Goal: Task Accomplishment & Management: Manage account settings

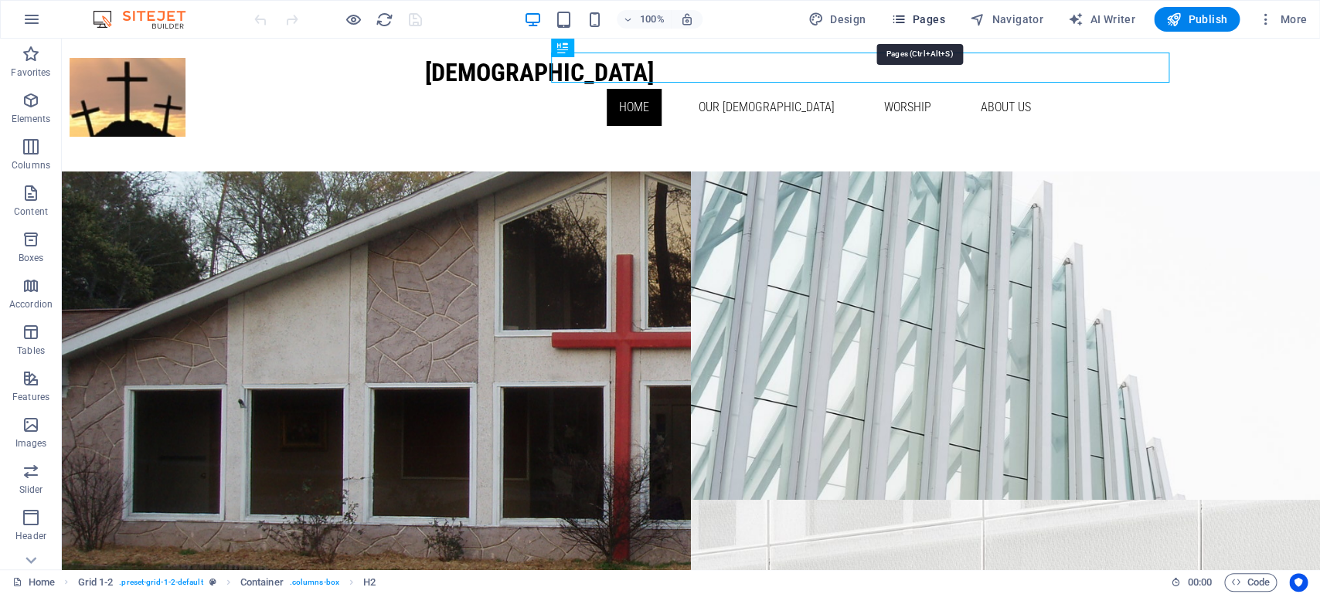
drag, startPoint x: 917, startPoint y: 16, endPoint x: 764, endPoint y: 46, distance: 155.8
click at [917, 16] on span "Pages" at bounding box center [917, 19] width 54 height 15
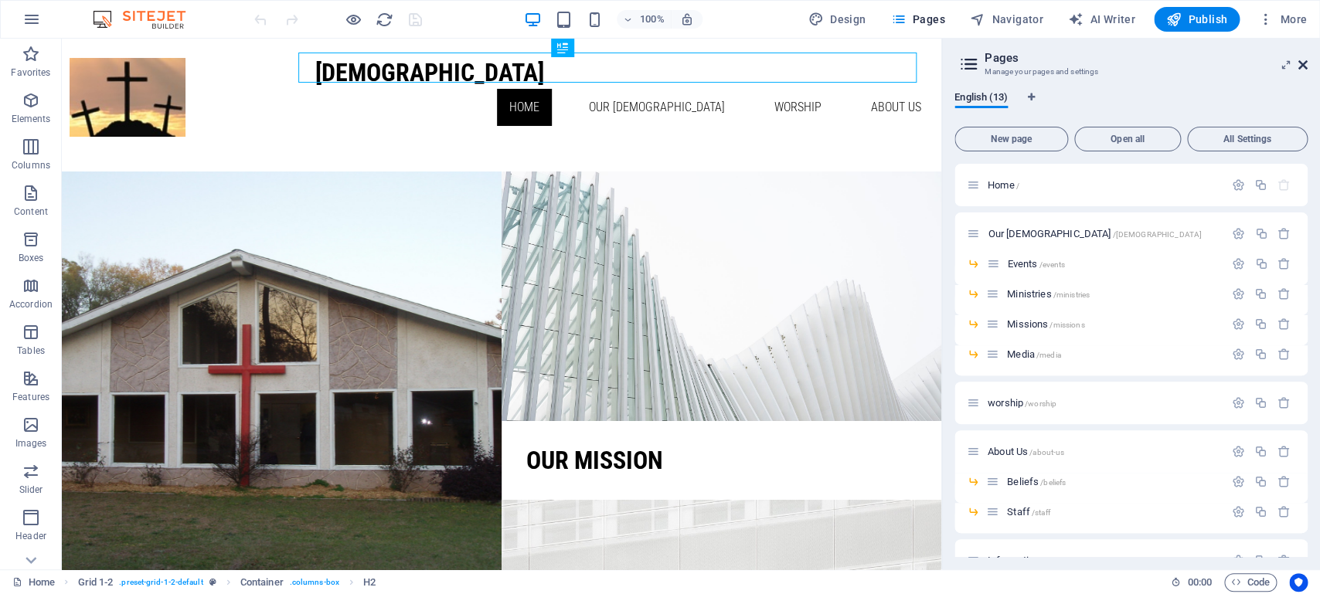
click at [1307, 66] on icon at bounding box center [1302, 65] width 9 height 12
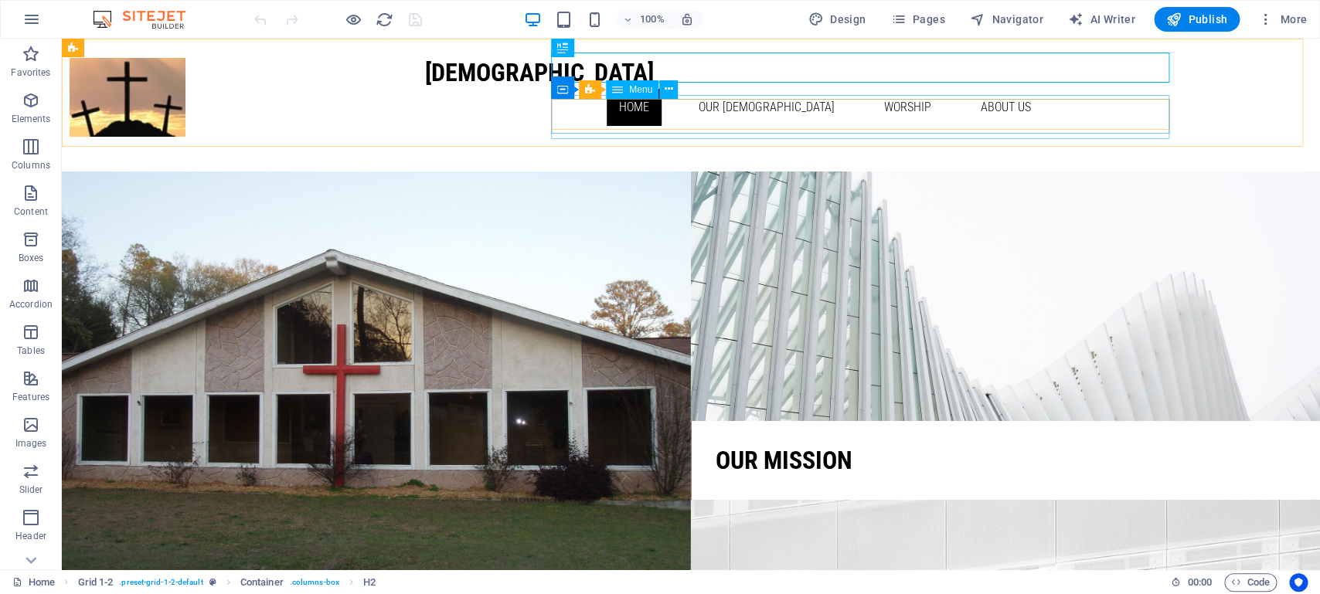
click at [637, 92] on span "Menu" at bounding box center [640, 89] width 23 height 9
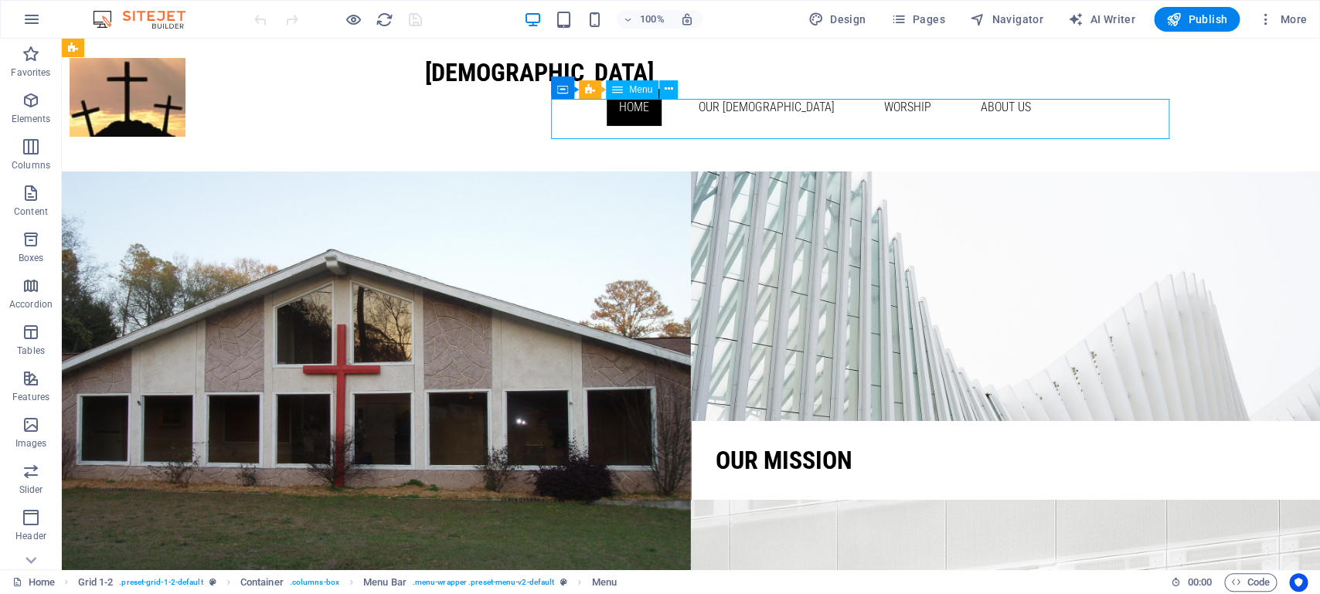
click at [637, 92] on span "Menu" at bounding box center [640, 89] width 23 height 9
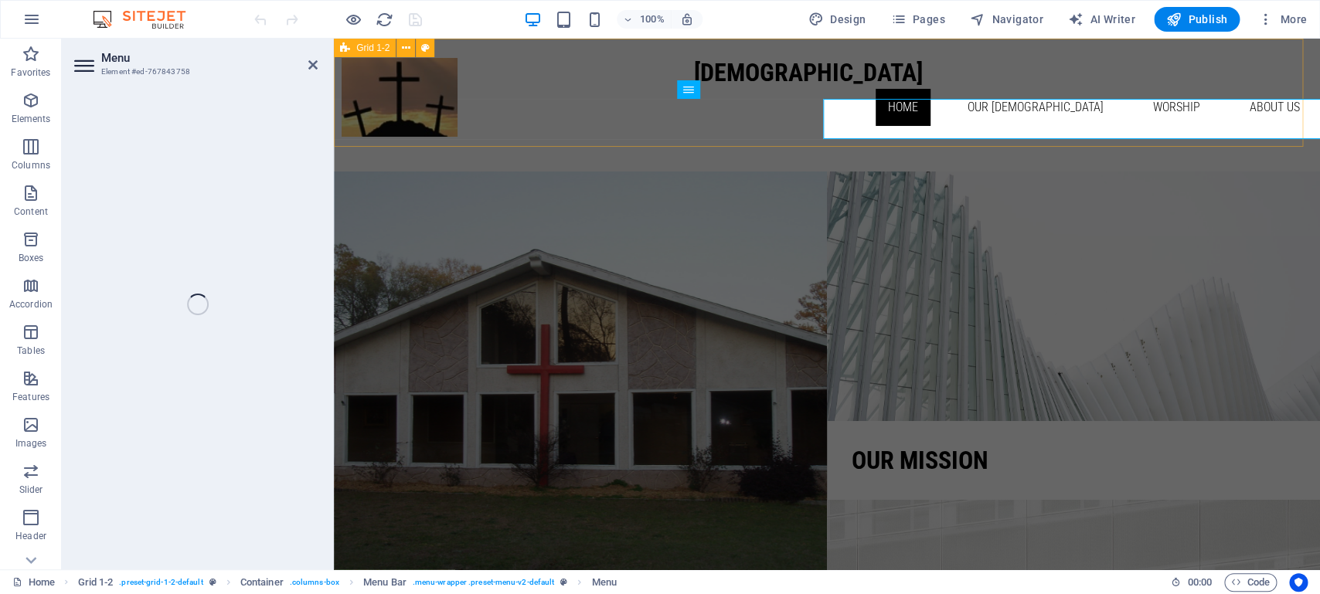
select select
select select "1"
select select
select select "2"
select select
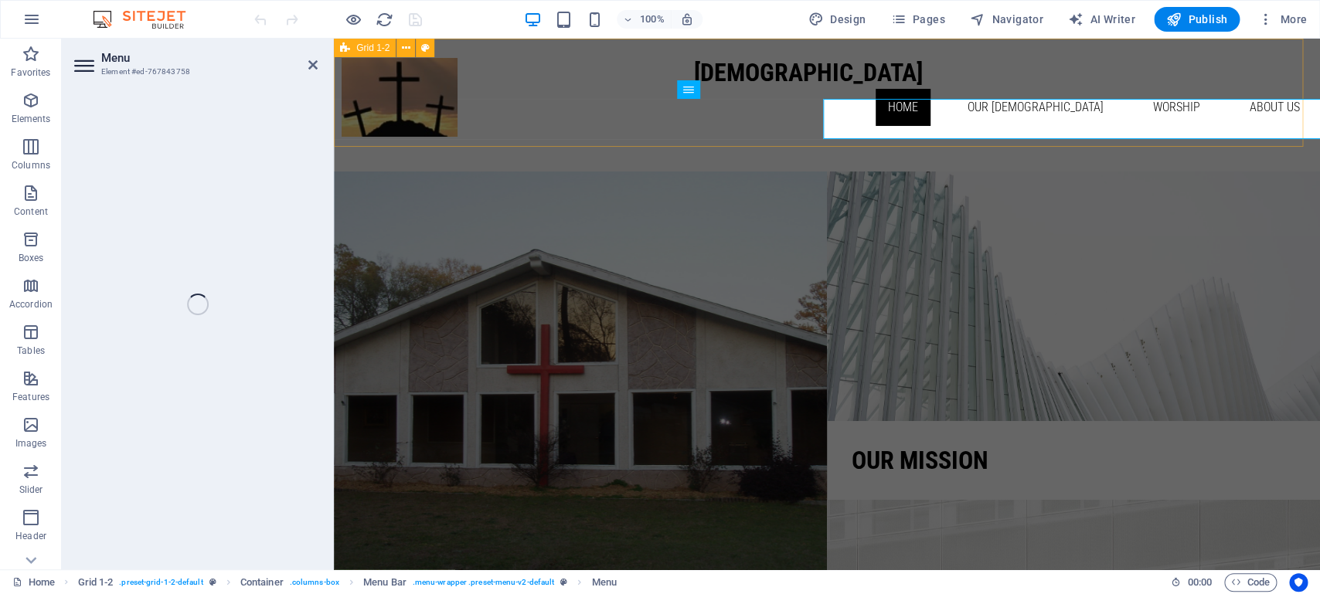
select select "3"
select select
select select "4"
select select
select select "5"
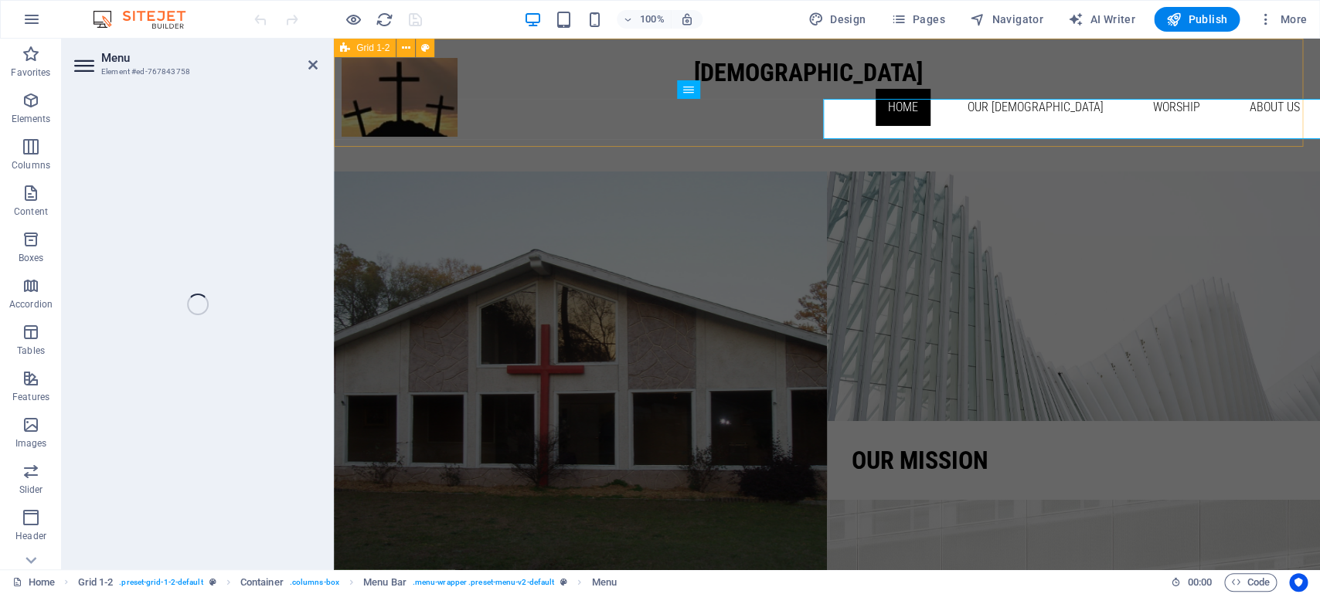
select select
select select "6"
select select
select select "7"
select select
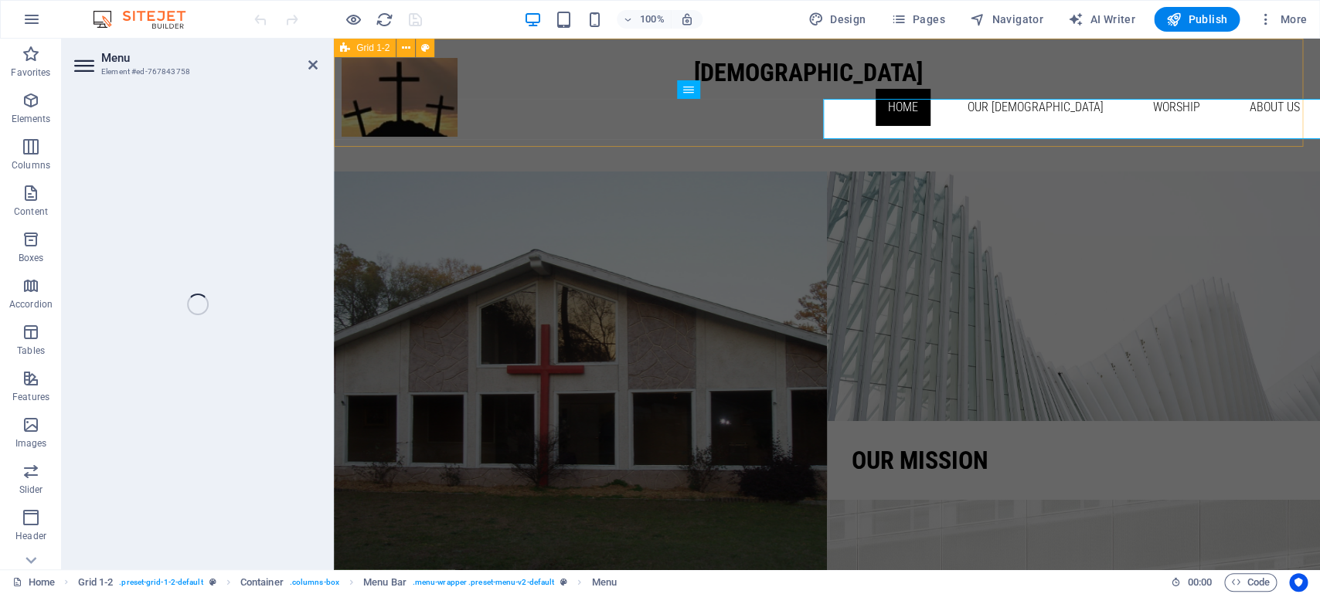
select select "8"
select select
select select "9"
select select
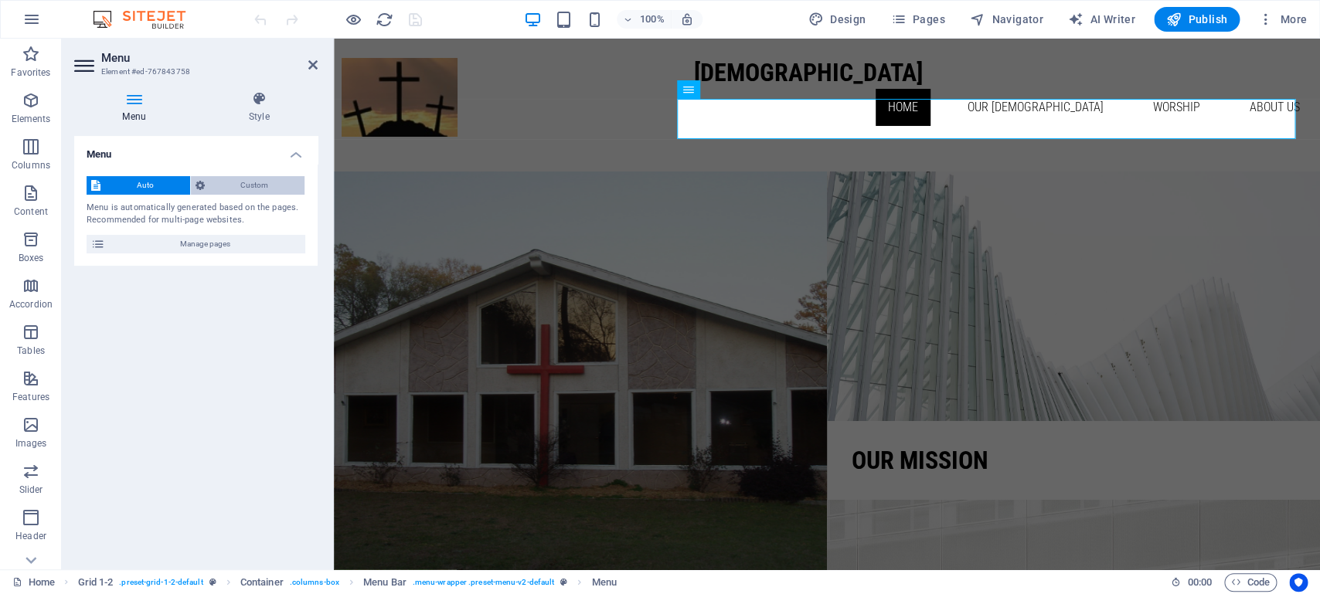
click at [246, 181] on span "Custom" at bounding box center [254, 185] width 91 height 19
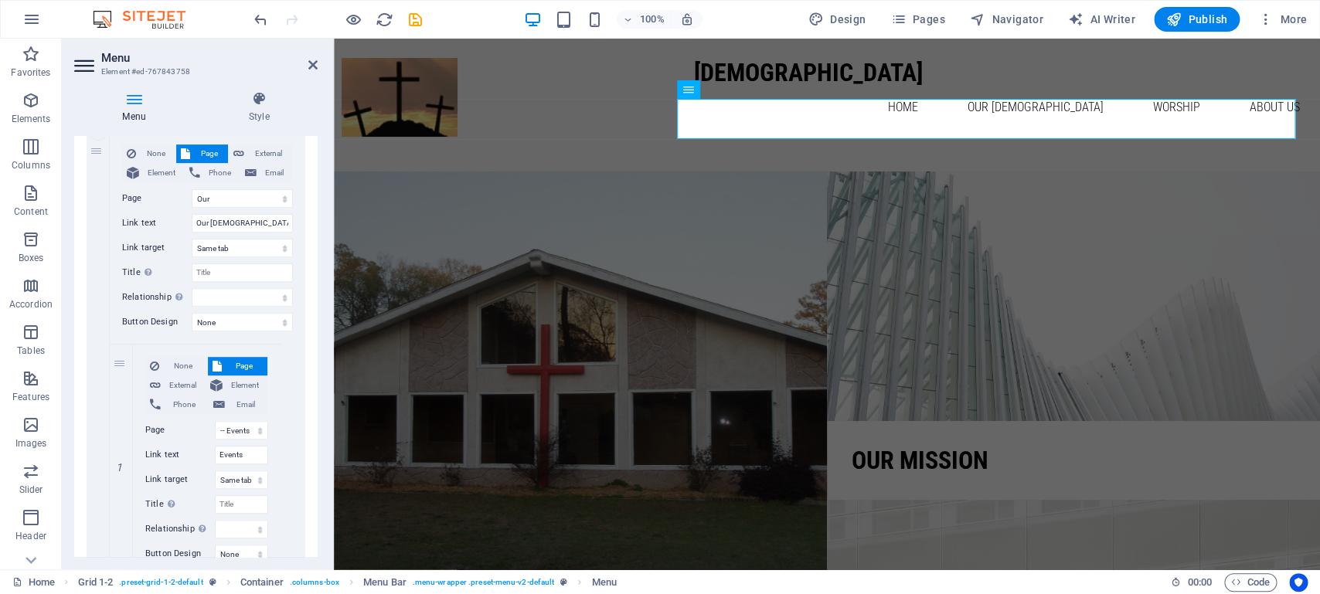
scroll to position [376, 0]
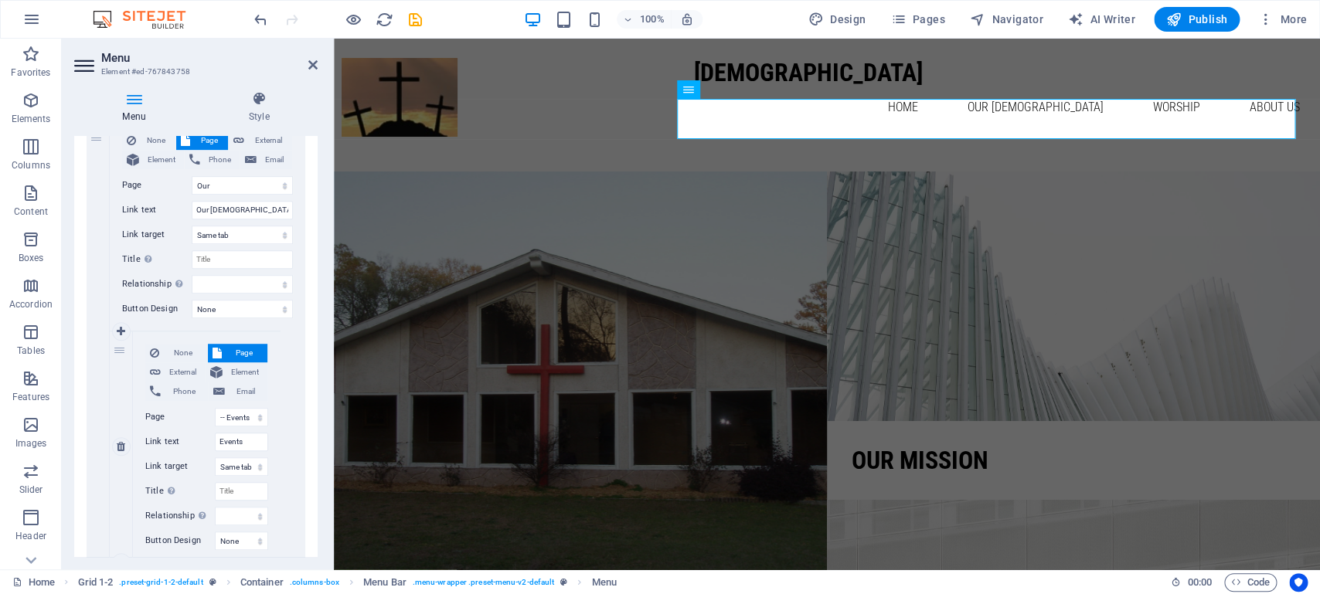
click at [121, 335] on icon at bounding box center [121, 331] width 9 height 11
select select
select select "2"
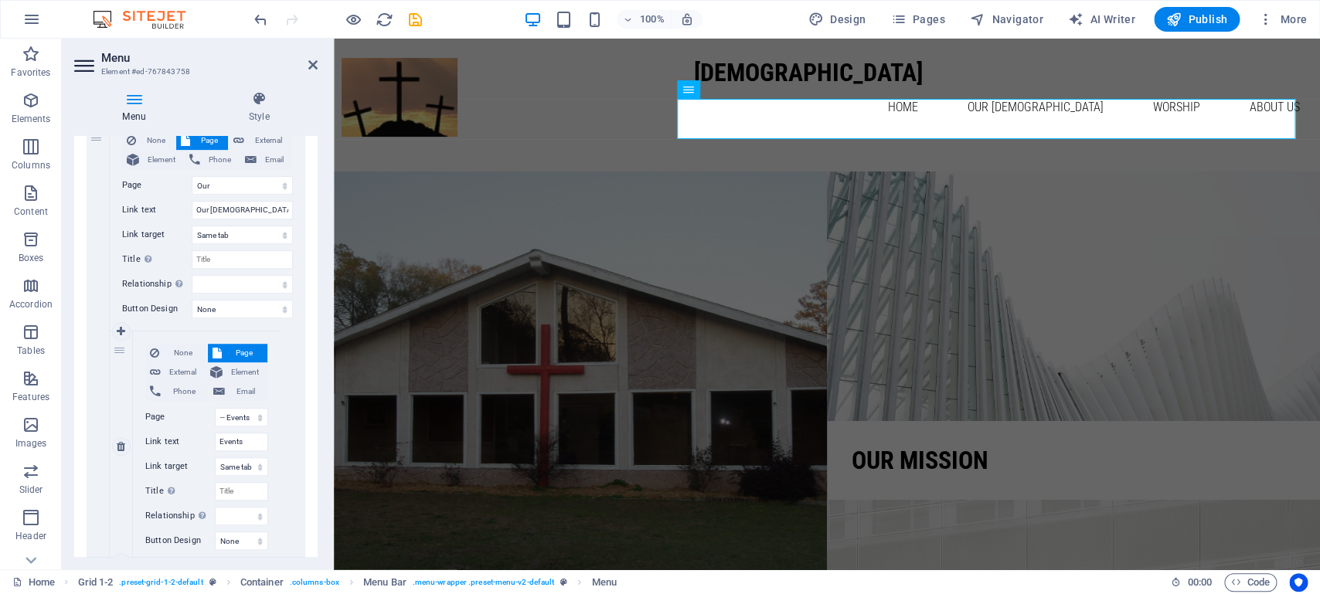
type input "Events"
select select
select select "3"
type input "Ministries"
select select
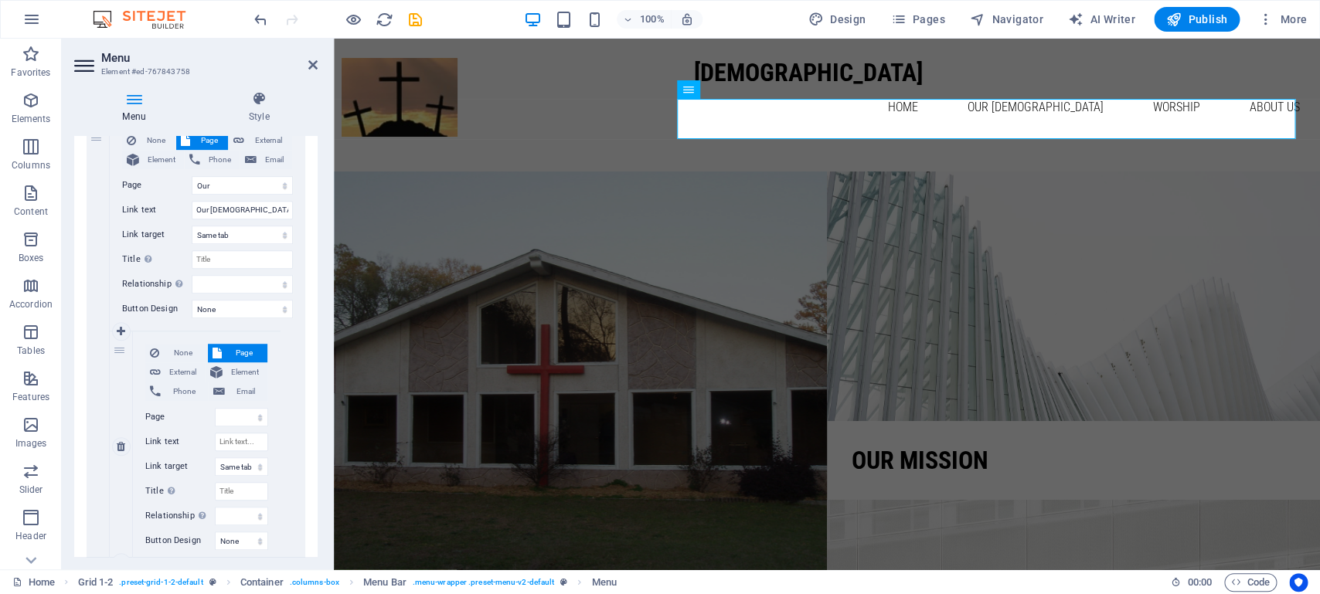
select select "4"
type input "Missions"
select select
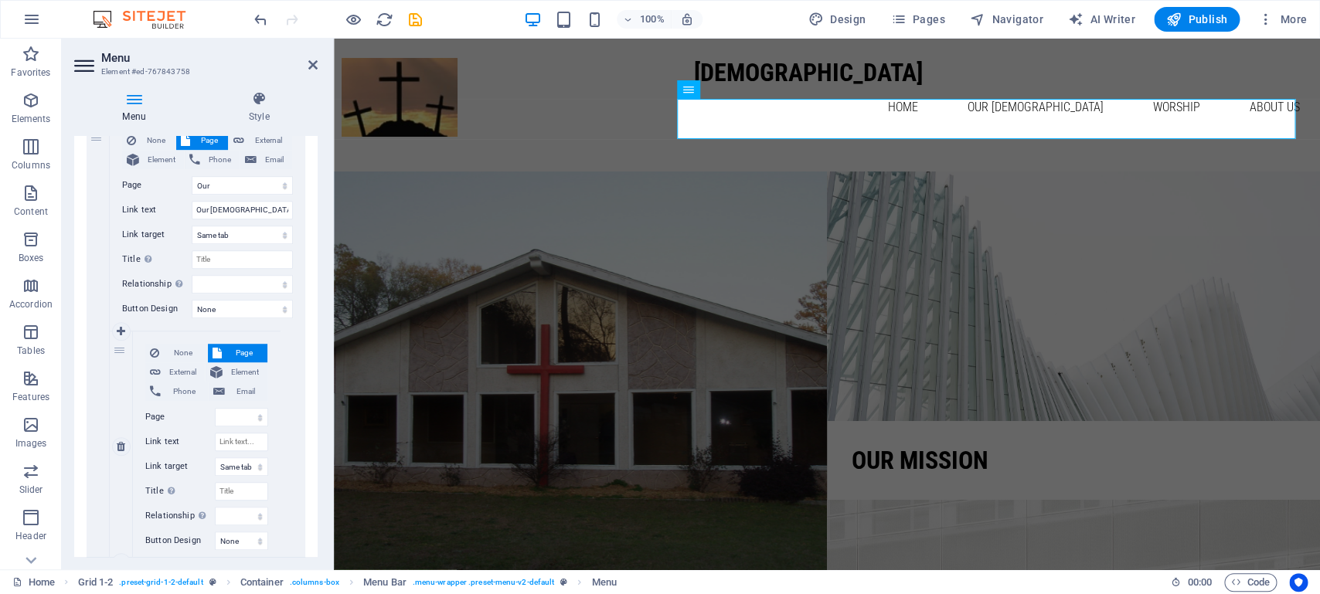
select select
select select "5"
select select
click at [118, 350] on div "1" at bounding box center [121, 435] width 23 height 207
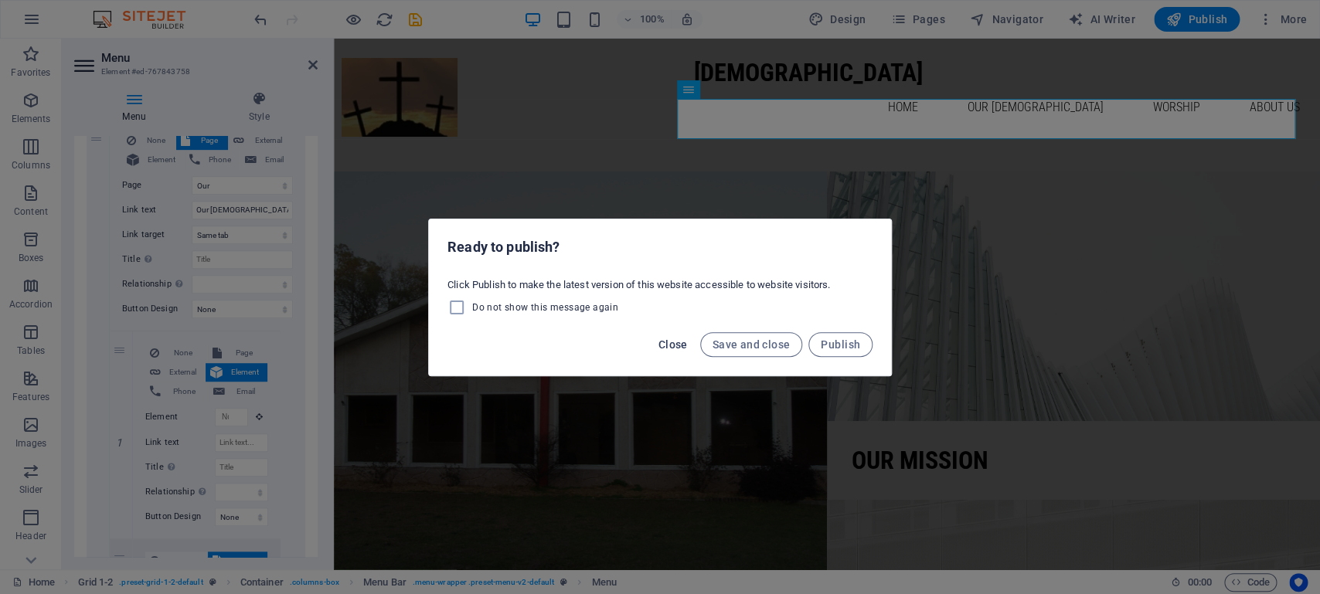
click at [667, 339] on span "Close" at bounding box center [673, 345] width 29 height 12
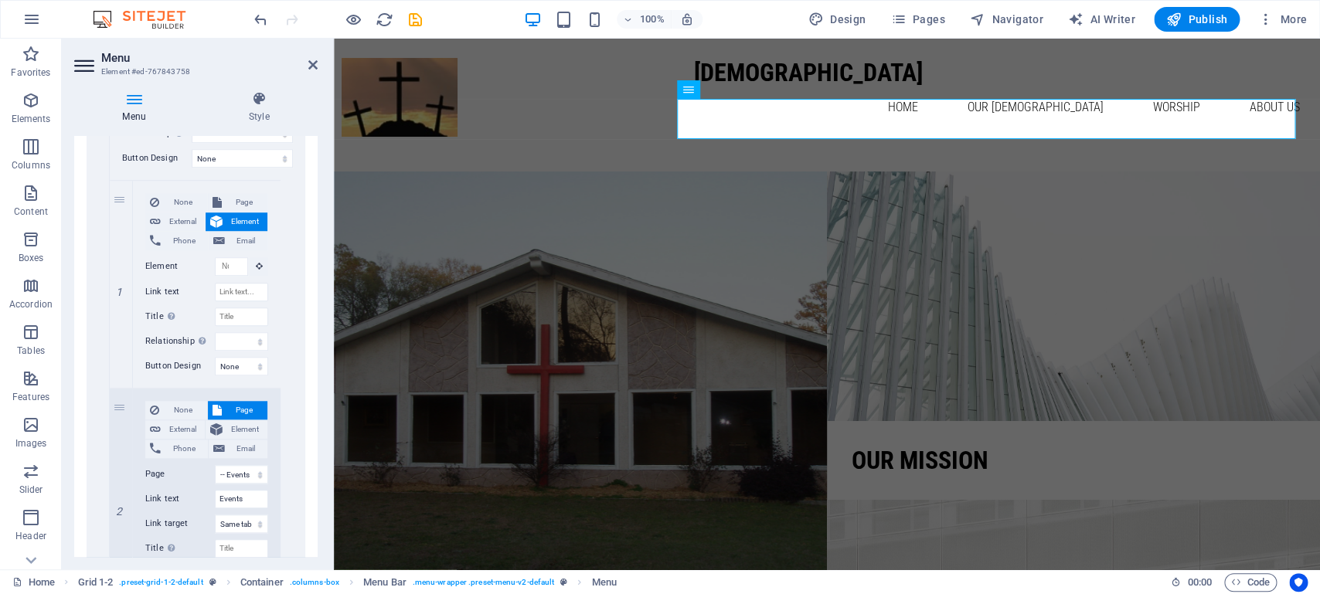
scroll to position [603, 0]
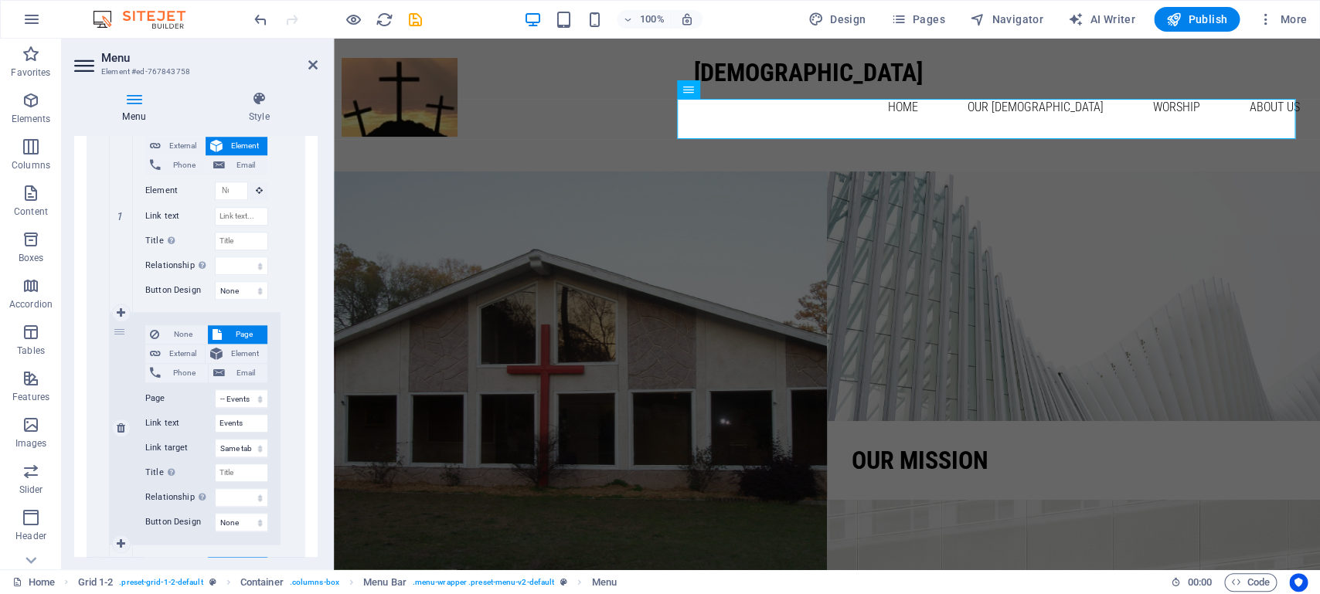
click at [236, 344] on span "Page" at bounding box center [244, 334] width 37 height 19
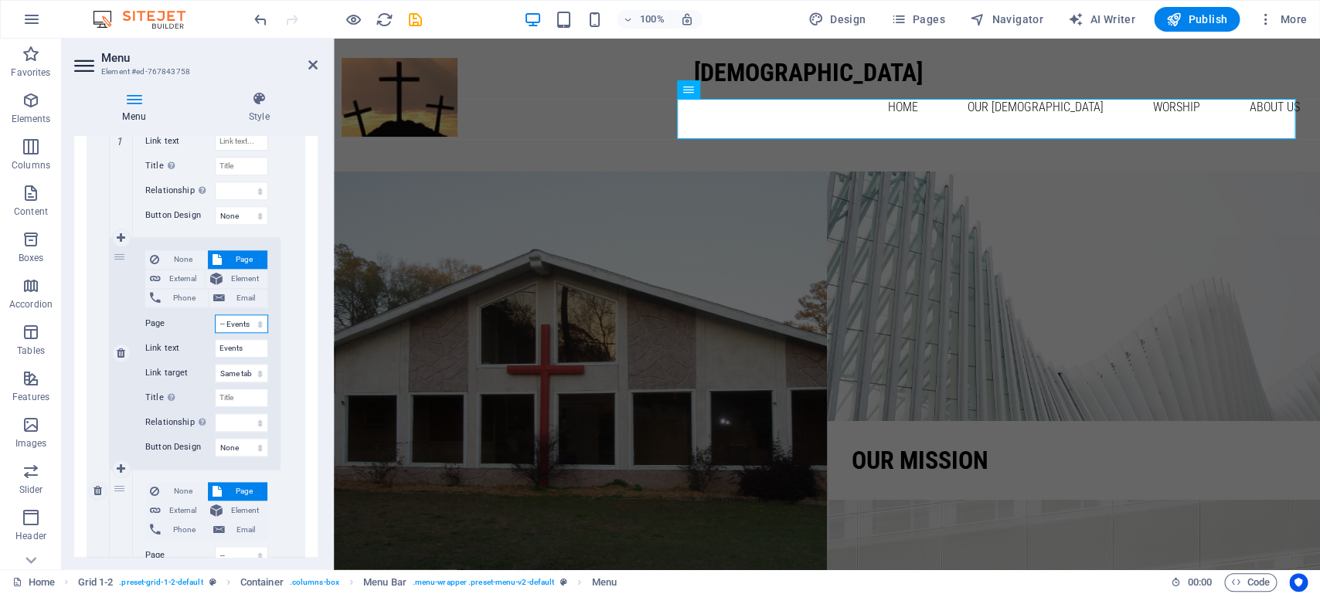
click at [215, 315] on select "Home Our [DEMOGRAPHIC_DATA] -- Events -- Ministries -- Missions -- Media worshi…" at bounding box center [241, 324] width 53 height 19
click at [266, 240] on div "None Page External Element Phone Email Page Home Our [DEMOGRAPHIC_DATA] -- Even…" at bounding box center [208, 491] width 196 height 1347
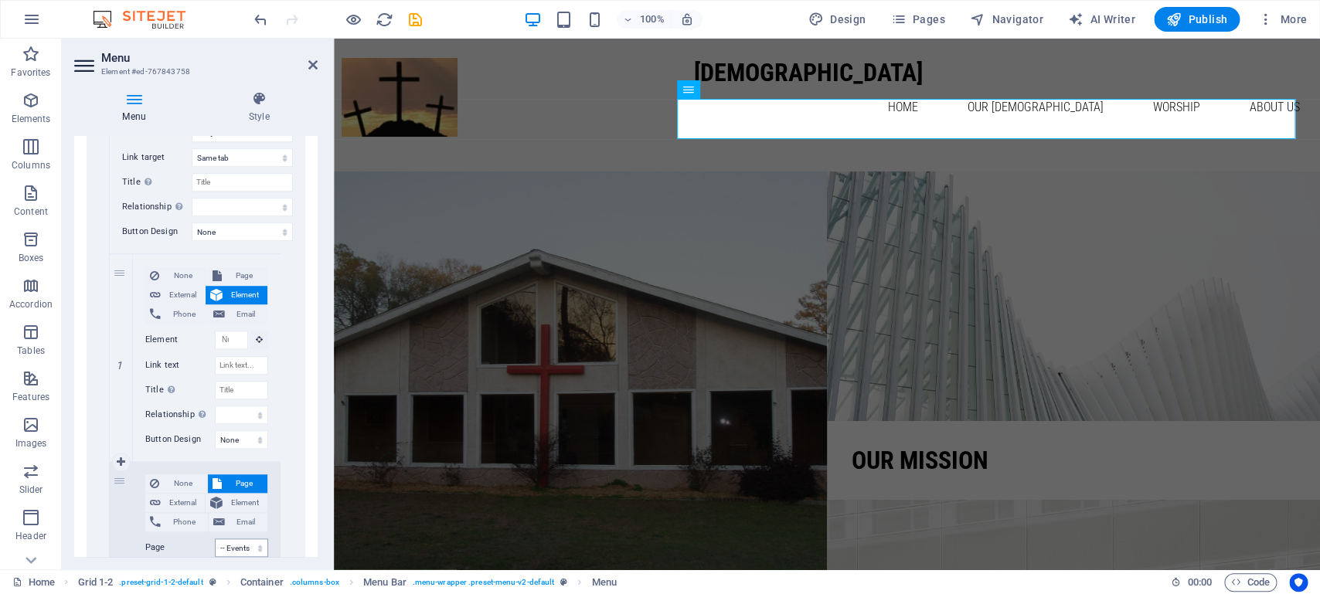
scroll to position [452, 0]
click at [237, 275] on span "Page" at bounding box center [244, 277] width 37 height 19
select select
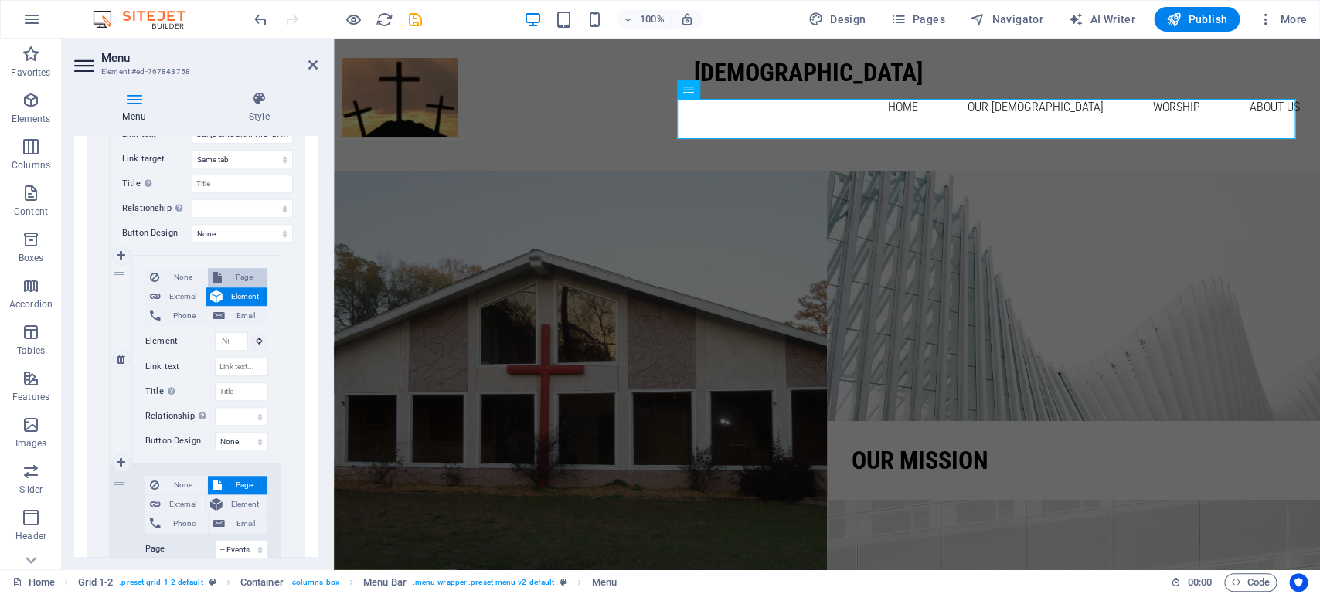
select select
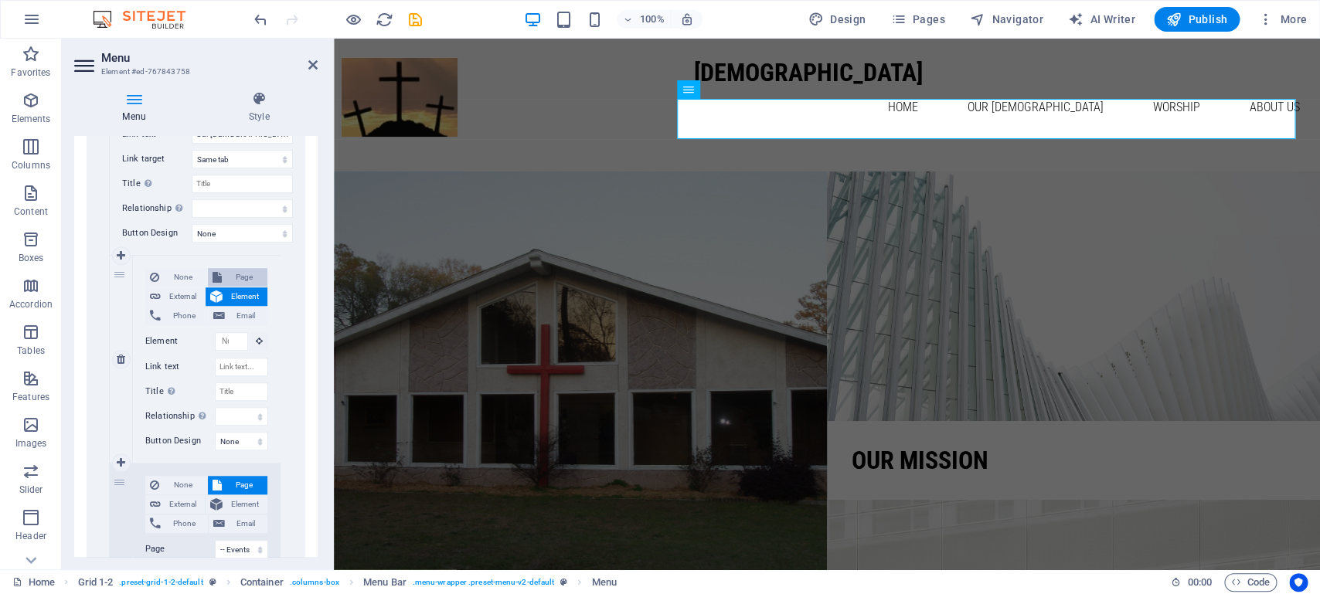
select select
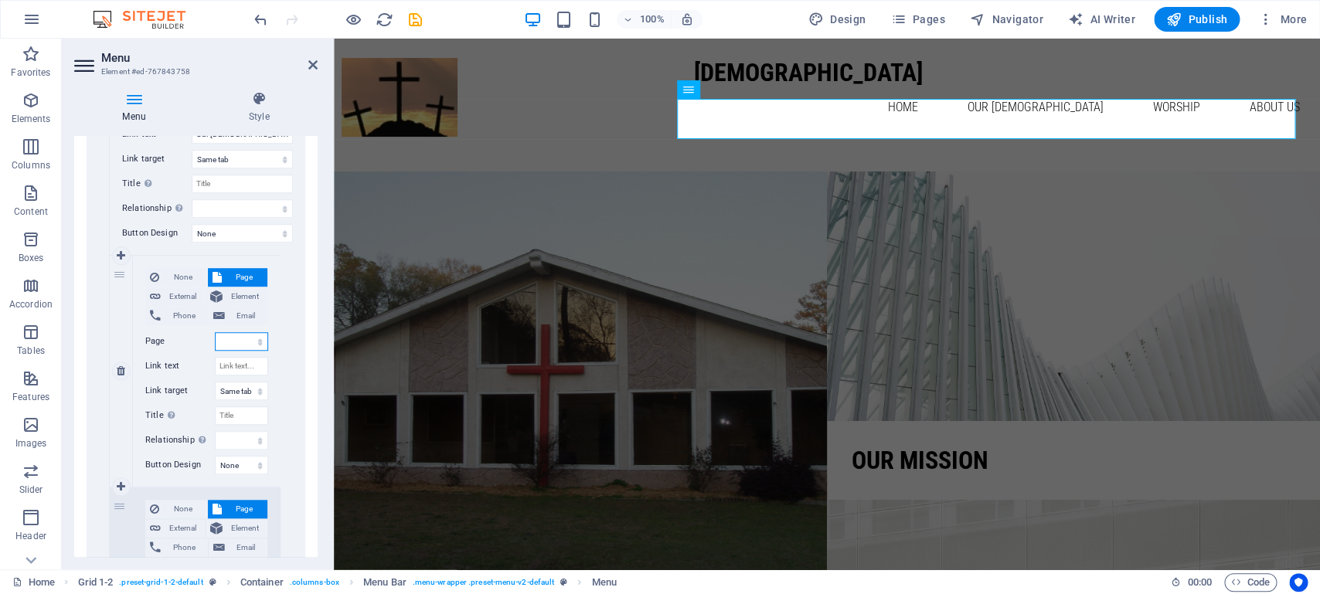
click at [215, 332] on select "Home Our [DEMOGRAPHIC_DATA] -- Events -- Ministries -- Missions -- Media worshi…" at bounding box center [241, 341] width 53 height 19
click at [120, 291] on div "1" at bounding box center [121, 371] width 23 height 231
click at [122, 376] on icon at bounding box center [121, 371] width 9 height 11
select select
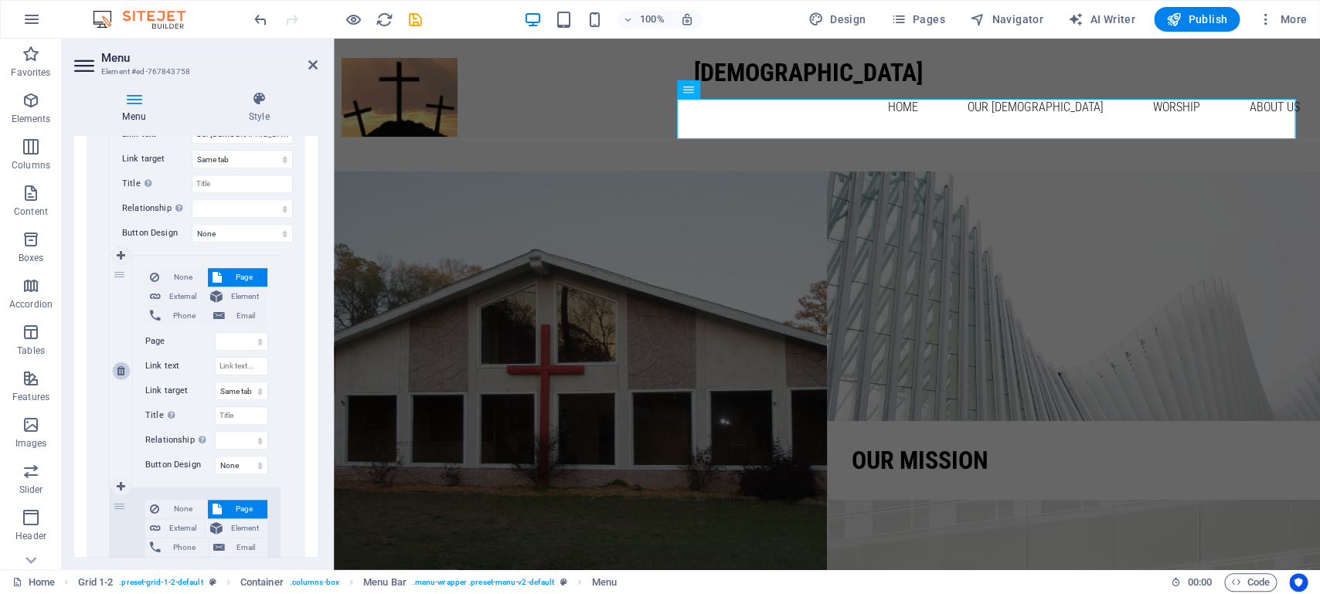
select select "2"
type input "Events"
select select
select select "3"
type input "Ministries"
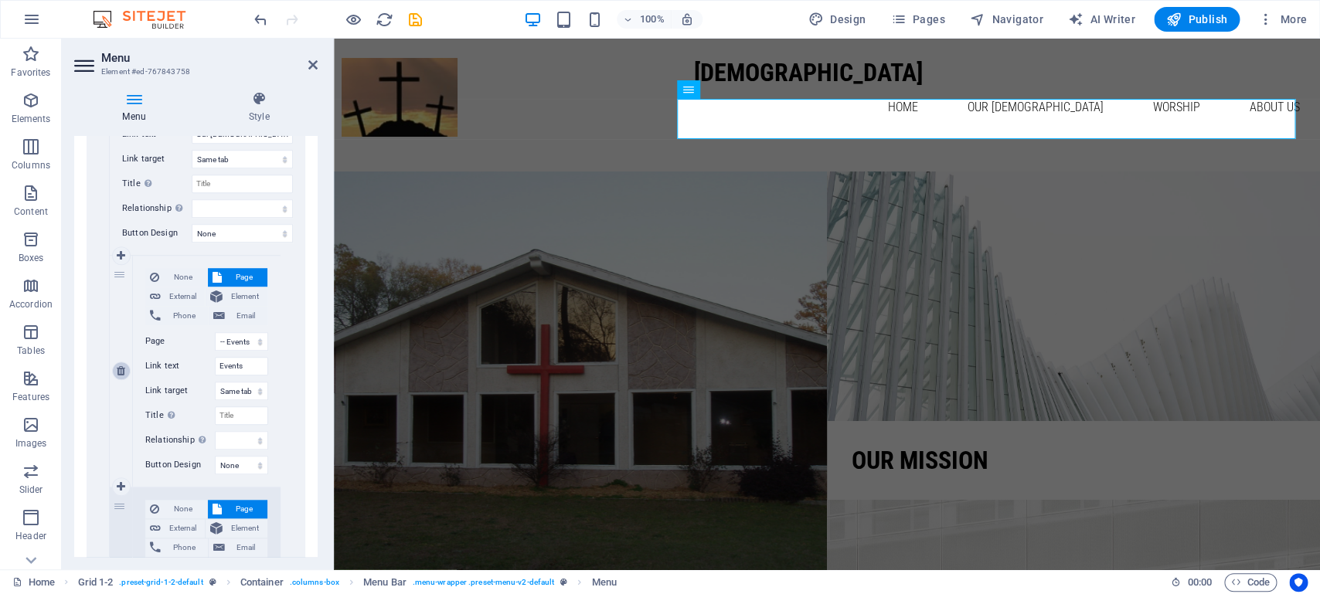
select select
select select "4"
type input "Missions"
select select
select select "5"
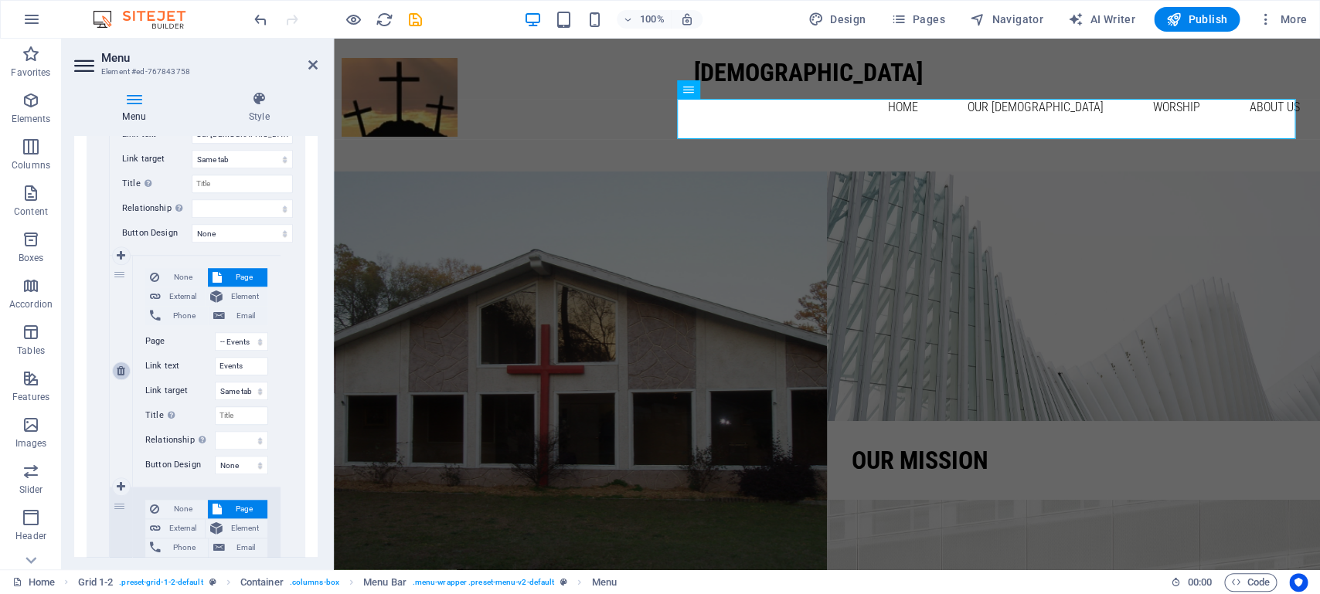
type input "Media"
select select
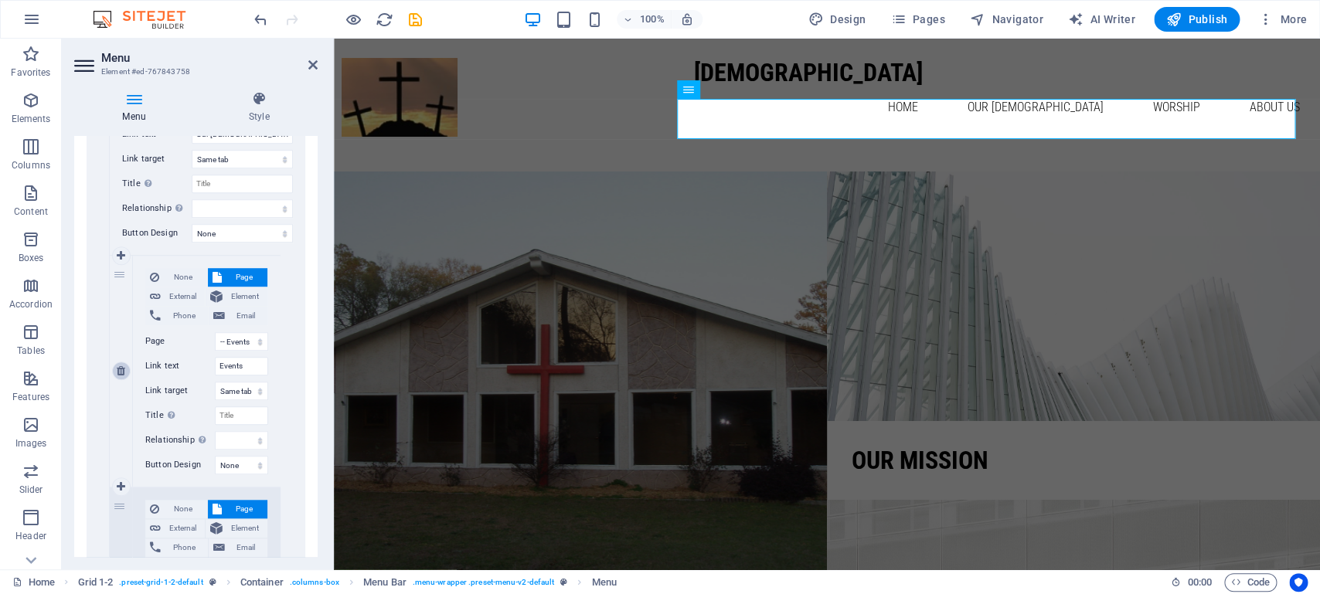
select select
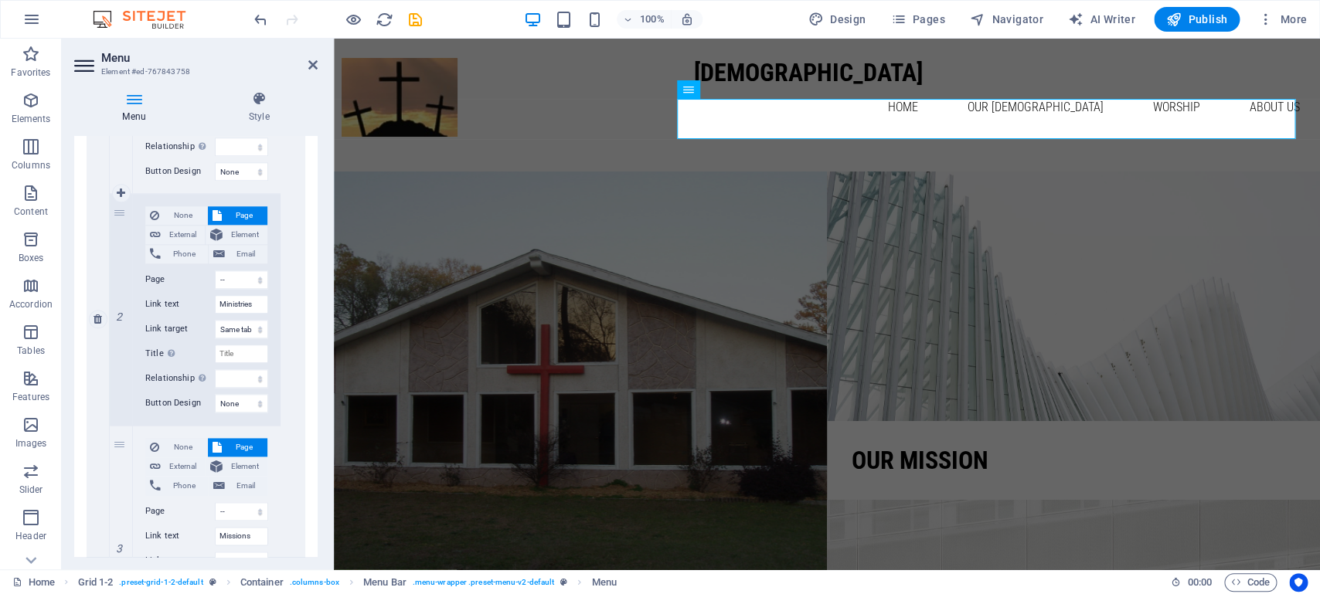
scroll to position [754, 0]
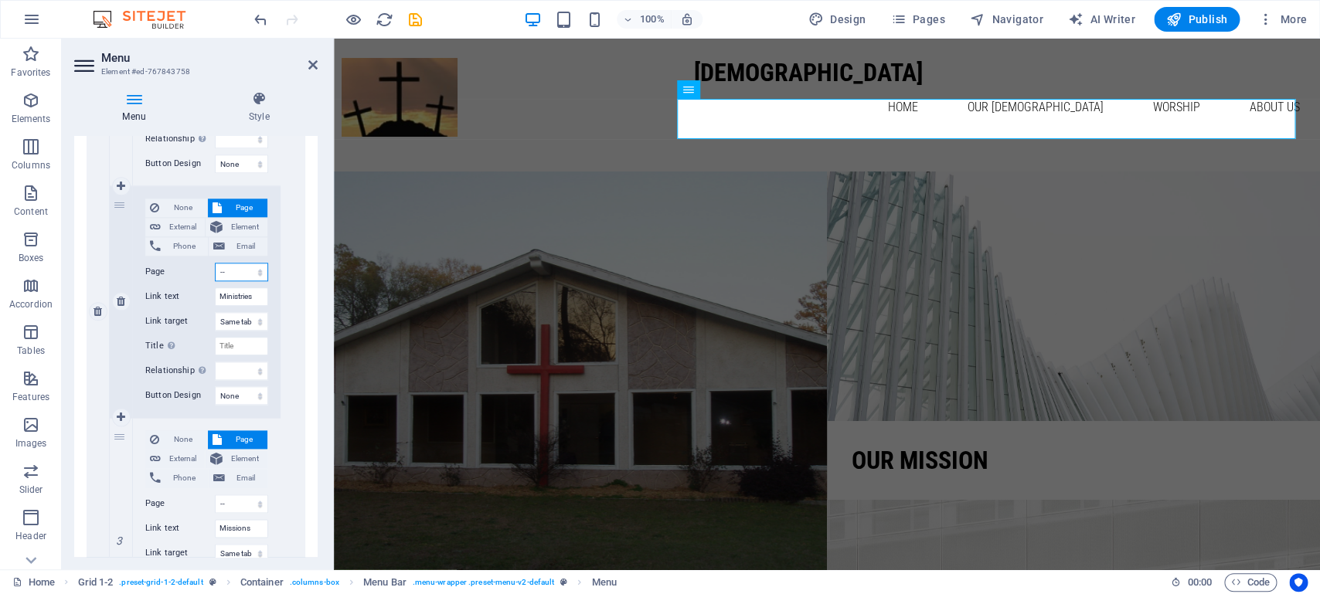
click at [215, 263] on select "Home Our [DEMOGRAPHIC_DATA] -- Events -- Ministries -- Missions -- Media worshi…" at bounding box center [241, 272] width 53 height 19
click at [281, 294] on div "None Page External Element Phone Email Page Home Our [DEMOGRAPHIC_DATA] -- Even…" at bounding box center [208, 311] width 196 height 1139
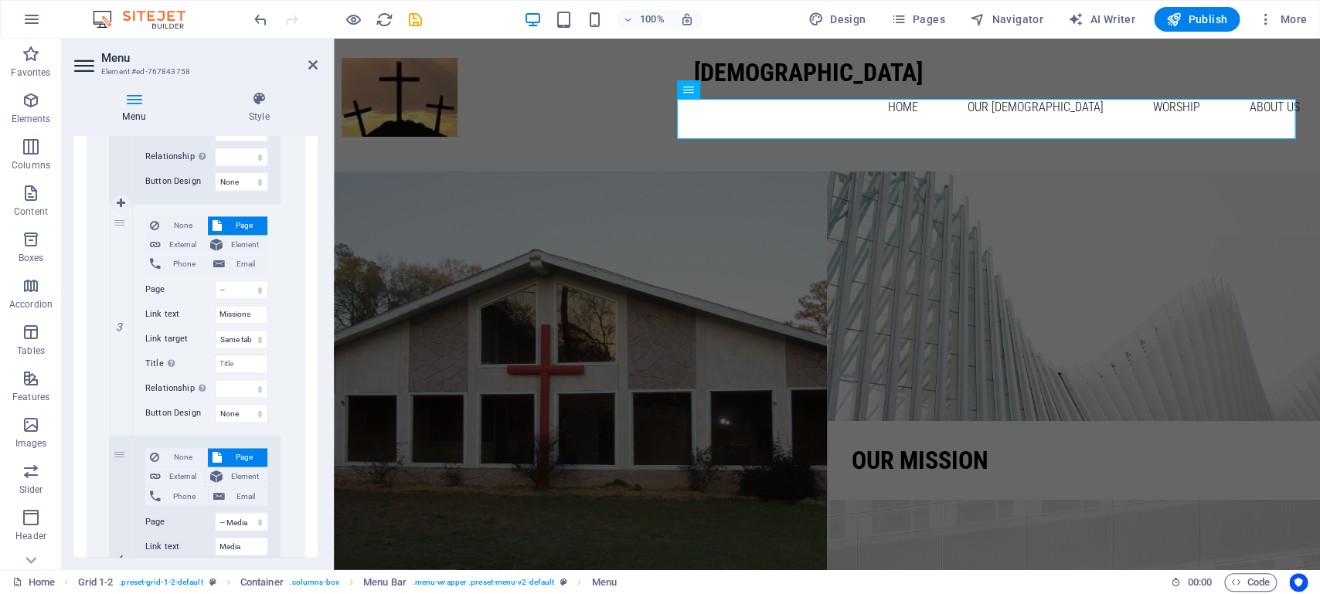
scroll to position [979, 0]
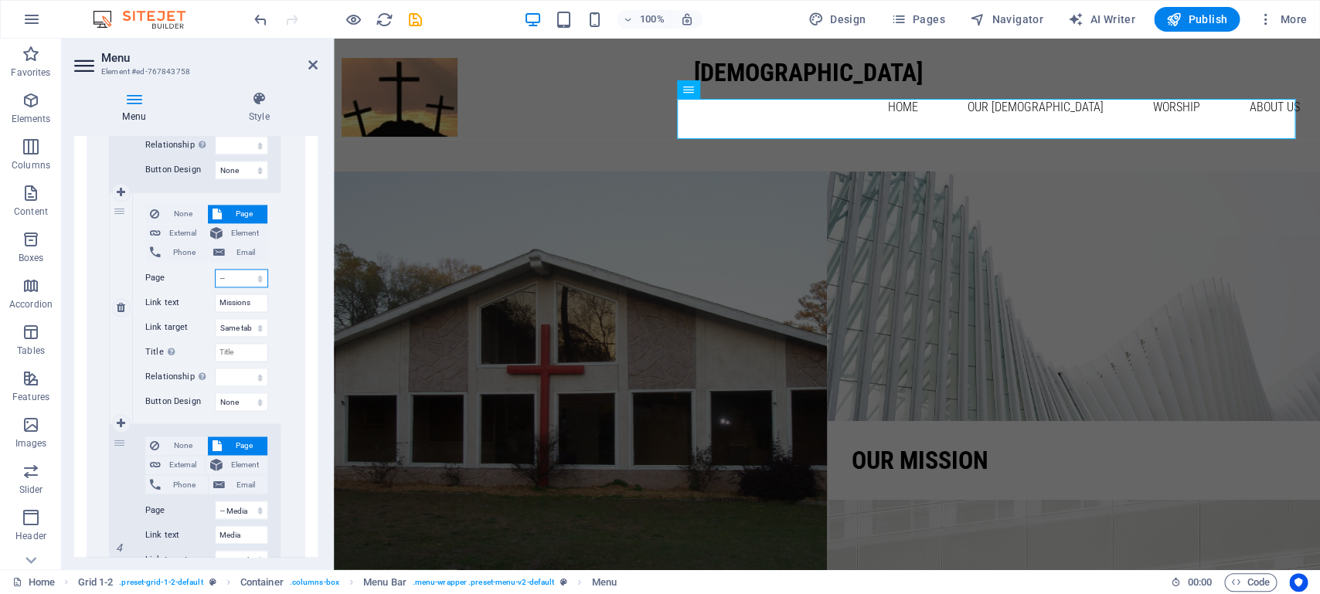
click at [215, 269] on select "Home Our [DEMOGRAPHIC_DATA] -- Events -- Ministries -- Missions -- Media worshi…" at bounding box center [241, 278] width 53 height 19
click at [269, 294] on div "None Page External Element Phone Email Page Home Our [DEMOGRAPHIC_DATA] -- Even…" at bounding box center [208, 85] width 196 height 1139
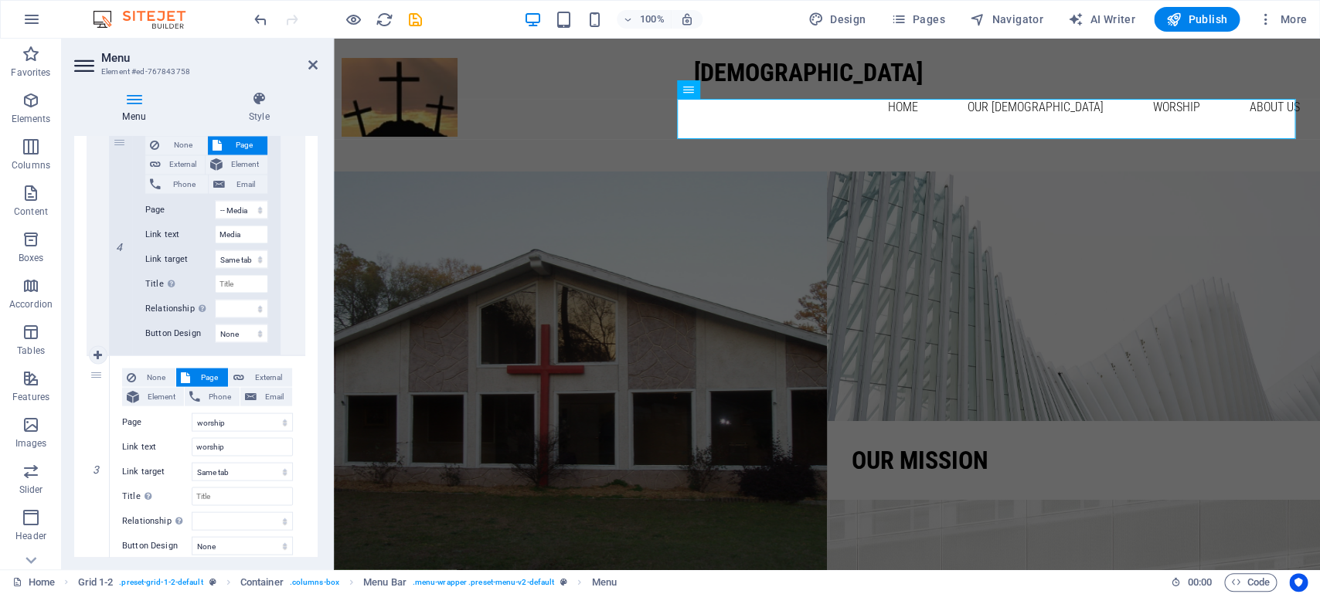
scroll to position [1281, 0]
click at [215, 199] on select "Home Our [DEMOGRAPHIC_DATA] -- Events -- Ministries -- Missions -- Media worshi…" at bounding box center [241, 208] width 53 height 19
click at [234, 218] on select "Home Our [DEMOGRAPHIC_DATA] -- Events -- Ministries -- Missions -- Media worshi…" at bounding box center [241, 208] width 53 height 19
click at [215, 249] on select "New tab Same tab Overlay" at bounding box center [241, 258] width 53 height 19
click at [238, 267] on select "New tab Same tab Overlay" at bounding box center [241, 258] width 53 height 19
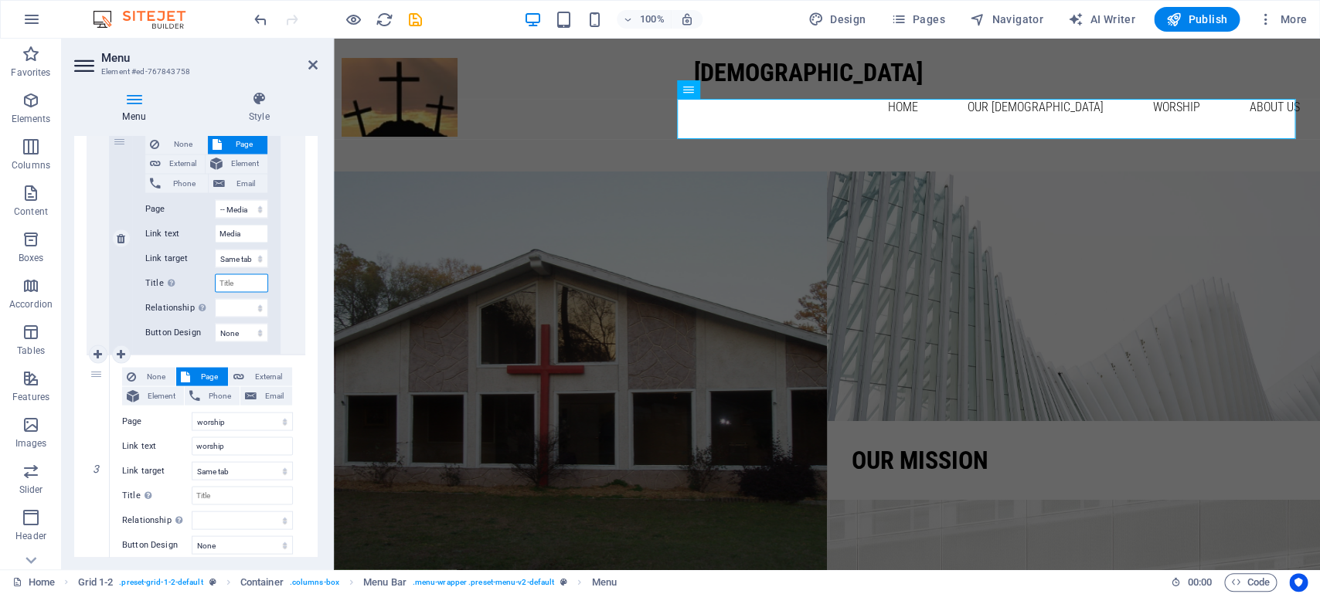
click at [217, 292] on input "Title Additional link description, should not be the same as the link text. The…" at bounding box center [241, 283] width 53 height 19
click at [235, 292] on input "Title Additional link description, should not be the same as the link text. The…" at bounding box center [241, 283] width 53 height 19
type input "Media"
select select
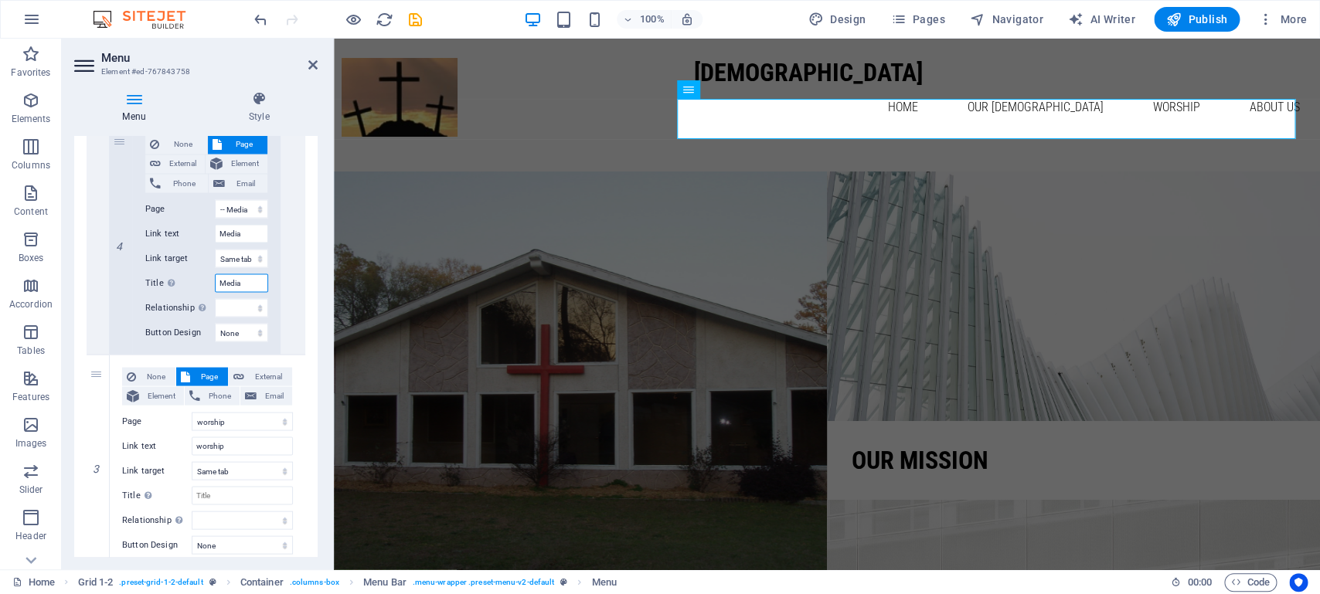
select select
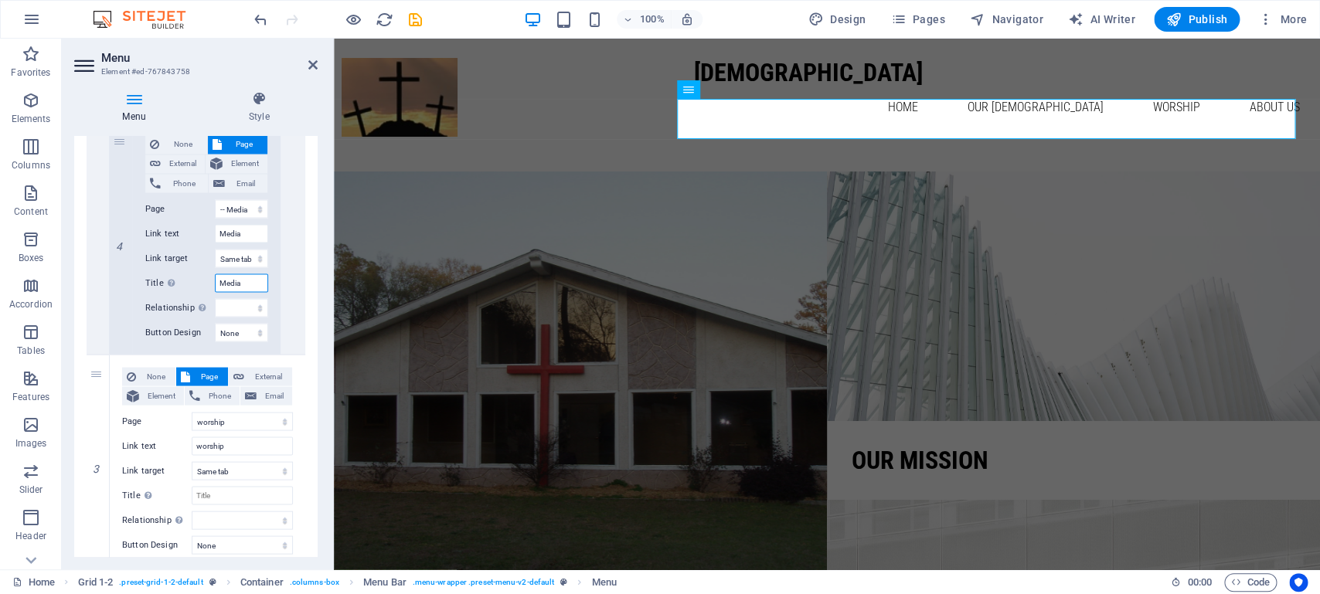
select select
type input "Media"
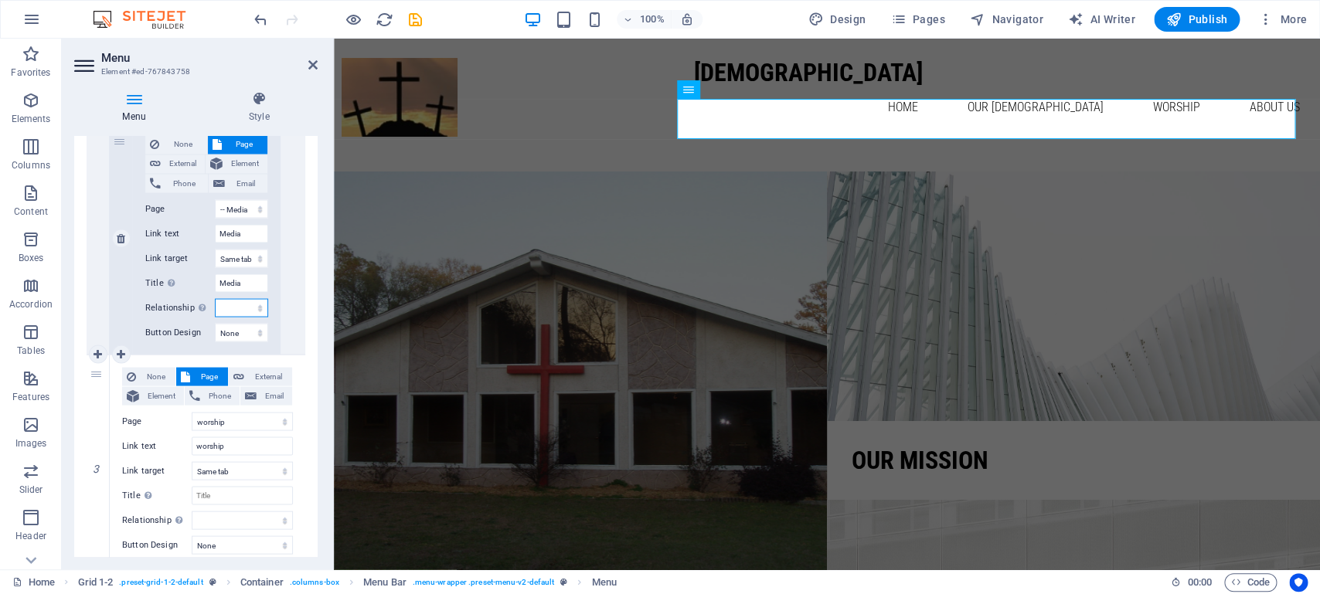
click at [215, 298] on select "alternate author bookmark external help license next nofollow noreferrer noopen…" at bounding box center [241, 307] width 53 height 19
click at [257, 354] on div "None Page External Element Phone Email Page Home Our [DEMOGRAPHIC_DATA] -- Even…" at bounding box center [207, 238] width 148 height 231
select select "default"
click option "Default" at bounding box center [0, 0] width 0 height 0
select select
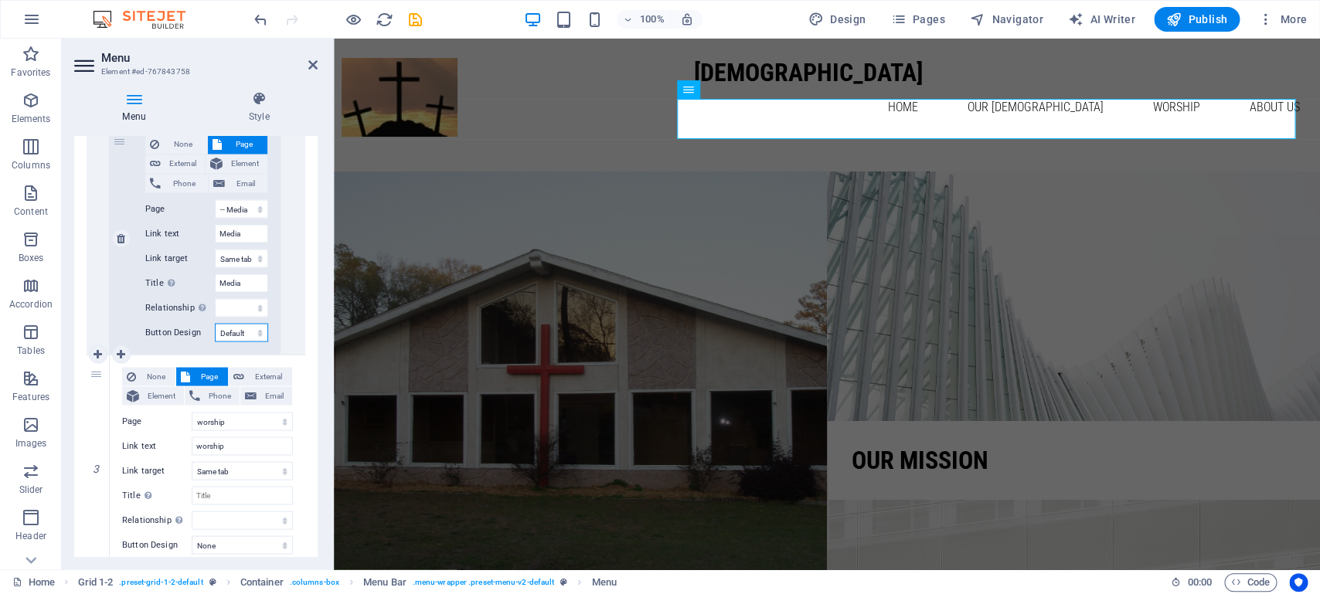
select select
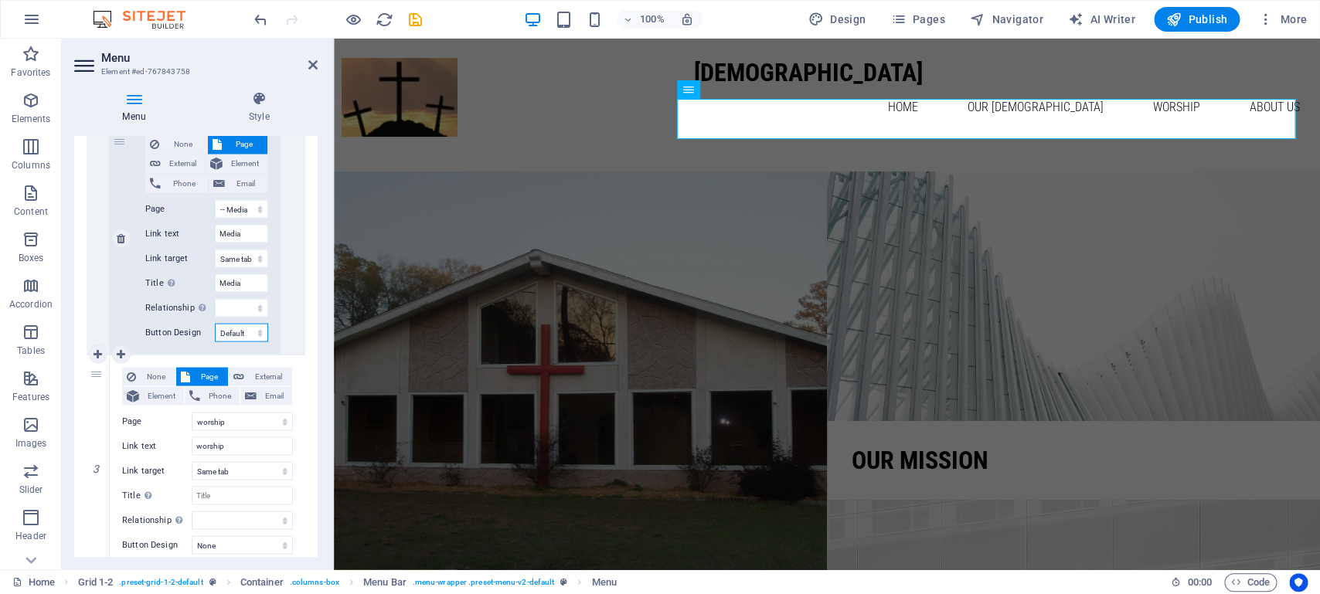
select select
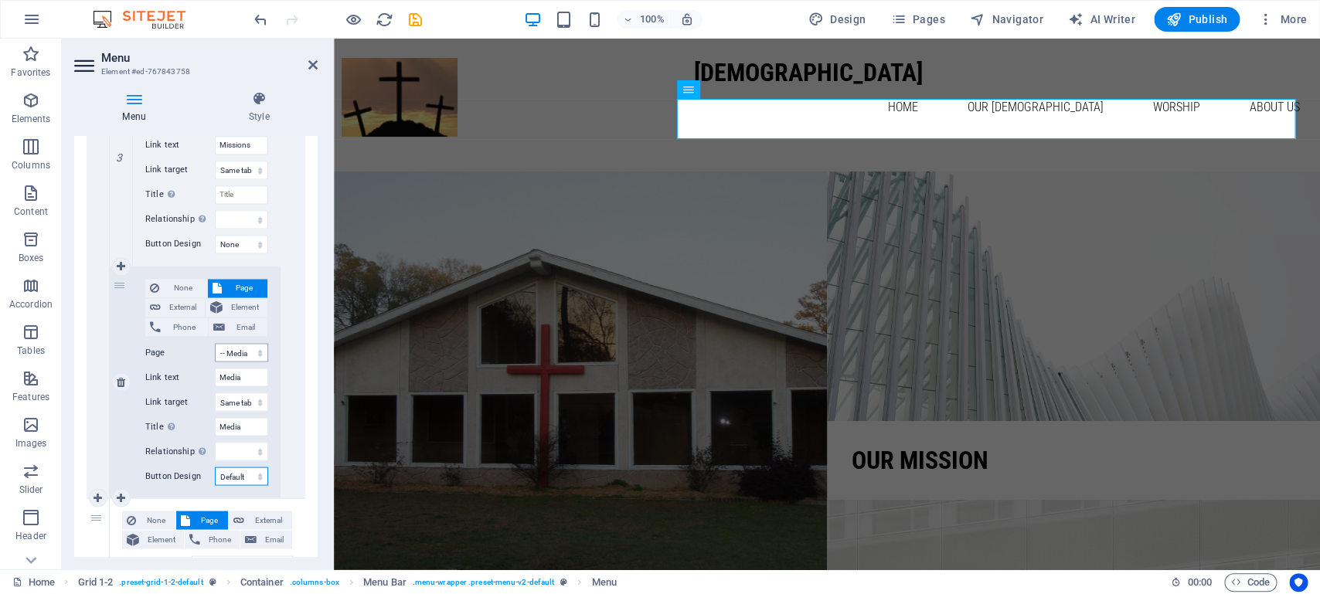
scroll to position [1130, 0]
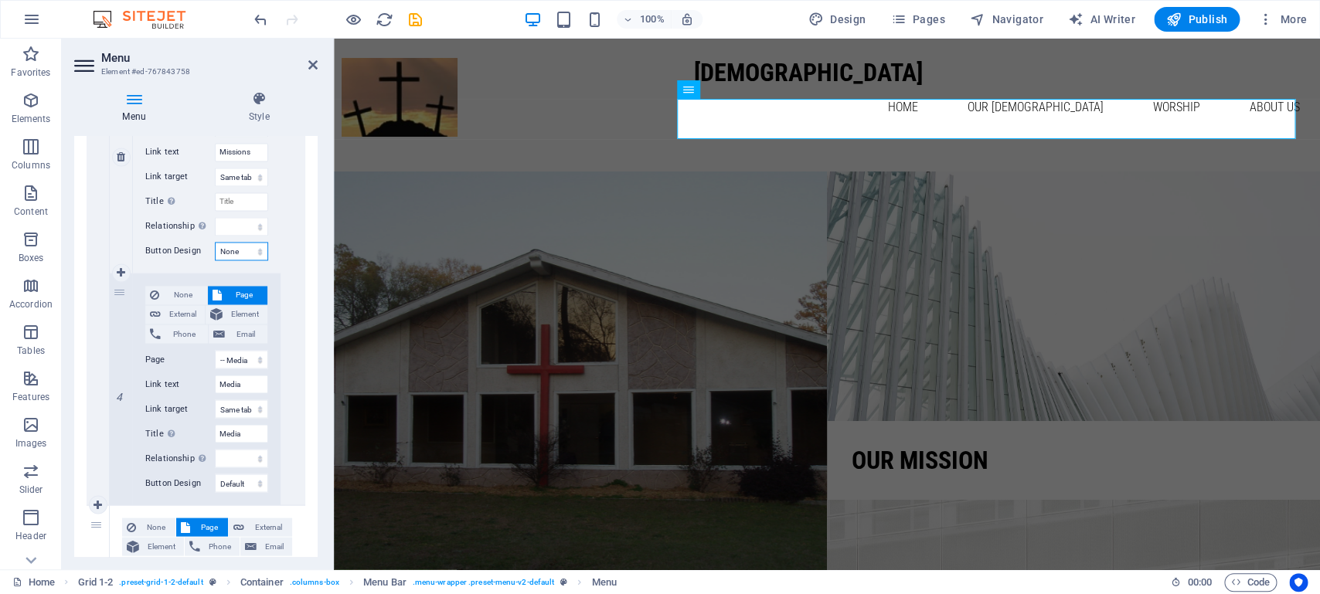
click at [215, 242] on select "None Default Primary Secondary" at bounding box center [241, 251] width 53 height 19
select select "default"
click option "Default" at bounding box center [0, 0] width 0 height 0
select select
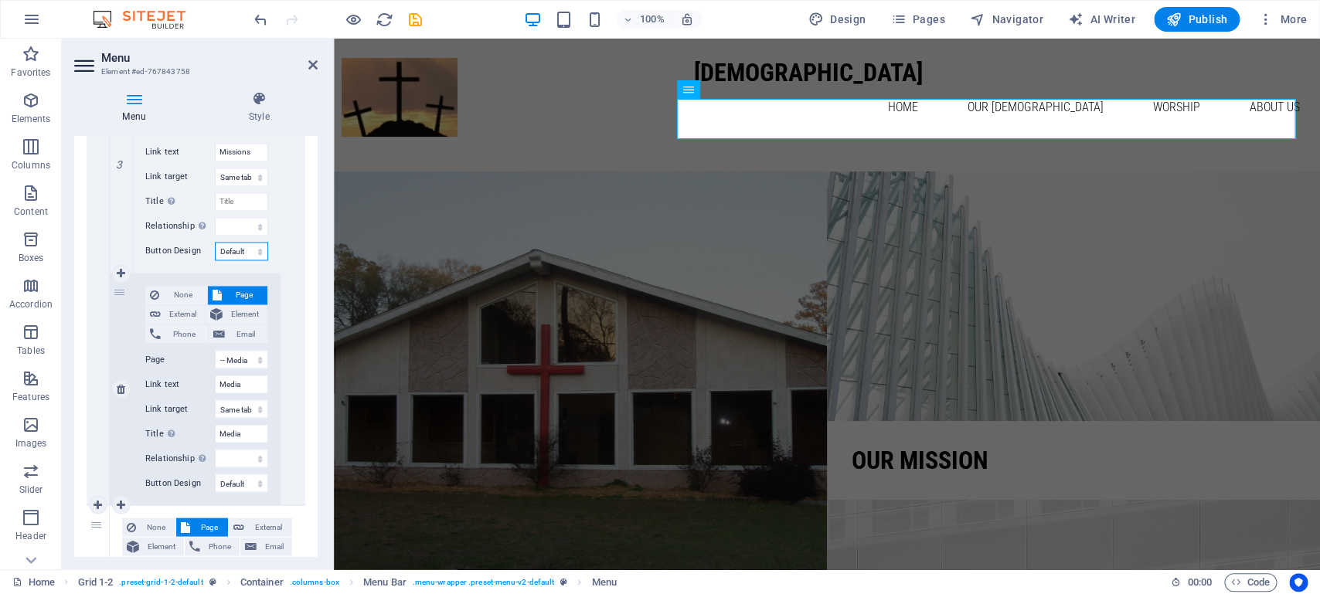
select select
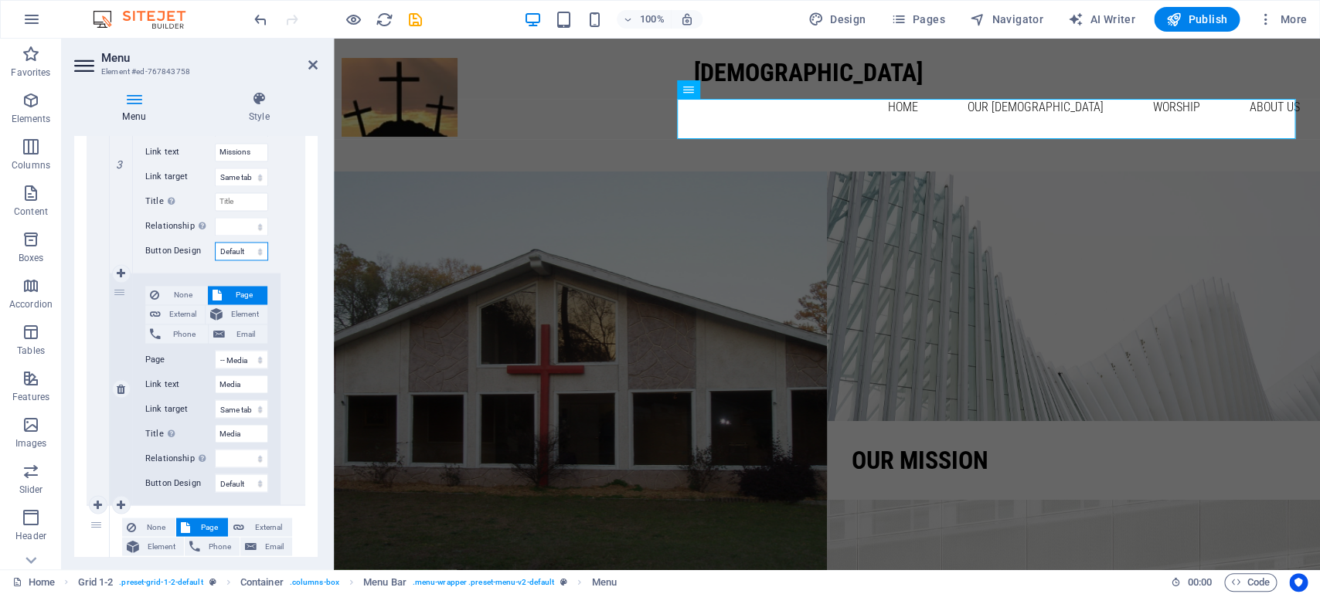
select select
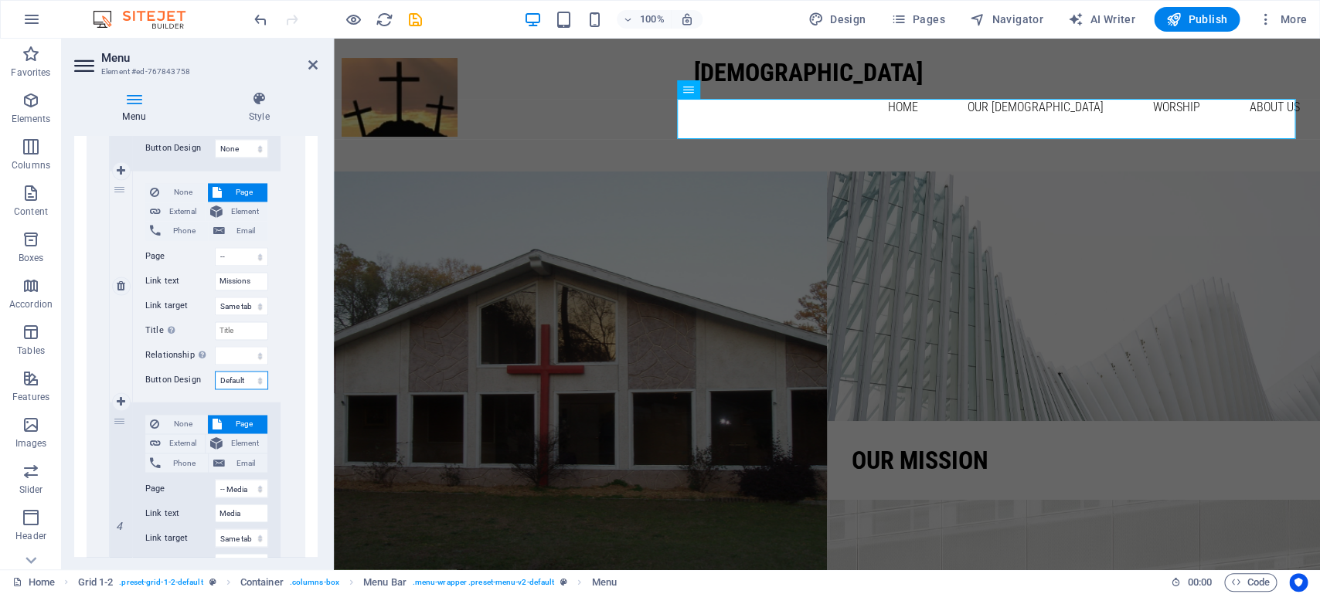
scroll to position [979, 0]
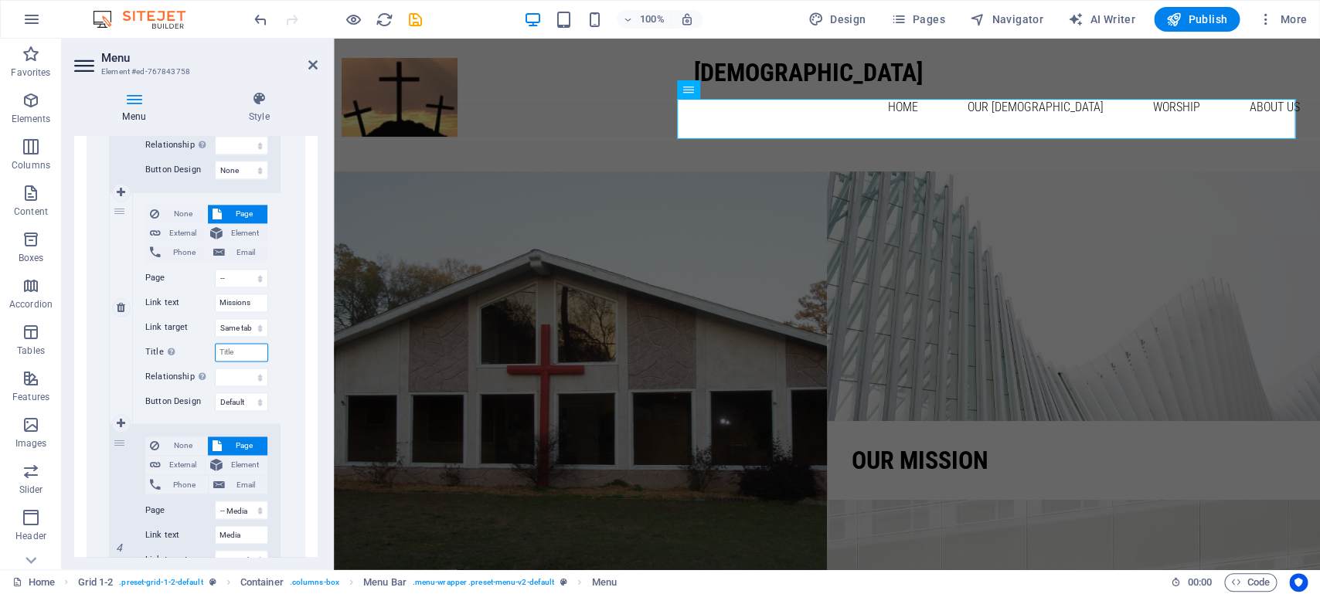
click at [233, 362] on input "Title Additional link description, should not be the same as the link text. The…" at bounding box center [241, 352] width 53 height 19
type input "Mission"
select select
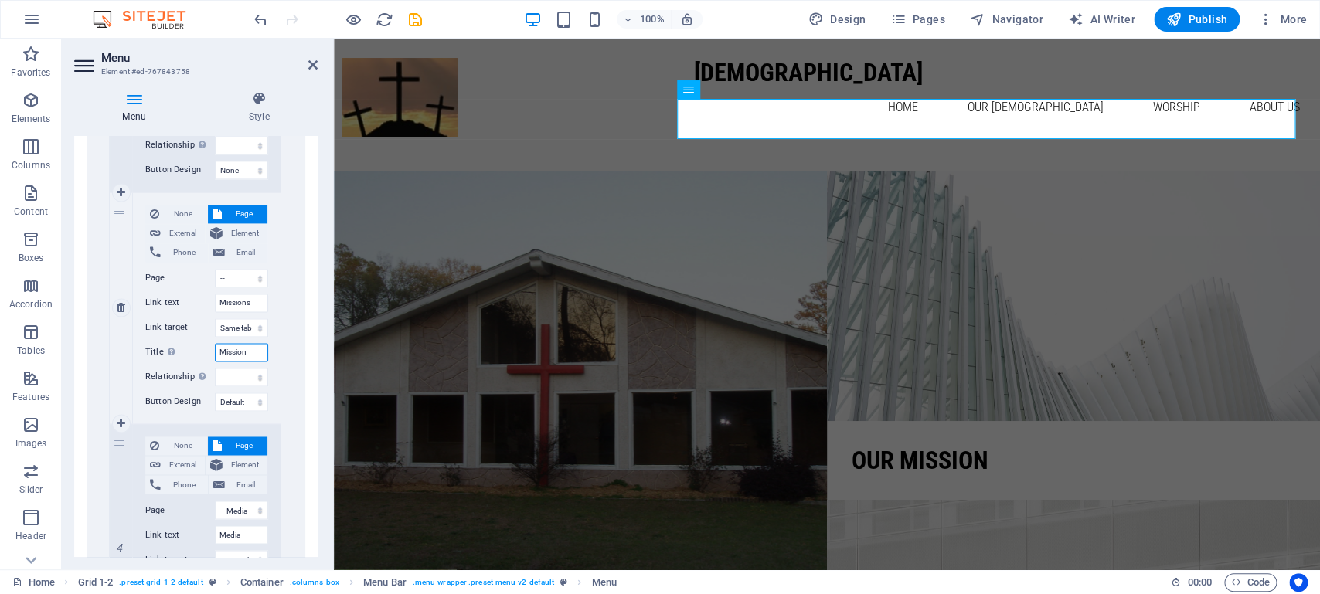
select select
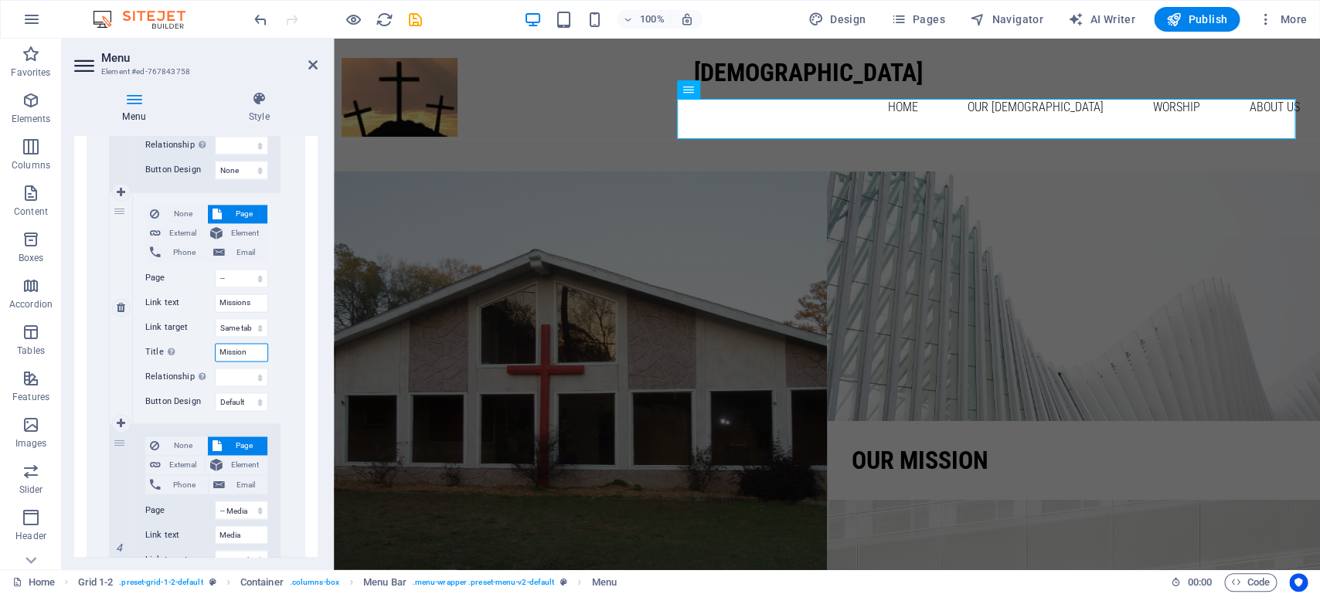
select select
type input "Mission"
click at [215, 161] on select "None Default Primary Secondary" at bounding box center [241, 170] width 53 height 19
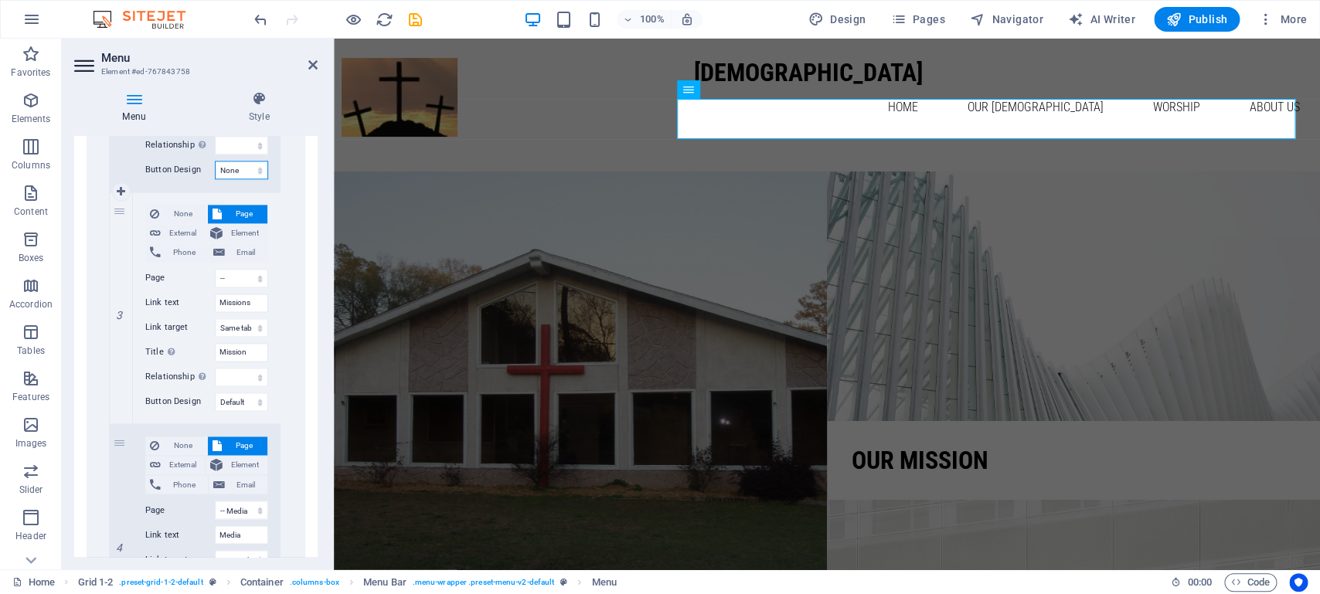
select select "default"
click option "Default" at bounding box center [0, 0] width 0 height 0
select select
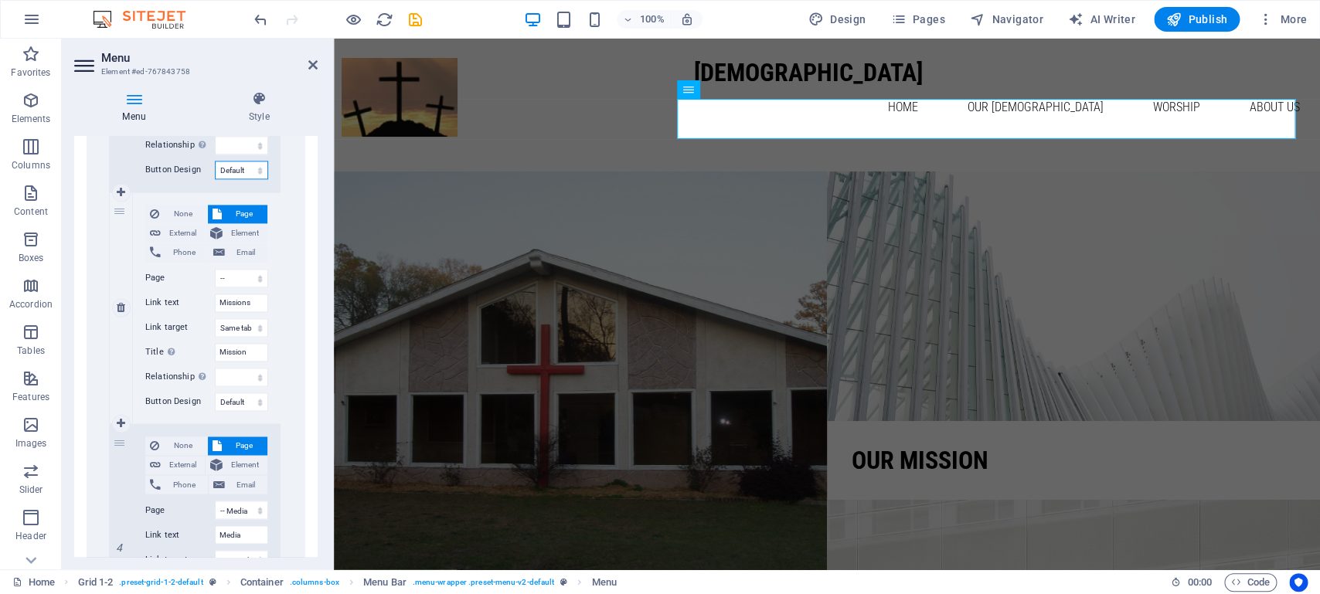
select select
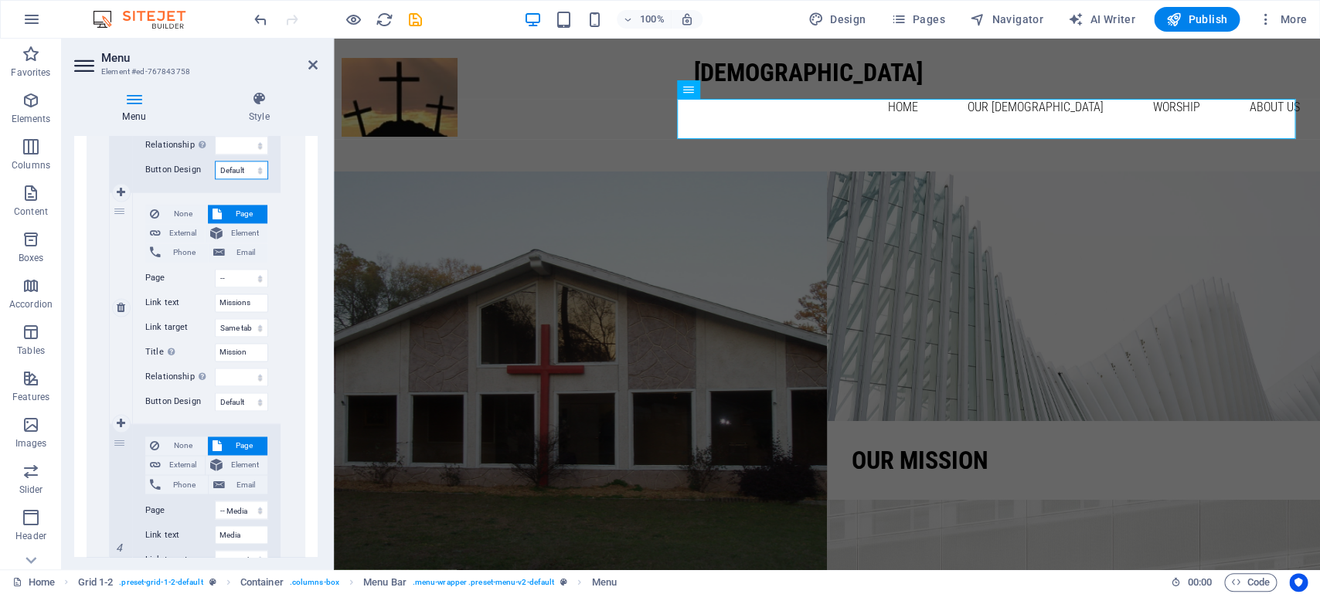
select select
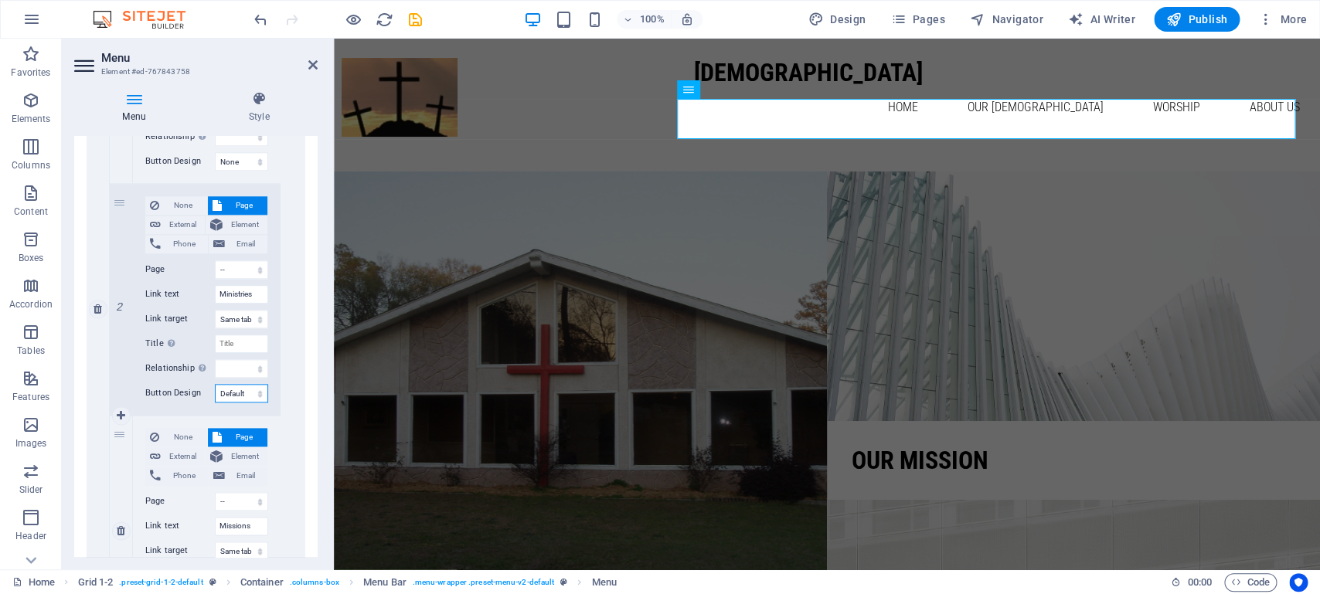
scroll to position [754, 0]
click at [238, 356] on input "Title Additional link description, should not be the same as the link text. The…" at bounding box center [241, 346] width 53 height 19
type input "Mini"
select select
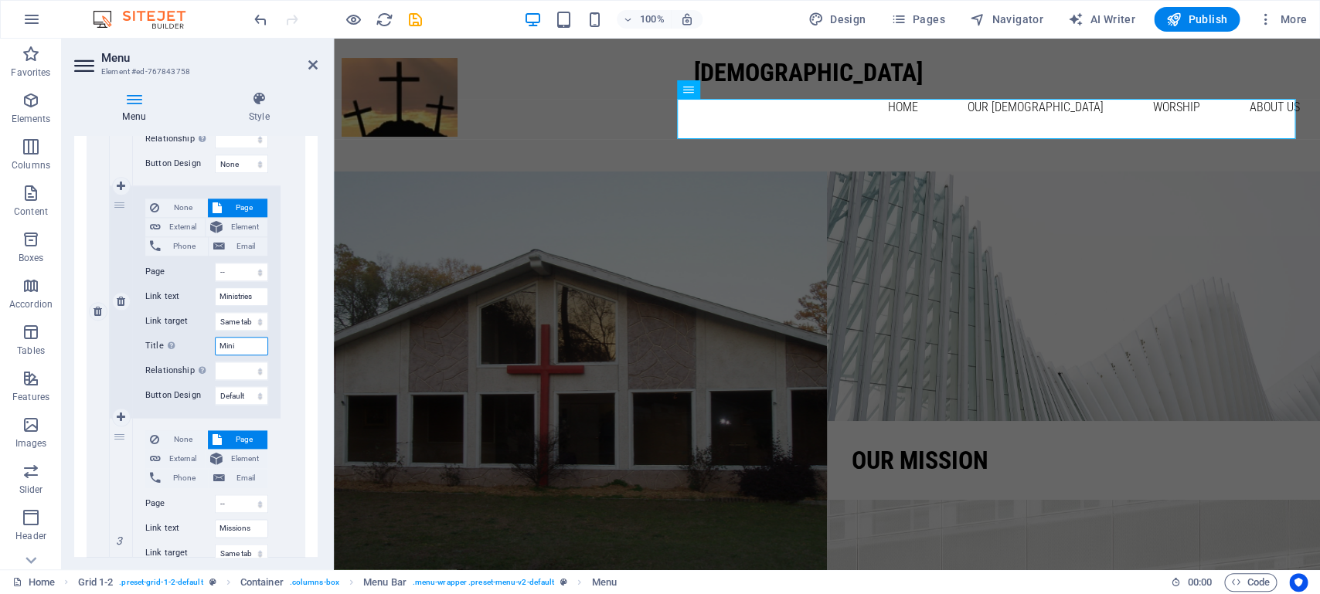
select select
type input "Minis"
select select
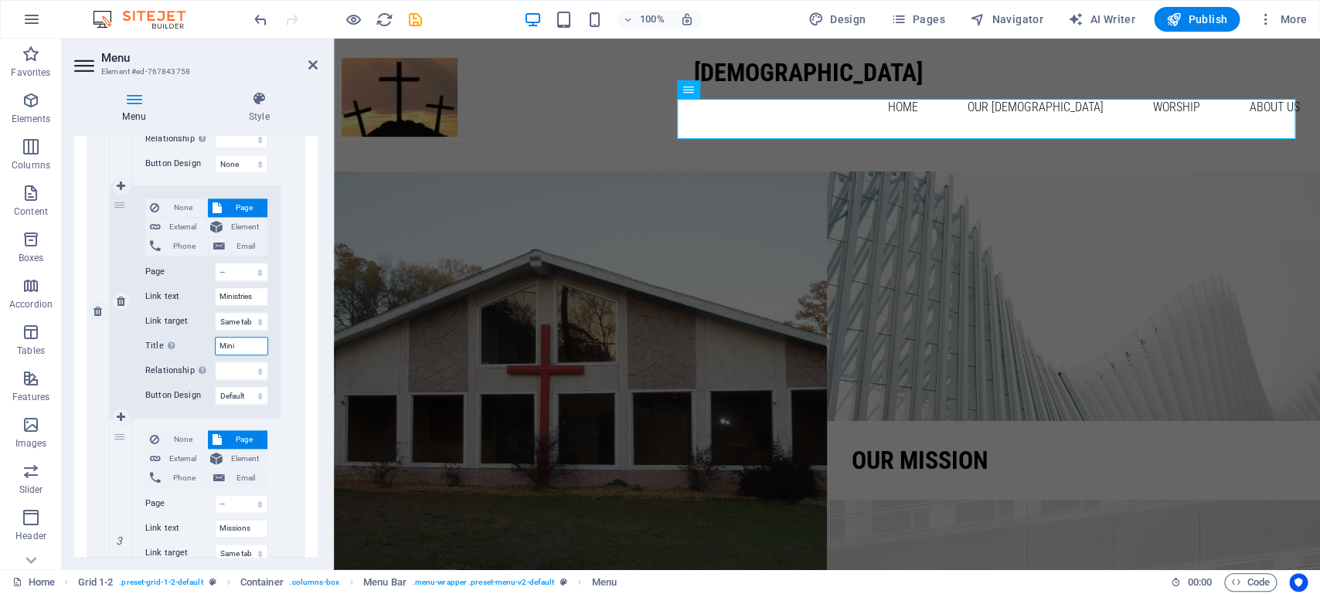
select select
type input "Minist"
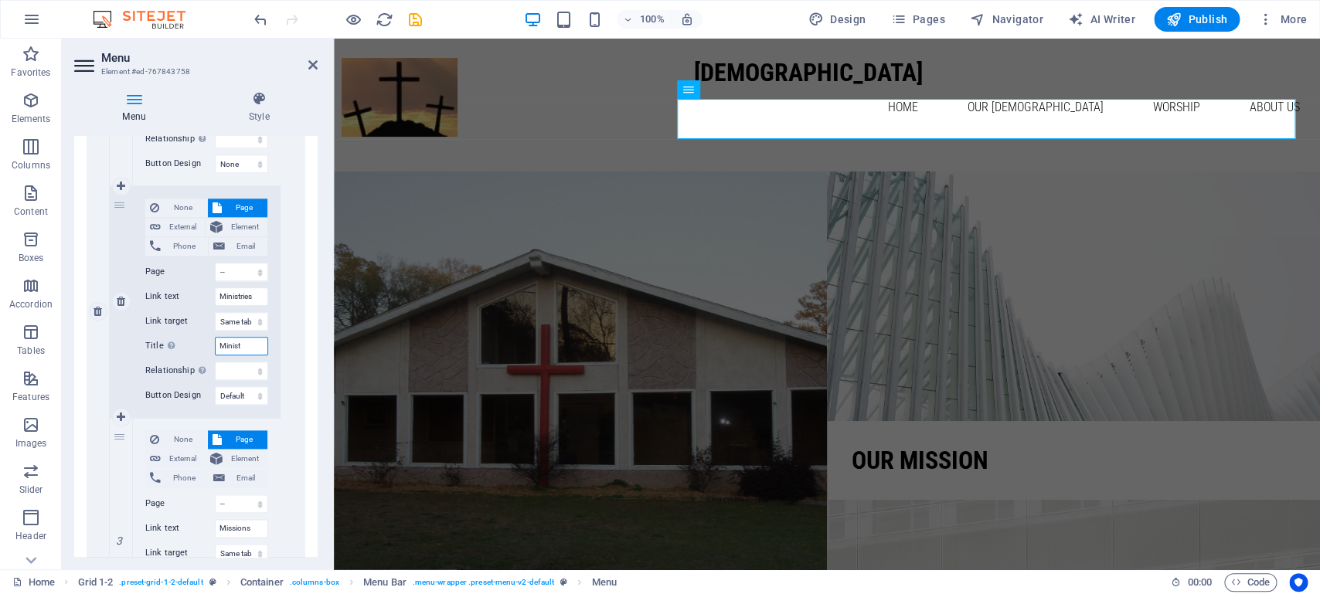
select select
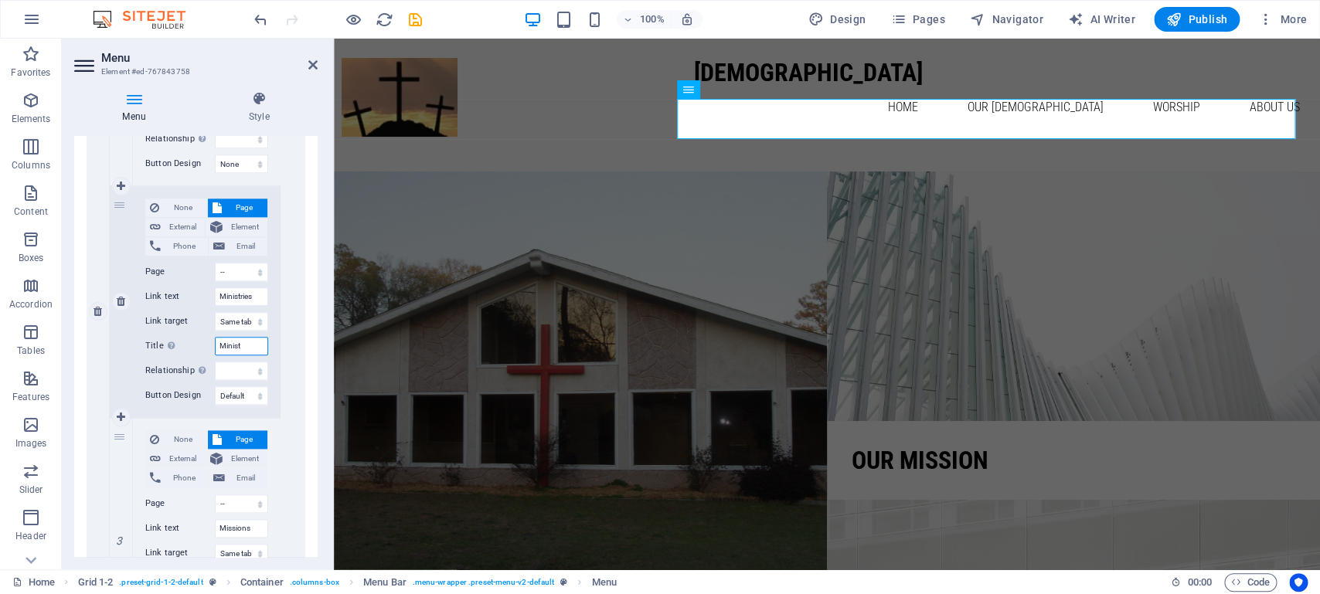
select select
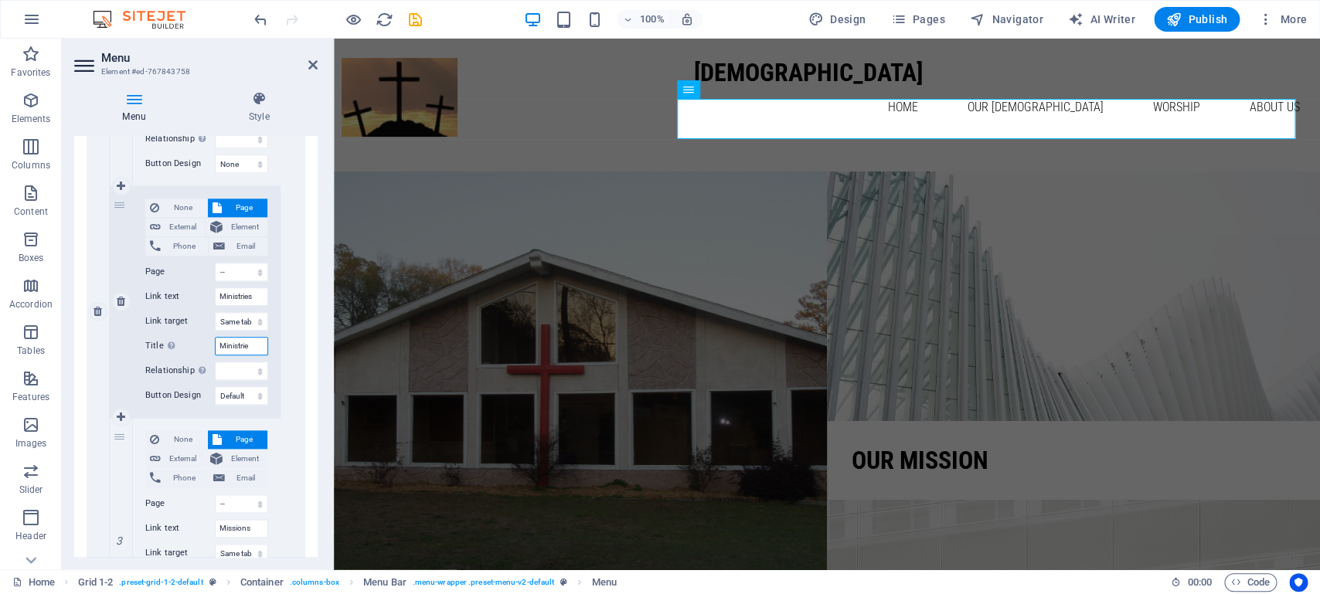
type input "Ministries"
select select
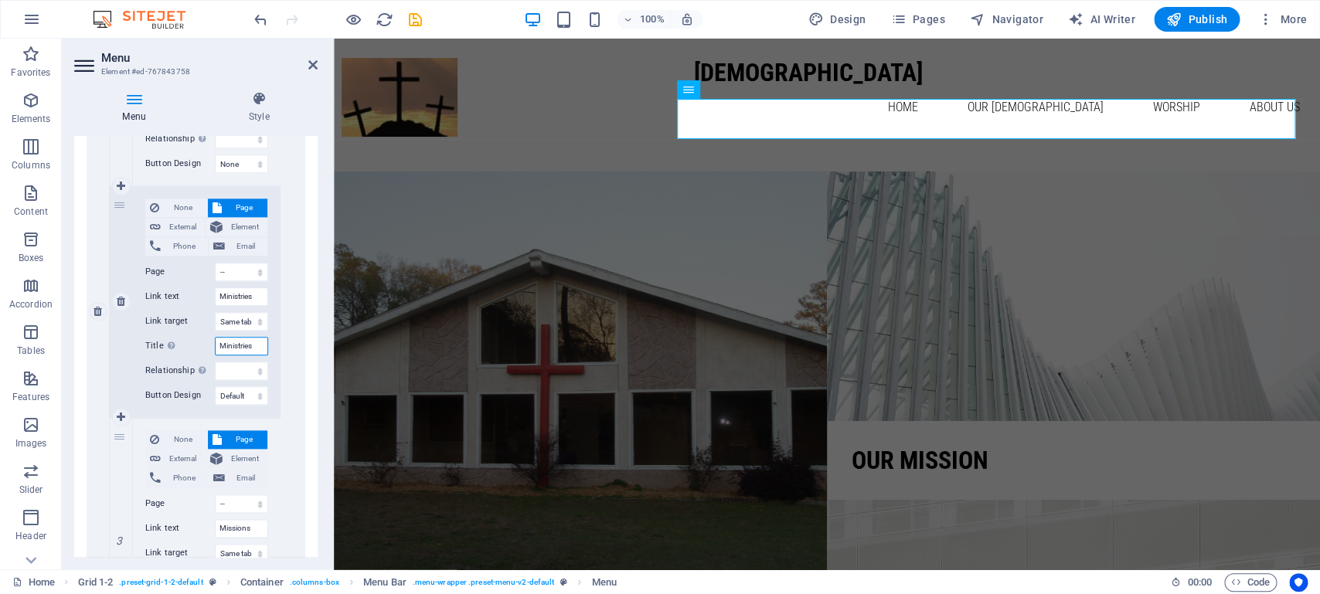
select select
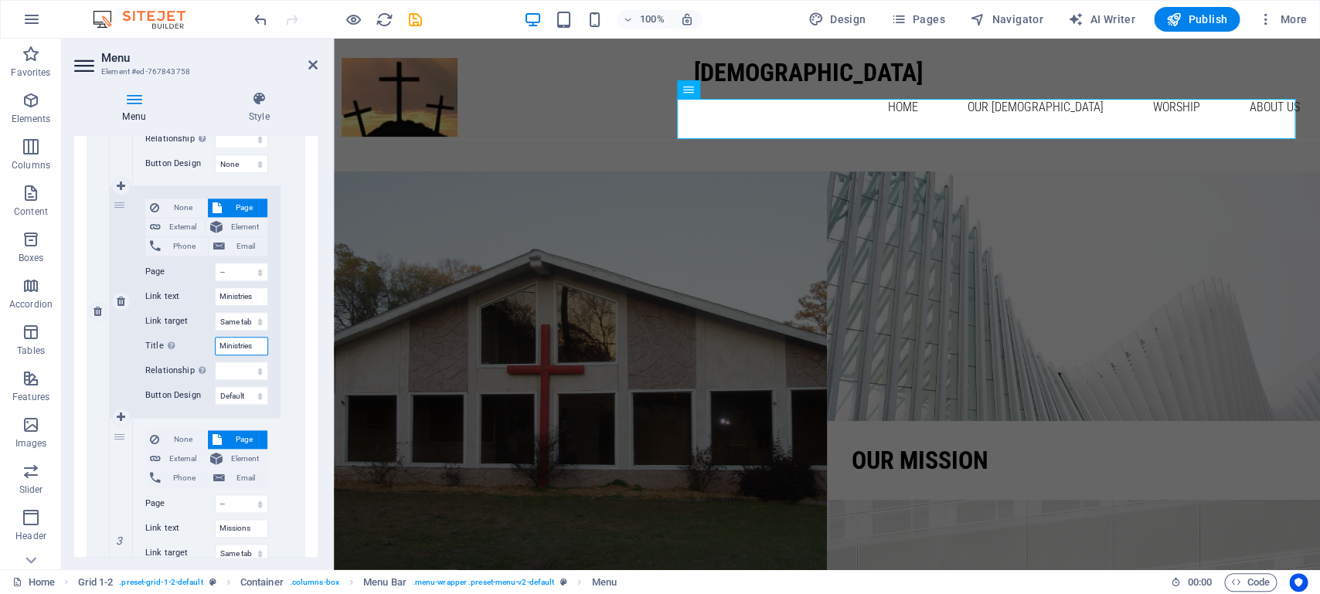
select select
type input "Ministries"
click at [255, 217] on div "None Page External Element Phone Email Page Home Our [DEMOGRAPHIC_DATA] -- Even…" at bounding box center [207, 301] width 148 height 231
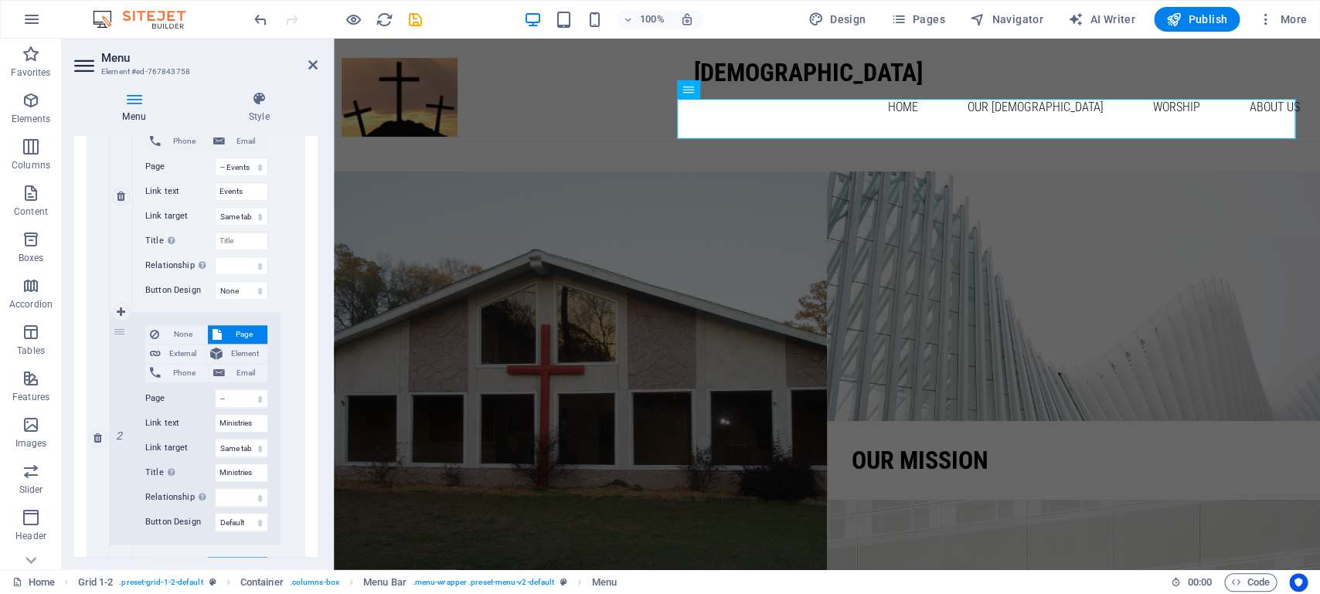
scroll to position [603, 0]
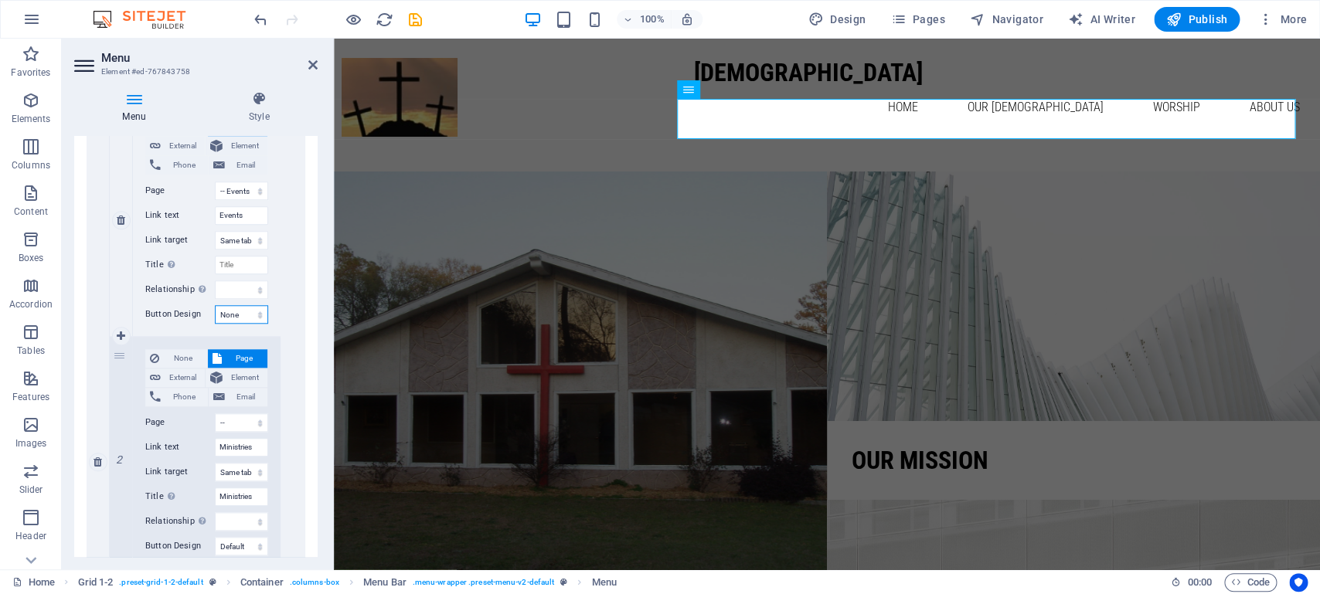
click at [215, 305] on select "None Default Primary Secondary" at bounding box center [241, 314] width 53 height 19
select select "default"
click option "Default" at bounding box center [0, 0] width 0 height 0
select select
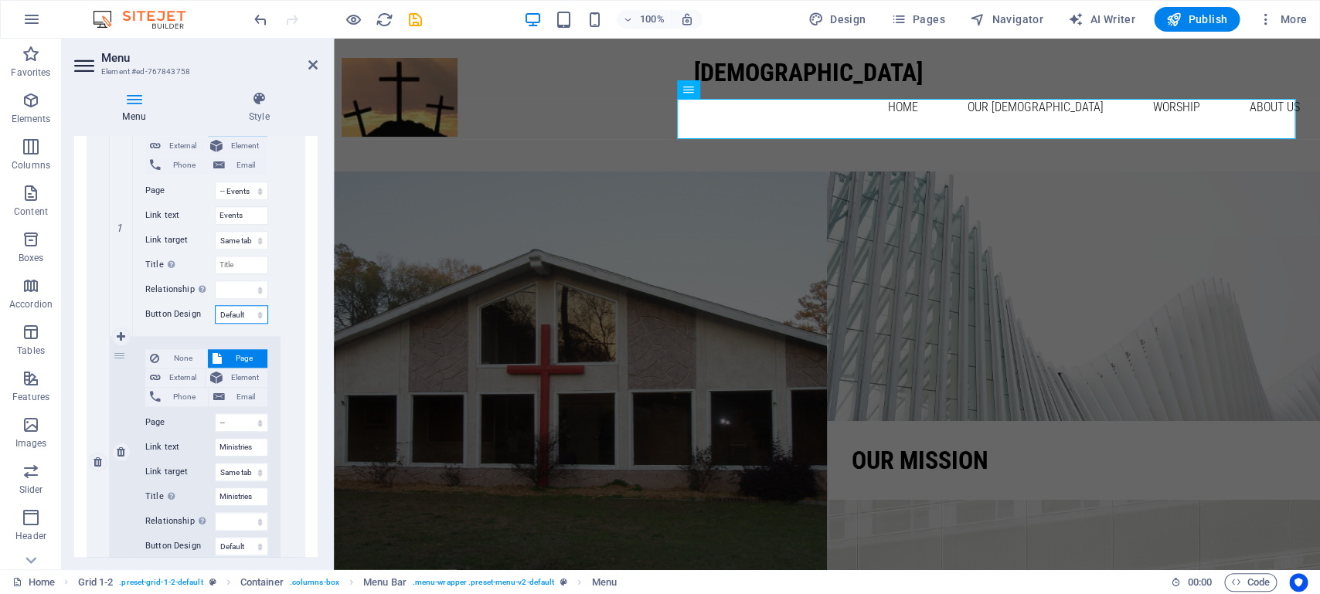
select select
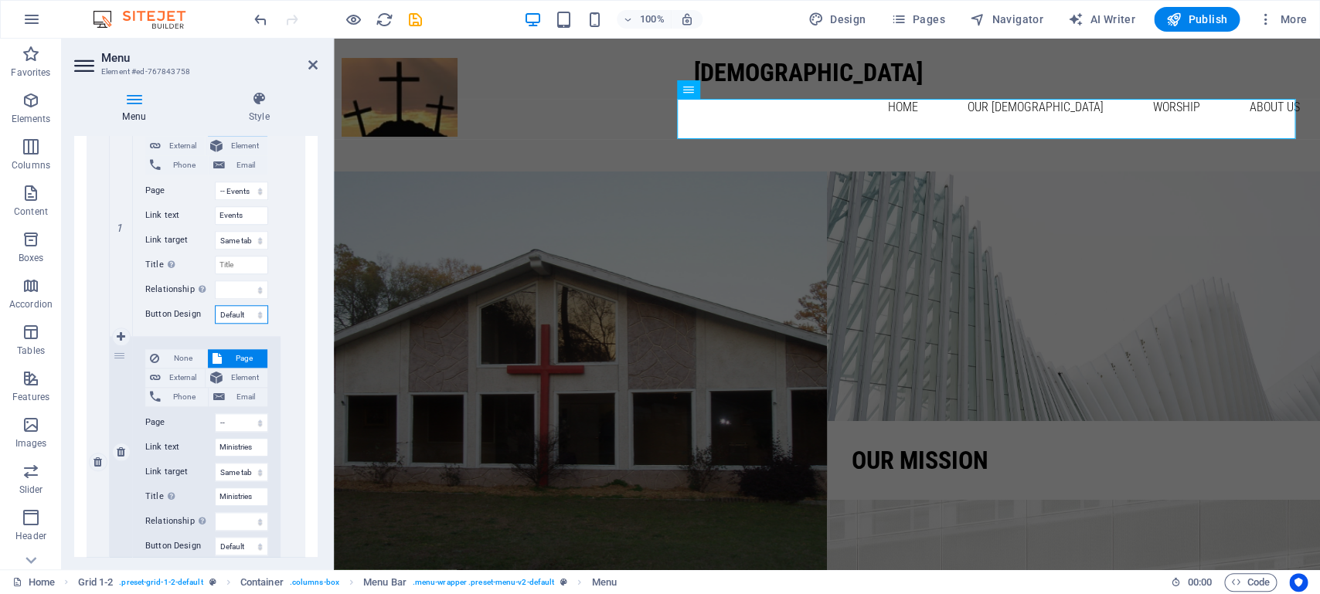
select select
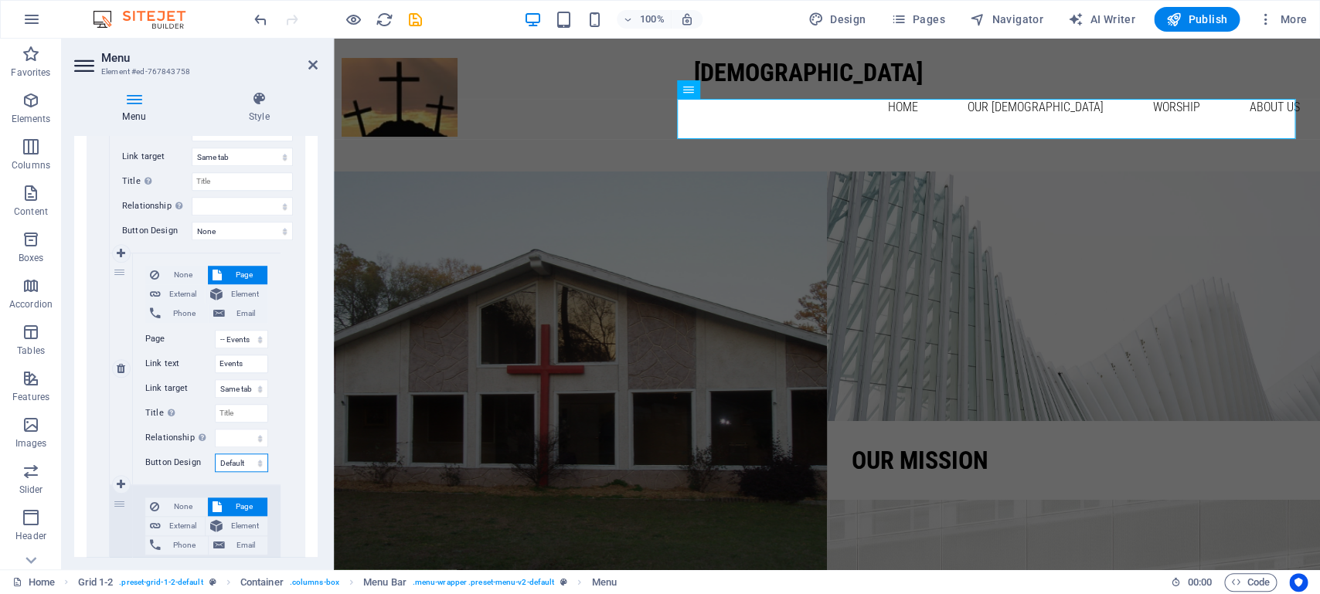
scroll to position [452, 0]
click at [236, 425] on input "Title Additional link description, should not be the same as the link text. The…" at bounding box center [241, 416] width 53 height 19
click at [215, 332] on select "Home Our [DEMOGRAPHIC_DATA] -- Events -- Ministries -- Missions -- Media worshi…" at bounding box center [241, 341] width 53 height 19
click at [230, 351] on select "Home Our [DEMOGRAPHIC_DATA] -- Events -- Ministries -- Missions -- Media worshi…" at bounding box center [241, 341] width 53 height 19
click at [237, 425] on input "Title Additional link description, should not be the same as the link text. The…" at bounding box center [241, 416] width 53 height 19
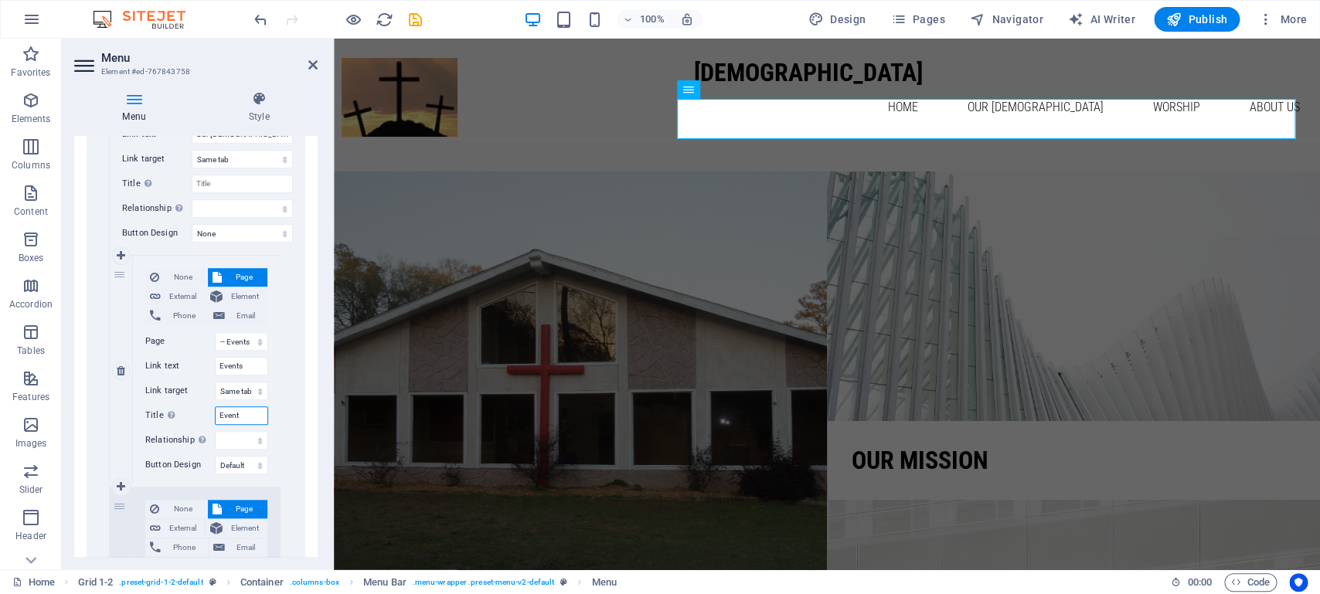
type input "Events"
select select
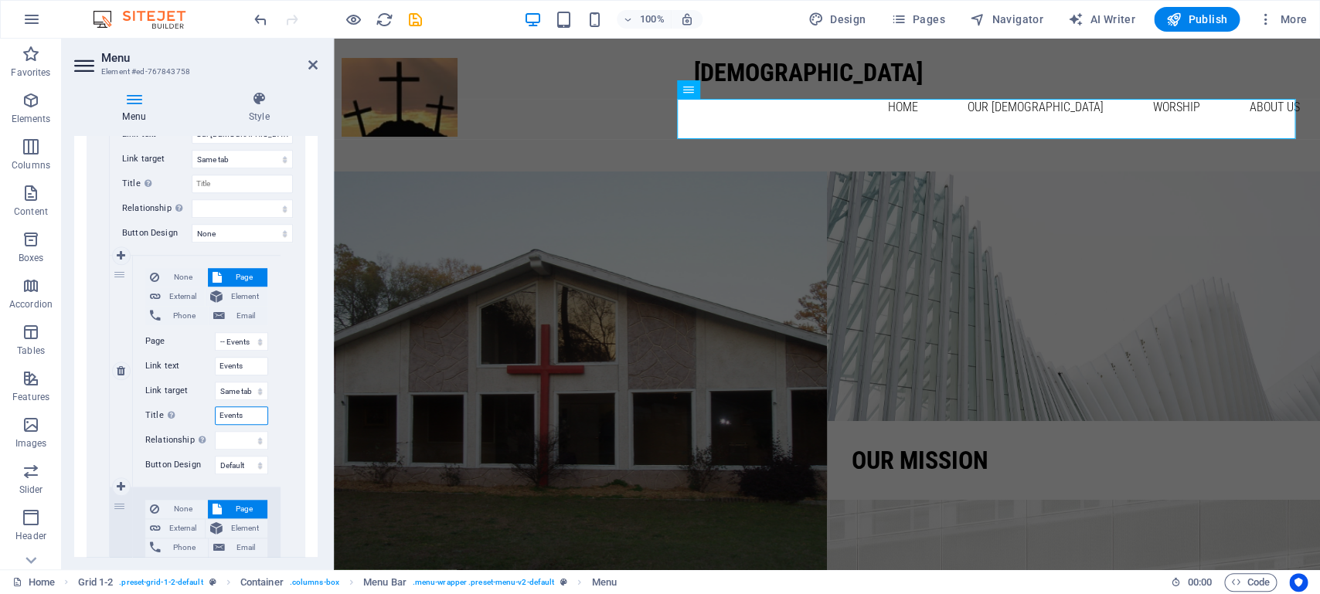
select select
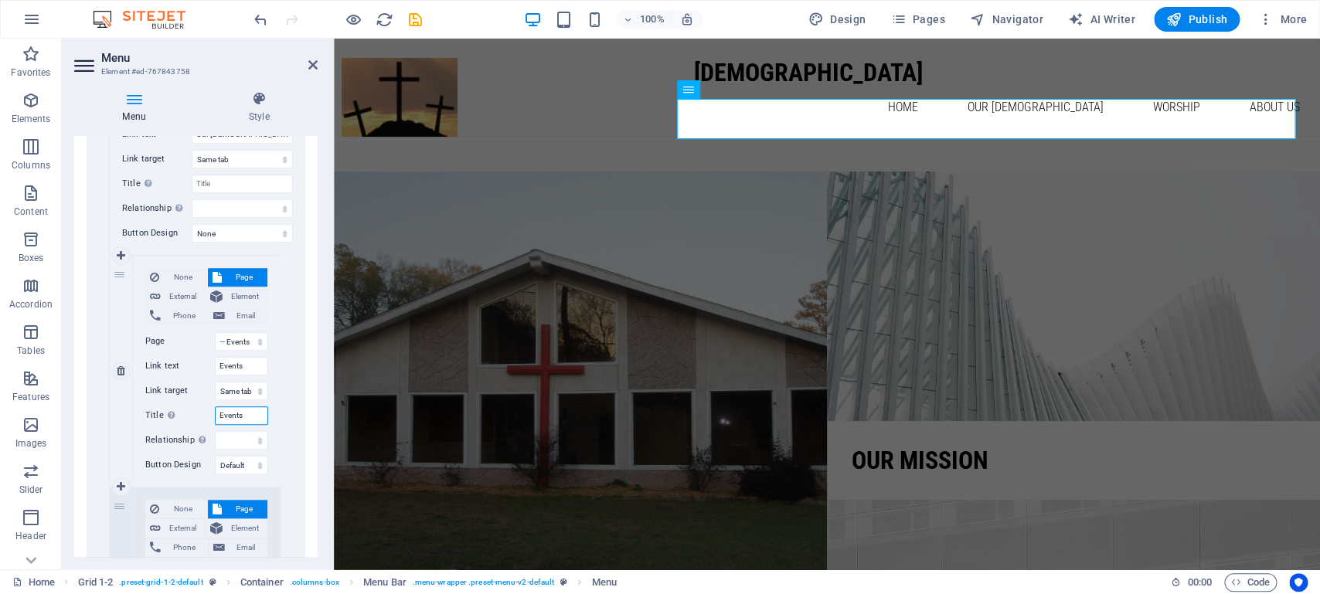
select select
type input "Events"
click at [192, 224] on select "None Default Primary Secondary" at bounding box center [242, 233] width 101 height 19
select select "default"
click option "Default" at bounding box center [0, 0] width 0 height 0
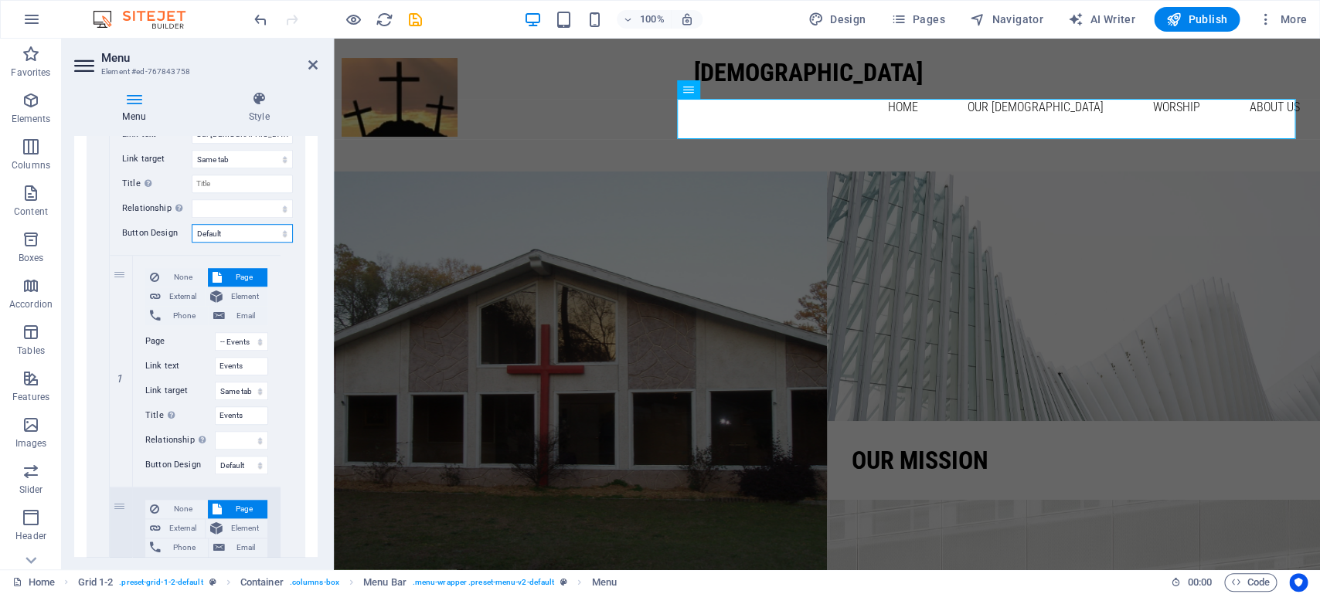
select select
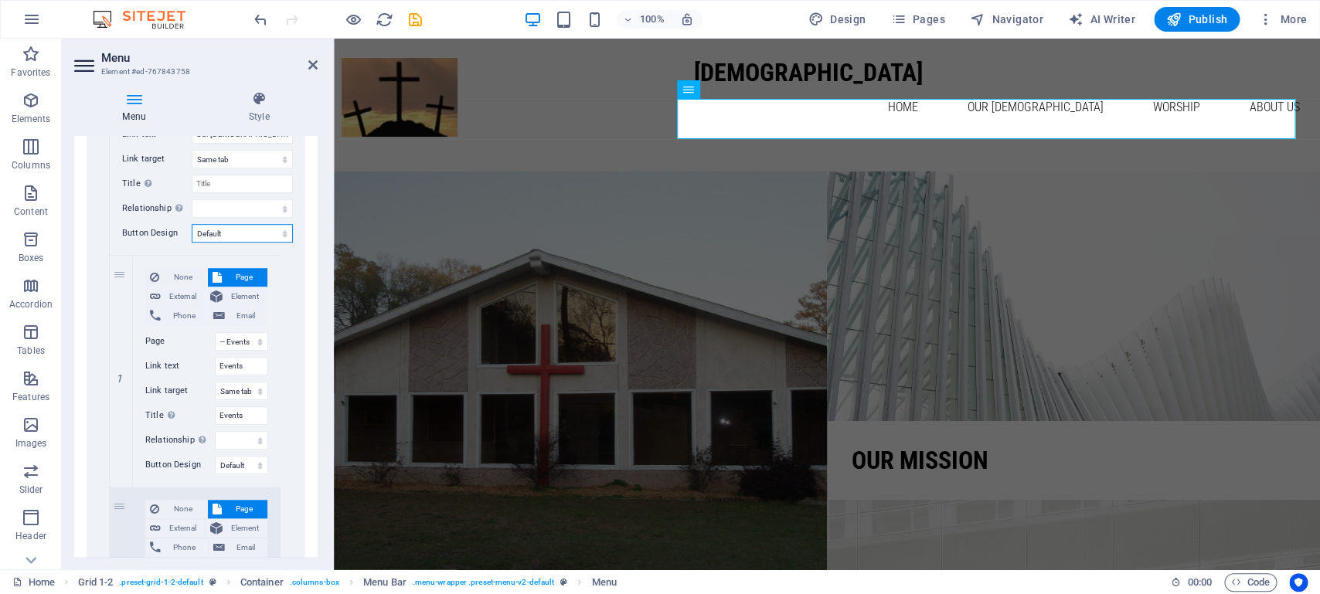
select select
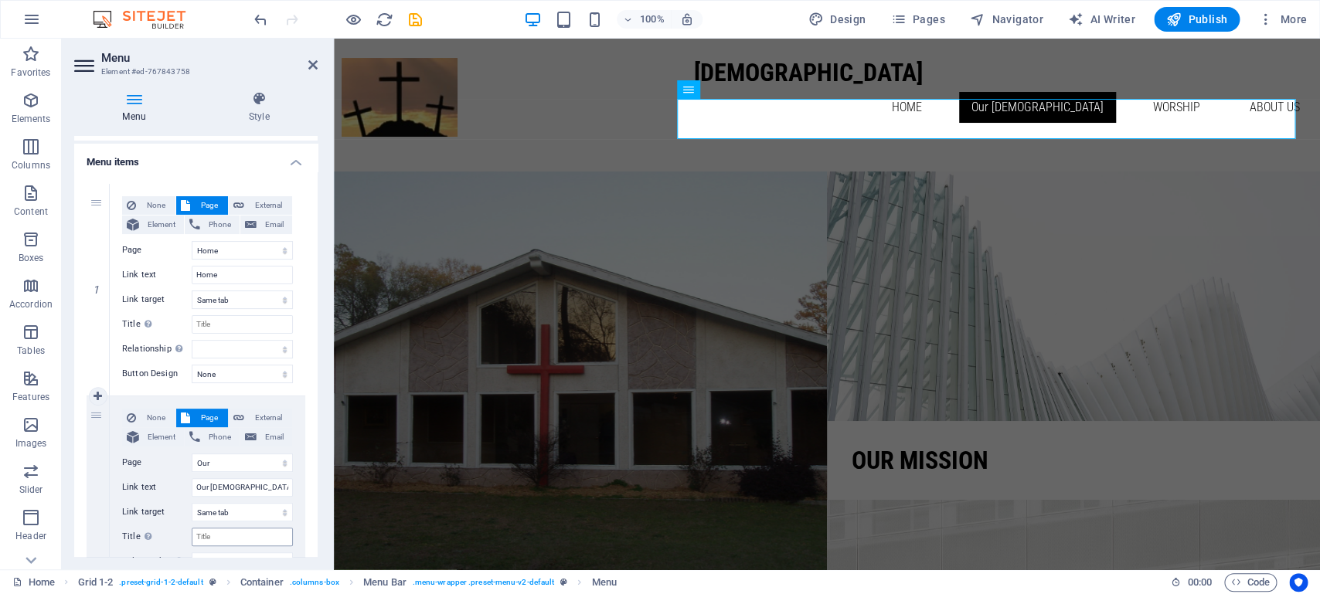
scroll to position [75, 0]
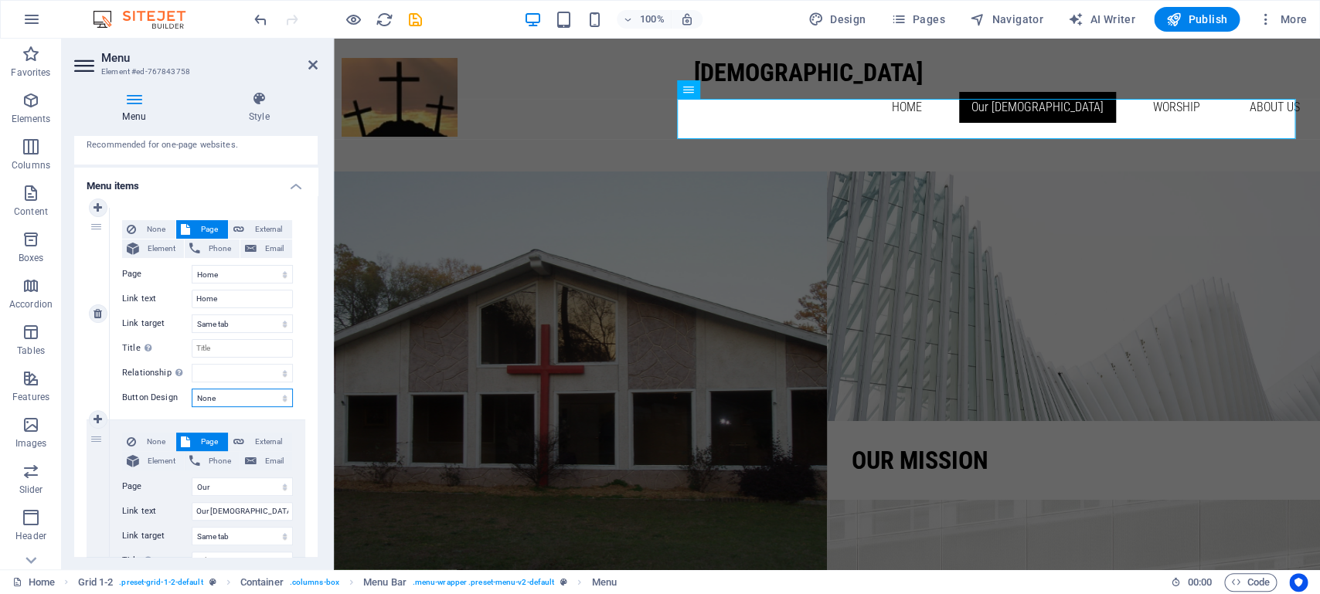
click at [192, 389] on select "None Default Primary Secondary" at bounding box center [242, 398] width 101 height 19
select select "default"
click option "Default" at bounding box center [0, 0] width 0 height 0
select select
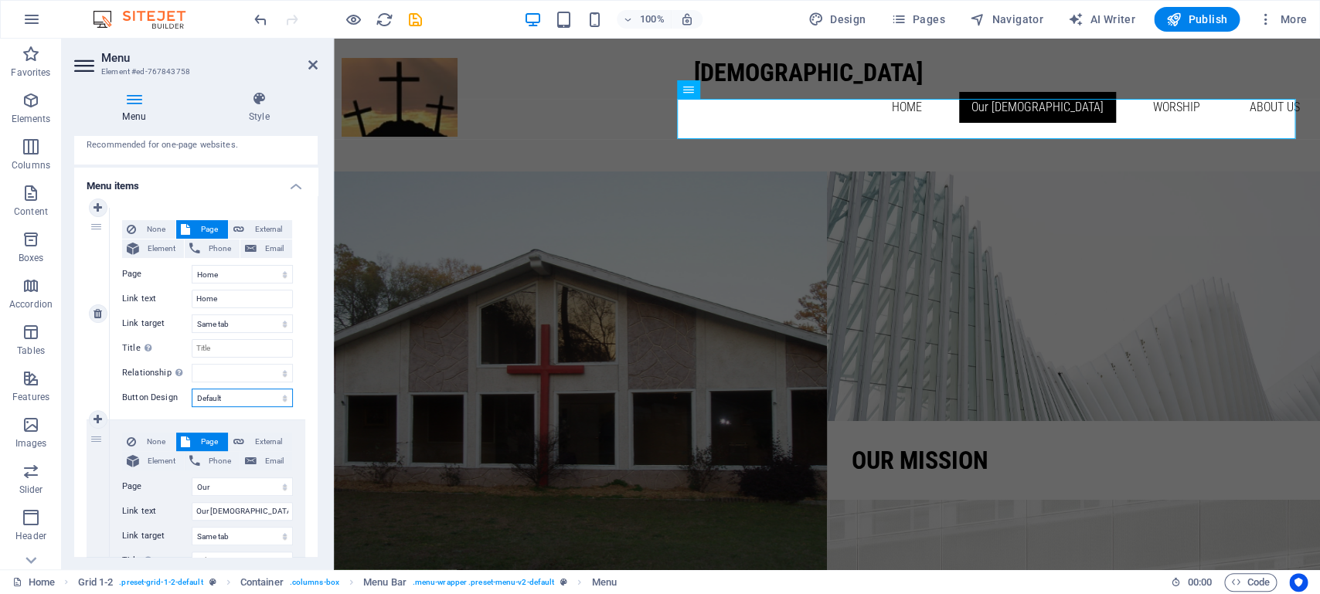
select select
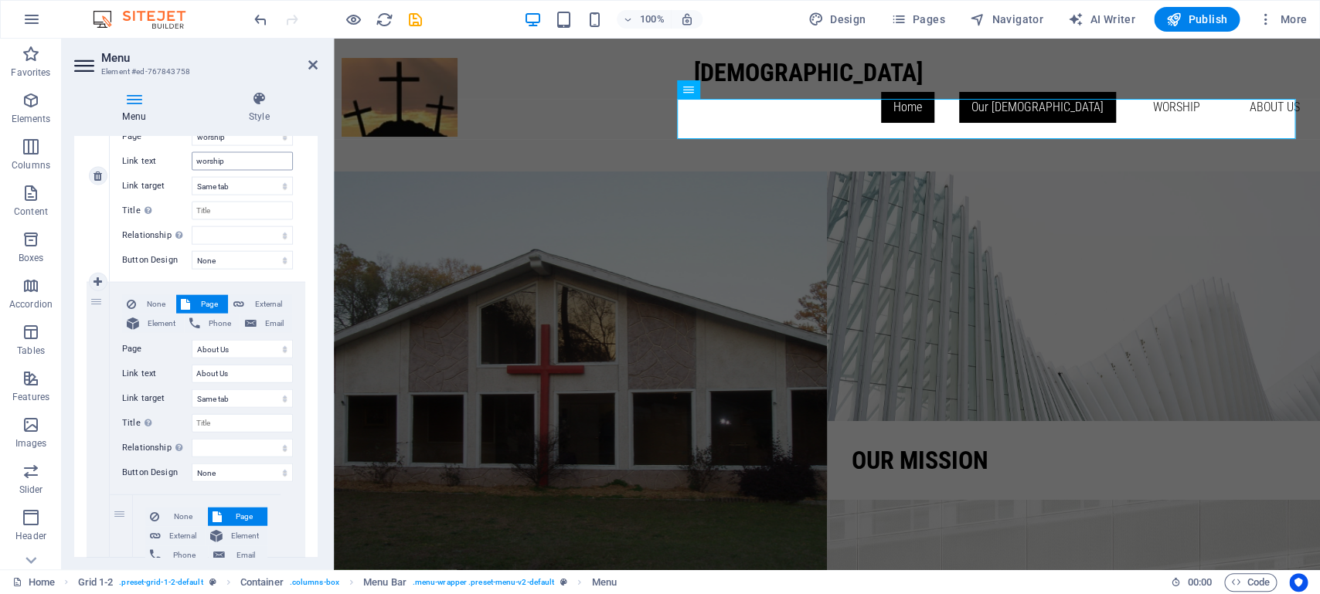
scroll to position [1582, 0]
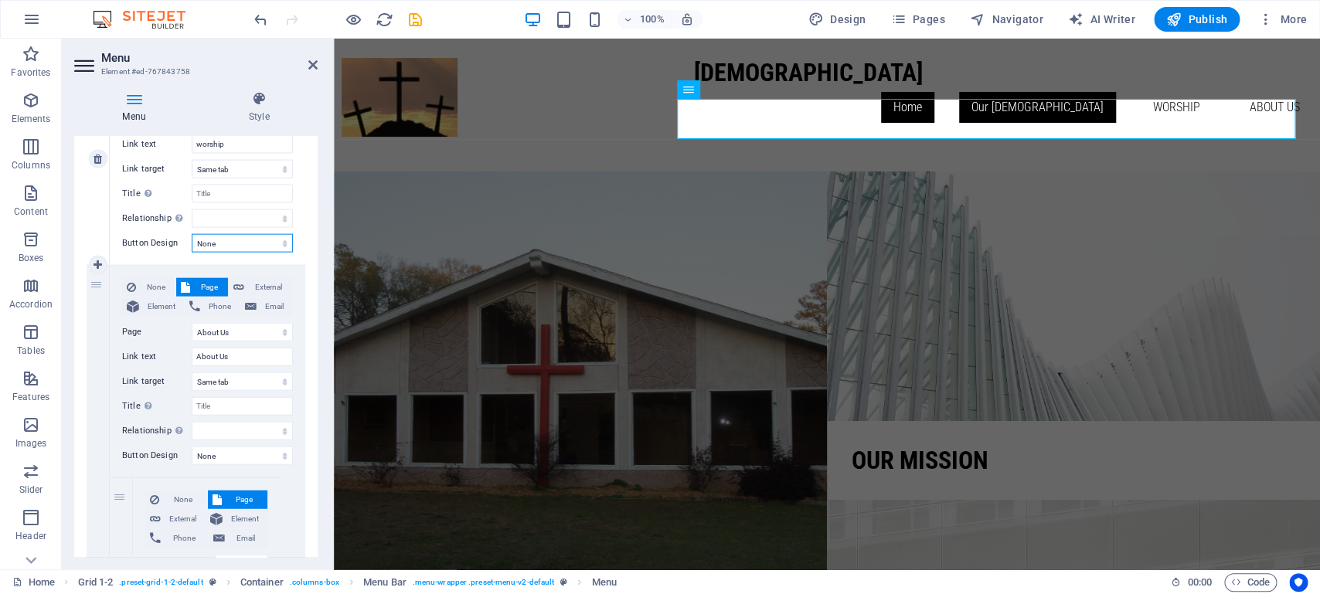
click at [192, 234] on select "None Default Primary Secondary" at bounding box center [242, 243] width 101 height 19
click option "Default" at bounding box center [0, 0] width 0 height 0
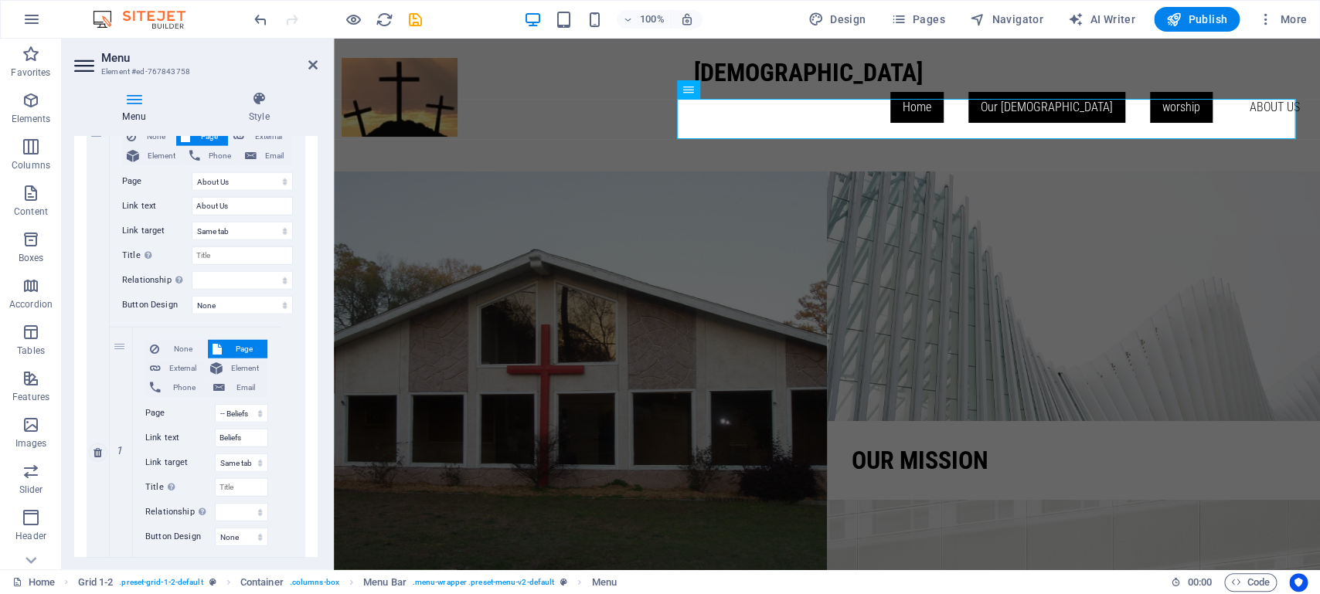
scroll to position [1809, 0]
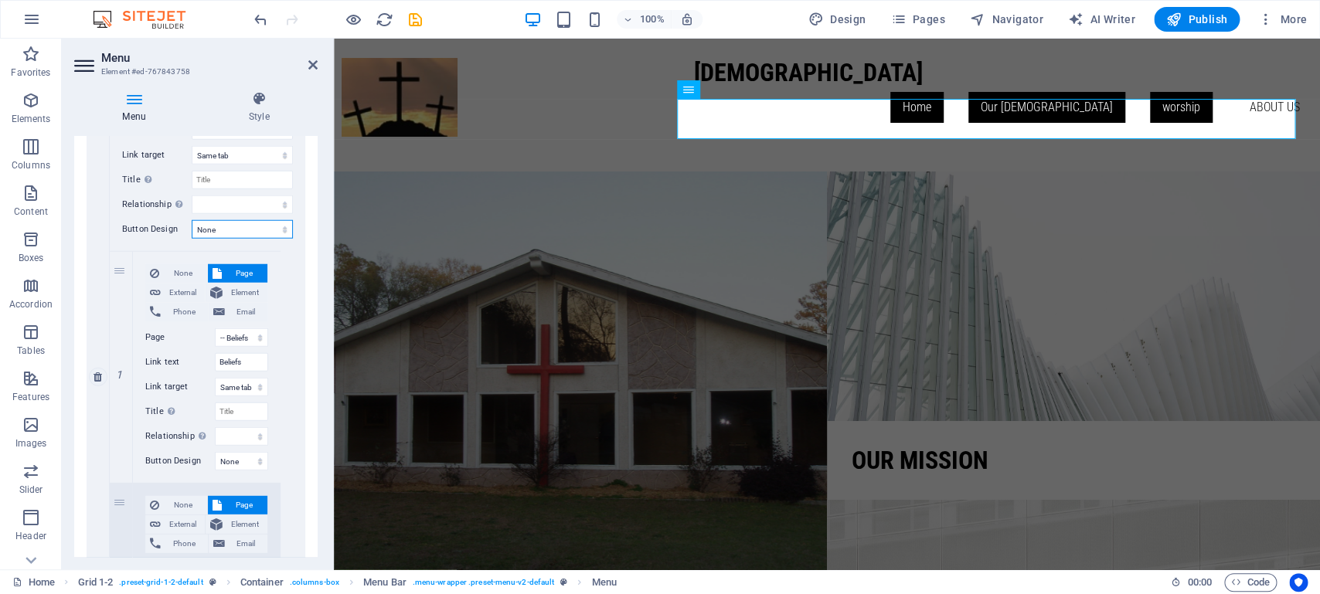
click at [192, 220] on select "None Default Primary Secondary" at bounding box center [242, 229] width 101 height 19
click option "Default" at bounding box center [0, 0] width 0 height 0
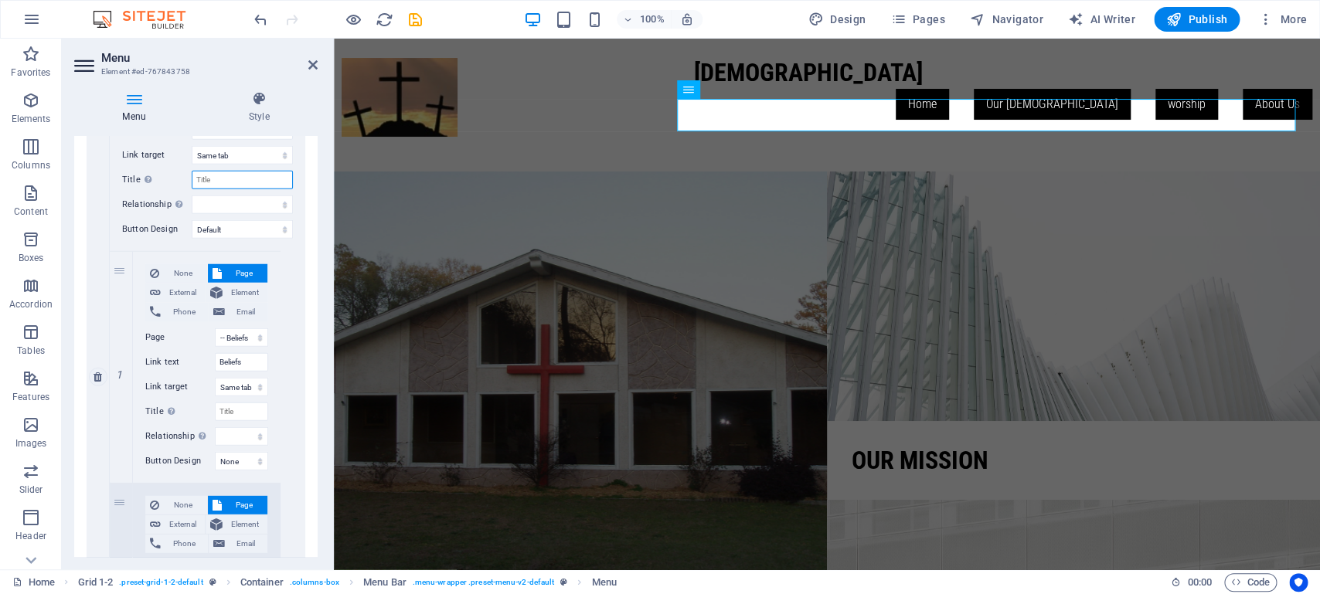
click at [236, 189] on input "Title Additional link description, should not be the same as the link text. The…" at bounding box center [242, 180] width 101 height 19
click at [192, 220] on select "None Default Primary Secondary" at bounding box center [242, 229] width 101 height 19
click option "None" at bounding box center [0, 0] width 0 height 0
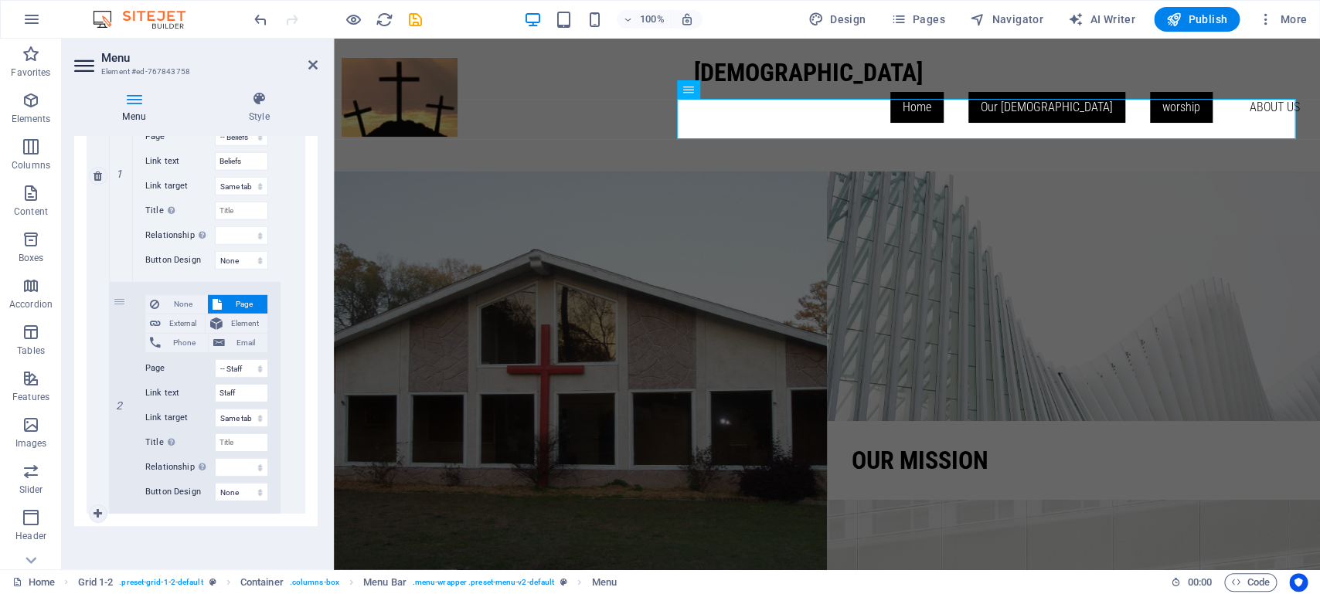
scroll to position [2034, 0]
click at [215, 251] on select "None Default Primary Secondary" at bounding box center [241, 260] width 53 height 19
click option "Default" at bounding box center [0, 0] width 0 height 0
click at [238, 220] on input "Title Additional link description, should not be the same as the link text. The…" at bounding box center [241, 211] width 53 height 19
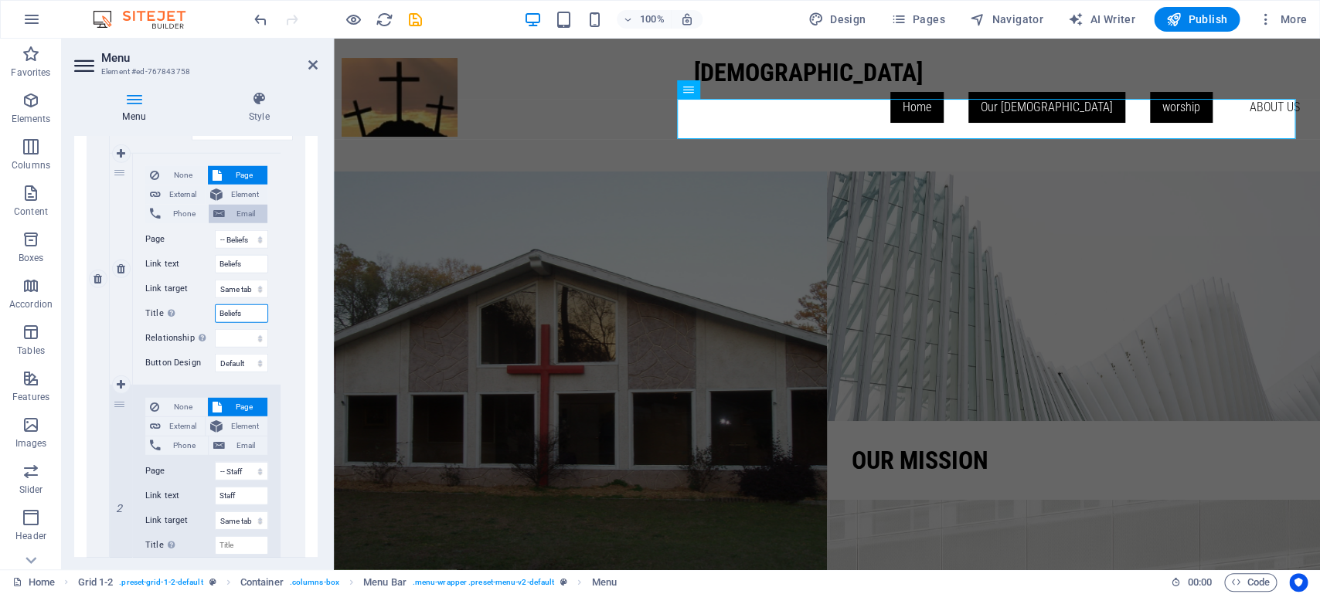
scroll to position [1884, 0]
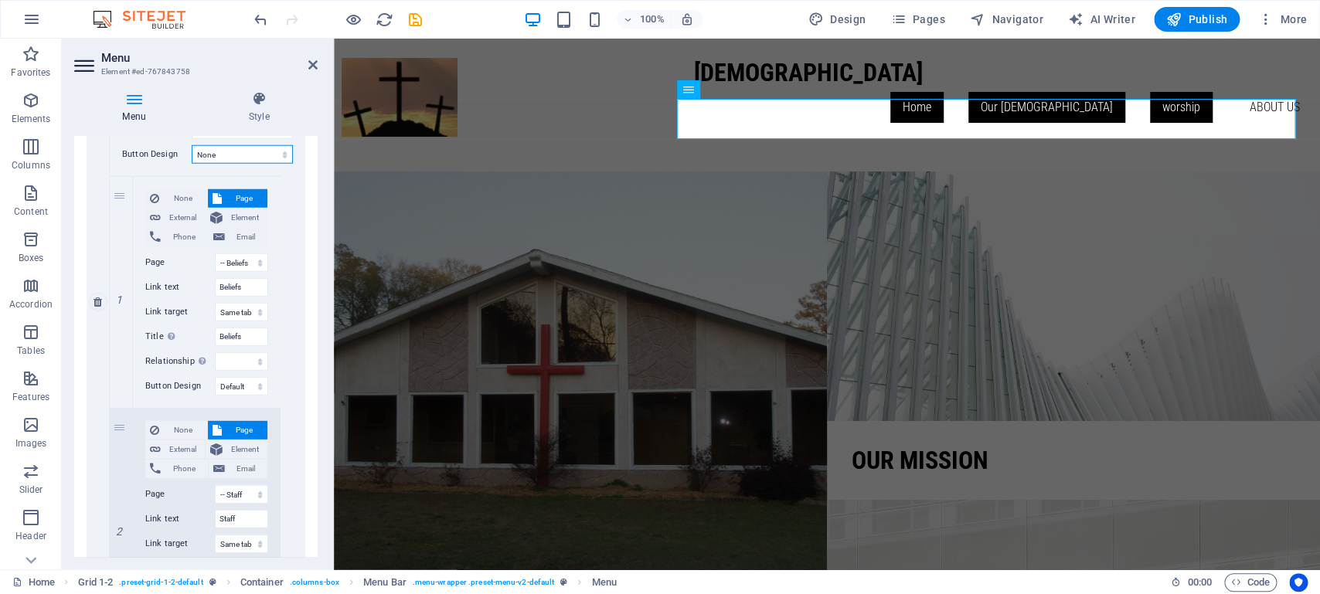
click at [192, 145] on select "None Default Primary Secondary" at bounding box center [242, 154] width 101 height 19
click option "Default" at bounding box center [0, 0] width 0 height 0
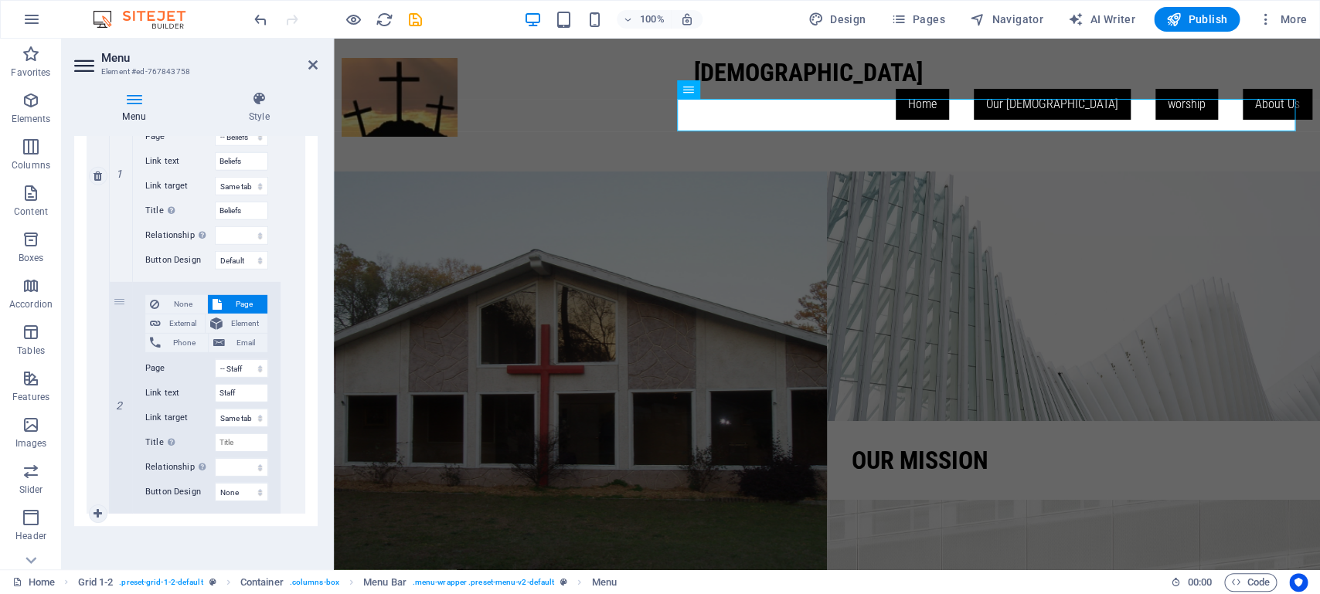
scroll to position [2129, 0]
click at [228, 439] on input "Title Additional link description, should not be the same as the link text. The…" at bounding box center [241, 443] width 53 height 19
click at [215, 483] on select "None Default Primary Secondary" at bounding box center [241, 492] width 53 height 19
click option "Default" at bounding box center [0, 0] width 0 height 0
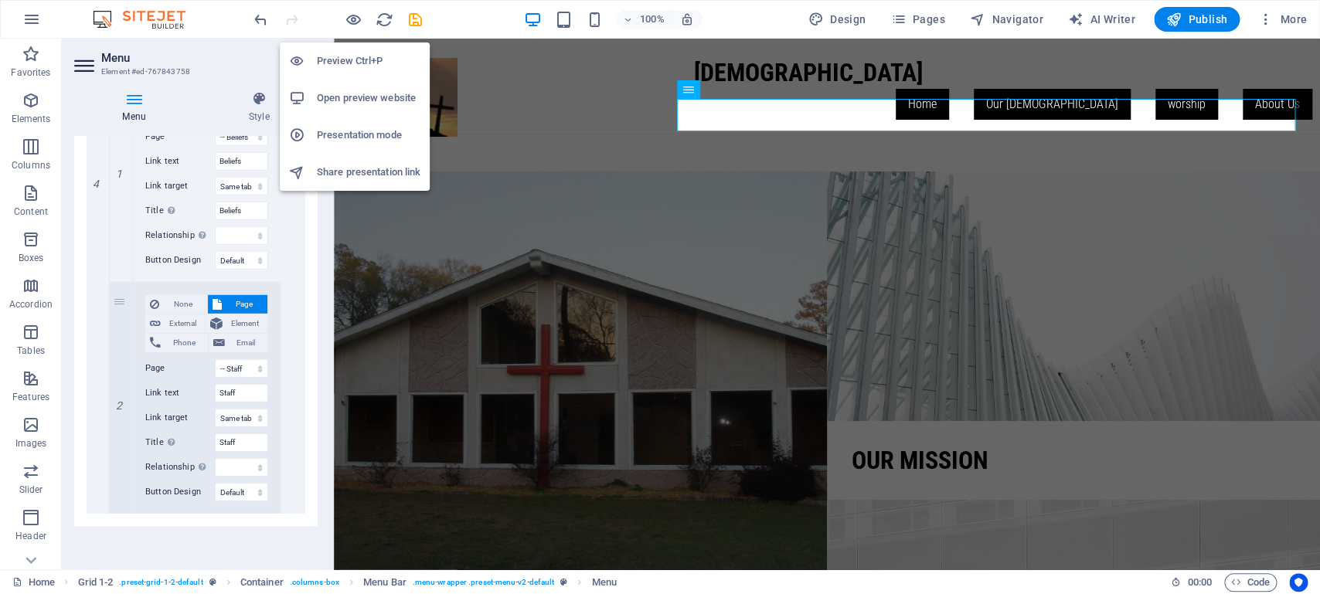
click at [350, 54] on h6 "Preview Ctrl+P" at bounding box center [369, 61] width 104 height 19
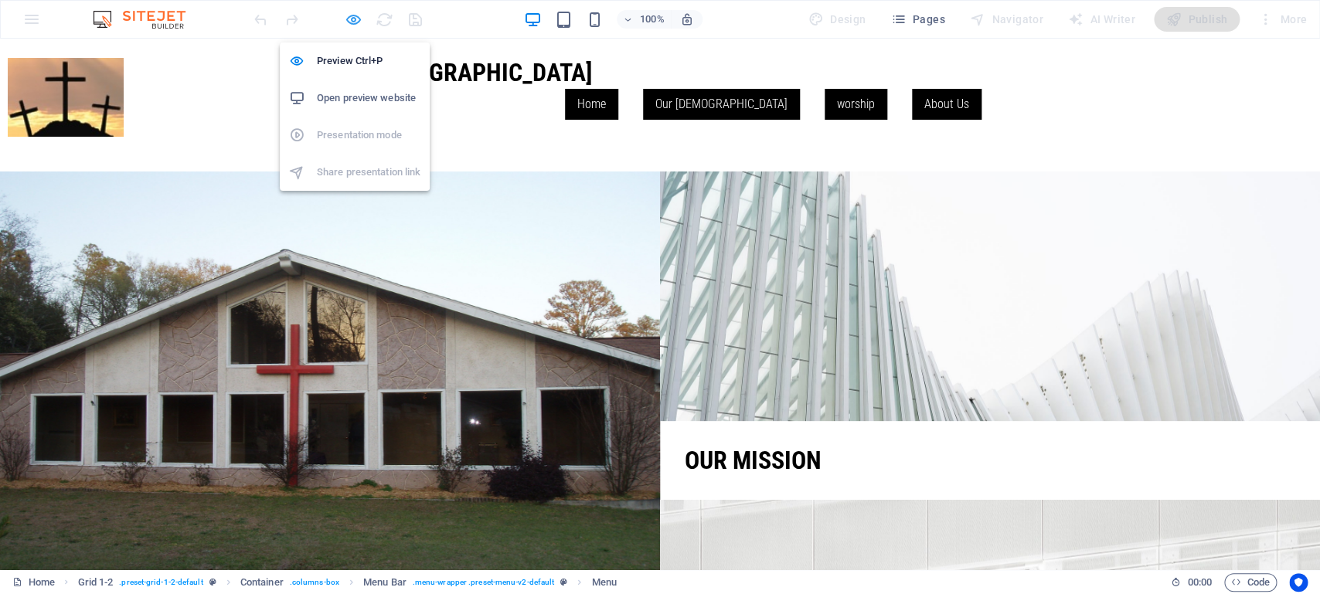
click at [356, 18] on icon "button" at bounding box center [354, 20] width 18 height 18
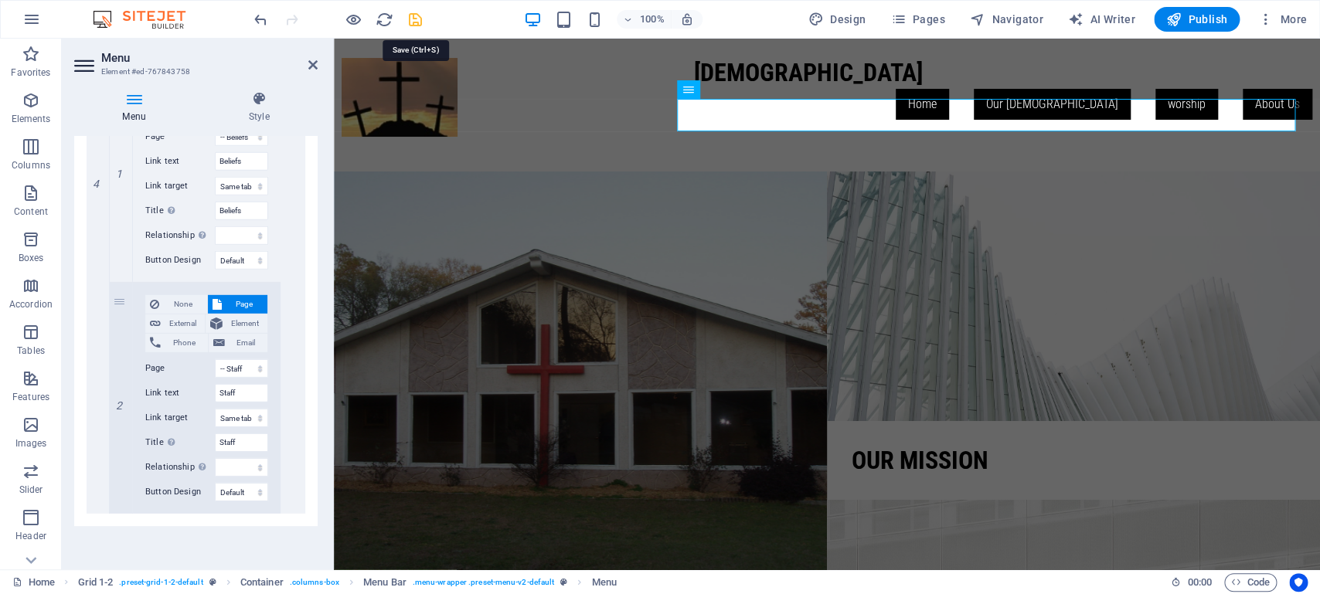
scroll to position [0, 1]
click at [414, 18] on icon "save" at bounding box center [416, 20] width 18 height 18
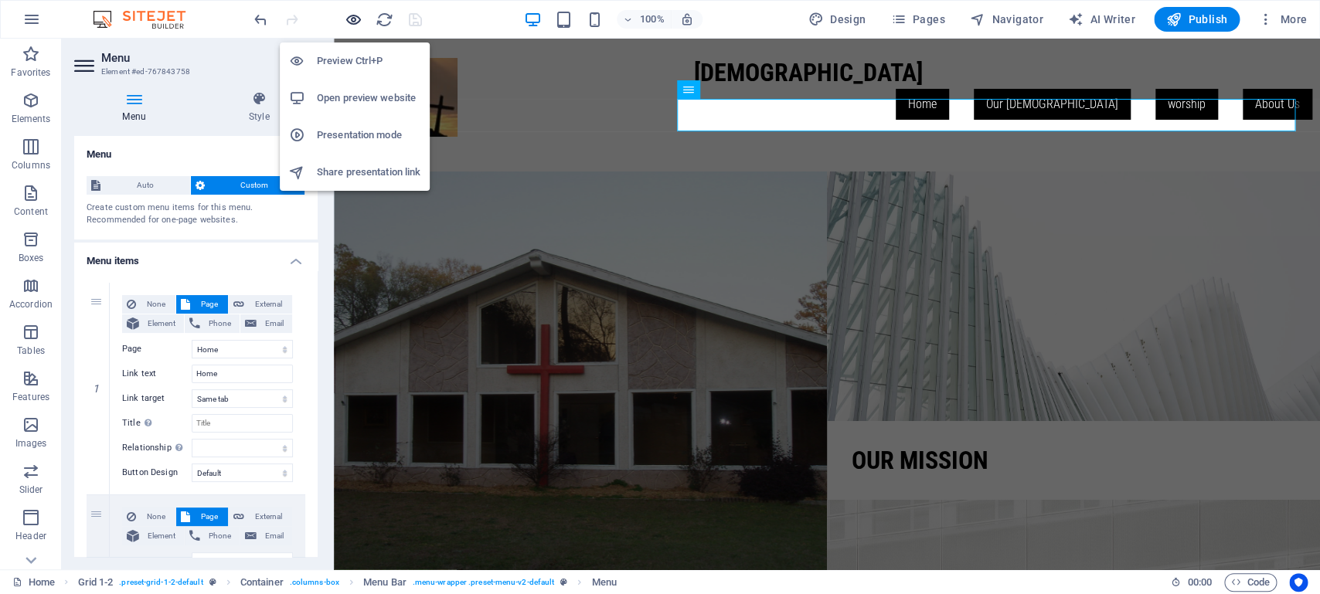
click at [354, 20] on icon "button" at bounding box center [354, 20] width 18 height 18
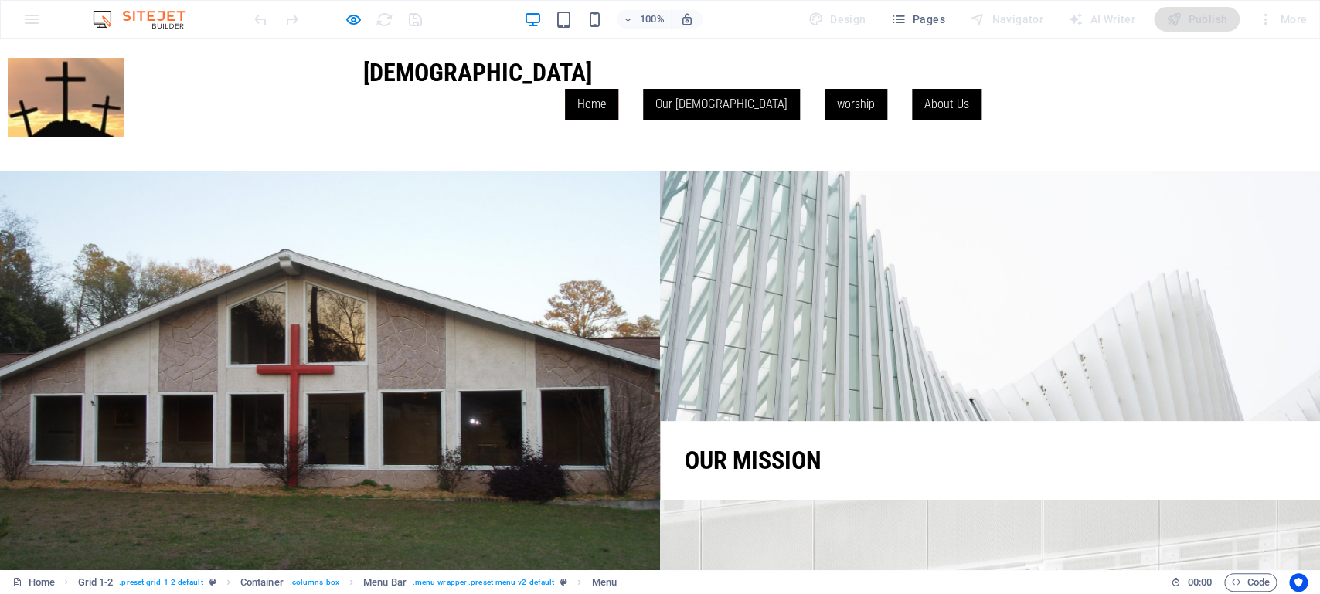
click at [618, 118] on link "Home" at bounding box center [591, 104] width 53 height 31
click at [356, 15] on icon "button" at bounding box center [354, 20] width 18 height 18
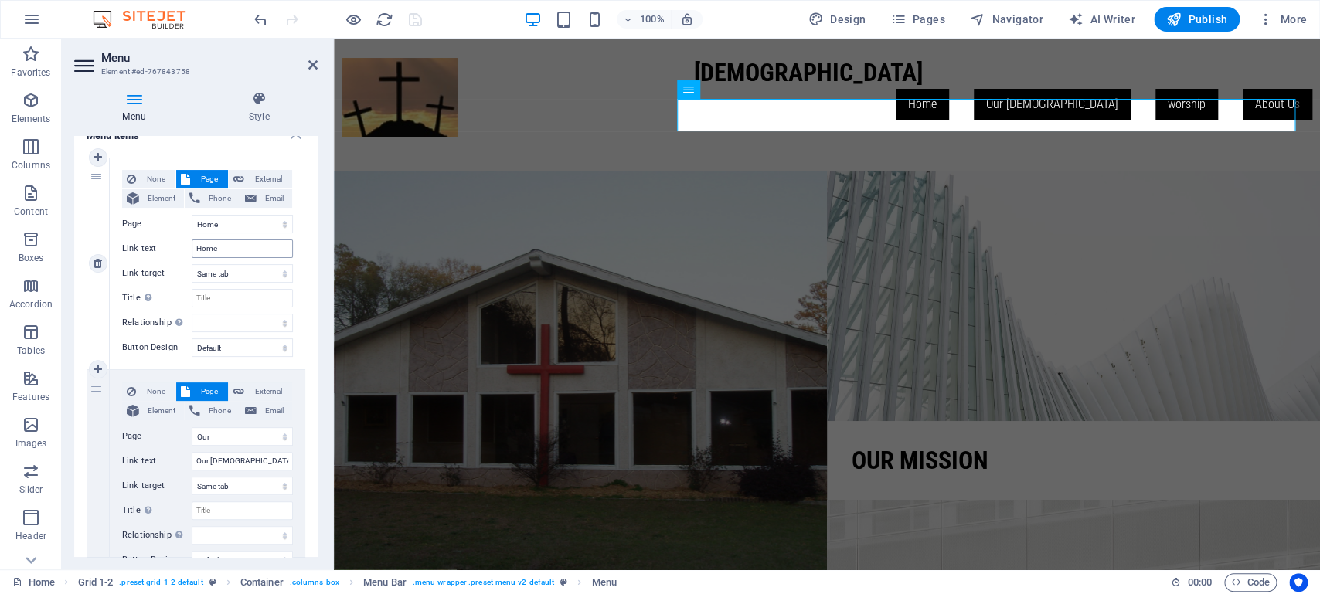
scroll to position [151, 0]
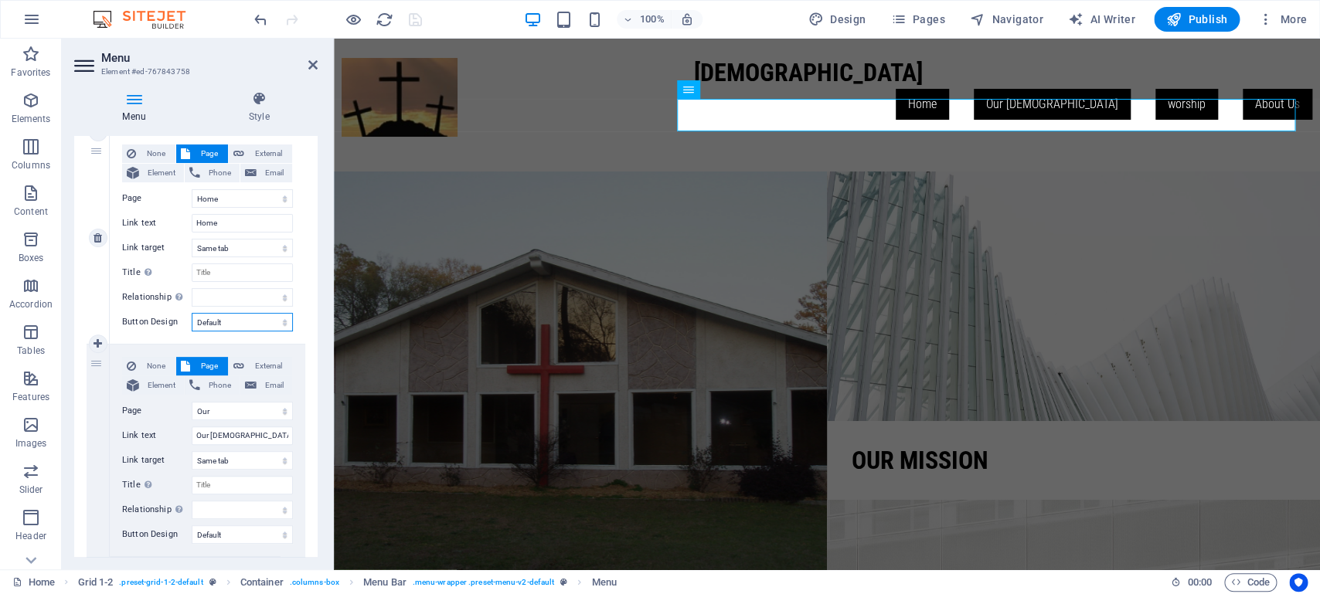
click at [192, 313] on select "None Default Primary Secondary" at bounding box center [242, 322] width 101 height 19
click option "Primary" at bounding box center [0, 0] width 0 height 0
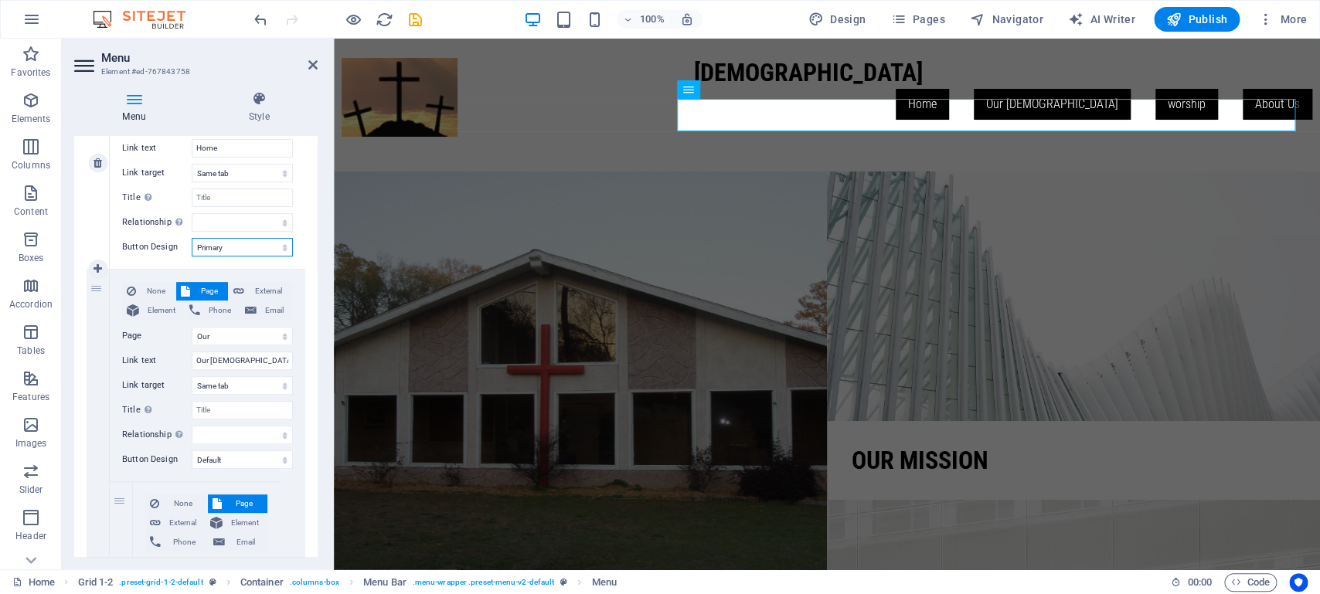
scroll to position [301, 0]
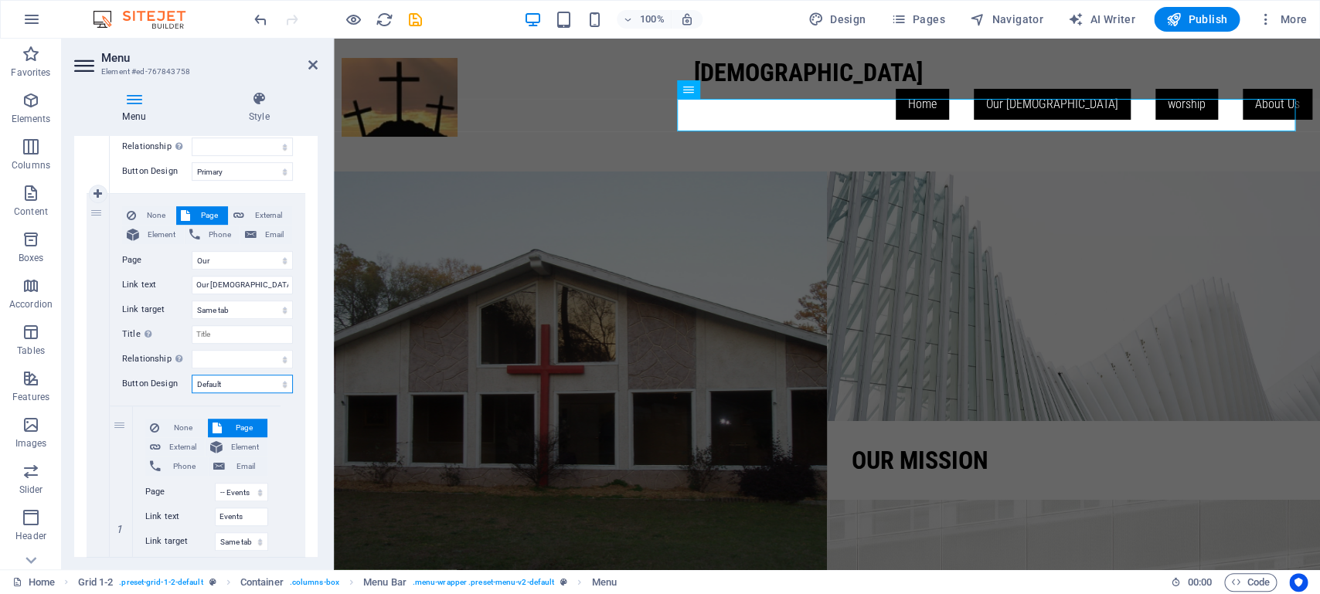
click at [192, 375] on select "None Default Primary Secondary" at bounding box center [242, 384] width 101 height 19
click option "Primary" at bounding box center [0, 0] width 0 height 0
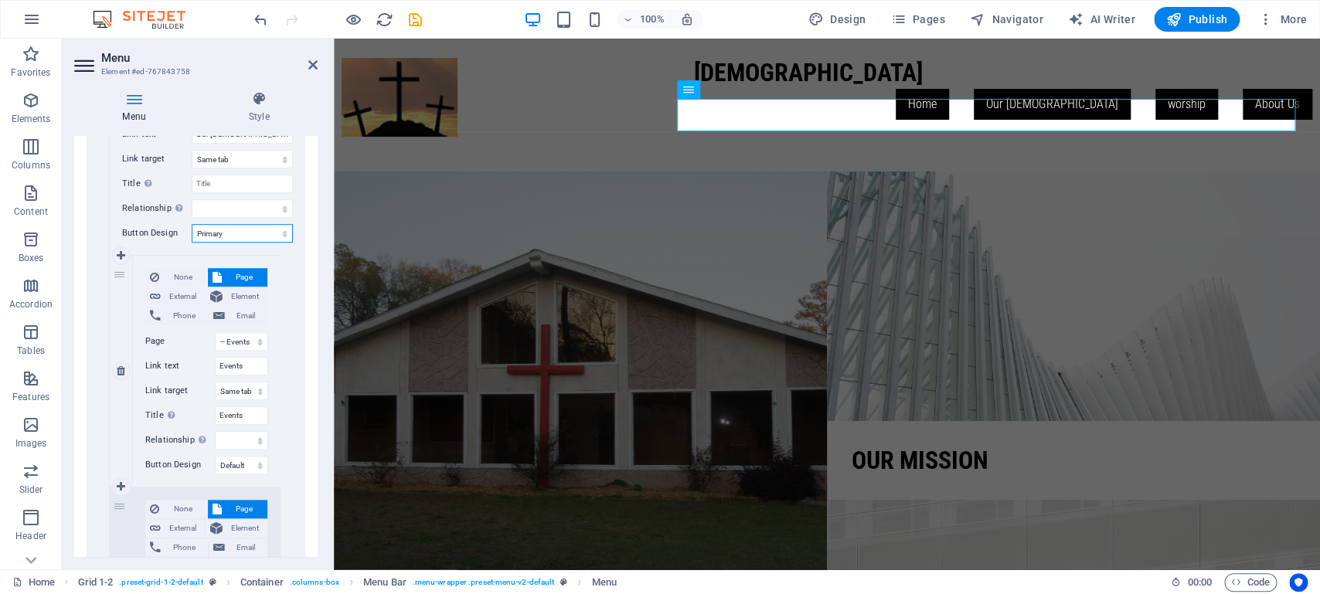
scroll to position [527, 0]
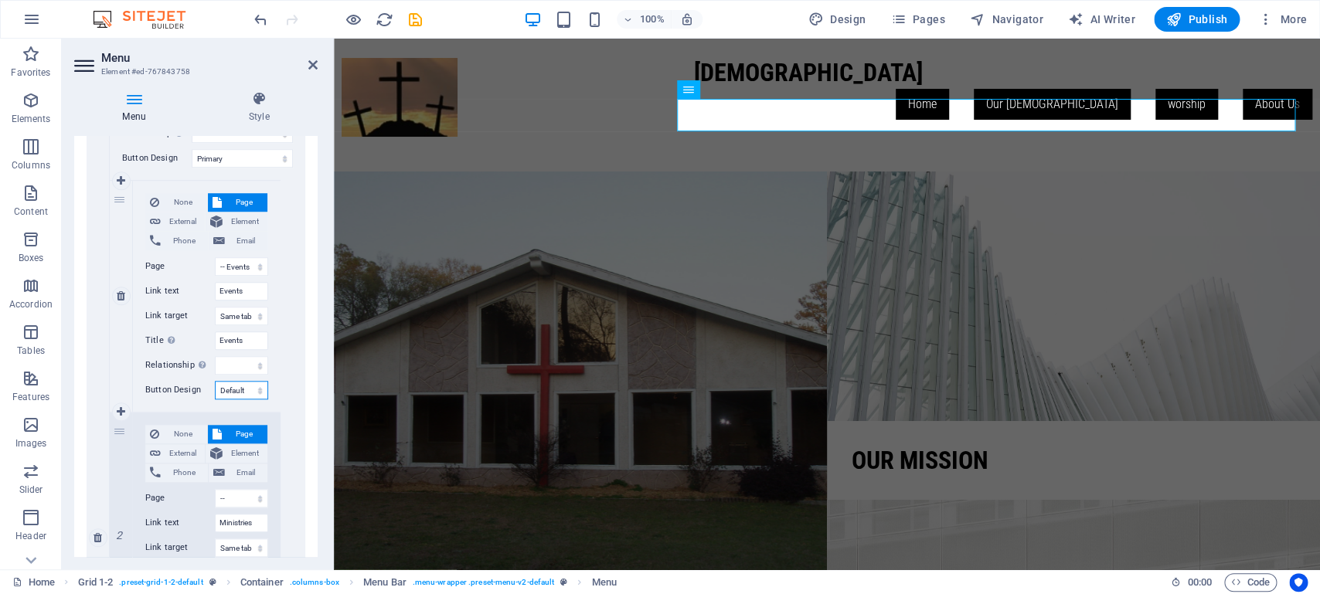
click at [215, 381] on select "None Default Primary Secondary" at bounding box center [241, 390] width 53 height 19
click option "Secondary" at bounding box center [0, 0] width 0 height 0
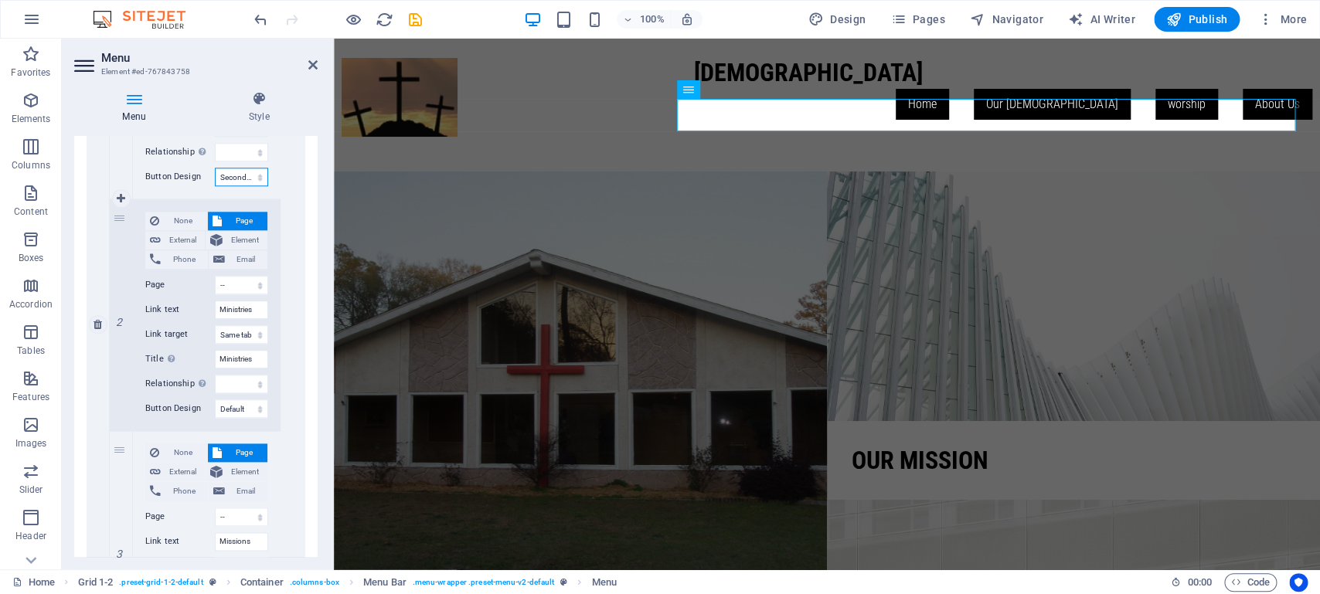
scroll to position [754, 0]
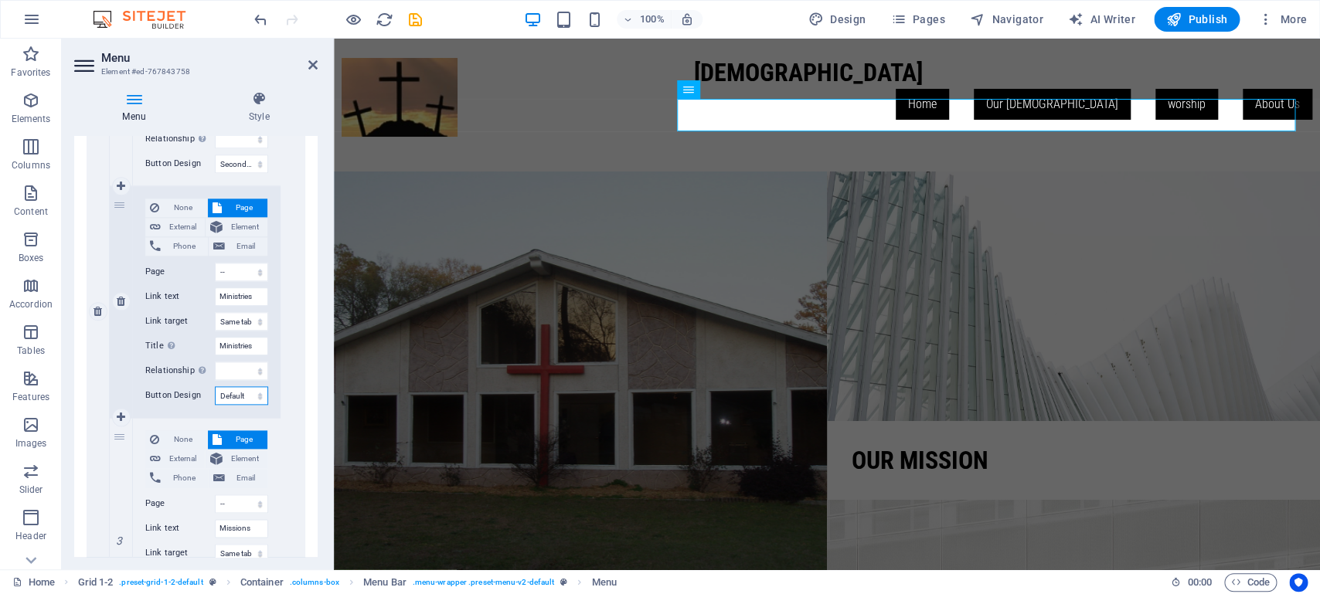
click at [215, 386] on select "None Default Primary Secondary" at bounding box center [241, 395] width 53 height 19
click option "Secondary" at bounding box center [0, 0] width 0 height 0
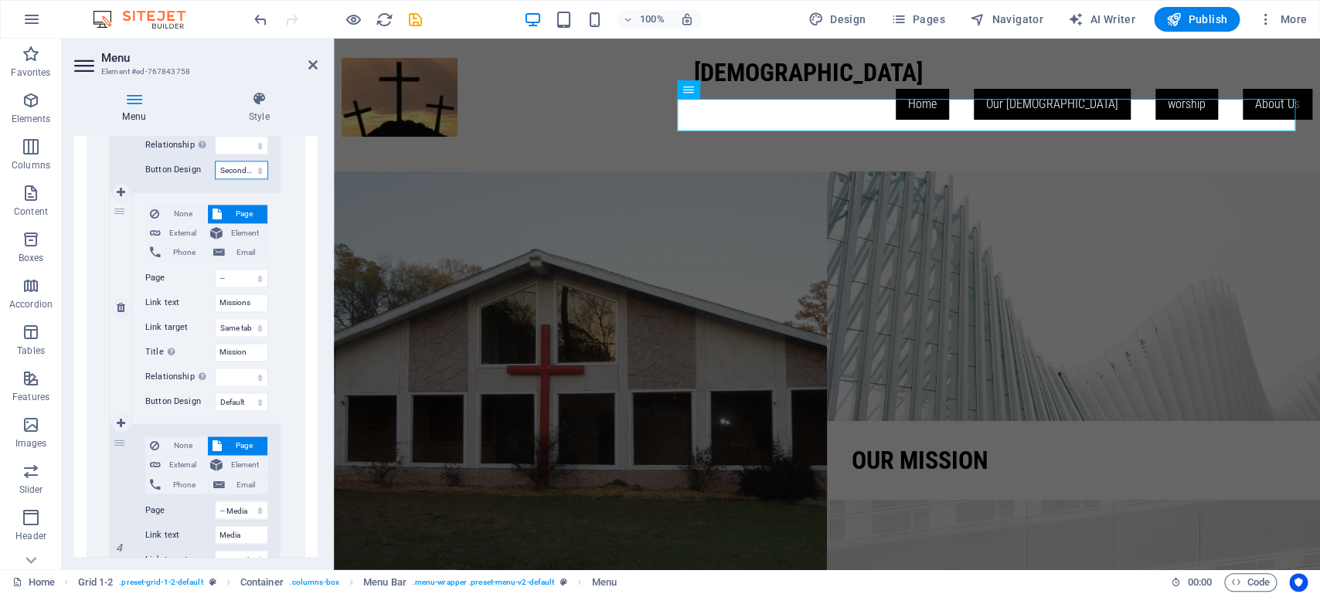
scroll to position [1055, 0]
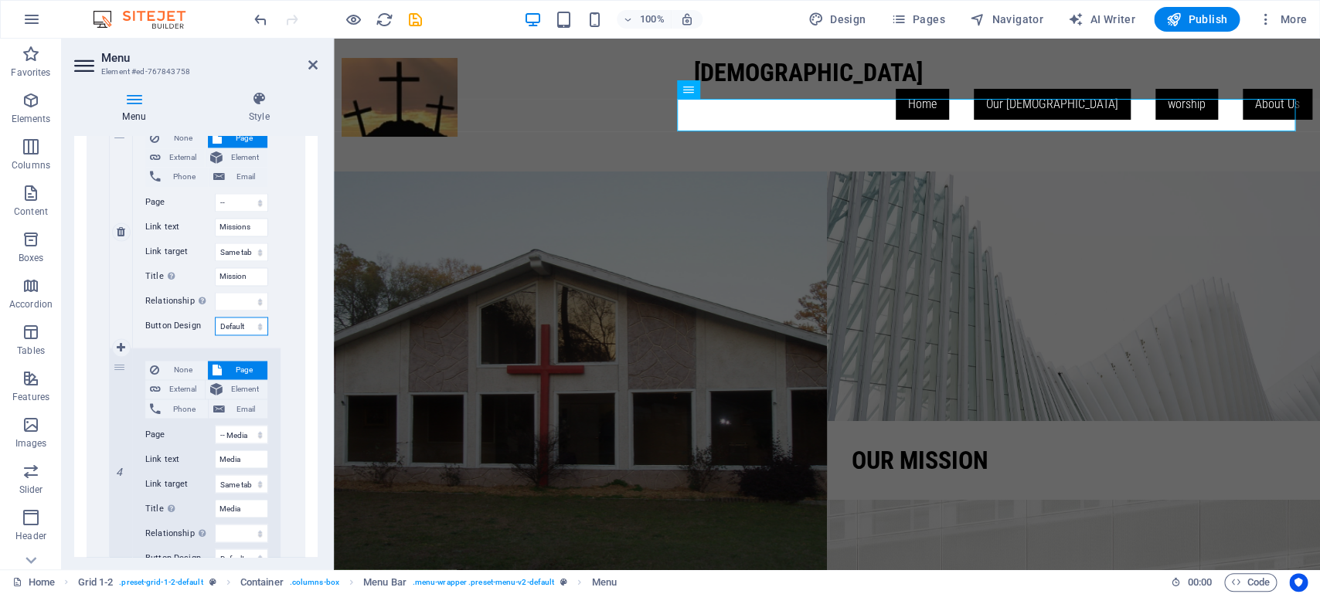
click at [215, 317] on select "None Default Primary Secondary" at bounding box center [241, 326] width 53 height 19
click option "Secondary" at bounding box center [0, 0] width 0 height 0
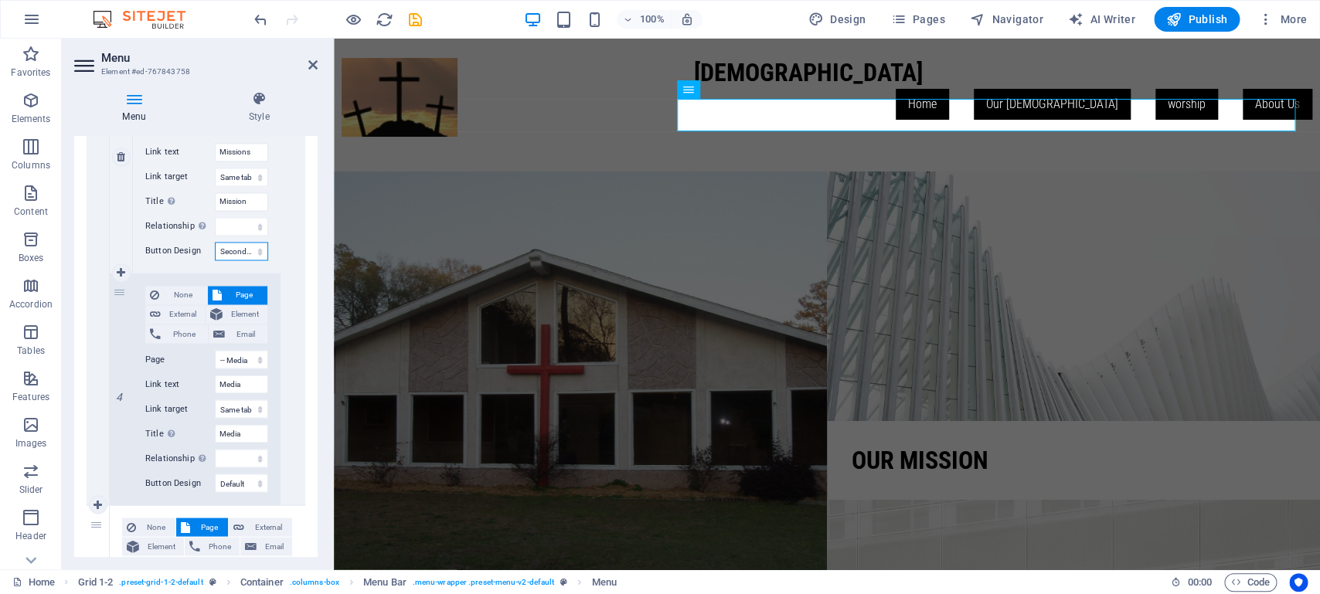
scroll to position [1206, 0]
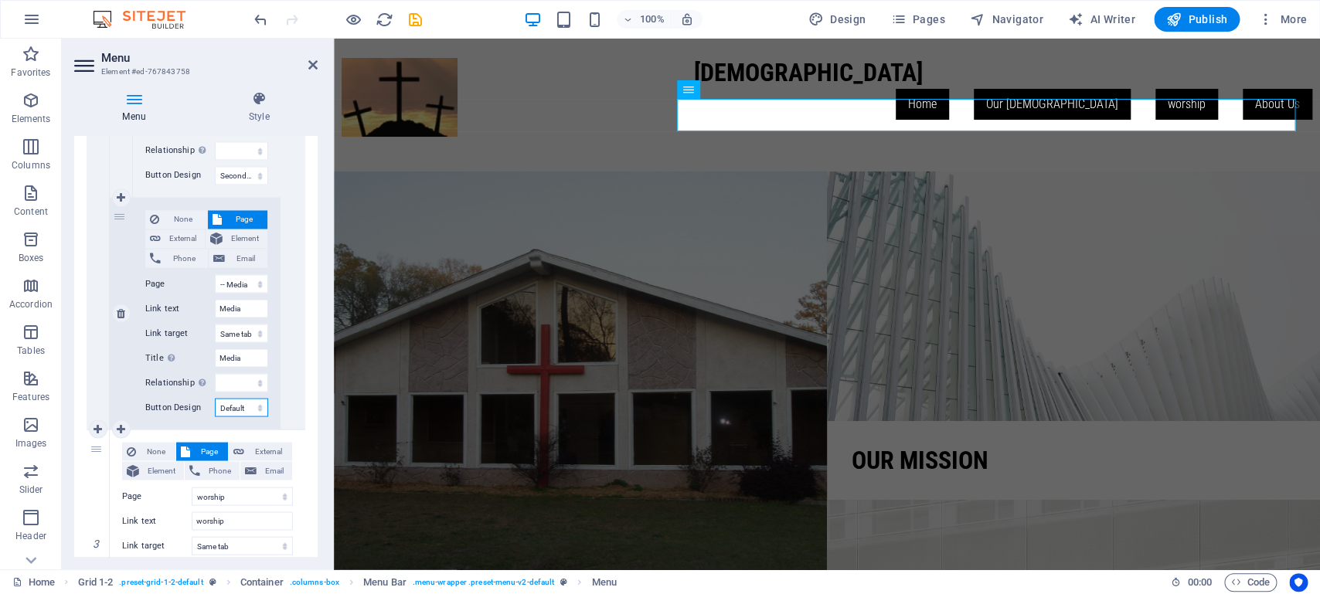
click at [215, 398] on select "None Default Primary Secondary" at bounding box center [241, 407] width 53 height 19
click option "Secondary" at bounding box center [0, 0] width 0 height 0
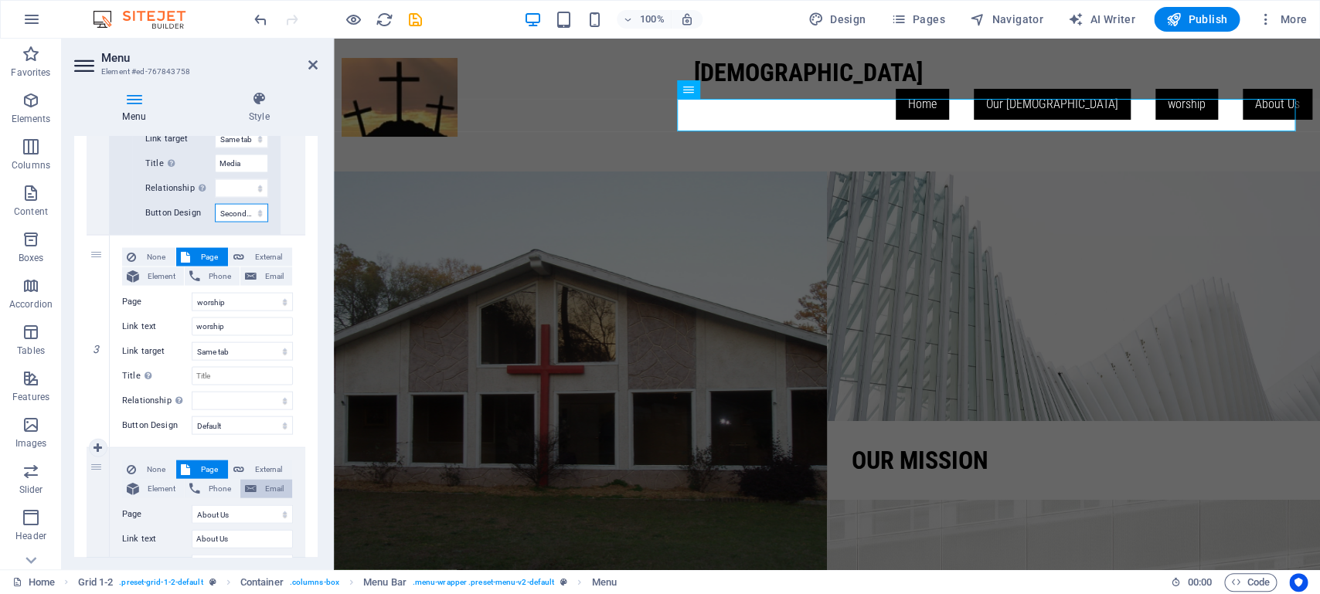
scroll to position [1431, 0]
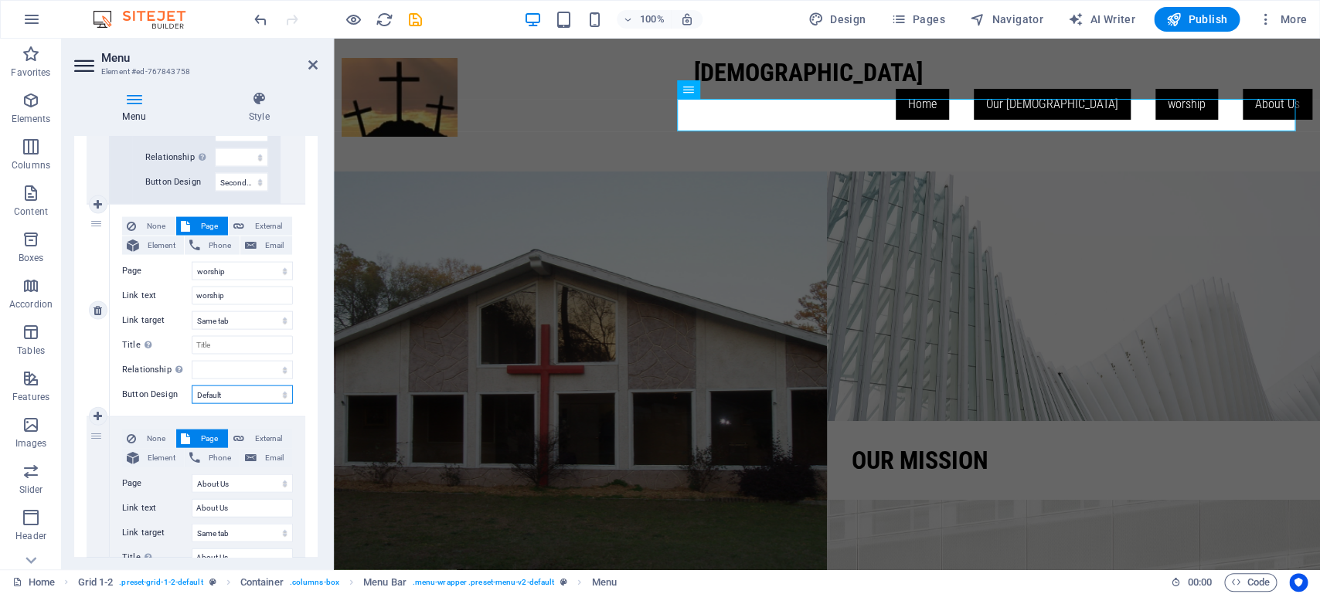
click at [192, 385] on select "None Default Primary Secondary" at bounding box center [242, 394] width 101 height 19
click option "Primary" at bounding box center [0, 0] width 0 height 0
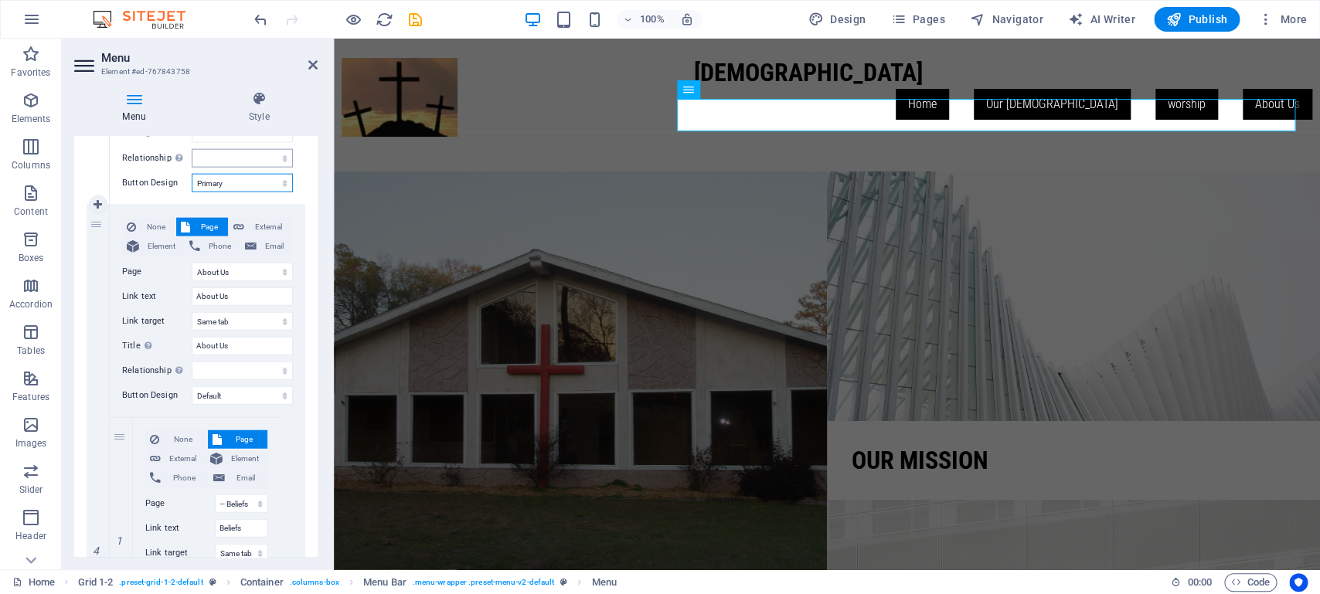
scroll to position [1658, 0]
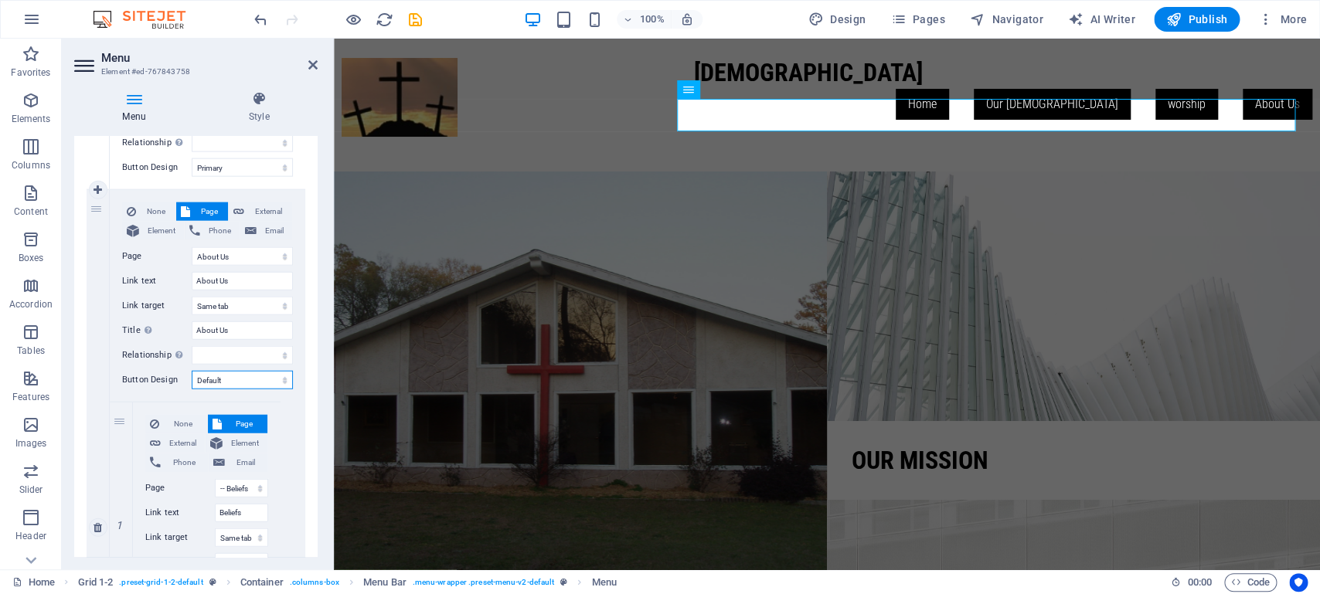
click at [192, 371] on select "None Default Primary Secondary" at bounding box center [242, 380] width 101 height 19
click option "Primary" at bounding box center [0, 0] width 0 height 0
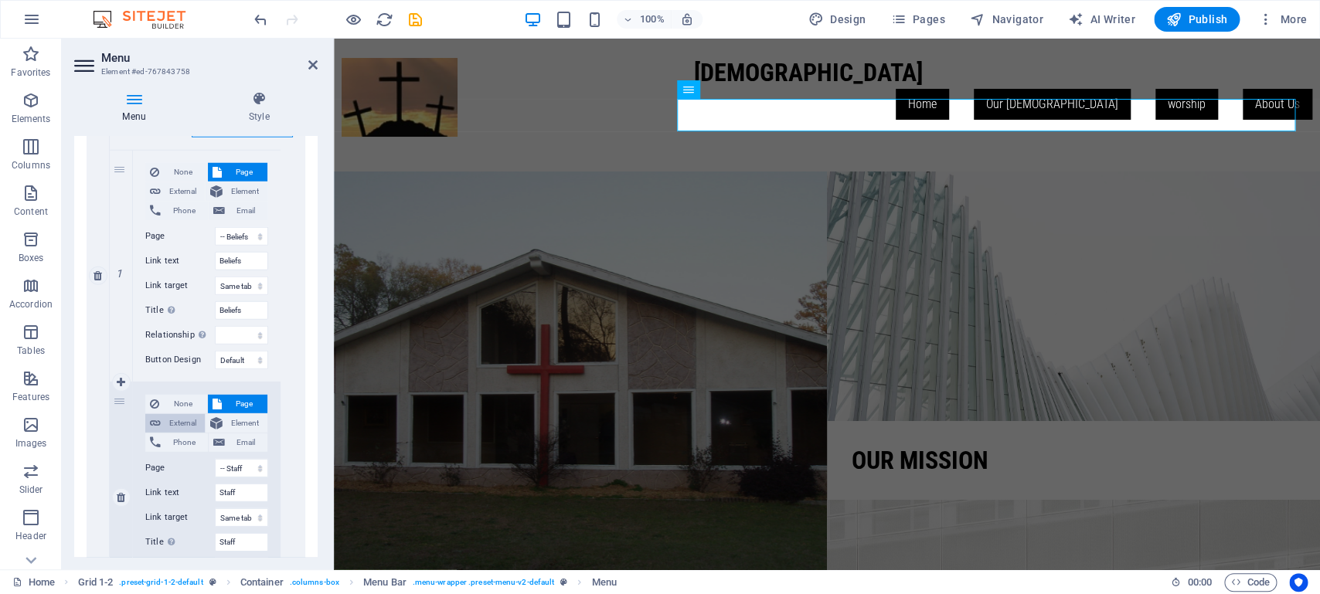
scroll to position [1959, 0]
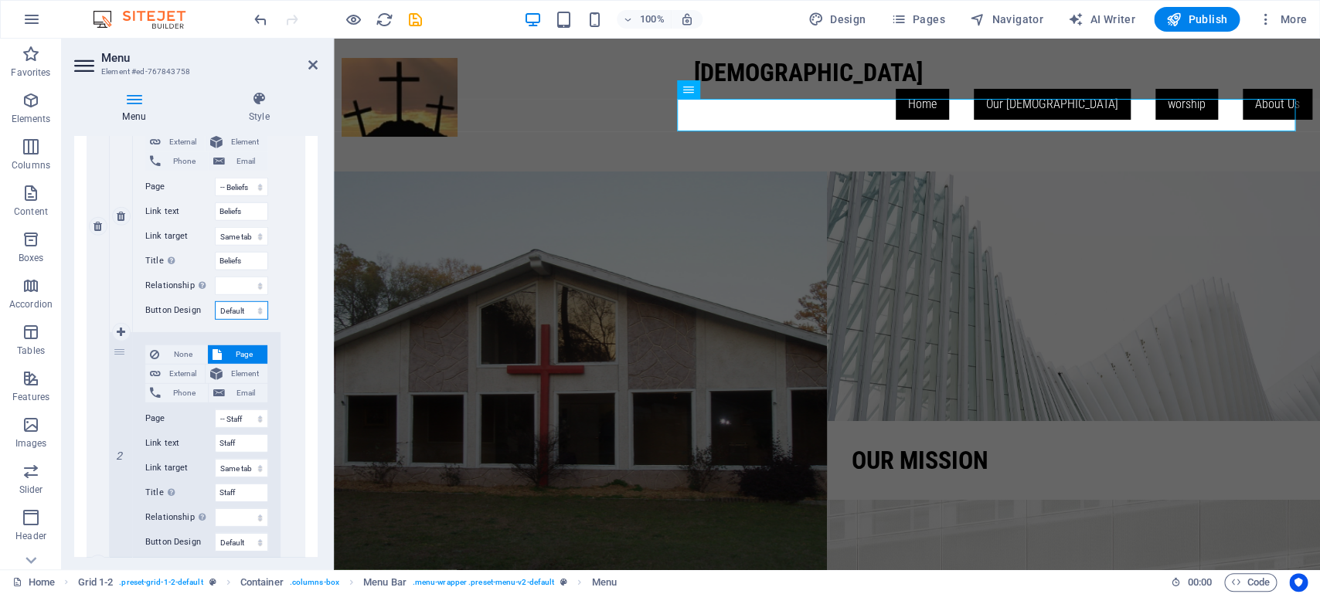
click at [215, 301] on select "None Default Primary Secondary" at bounding box center [241, 310] width 53 height 19
click option "Secondary" at bounding box center [0, 0] width 0 height 0
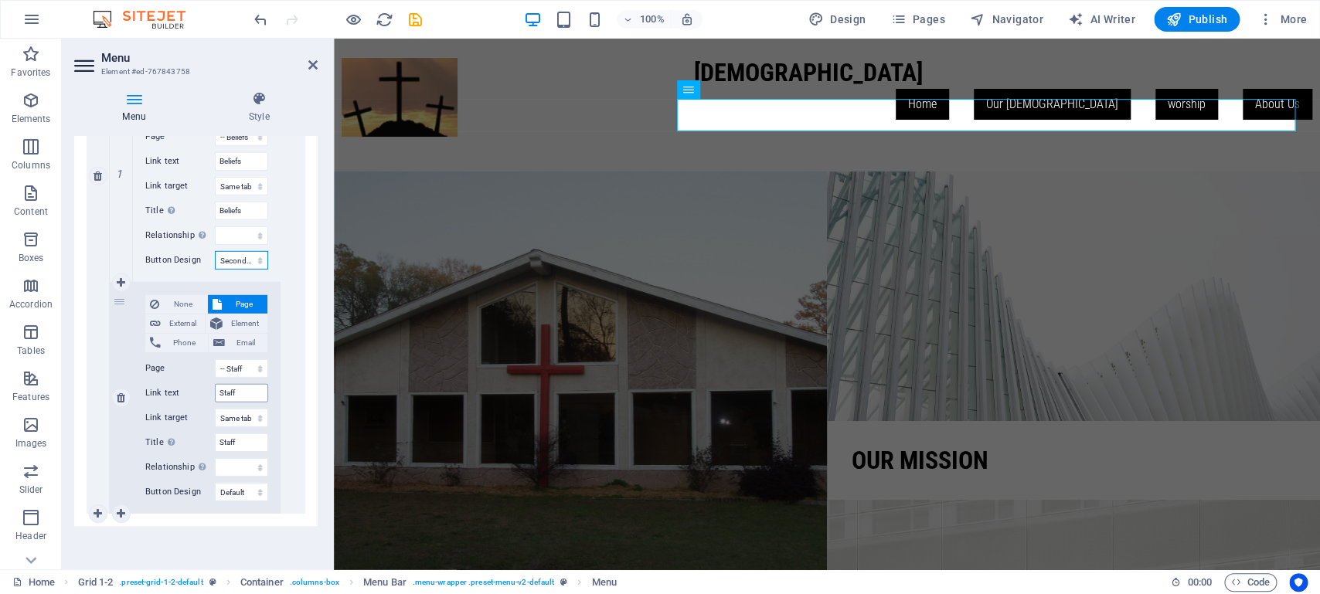
scroll to position [2129, 0]
click at [215, 483] on select "None Default Primary Secondary" at bounding box center [241, 492] width 53 height 19
click option "Secondary" at bounding box center [0, 0] width 0 height 0
click at [135, 101] on icon at bounding box center [134, 98] width 120 height 15
click at [136, 119] on h4 "Menu" at bounding box center [137, 107] width 126 height 32
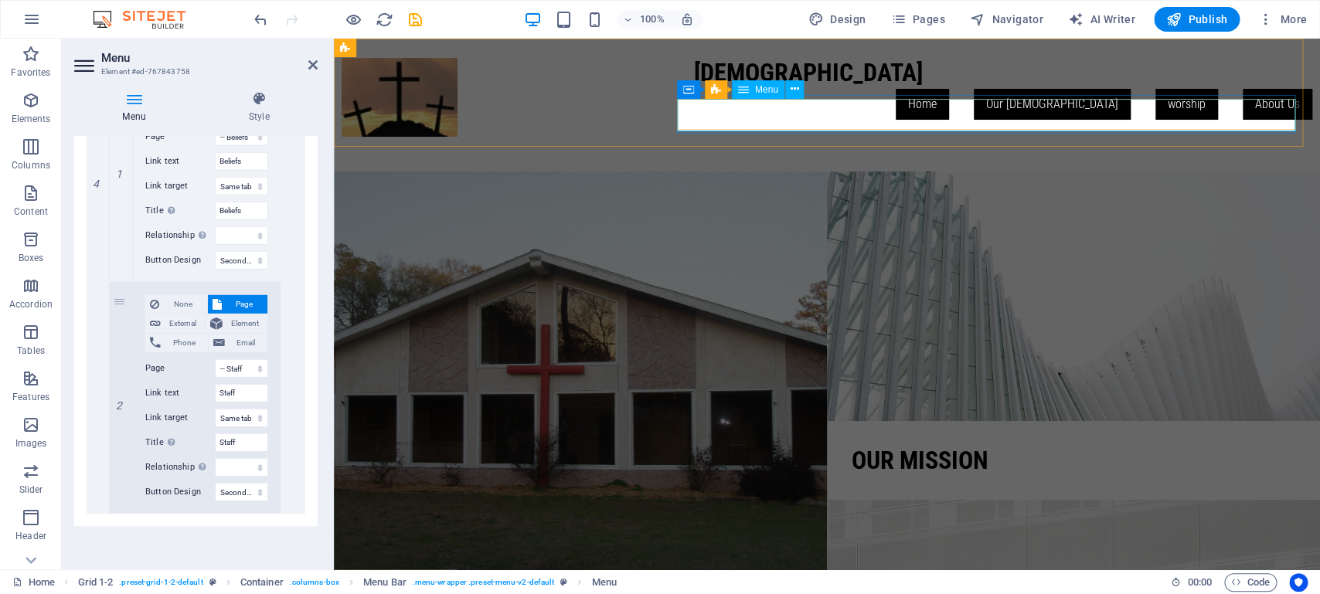
click at [962, 116] on nav "Home Our [DEMOGRAPHIC_DATA] Events Ministries Missions Media worship About Us B…" at bounding box center [1003, 104] width 618 height 31
click at [1048, 115] on nav "Home Our [DEMOGRAPHIC_DATA] Events Ministries Missions Media worship About Us B…" at bounding box center [1003, 104] width 618 height 31
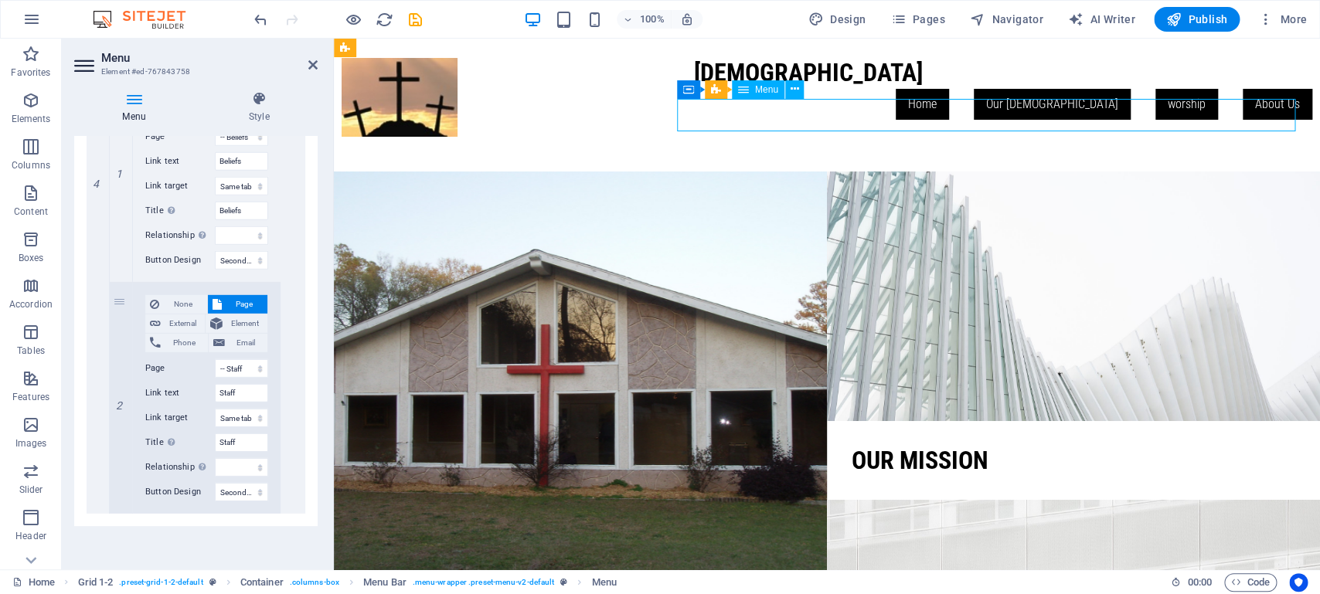
click at [1048, 114] on nav "Home Our [DEMOGRAPHIC_DATA] Events Ministries Missions Media worship About Us B…" at bounding box center [1003, 104] width 618 height 31
drag, startPoint x: 756, startPoint y: 131, endPoint x: 752, endPoint y: 119, distance: 12.2
click at [752, 119] on nav "Home Our [DEMOGRAPHIC_DATA] Events Ministries Missions Media worship About Us B…" at bounding box center [1003, 104] width 618 height 31
click at [687, 89] on icon at bounding box center [688, 86] width 11 height 19
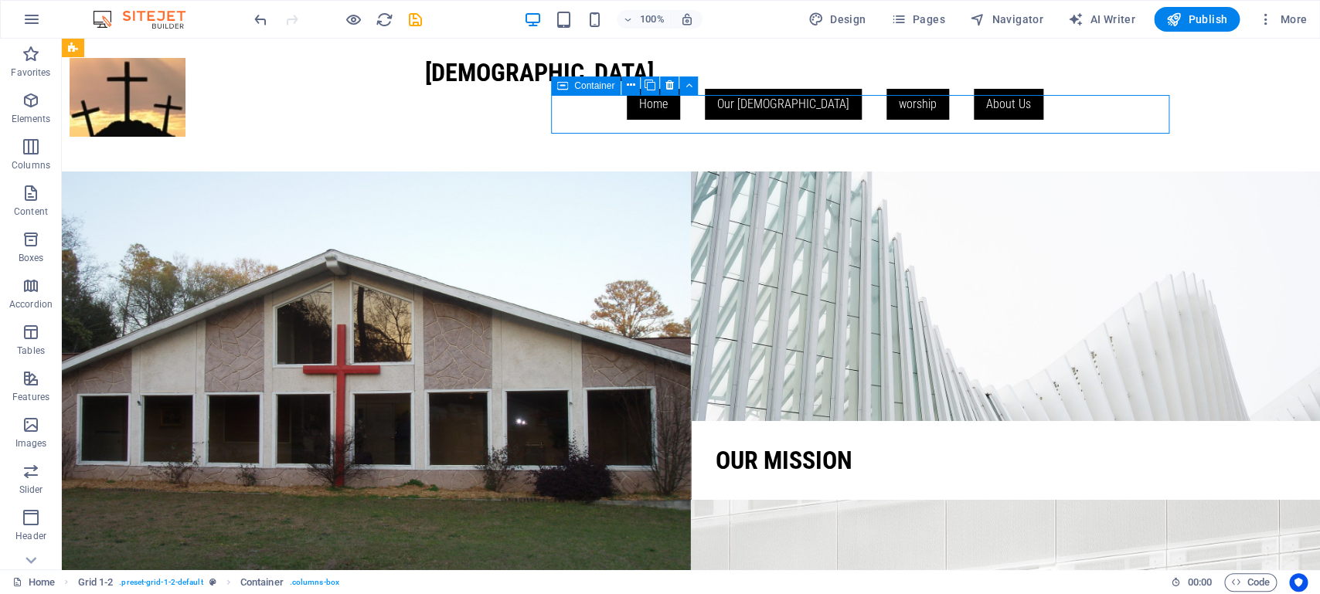
click at [571, 85] on div "Container" at bounding box center [586, 86] width 70 height 19
click at [627, 80] on icon at bounding box center [631, 85] width 9 height 16
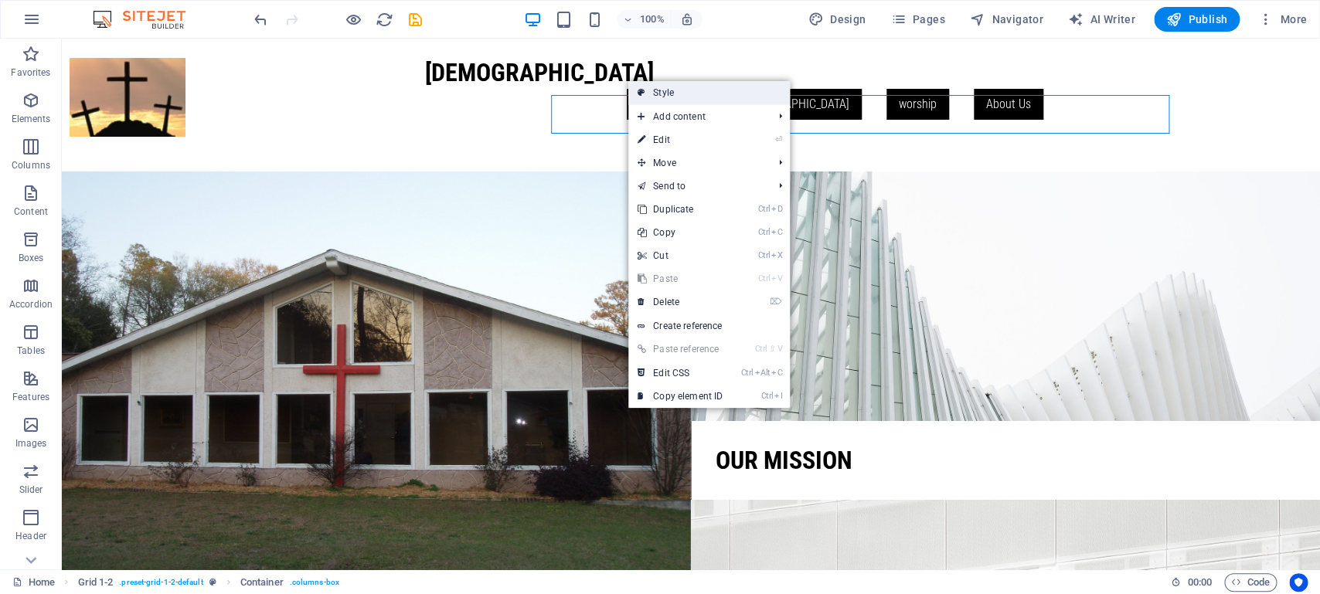
drag, startPoint x: 681, startPoint y: 93, endPoint x: 199, endPoint y: 78, distance: 482.5
click at [681, 93] on link "Style" at bounding box center [709, 92] width 162 height 23
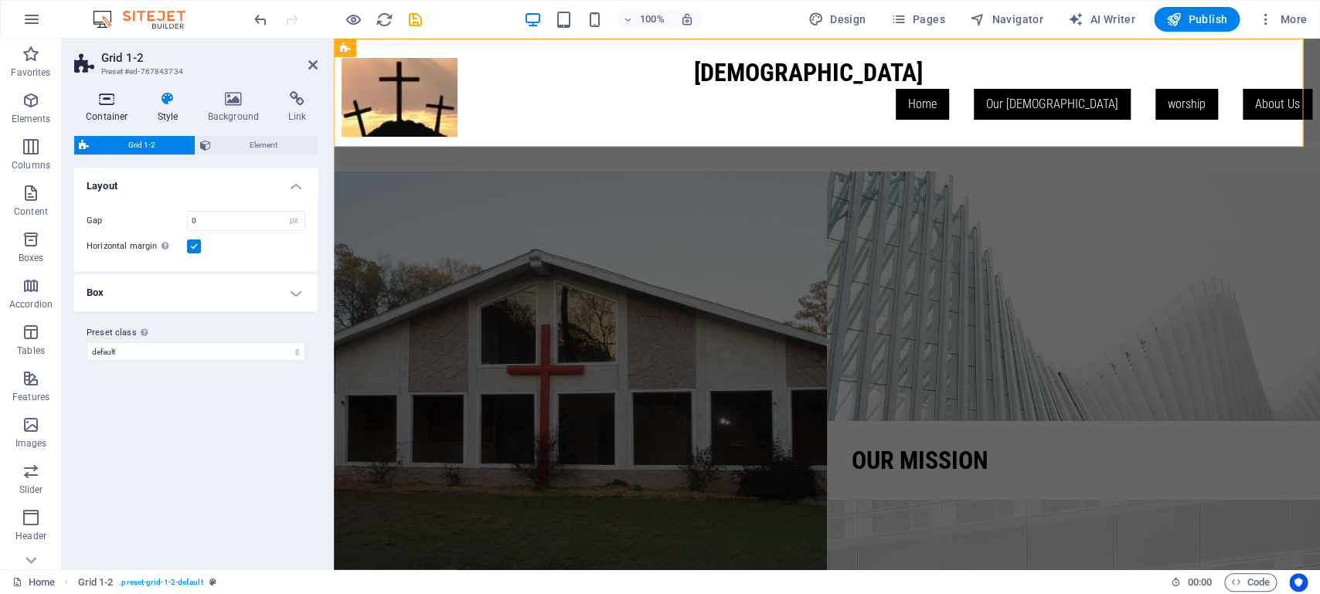
click at [111, 97] on icon at bounding box center [107, 98] width 66 height 15
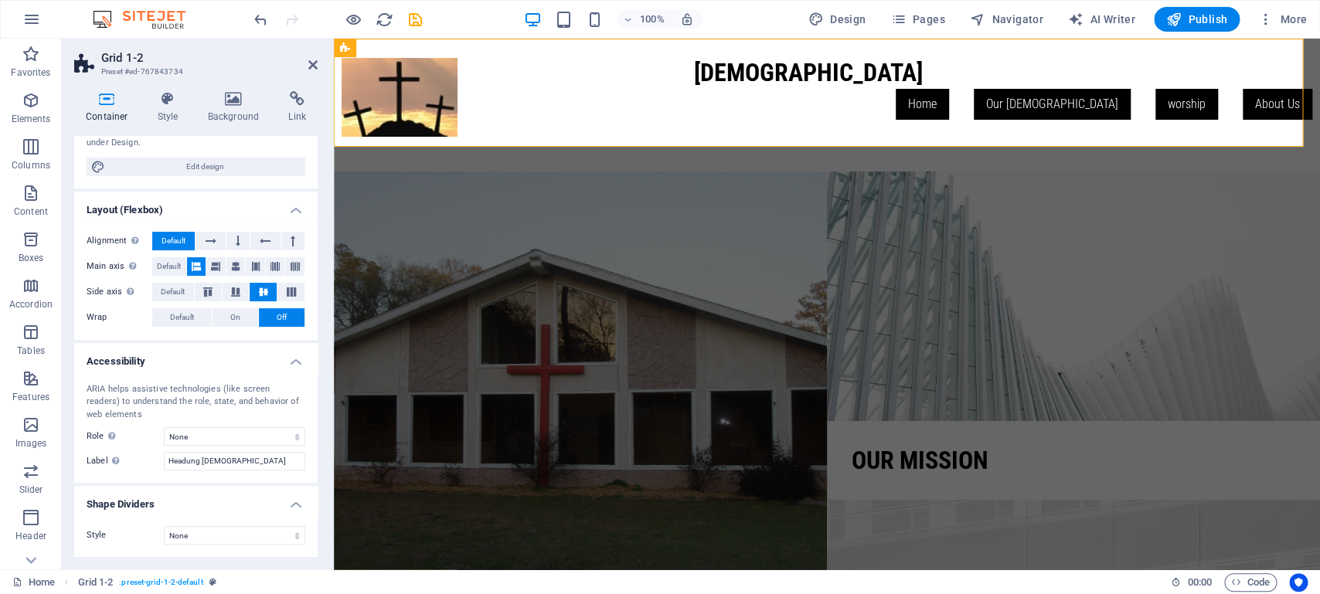
scroll to position [0, 0]
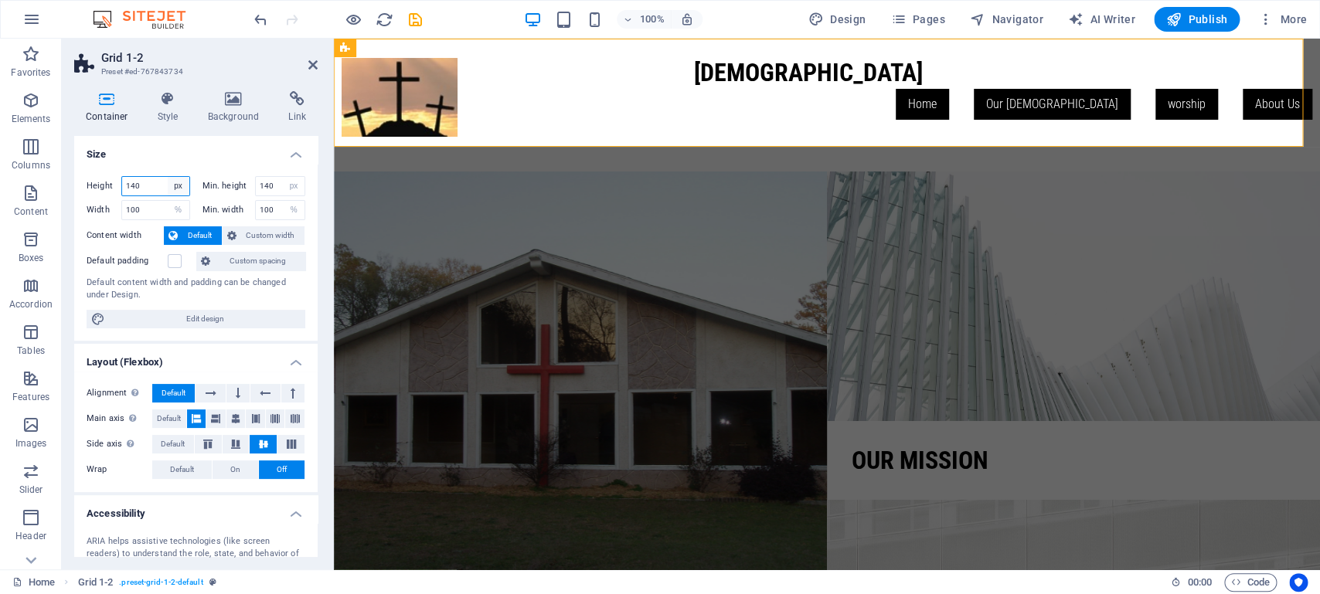
click at [168, 177] on select "Default px rem % vh vw" at bounding box center [179, 186] width 22 height 19
click at [146, 182] on input "140" at bounding box center [155, 186] width 67 height 19
drag, startPoint x: 144, startPoint y: 182, endPoint x: 97, endPoint y: 184, distance: 47.2
click at [122, 184] on input "140" at bounding box center [155, 186] width 67 height 19
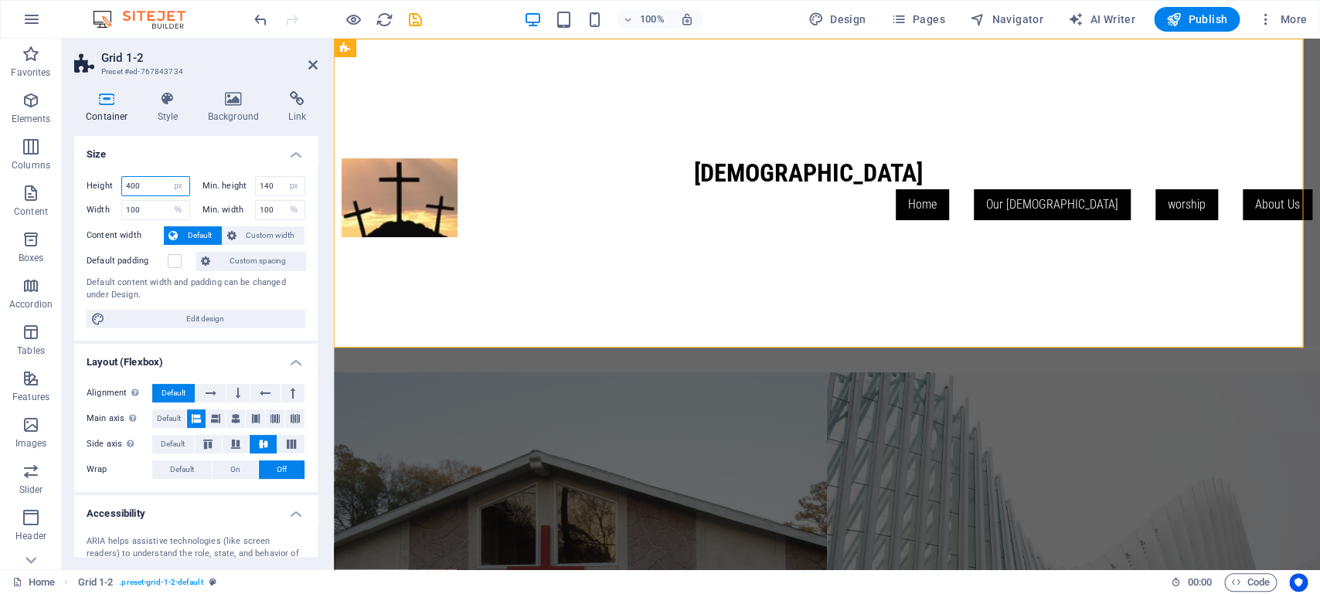
scroll to position [75, 0]
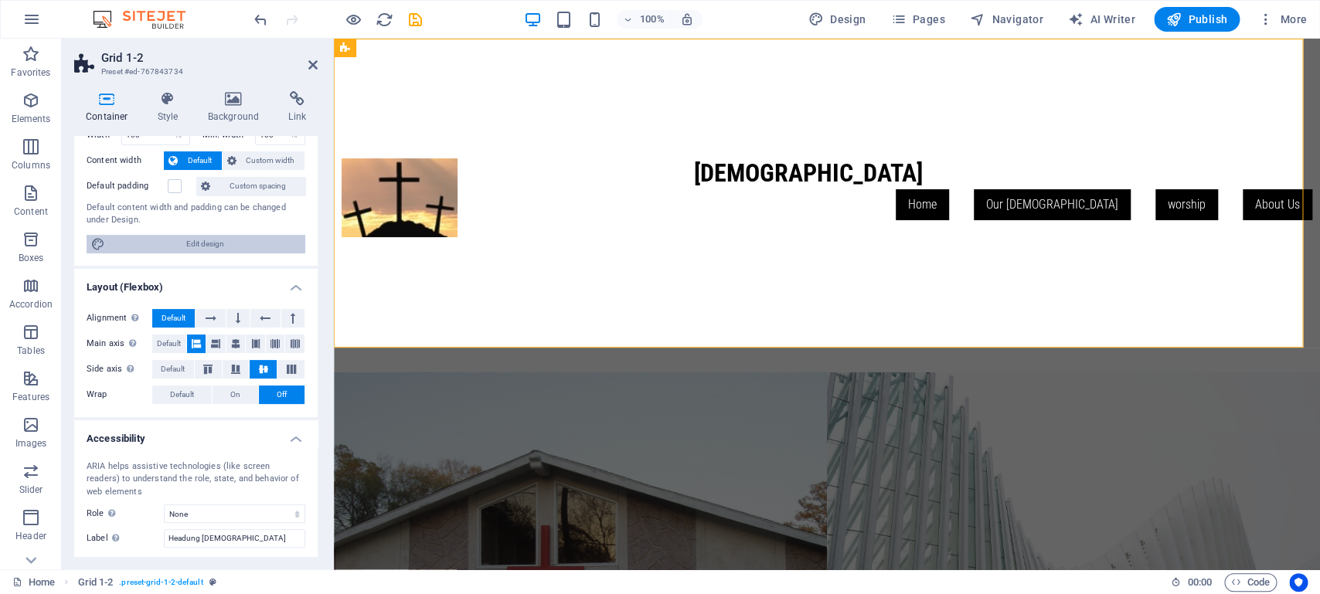
click at [201, 240] on span "Edit design" at bounding box center [205, 244] width 191 height 19
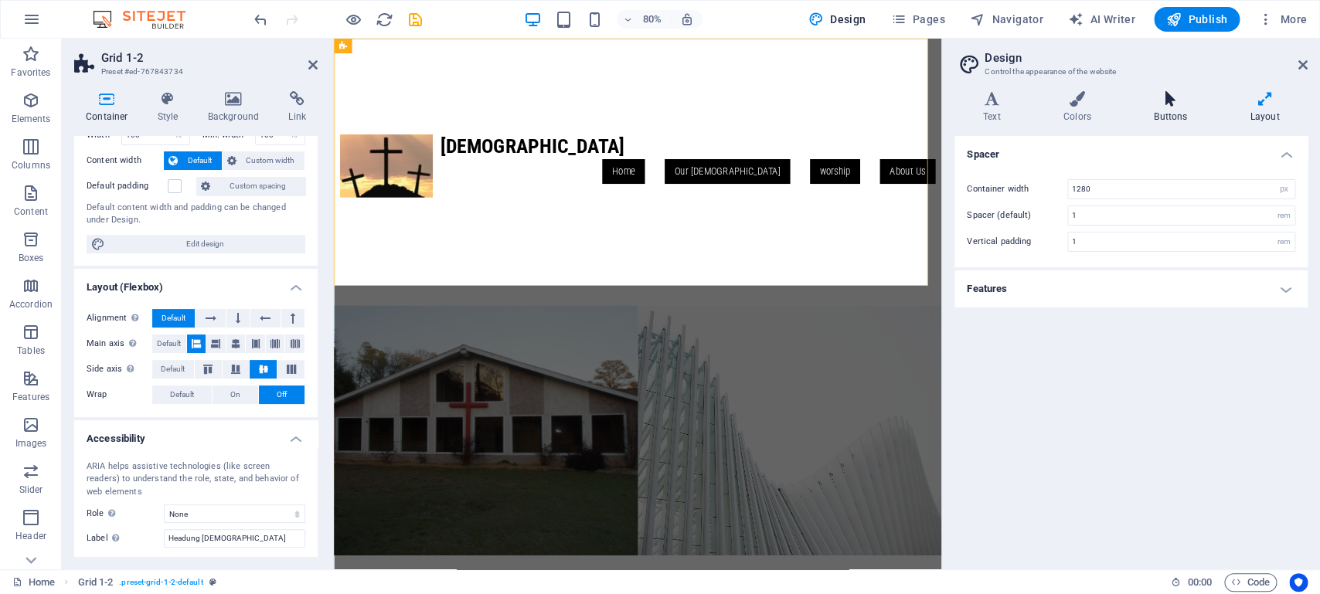
click at [1162, 95] on icon at bounding box center [1170, 98] width 90 height 15
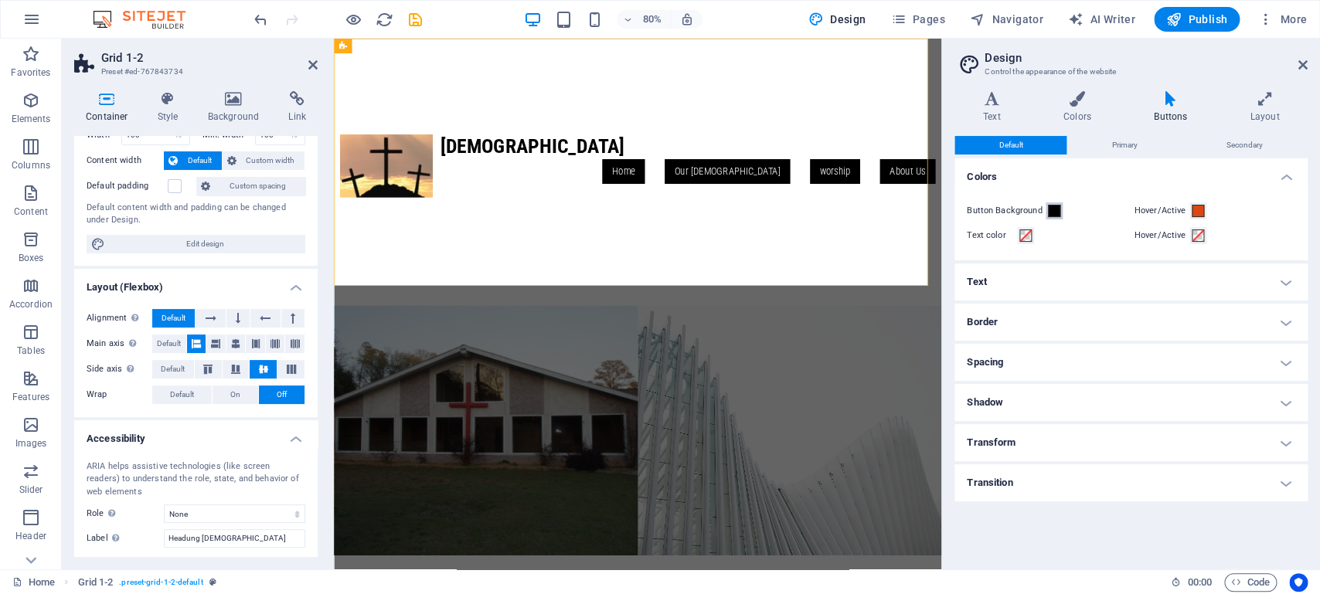
click at [1053, 209] on span at bounding box center [1054, 211] width 12 height 12
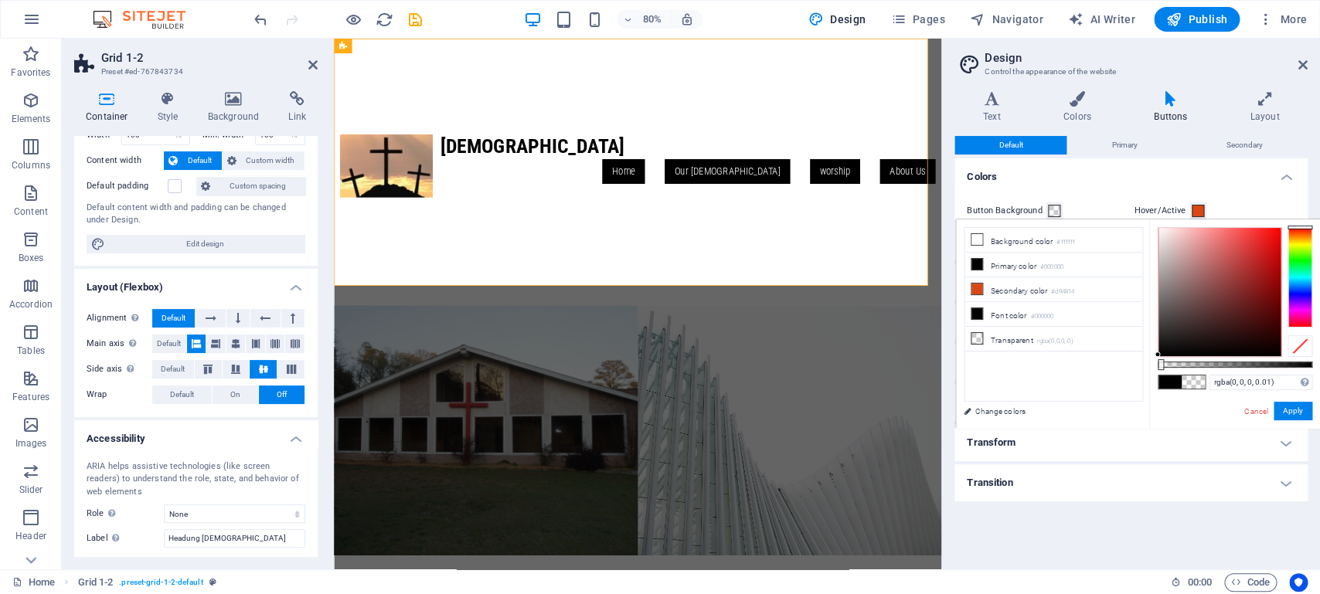
click at [1158, 362] on div at bounding box center [1235, 365] width 155 height 6
click at [1158, 362] on div at bounding box center [1161, 364] width 6 height 11
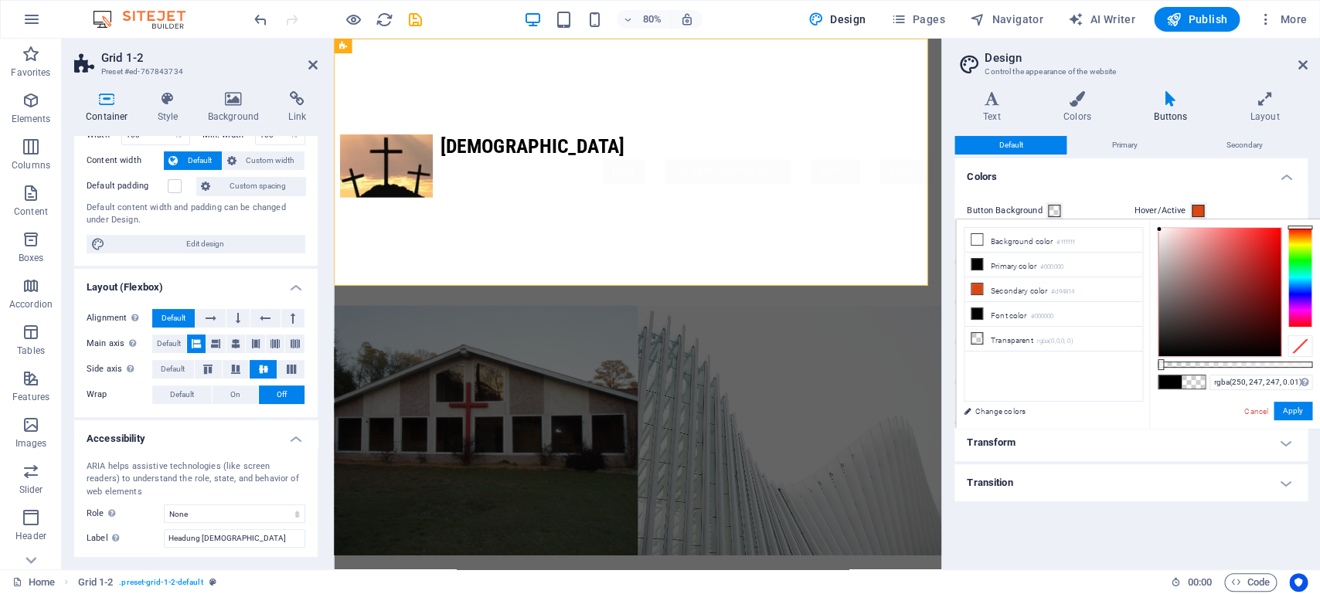
click at [1159, 230] on div at bounding box center [1220, 292] width 122 height 128
click at [1274, 414] on button "Apply" at bounding box center [1293, 411] width 39 height 19
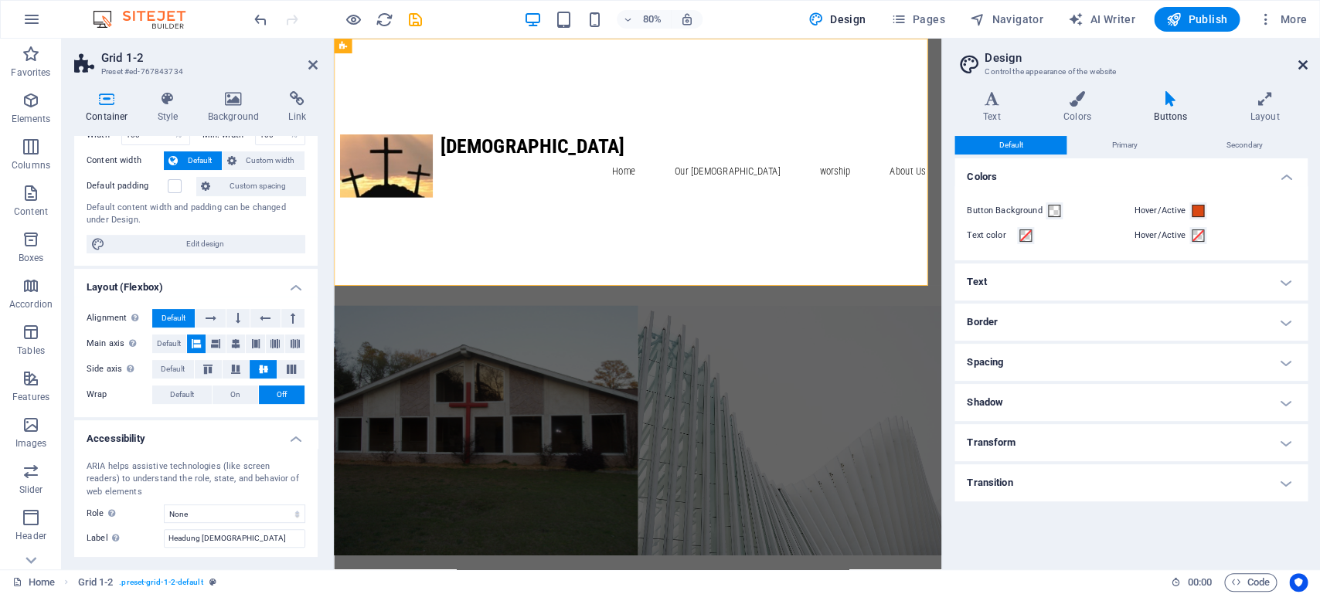
click at [1305, 60] on icon at bounding box center [1302, 65] width 9 height 12
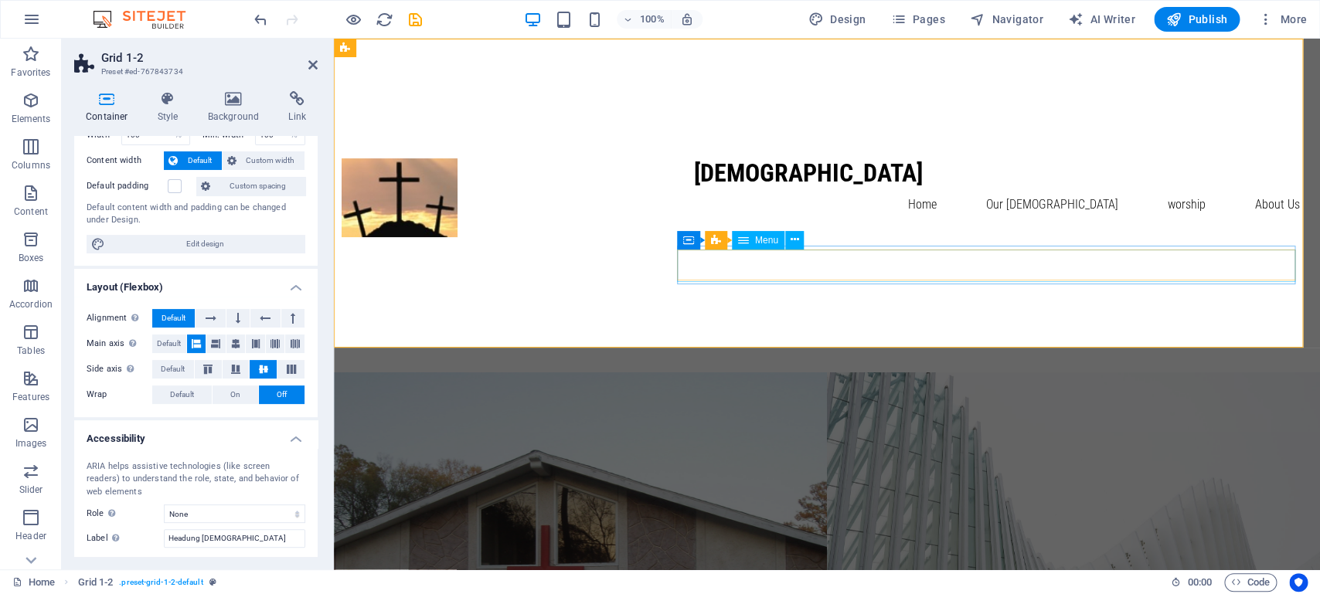
click at [963, 220] on nav "Home Our [DEMOGRAPHIC_DATA] Events Ministries Missions Media worship About Us B…" at bounding box center [1003, 204] width 618 height 31
click at [1077, 220] on nav "Home Our [DEMOGRAPHIC_DATA] Events Ministries Missions Media worship About Us B…" at bounding box center [1003, 204] width 618 height 31
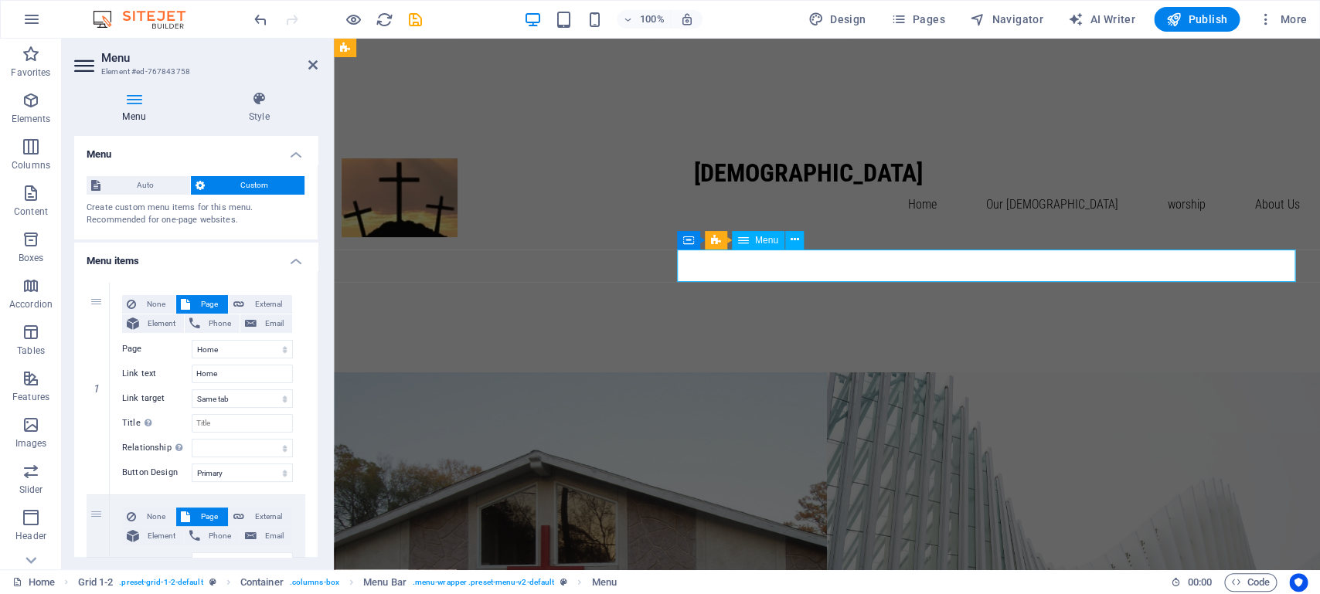
click at [1166, 220] on nav "Home Our [DEMOGRAPHIC_DATA] Events Ministries Missions Media worship About Us B…" at bounding box center [1003, 204] width 618 height 31
drag, startPoint x: 414, startPoint y: 18, endPoint x: 15, endPoint y: 3, distance: 399.9
click at [414, 18] on icon "save" at bounding box center [416, 20] width 18 height 18
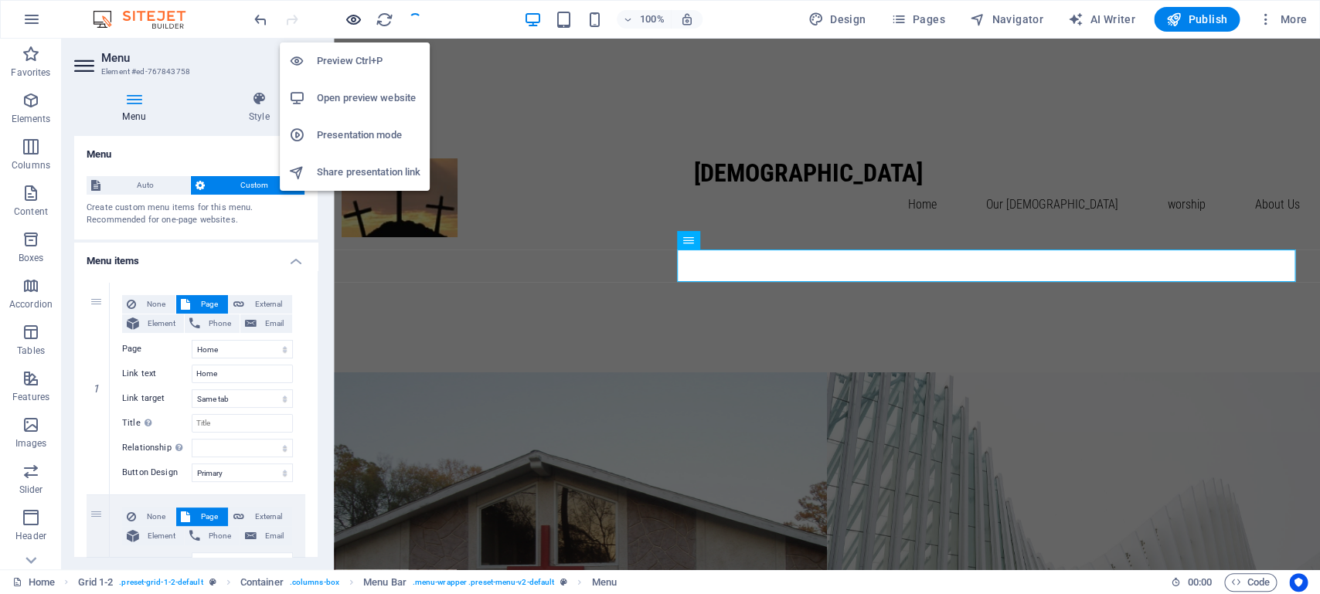
click at [355, 22] on icon "button" at bounding box center [354, 20] width 18 height 18
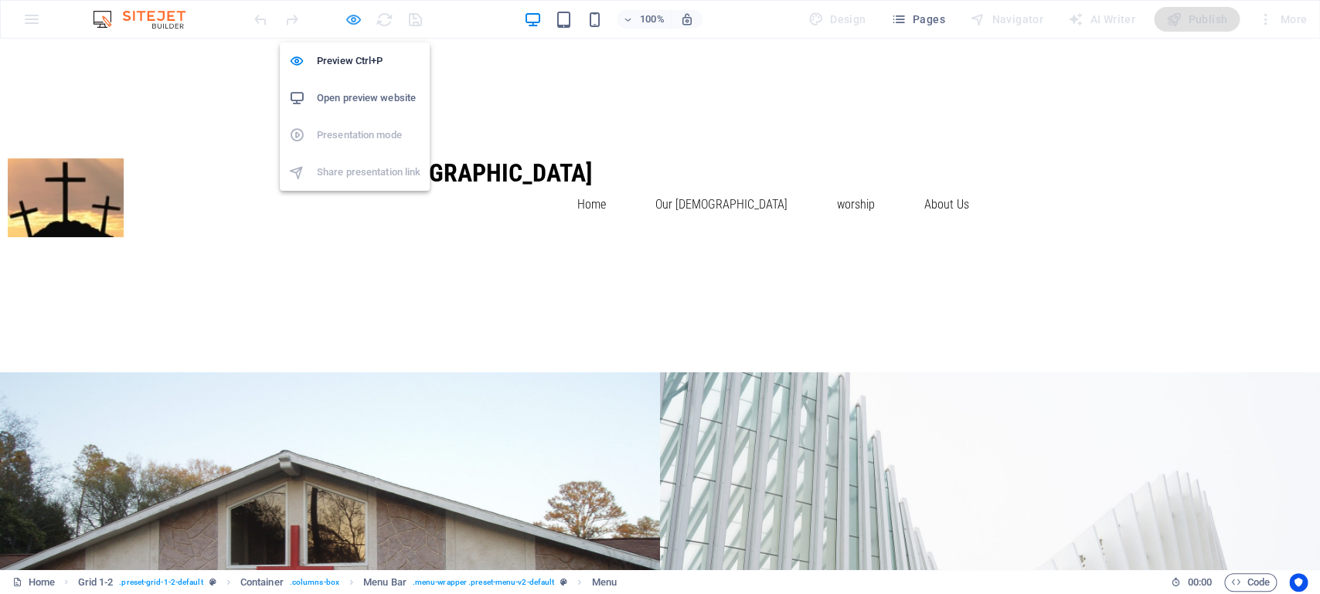
click at [356, 20] on icon "button" at bounding box center [354, 20] width 18 height 18
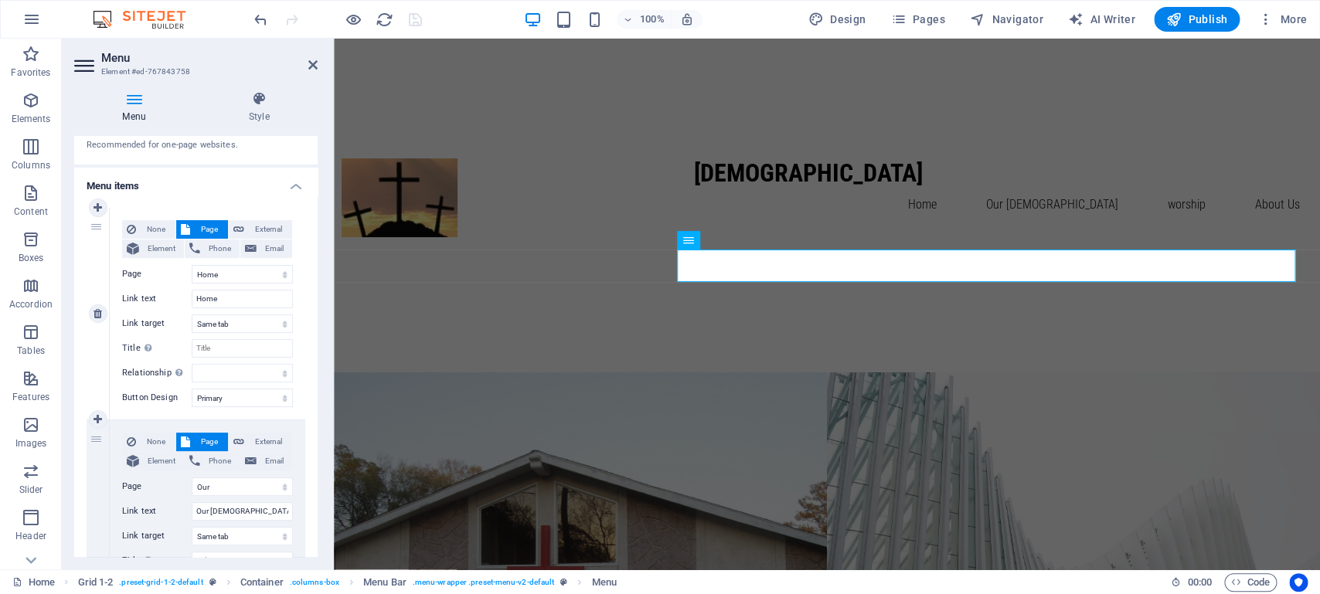
scroll to position [0, 0]
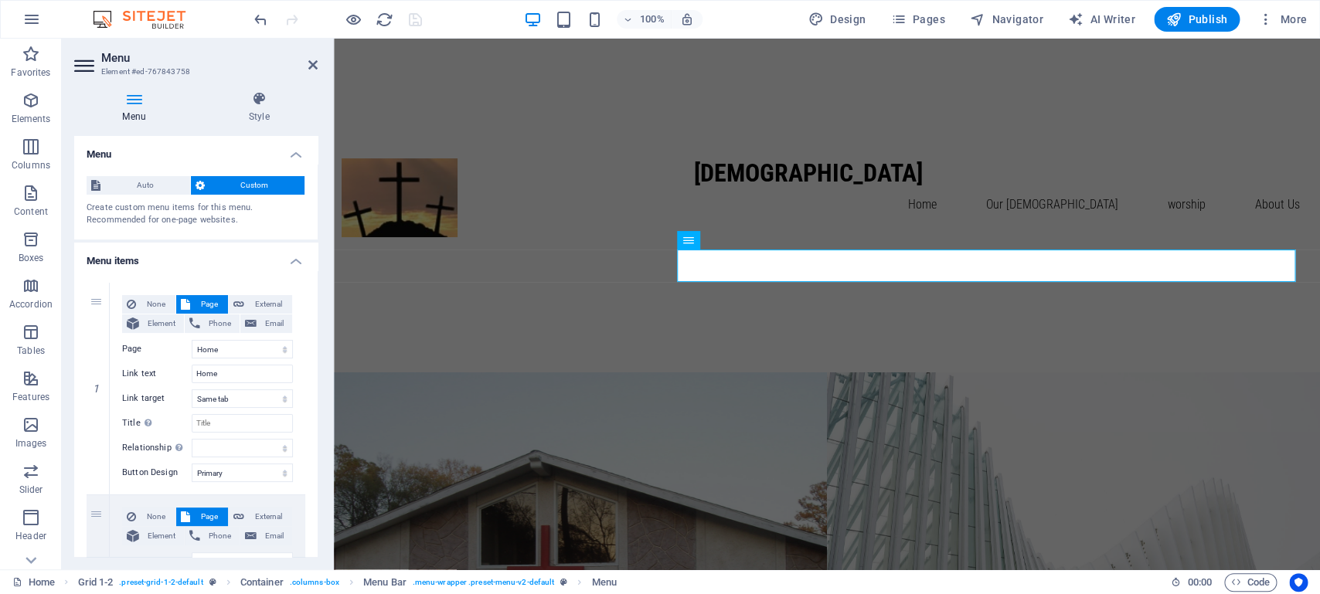
click at [135, 97] on icon at bounding box center [134, 98] width 120 height 15
click at [131, 185] on span "Auto" at bounding box center [145, 185] width 80 height 19
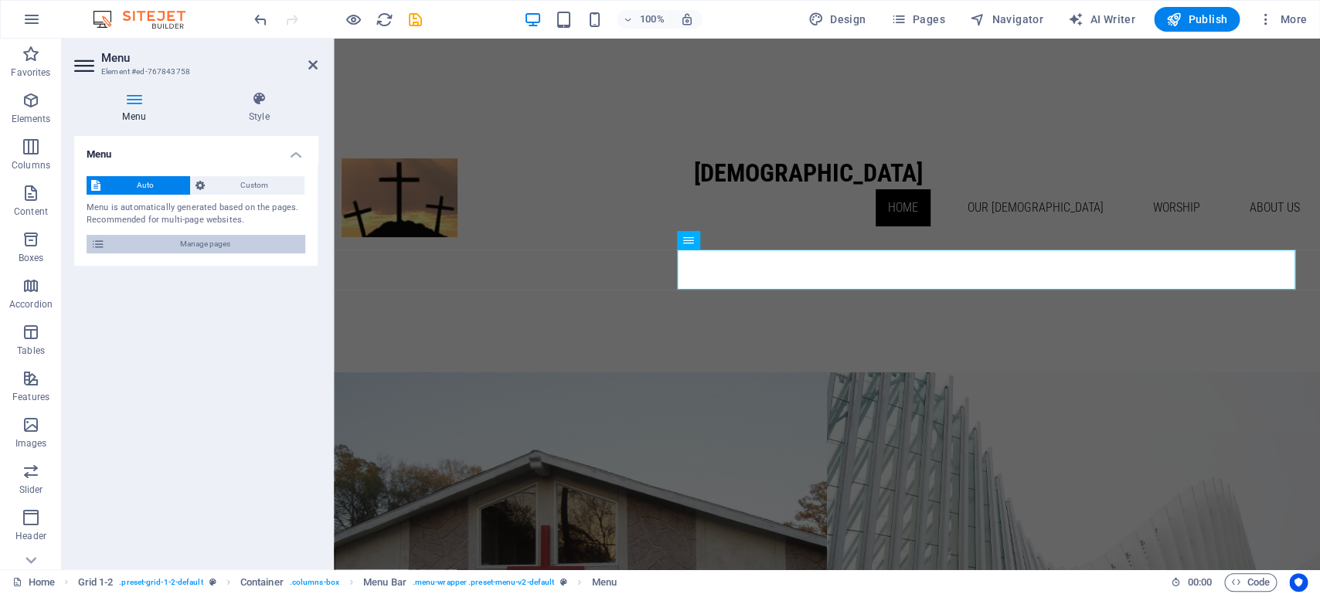
click at [198, 243] on span "Manage pages" at bounding box center [205, 244] width 191 height 19
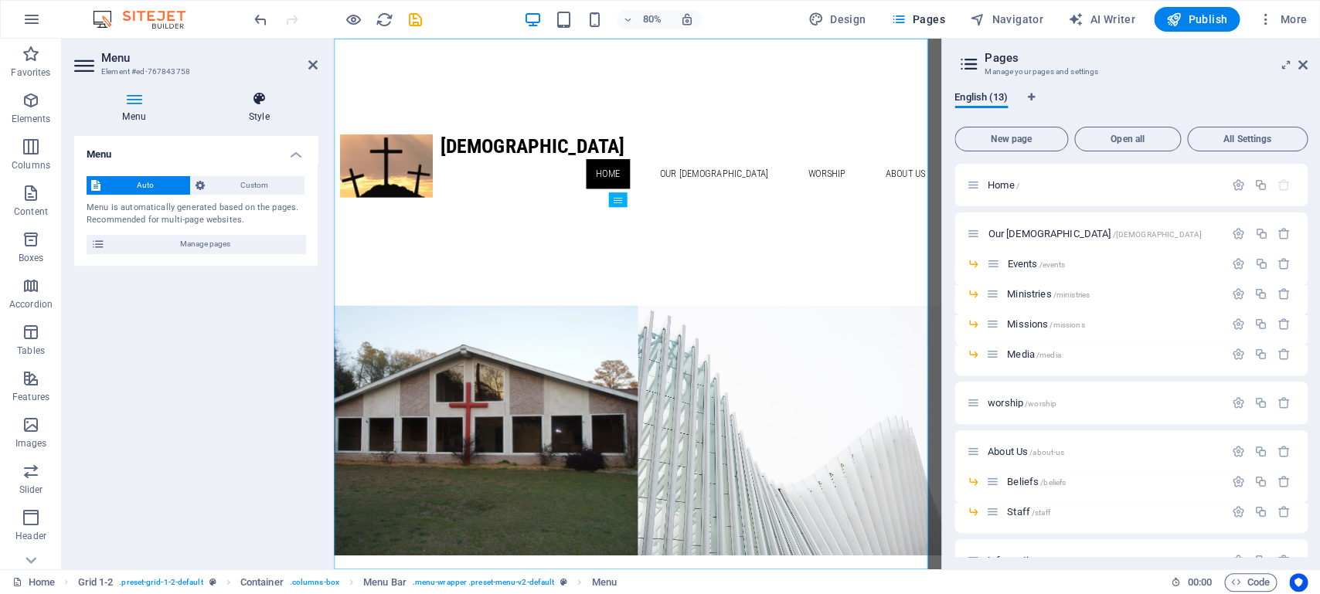
click at [259, 99] on icon at bounding box center [258, 98] width 117 height 15
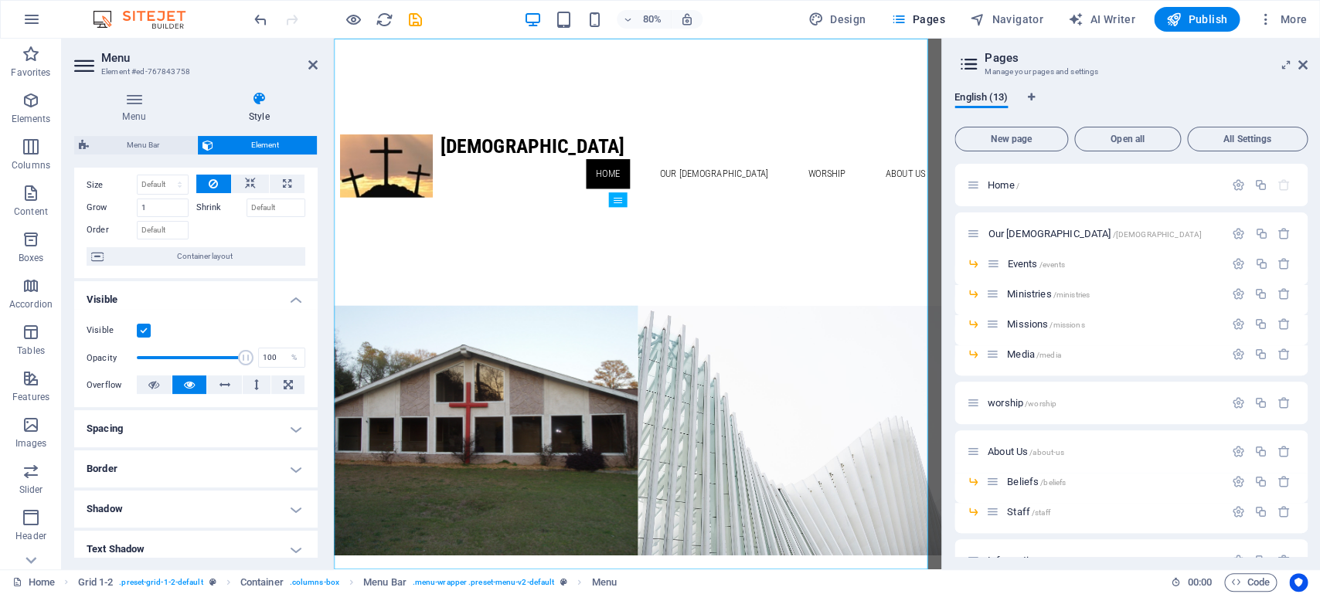
scroll to position [75, 0]
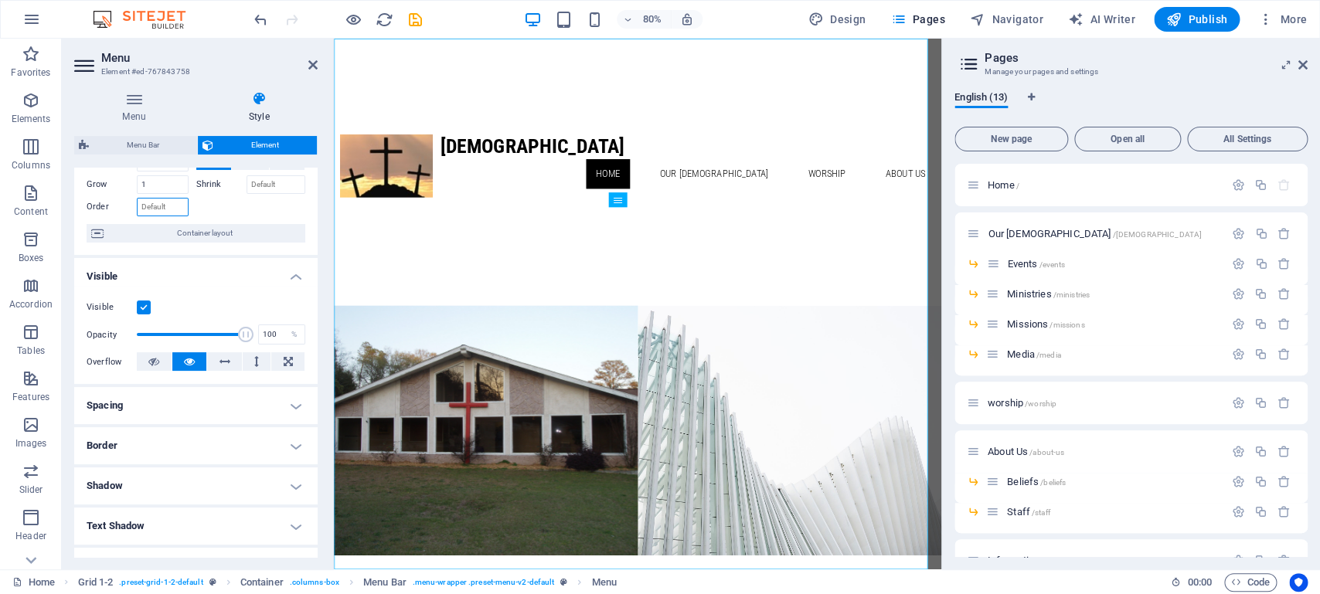
click at [141, 216] on input "Order" at bounding box center [163, 207] width 52 height 19
click at [185, 243] on span "Container layout" at bounding box center [204, 233] width 192 height 19
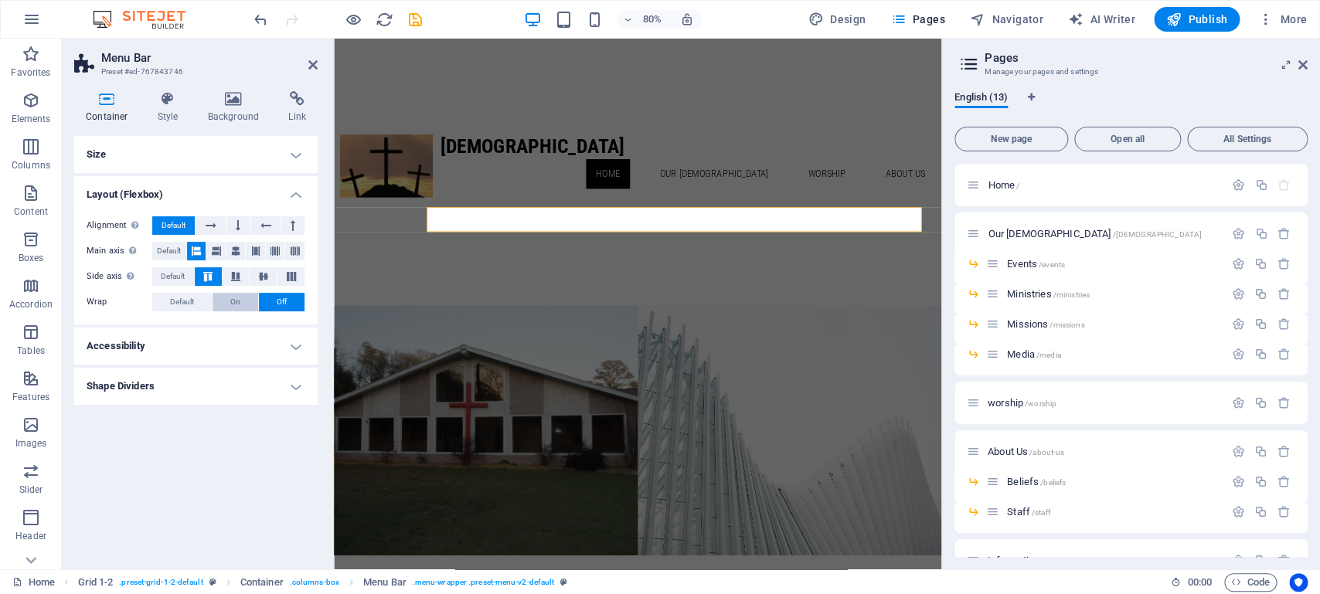
click at [239, 301] on span "On" at bounding box center [235, 302] width 10 height 19
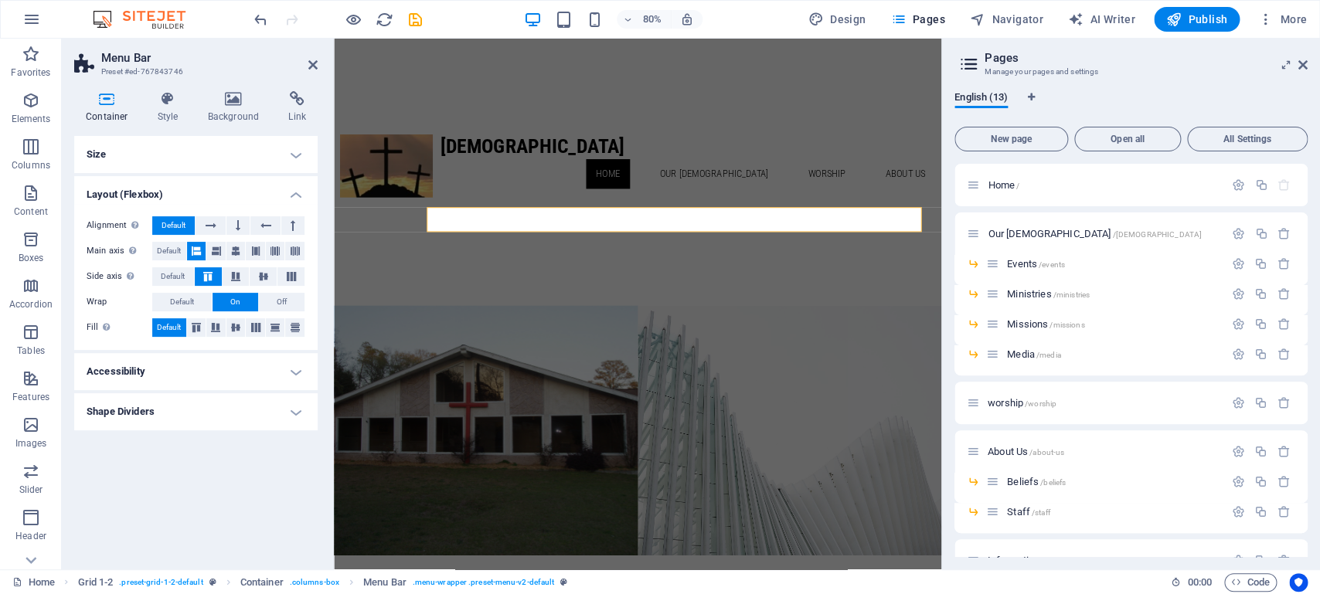
click at [297, 368] on h4 "Accessibility" at bounding box center [195, 371] width 243 height 37
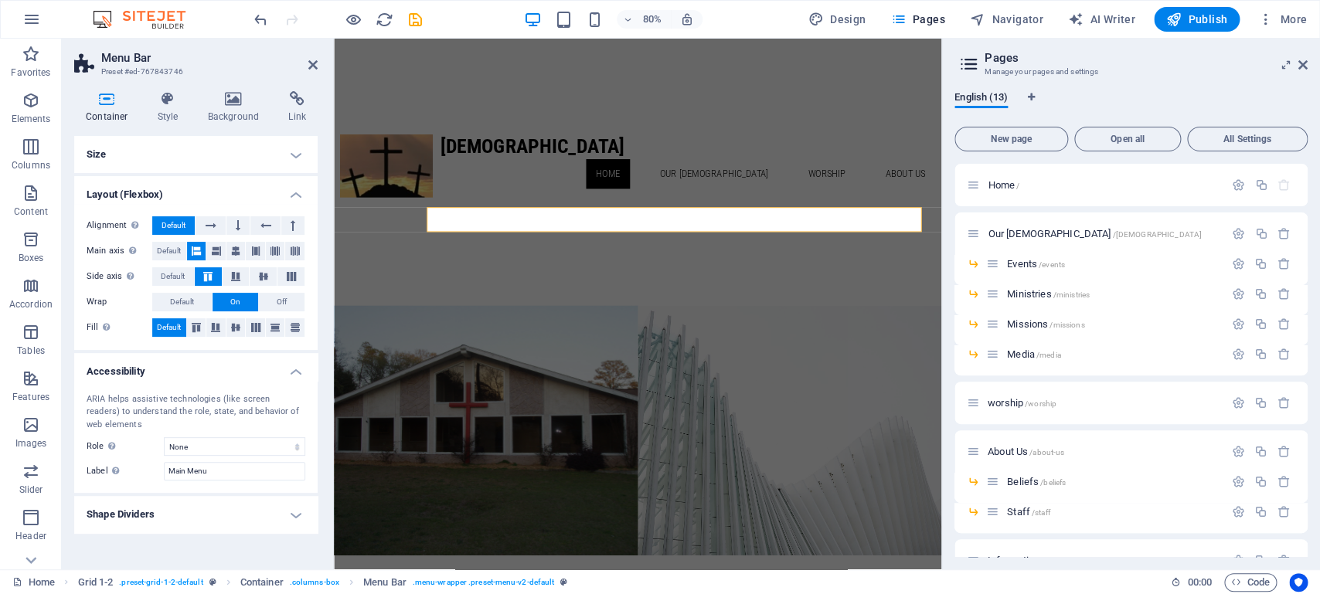
click at [296, 369] on h4 "Accessibility" at bounding box center [195, 367] width 243 height 28
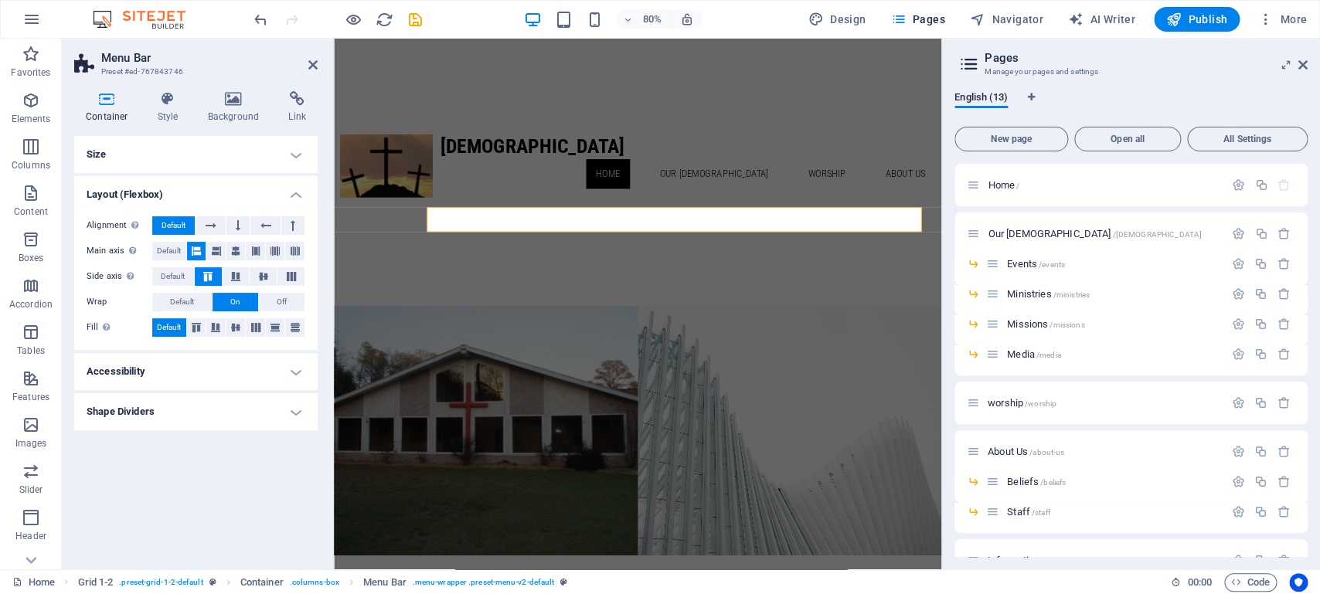
click at [296, 369] on h4 "Accessibility" at bounding box center [195, 371] width 243 height 37
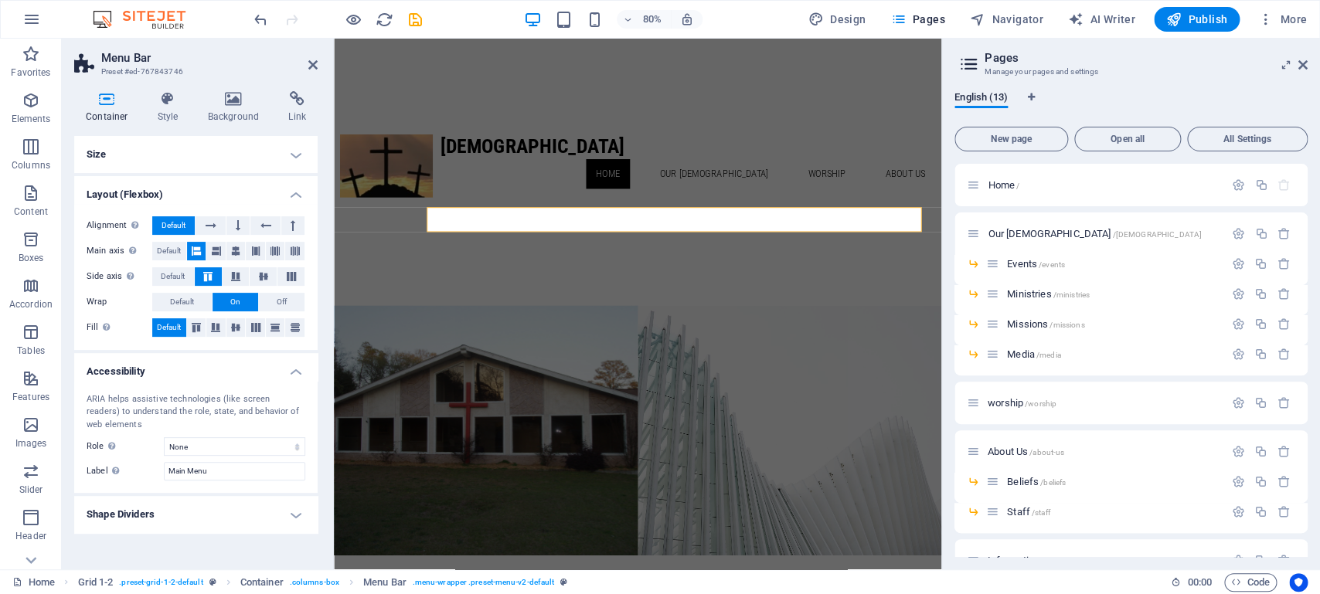
click at [296, 369] on h4 "Accessibility" at bounding box center [195, 367] width 243 height 28
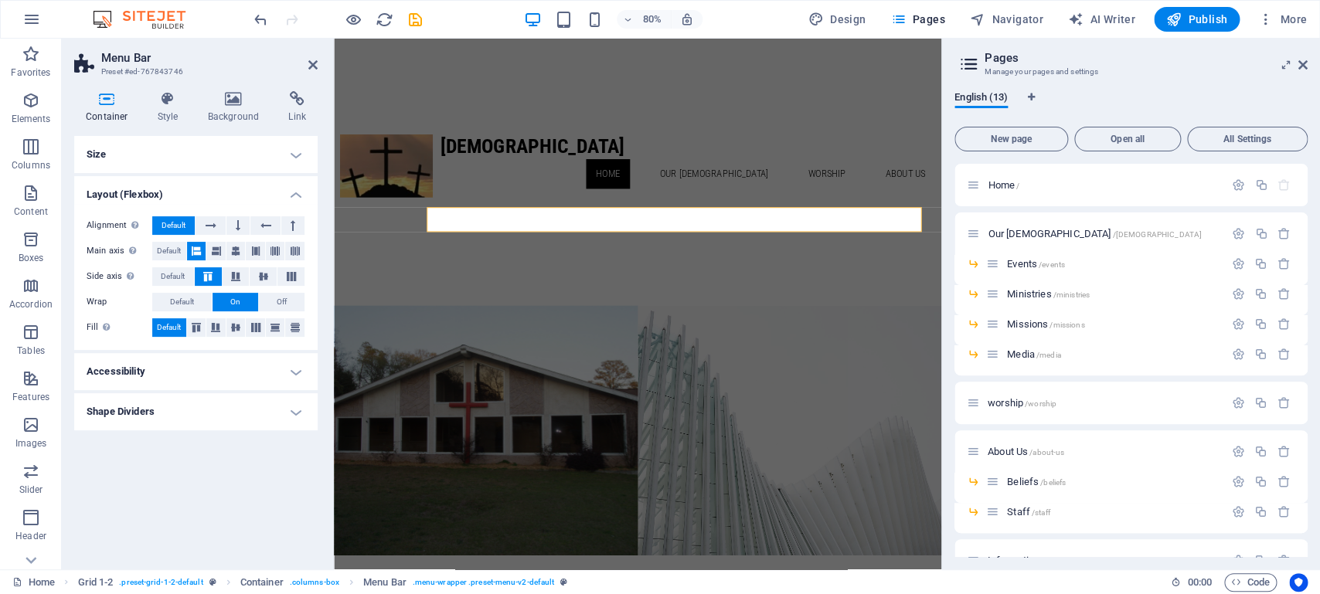
click at [282, 406] on h4 "Shape Dividers" at bounding box center [195, 411] width 243 height 37
click at [282, 406] on h4 "Shape Dividers" at bounding box center [195, 407] width 243 height 28
click at [294, 192] on h4 "Layout (Flexbox)" at bounding box center [195, 190] width 243 height 28
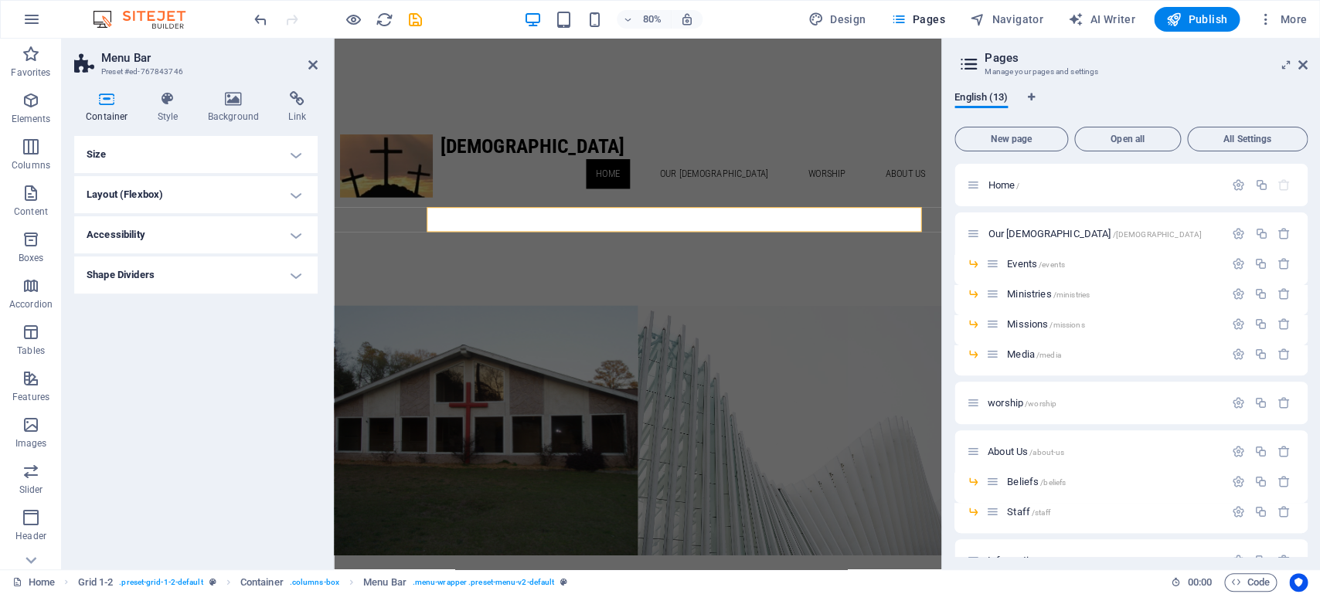
click at [100, 107] on h4 "Container" at bounding box center [110, 107] width 72 height 32
click at [468, 220] on div "Home Our [DEMOGRAPHIC_DATA] Events Ministries Missions Media worship About Us B…" at bounding box center [777, 204] width 618 height 31
click at [312, 65] on icon at bounding box center [312, 65] width 9 height 12
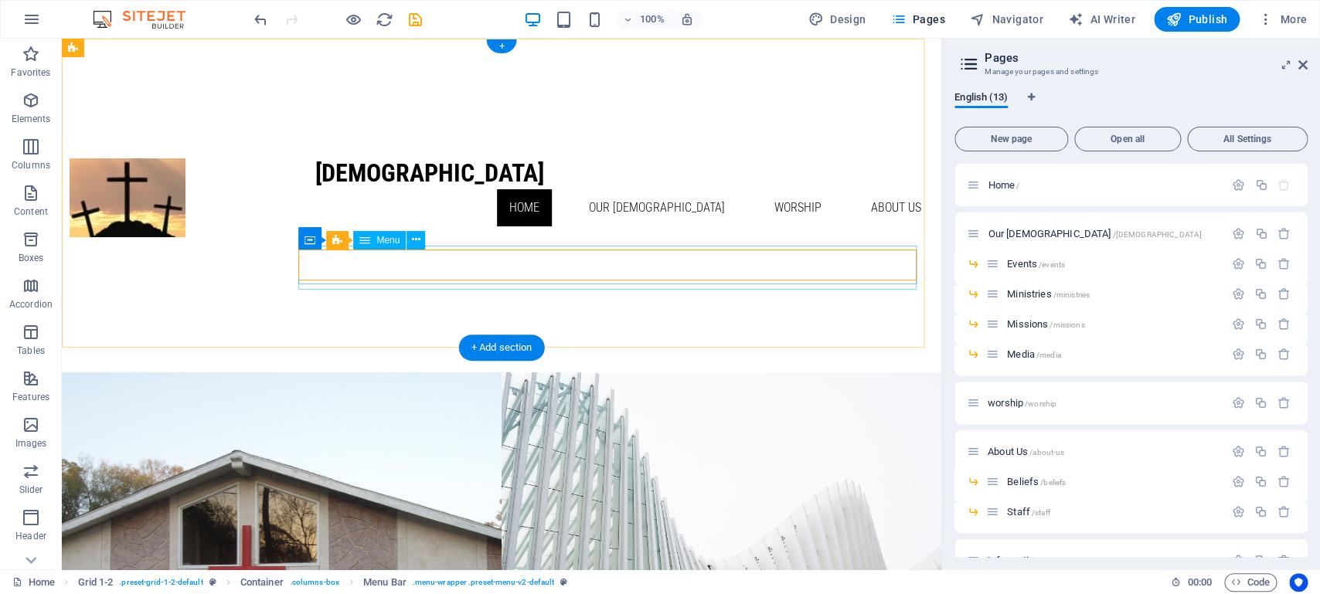
click at [484, 226] on nav "Home Our [DEMOGRAPHIC_DATA] Events Ministries Missions Media worship About Us B…" at bounding box center [624, 207] width 618 height 37
click at [382, 240] on span "Menu Bar" at bounding box center [369, 240] width 40 height 9
click at [409, 238] on button at bounding box center [405, 240] width 19 height 19
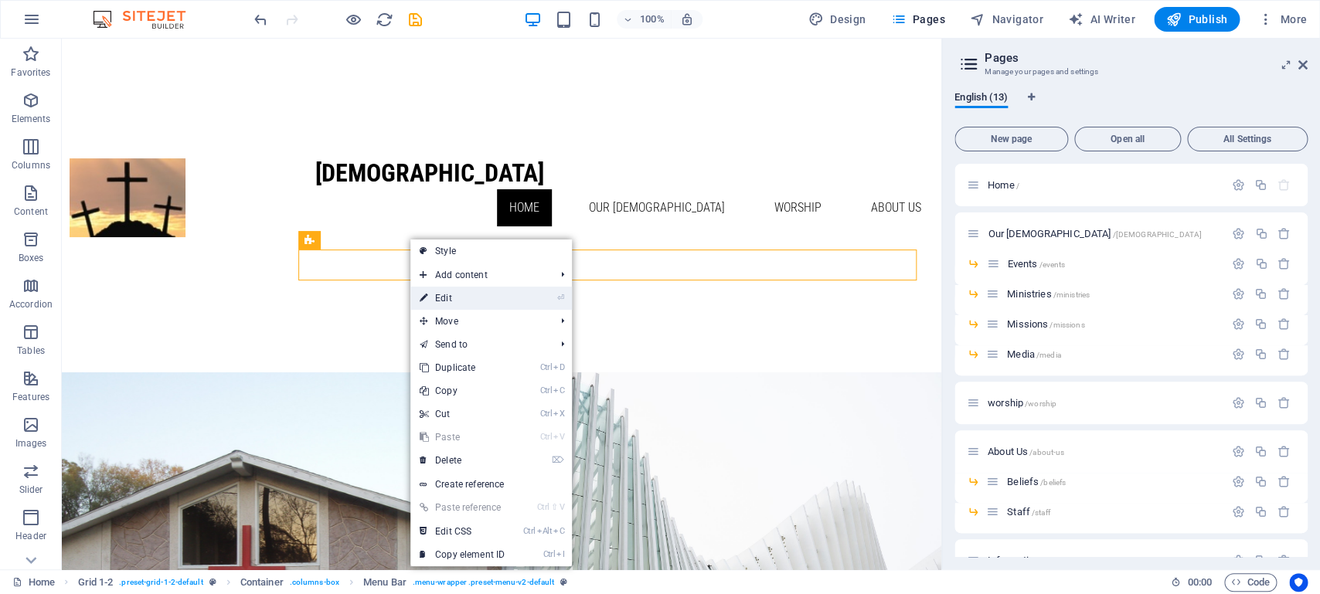
click at [462, 300] on link "⏎ Edit" at bounding box center [462, 298] width 104 height 23
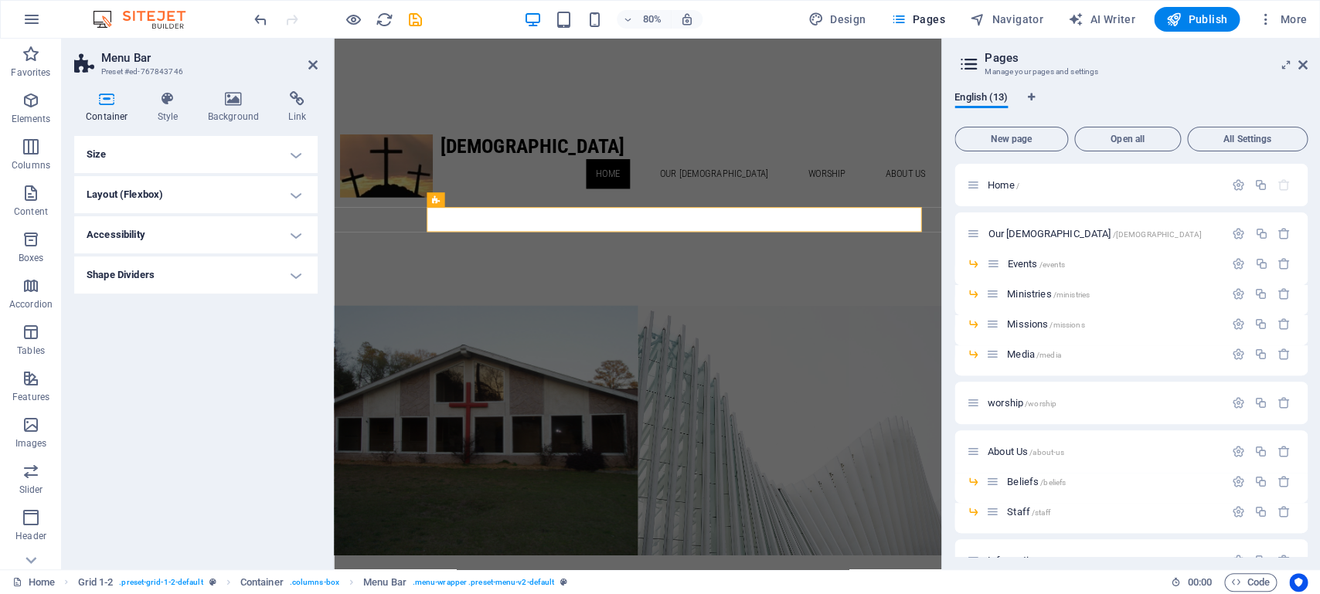
click at [153, 148] on h4 "Size" at bounding box center [195, 154] width 243 height 37
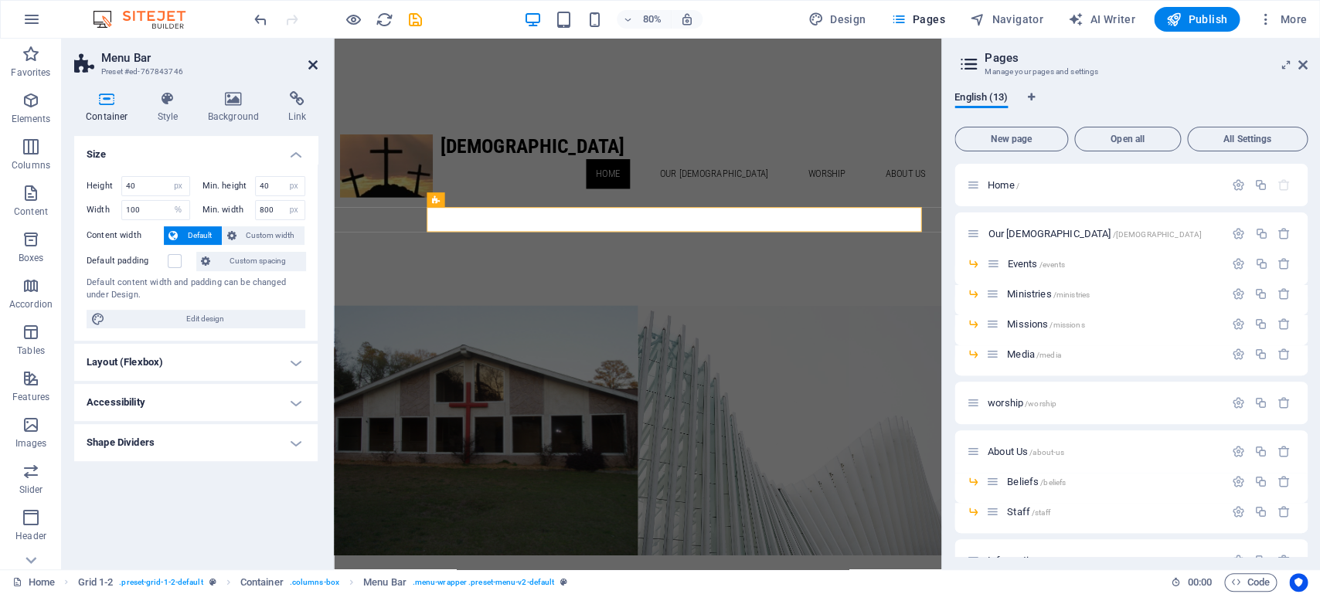
click at [313, 63] on icon at bounding box center [312, 65] width 9 height 12
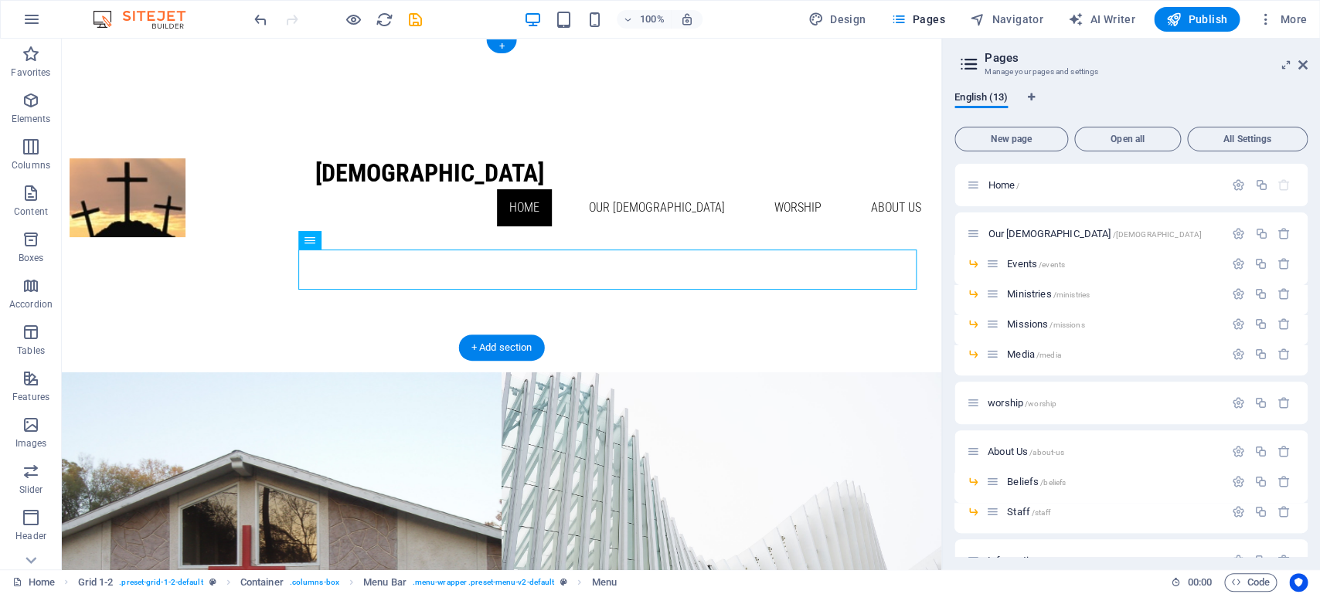
drag, startPoint x: 413, startPoint y: 259, endPoint x: 420, endPoint y: 243, distance: 17.7
click at [420, 243] on div "[DEMOGRAPHIC_DATA] Home Our [DEMOGRAPHIC_DATA] Events Ministries Missions Media…" at bounding box center [502, 193] width 880 height 309
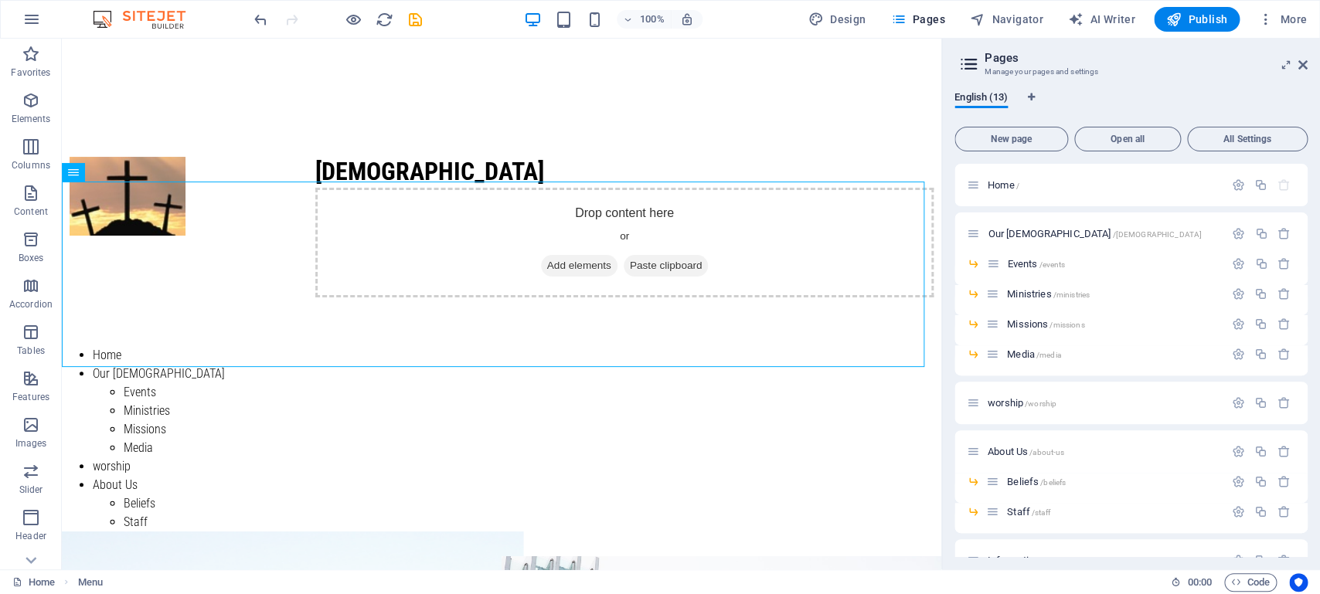
scroll to position [0, 0]
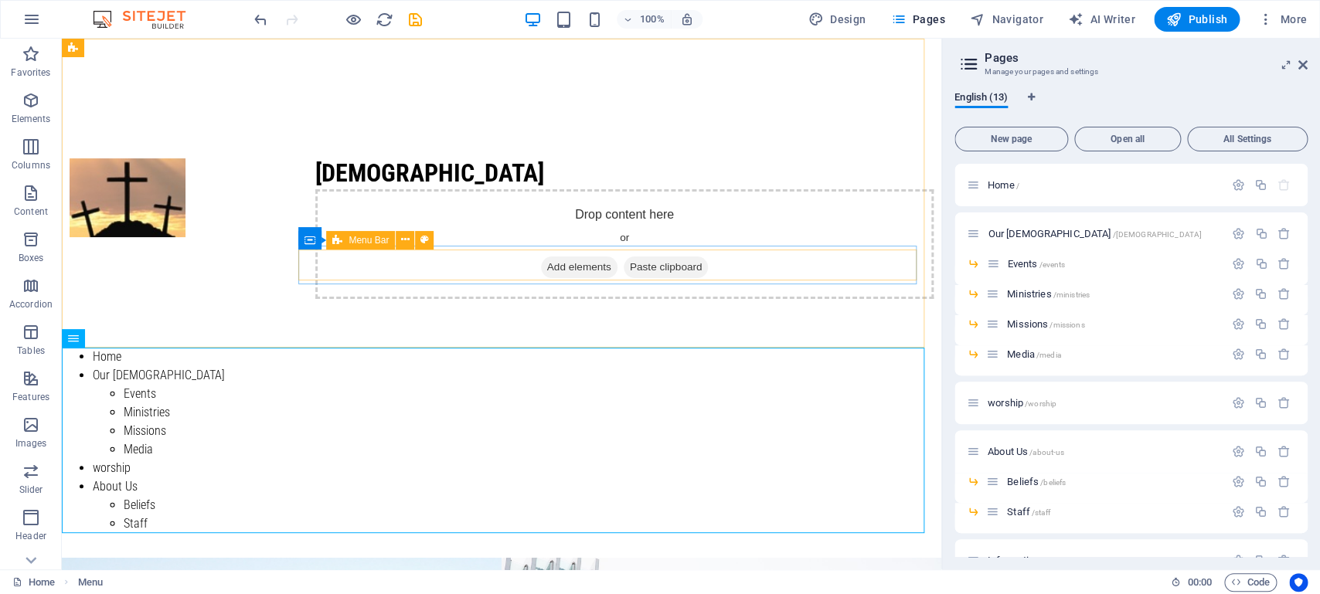
click at [379, 243] on span "Menu Bar" at bounding box center [369, 240] width 40 height 9
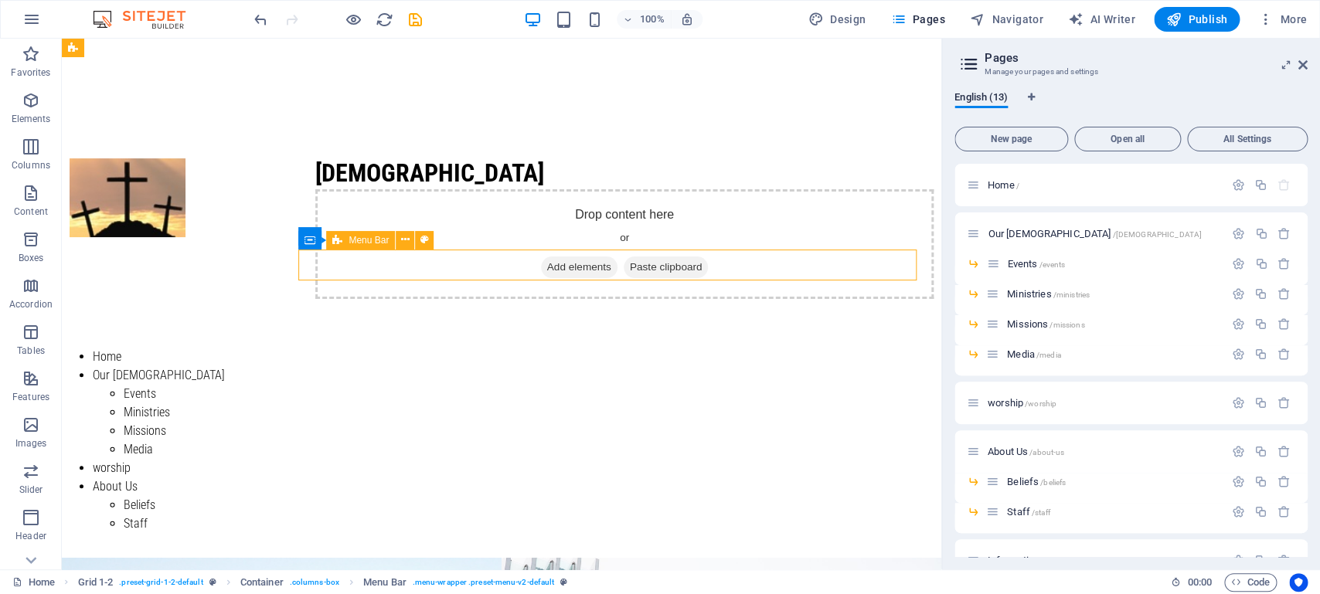
click at [379, 243] on span "Menu Bar" at bounding box center [369, 240] width 40 height 9
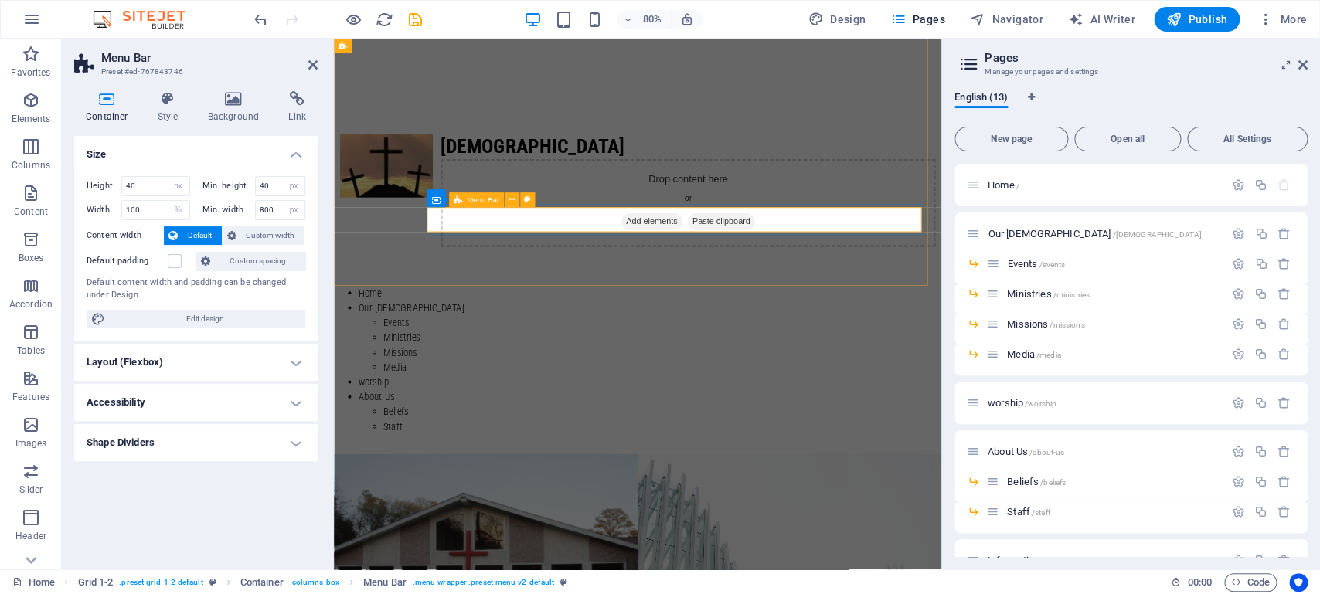
click at [676, 267] on div "Drop content here or Add elements Paste clipboard" at bounding box center [777, 244] width 618 height 110
click at [314, 62] on icon at bounding box center [312, 65] width 9 height 12
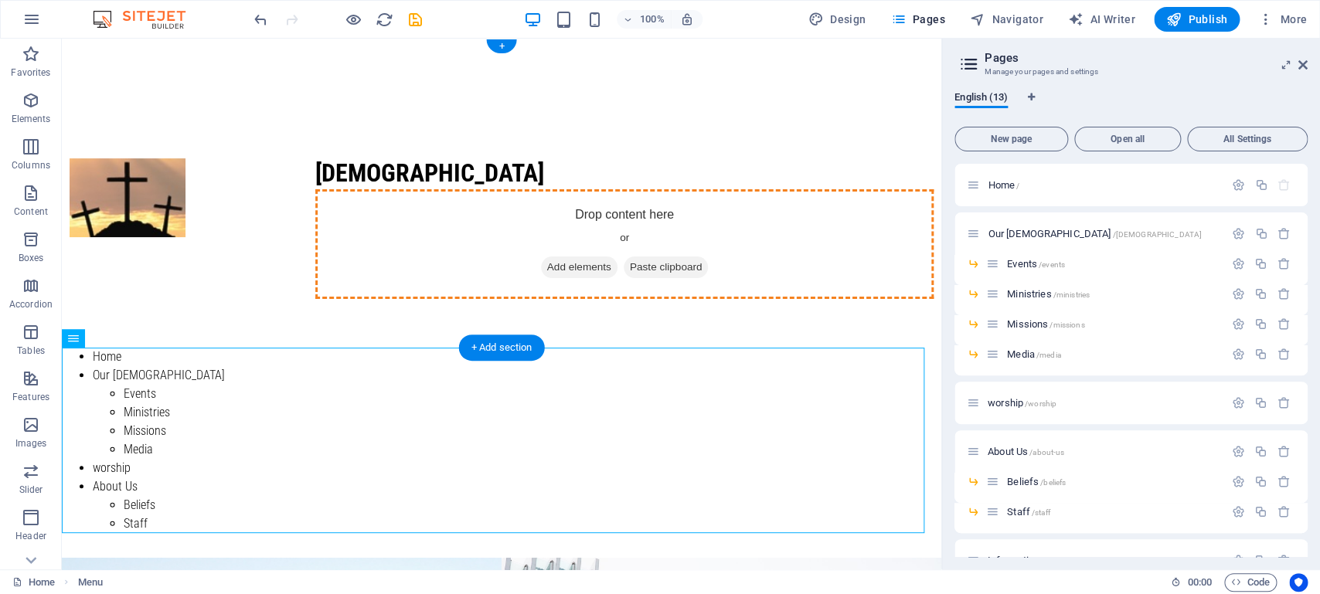
drag, startPoint x: 159, startPoint y: 376, endPoint x: 383, endPoint y: 273, distance: 245.9
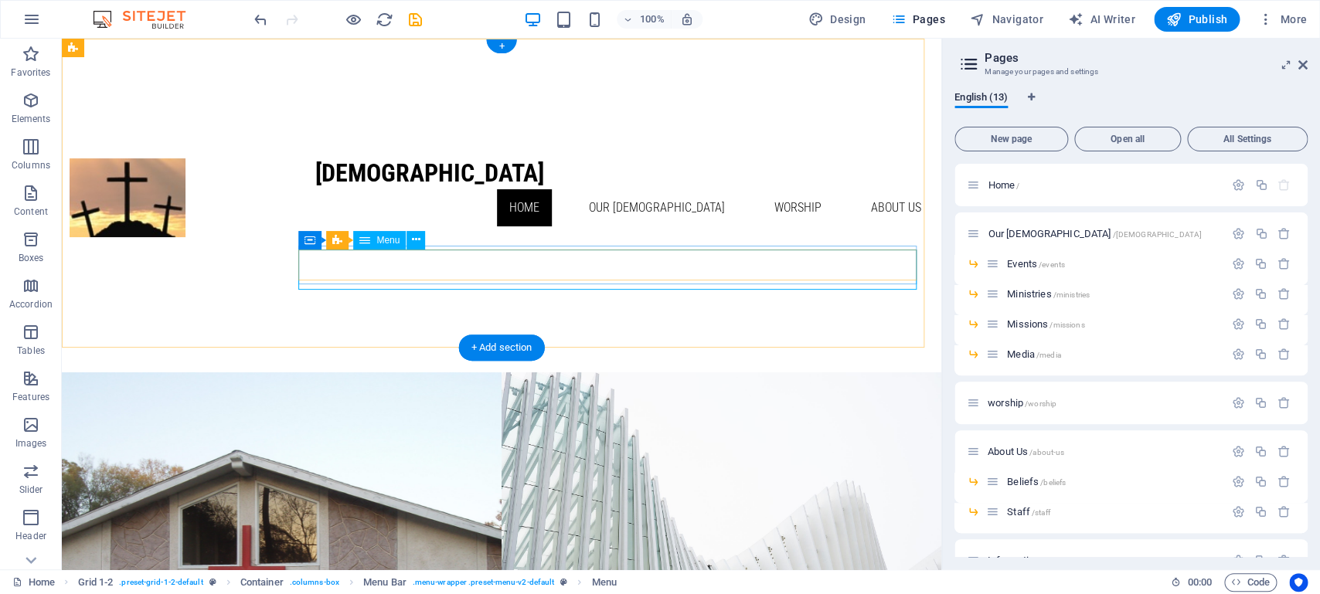
click at [659, 226] on nav "Home Our [DEMOGRAPHIC_DATA] Events Ministries Missions Media worship About Us B…" at bounding box center [624, 207] width 618 height 37
drag, startPoint x: 771, startPoint y: 273, endPoint x: 795, endPoint y: 267, distance: 23.8
click at [772, 226] on nav "Home Our [DEMOGRAPHIC_DATA] Events Ministries Missions Media worship About Us B…" at bounding box center [624, 207] width 618 height 37
click at [901, 226] on nav "Home Our [DEMOGRAPHIC_DATA] Events Ministries Missions Media worship About Us B…" at bounding box center [624, 207] width 618 height 37
click at [366, 240] on span "Menu Bar" at bounding box center [369, 240] width 40 height 9
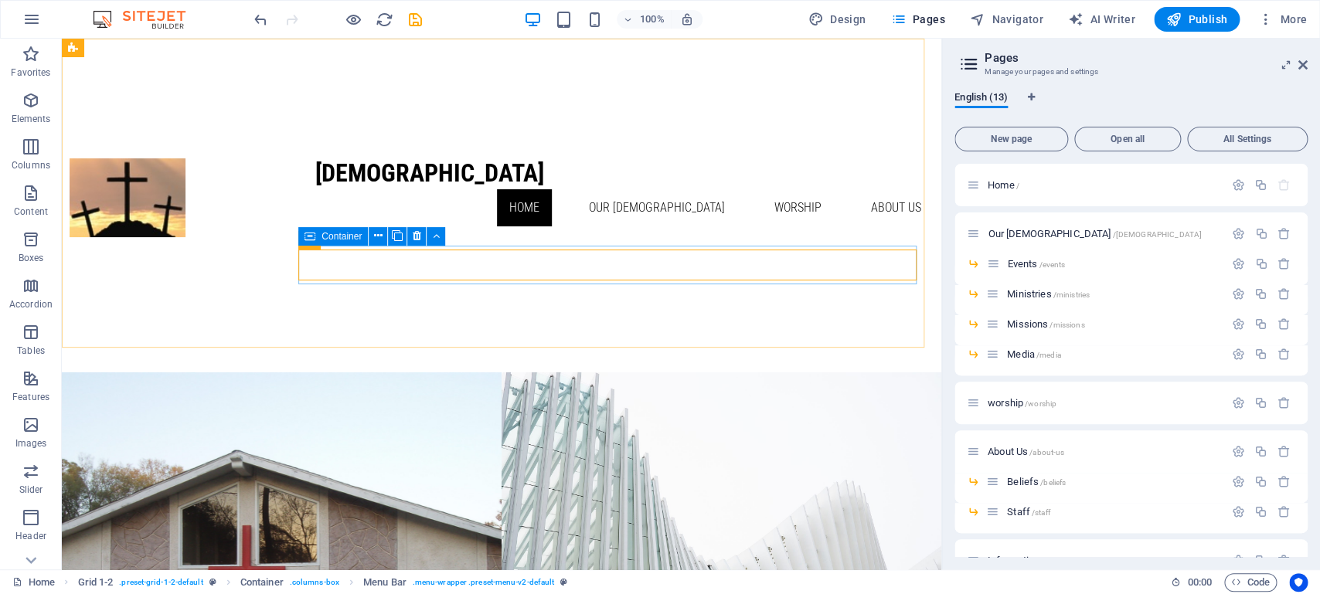
click at [315, 232] on icon at bounding box center [310, 236] width 11 height 19
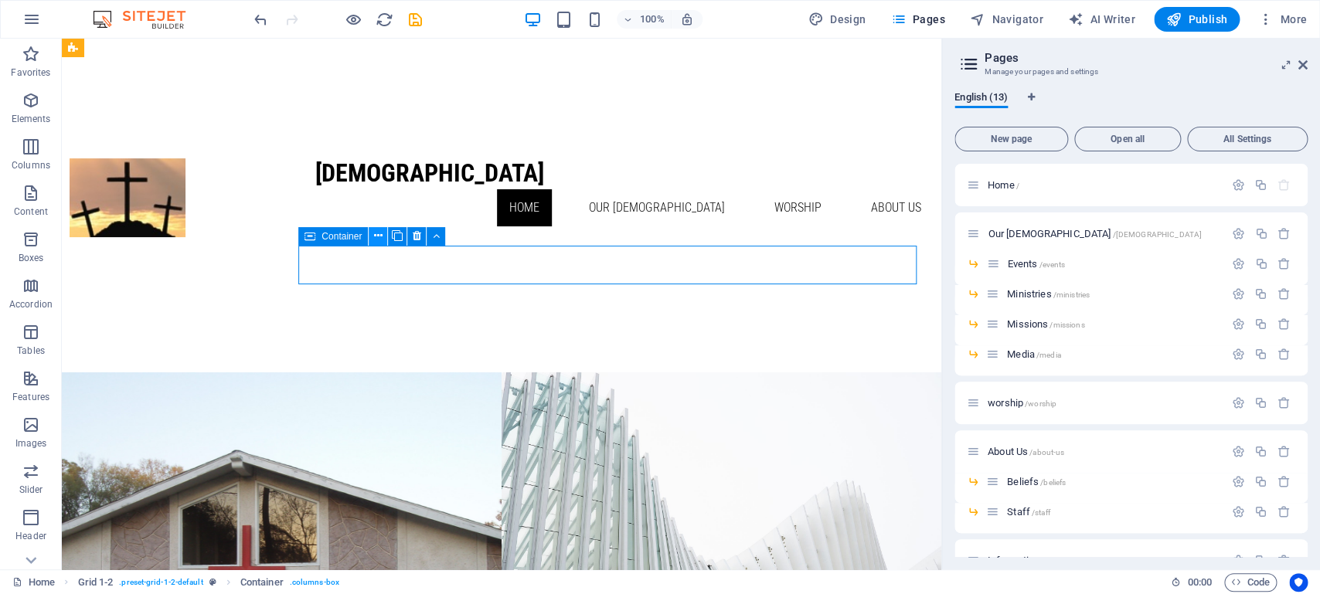
click at [383, 237] on button at bounding box center [378, 236] width 19 height 19
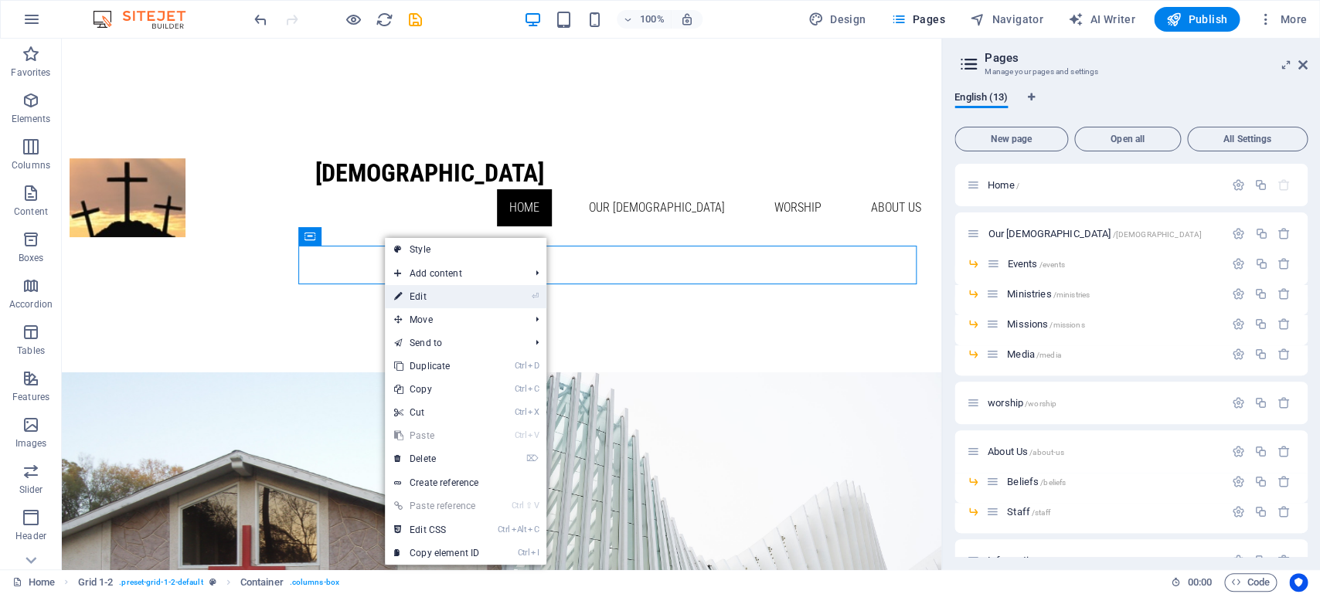
drag, startPoint x: 418, startPoint y: 294, endPoint x: 98, endPoint y: 318, distance: 320.9
click at [418, 294] on link "⏎ Edit" at bounding box center [437, 296] width 104 height 23
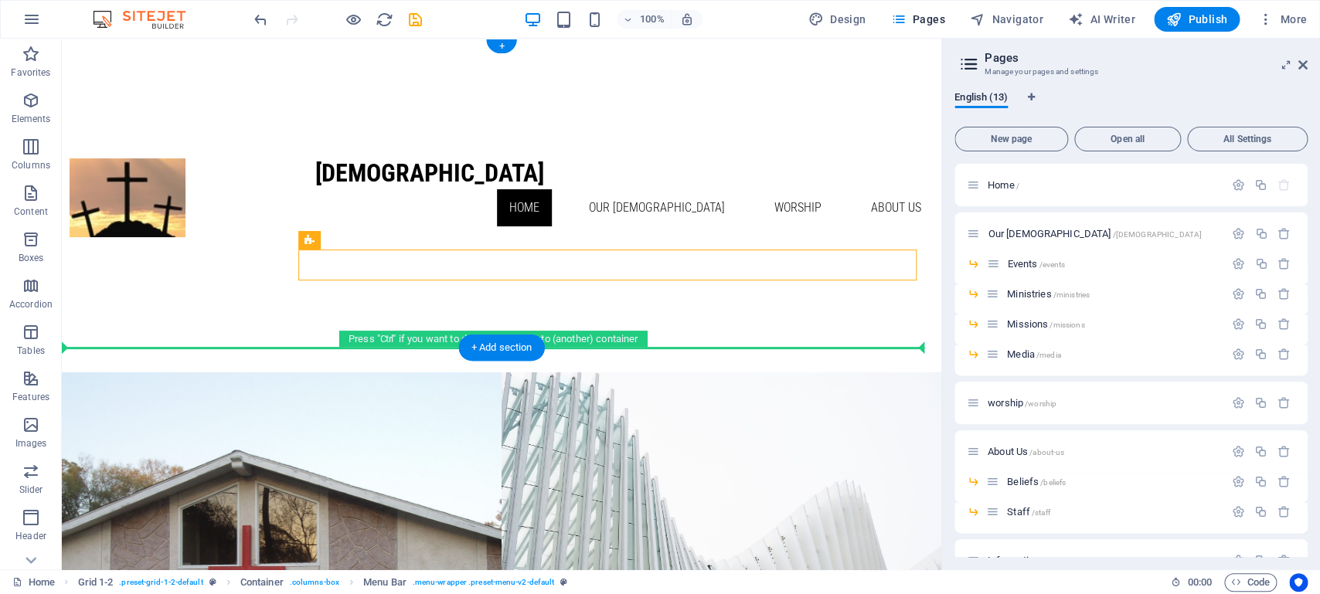
drag, startPoint x: 217, startPoint y: 273, endPoint x: 403, endPoint y: 282, distance: 185.7
click at [453, 205] on div "[DEMOGRAPHIC_DATA] Home Our [DEMOGRAPHIC_DATA] Events Ministries Missions Media…" at bounding box center [502, 193] width 880 height 309
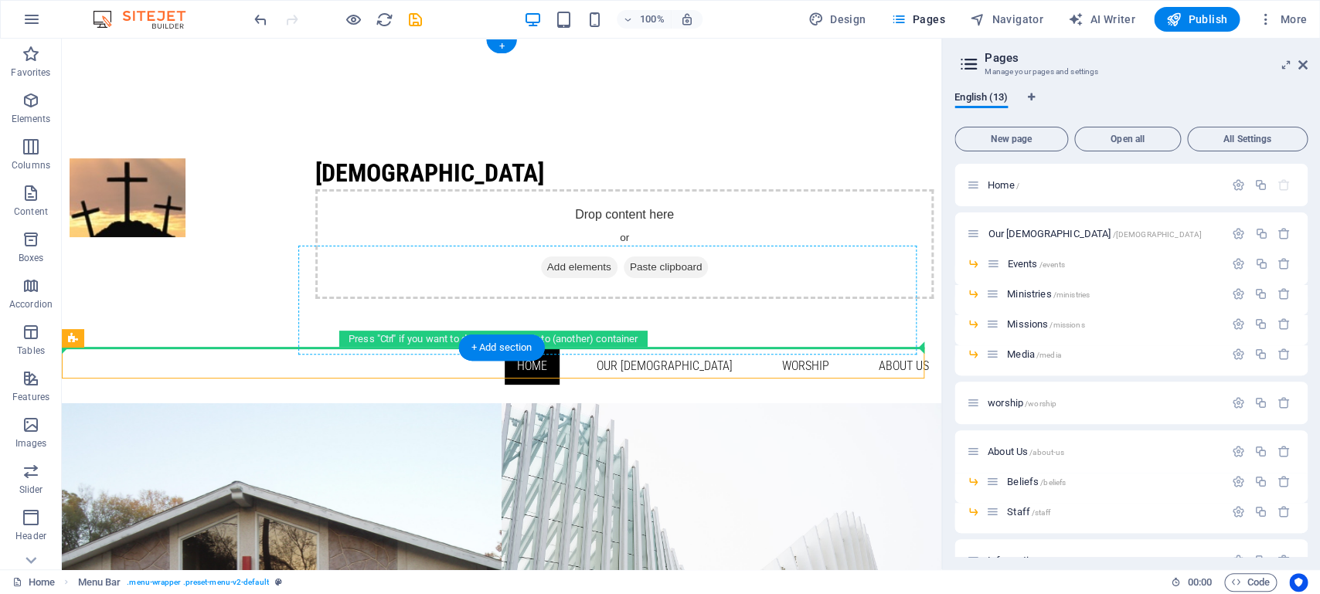
drag, startPoint x: 167, startPoint y: 379, endPoint x: 346, endPoint y: 266, distance: 211.9
drag, startPoint x: 131, startPoint y: 382, endPoint x: 389, endPoint y: 279, distance: 277.9
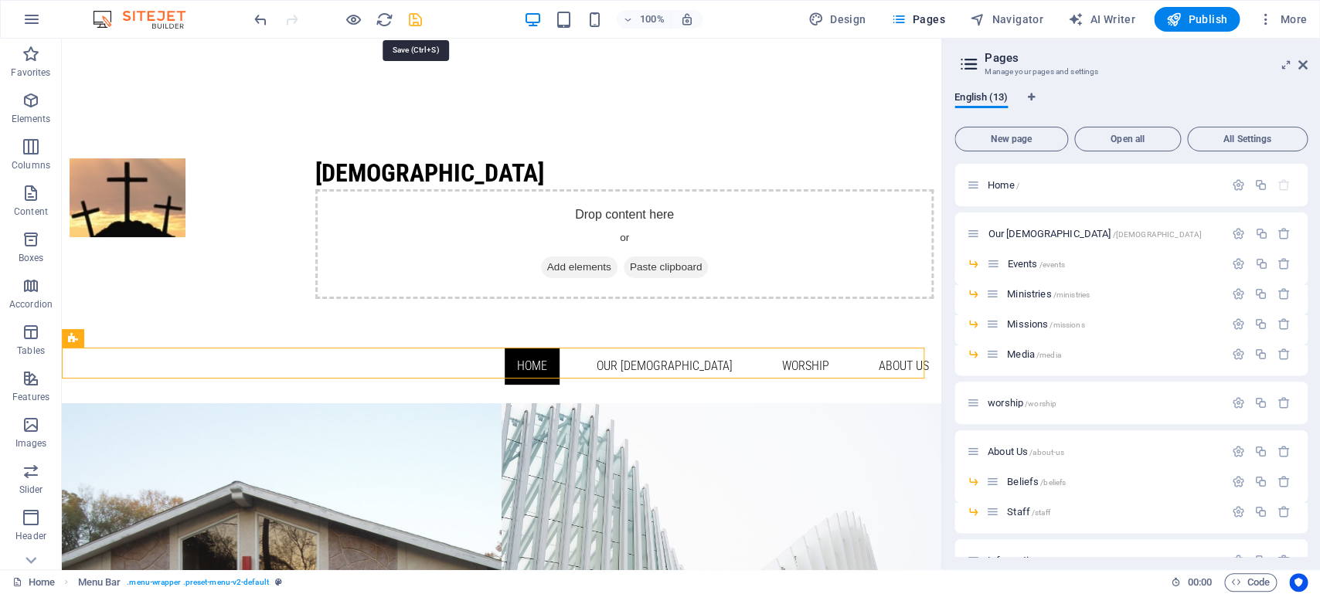
click at [420, 16] on icon "save" at bounding box center [416, 20] width 18 height 18
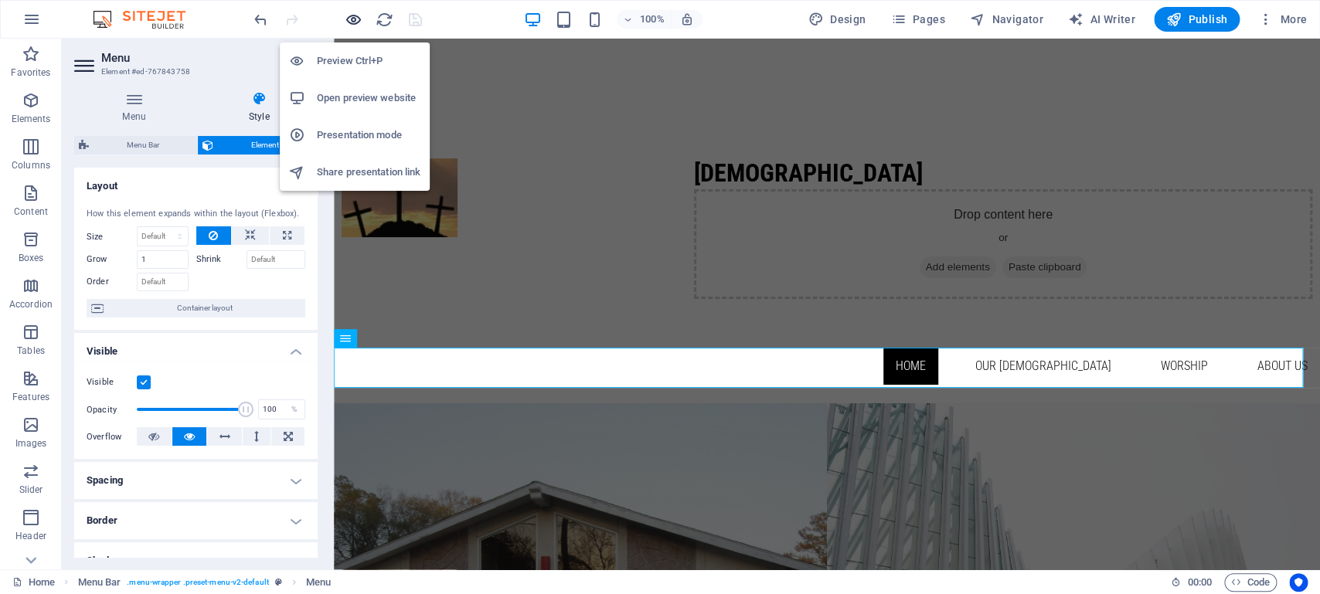
click at [356, 20] on icon "button" at bounding box center [354, 20] width 18 height 18
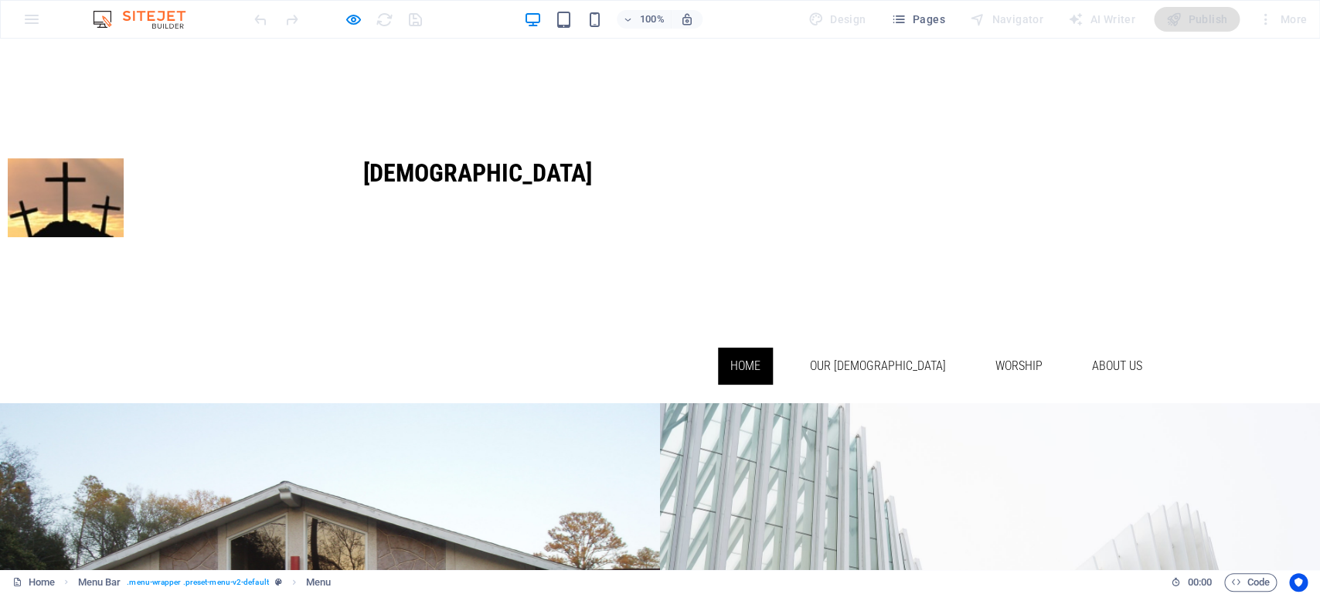
click at [747, 358] on ul "Home Our [DEMOGRAPHIC_DATA] Events Ministries Missions Media worship About Us B…" at bounding box center [659, 366] width 989 height 37
click at [356, 20] on icon "button" at bounding box center [354, 20] width 18 height 18
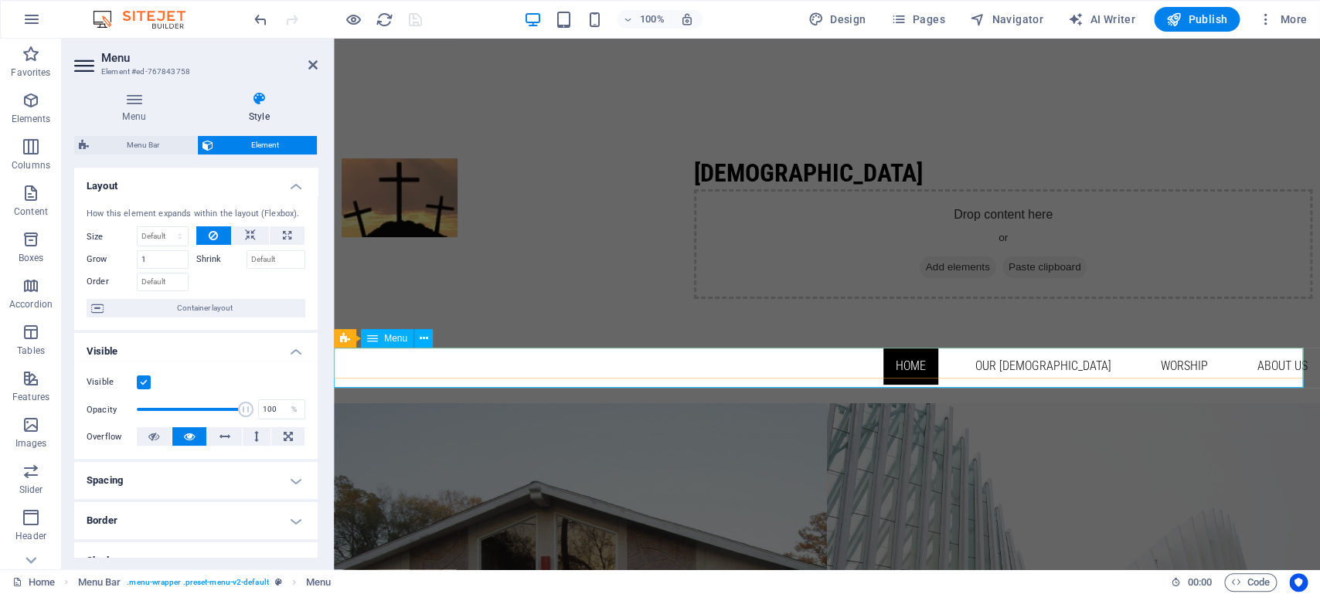
click at [866, 369] on nav "Home Our [DEMOGRAPHIC_DATA] Events Ministries Missions Media worship About Us B…" at bounding box center [827, 366] width 986 height 37
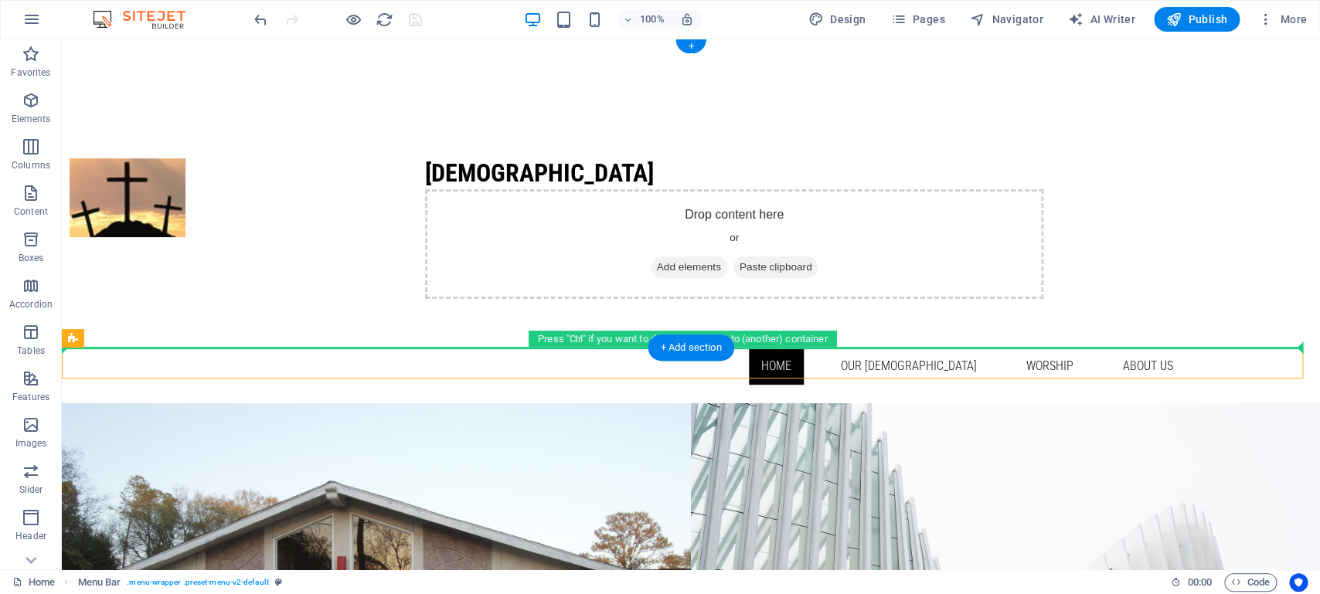
drag, startPoint x: 343, startPoint y: 337, endPoint x: 90, endPoint y: 339, distance: 253.5
click at [90, 339] on div "Menu Bar" at bounding box center [78, 338] width 33 height 19
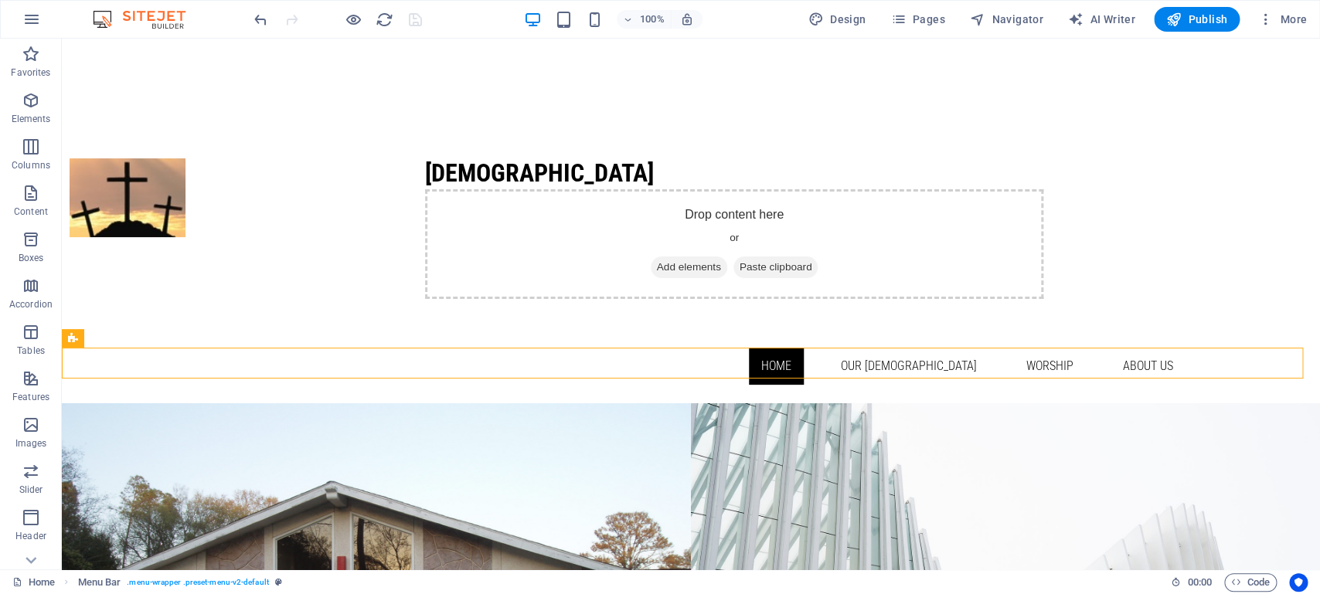
click at [70, 342] on icon at bounding box center [73, 338] width 10 height 19
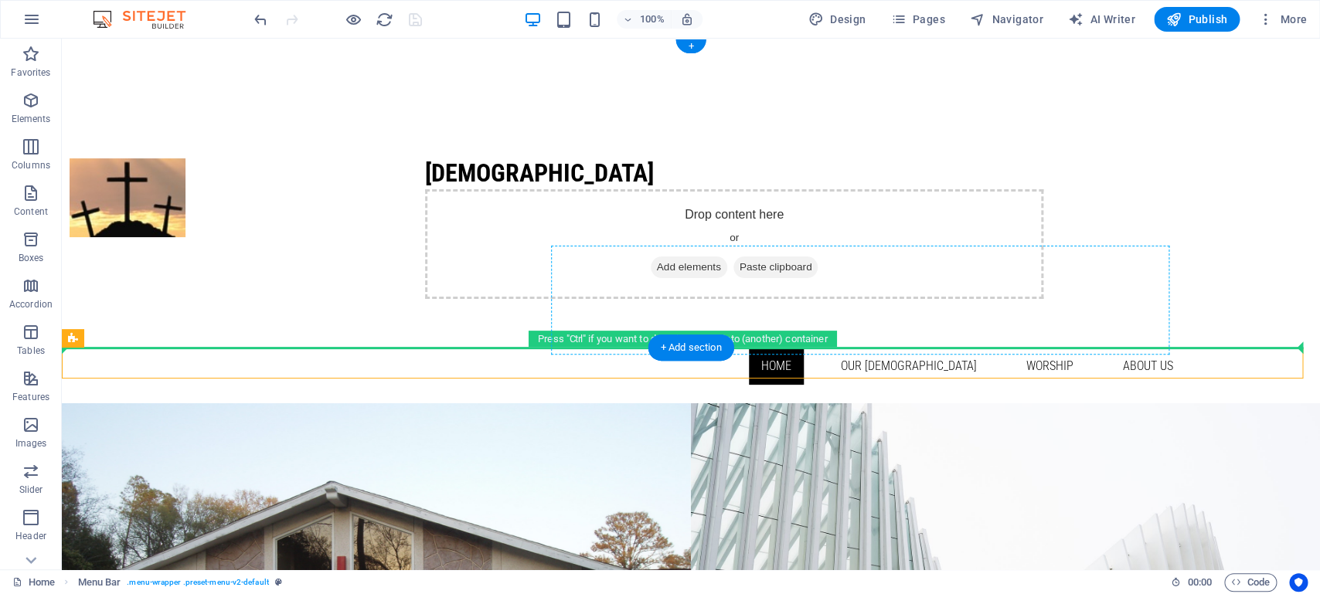
drag, startPoint x: 158, startPoint y: 377, endPoint x: 610, endPoint y: 277, distance: 462.4
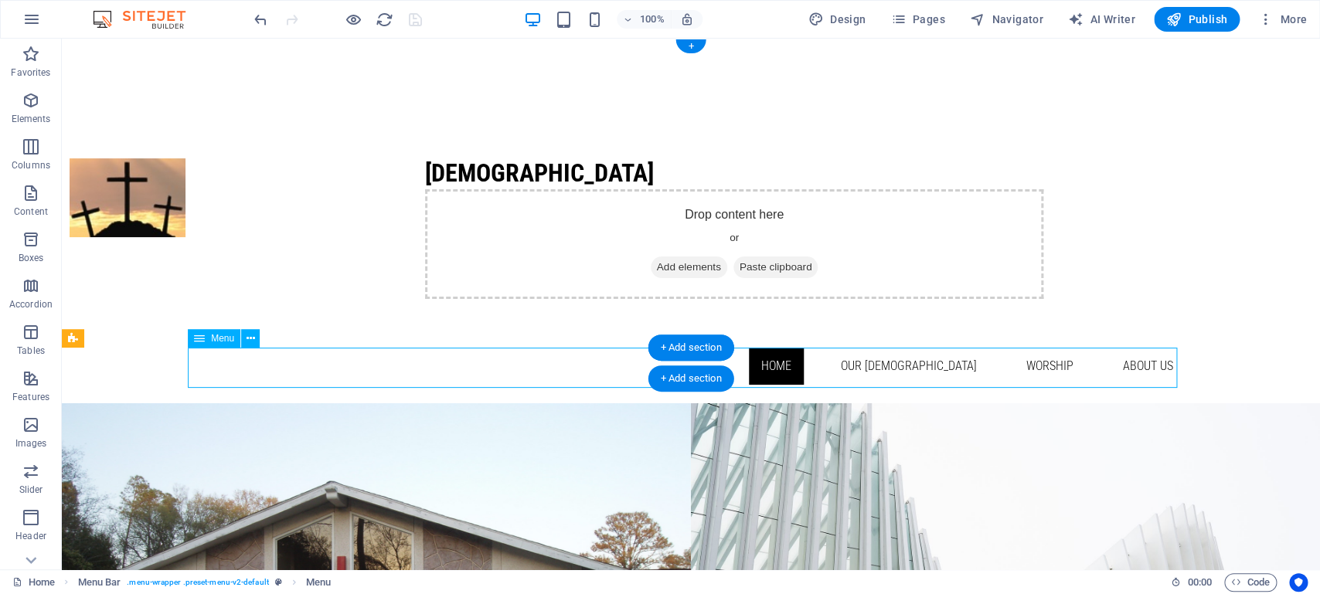
drag, startPoint x: 319, startPoint y: 359, endPoint x: 260, endPoint y: 356, distance: 59.6
click at [265, 356] on nav "Home Our [DEMOGRAPHIC_DATA] Events Ministries Missions Media worship About Us B…" at bounding box center [690, 366] width 989 height 37
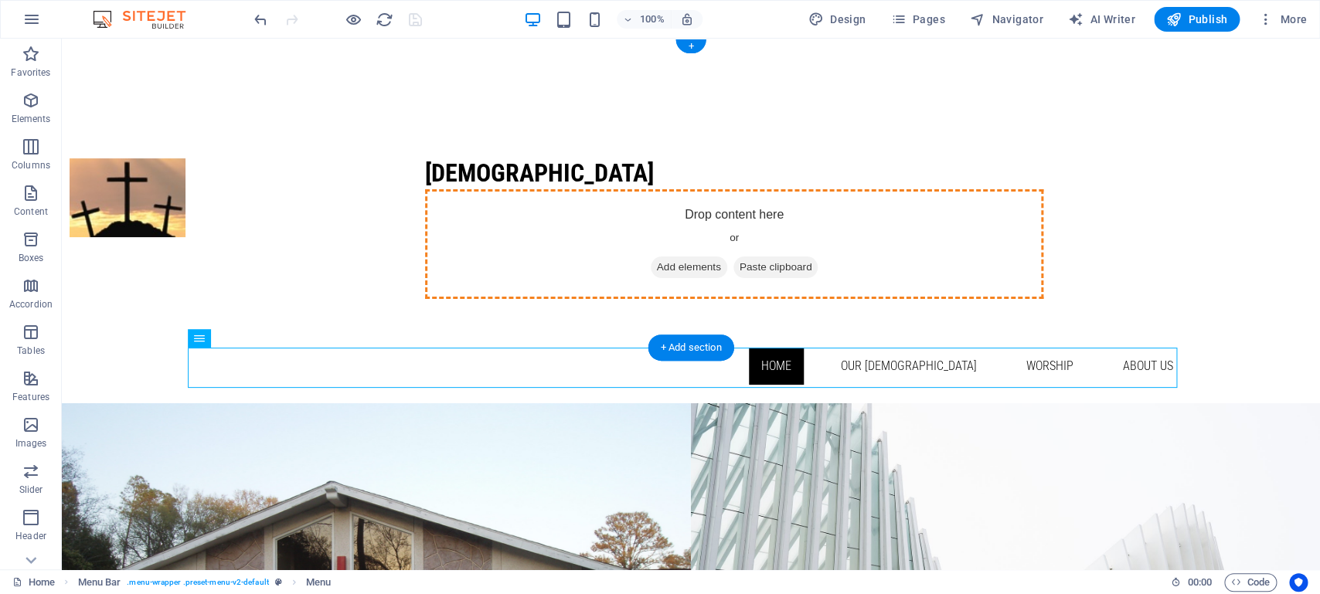
drag, startPoint x: 269, startPoint y: 381, endPoint x: 607, endPoint y: 258, distance: 359.4
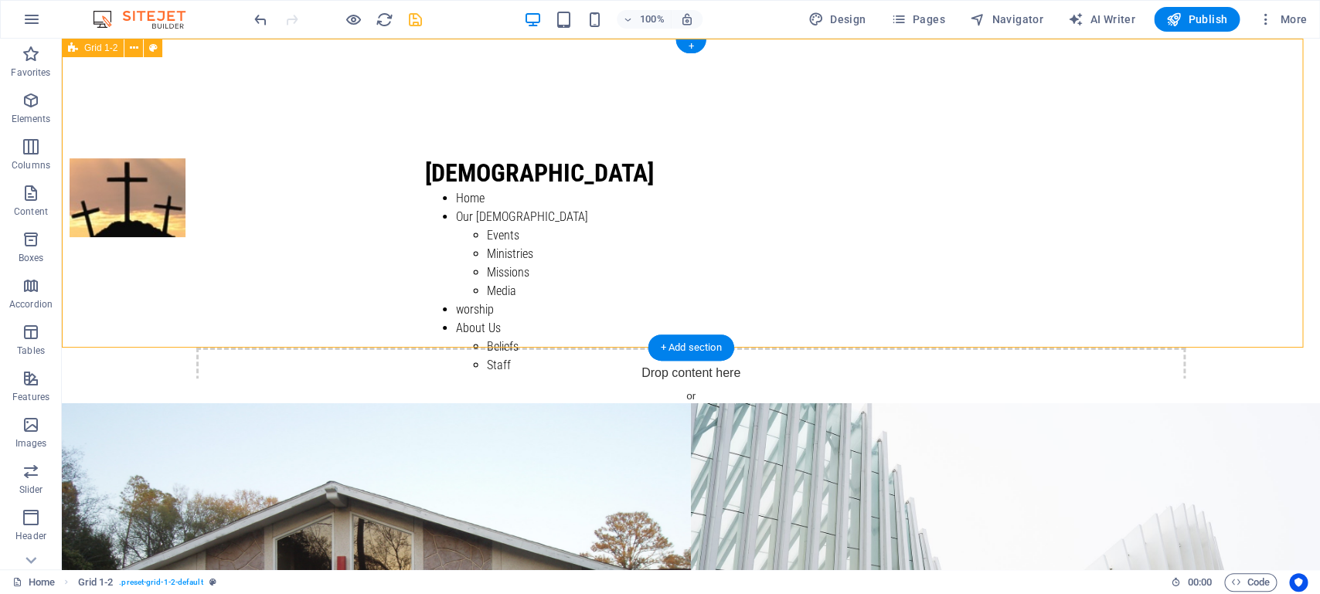
drag, startPoint x: 663, startPoint y: 244, endPoint x: 652, endPoint y: 162, distance: 82.7
click at [652, 162] on div "[DEMOGRAPHIC_DATA] Home Our [DEMOGRAPHIC_DATA] Events Ministries Missions Media…" at bounding box center [691, 193] width 1258 height 309
click at [417, 20] on icon "save" at bounding box center [416, 20] width 18 height 18
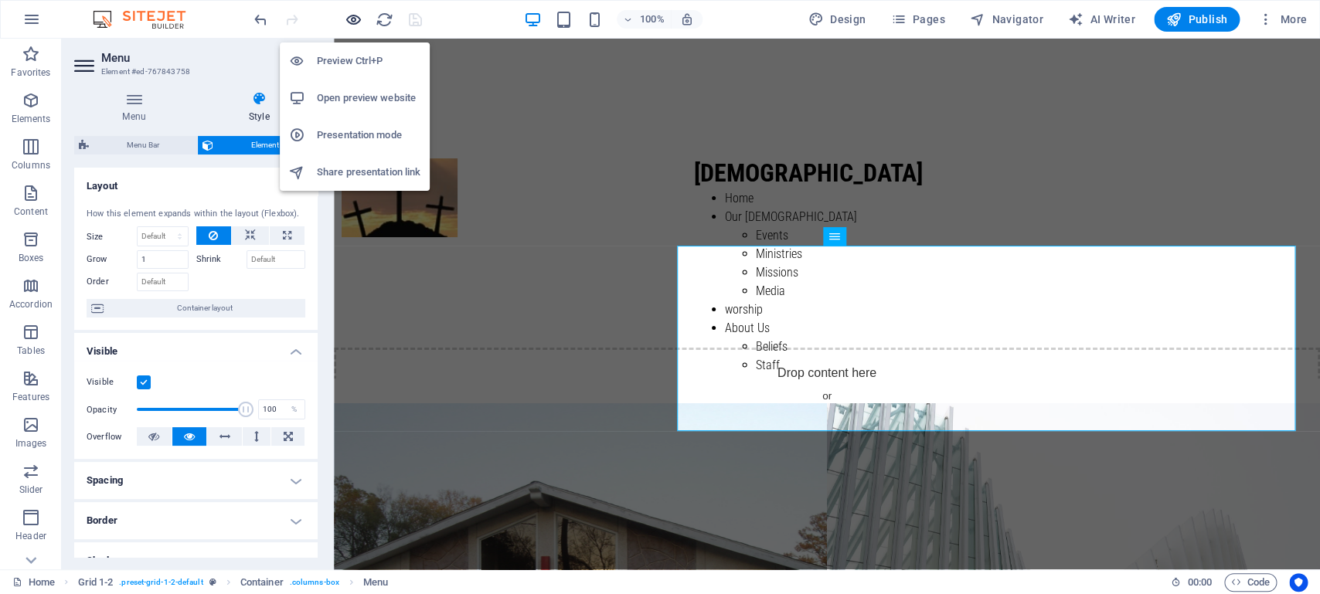
click at [356, 22] on icon "button" at bounding box center [354, 20] width 18 height 18
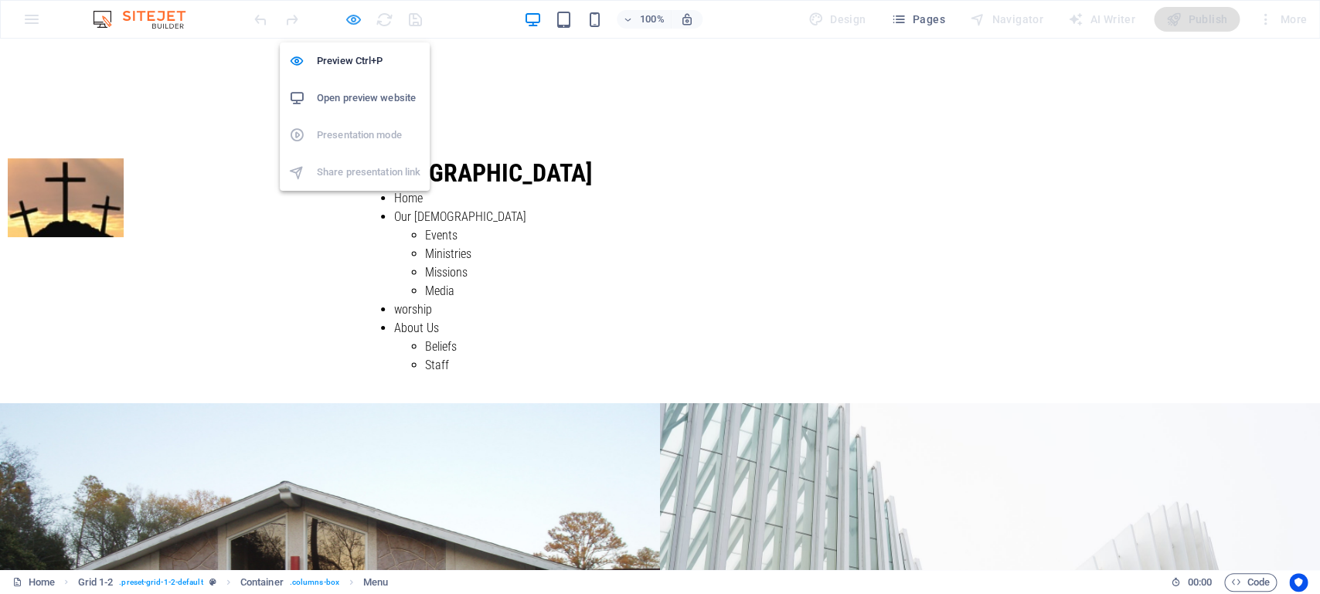
click at [355, 22] on icon "button" at bounding box center [354, 20] width 18 height 18
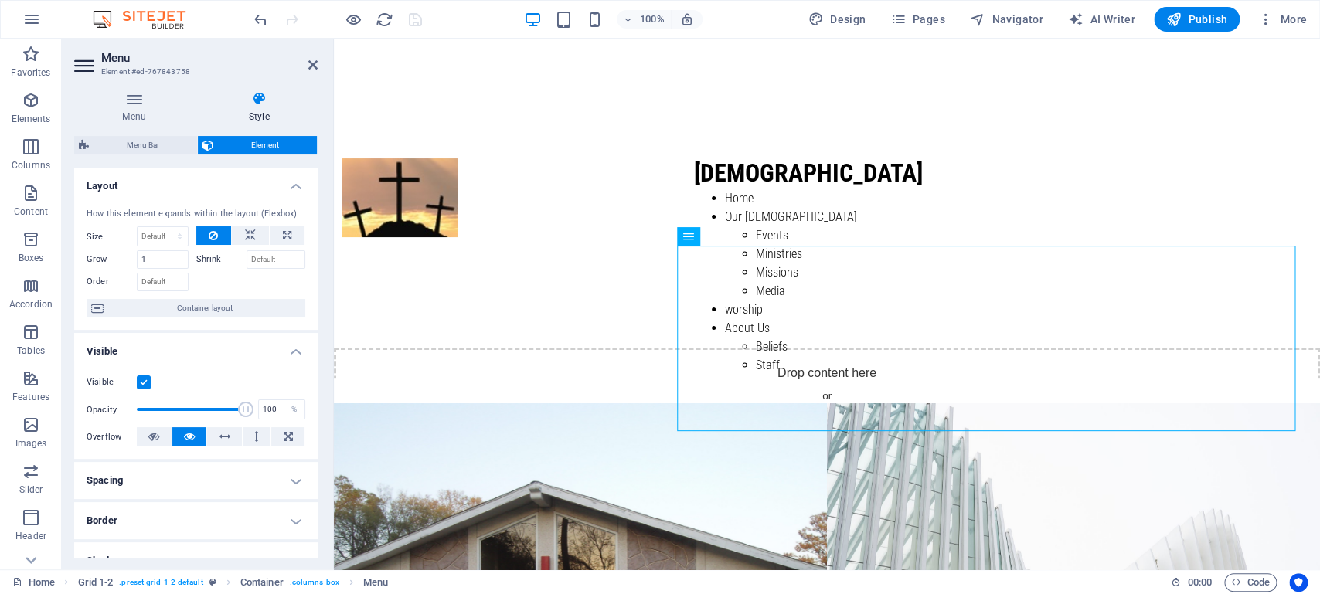
drag, startPoint x: 1076, startPoint y: 273, endPoint x: 726, endPoint y: 248, distance: 351.0
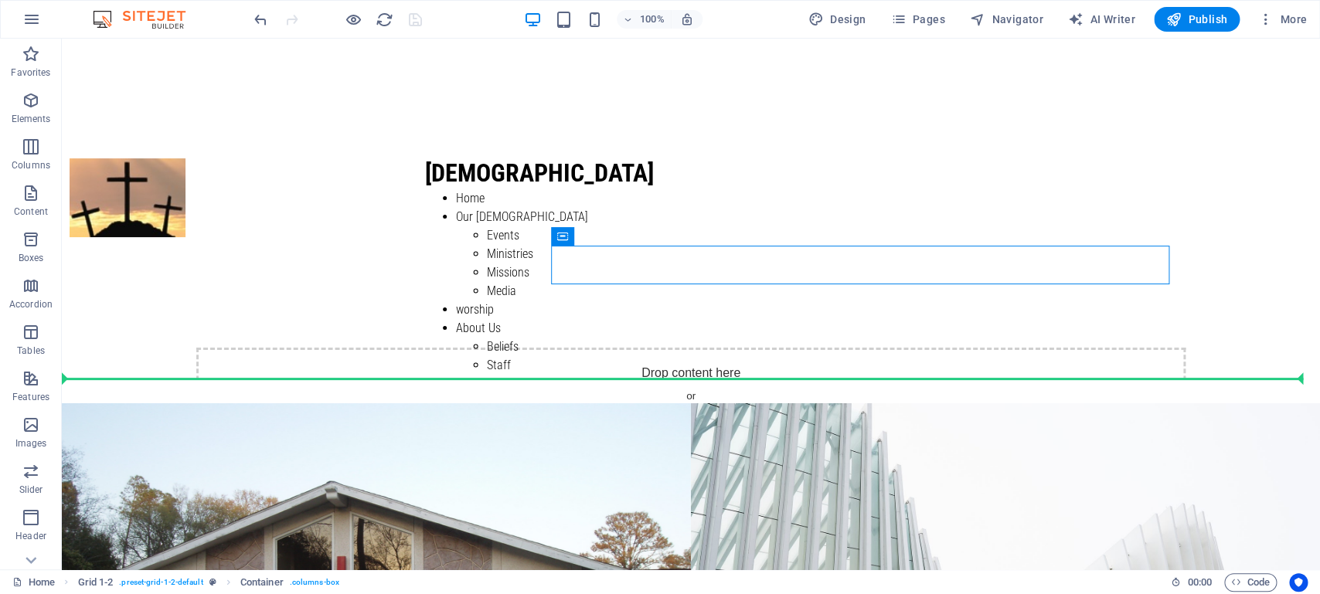
drag, startPoint x: 754, startPoint y: 273, endPoint x: 366, endPoint y: 391, distance: 405.6
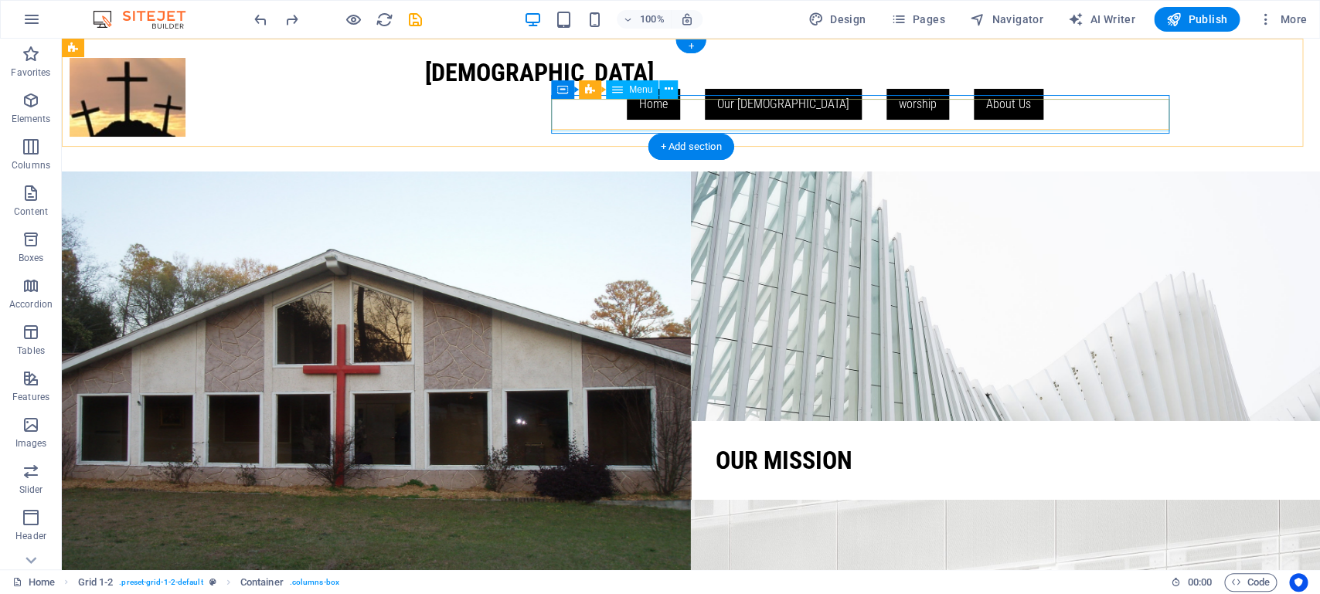
click at [947, 114] on nav "Home Our [DEMOGRAPHIC_DATA] Events Ministries Missions Media worship About Us B…" at bounding box center [734, 104] width 618 height 31
click at [1043, 113] on nav "Home Our [DEMOGRAPHIC_DATA] Events Ministries Missions Media worship About Us B…" at bounding box center [734, 104] width 618 height 31
click at [1043, 119] on nav "Home Our [DEMOGRAPHIC_DATA] Events Ministries Missions Media worship About Us B…" at bounding box center [734, 104] width 618 height 31
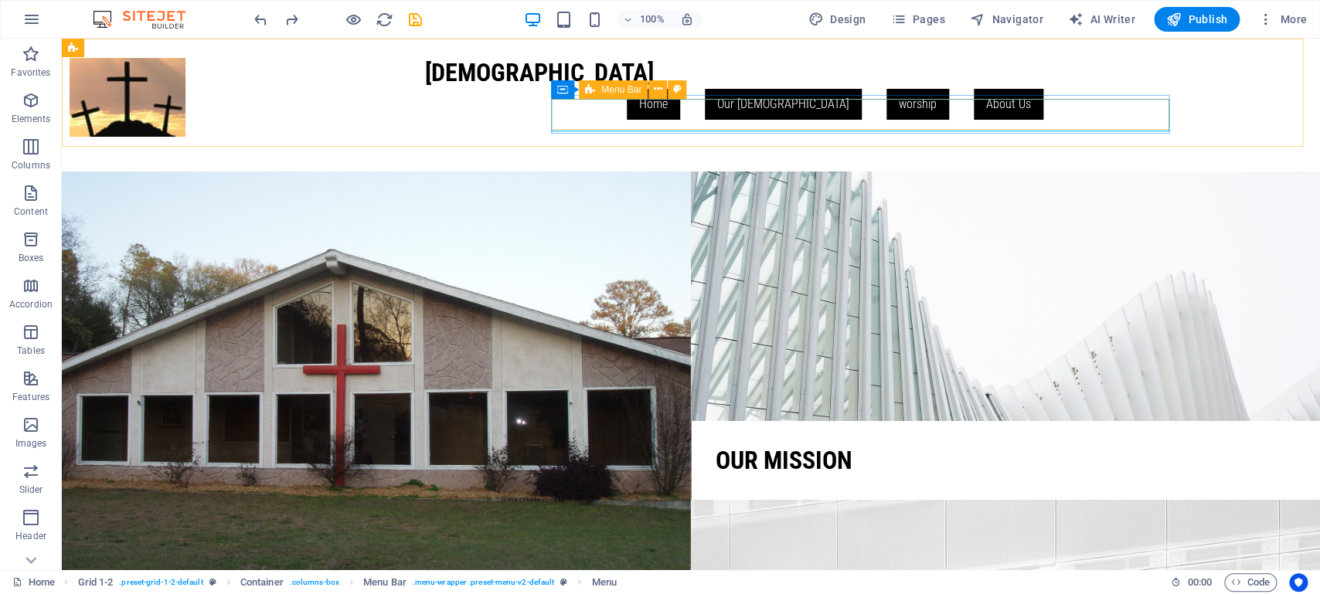
click at [586, 90] on icon at bounding box center [590, 89] width 10 height 19
click at [829, 109] on nav "Home Our [DEMOGRAPHIC_DATA] Events Ministries Missions Media worship About Us B…" at bounding box center [734, 104] width 618 height 31
click at [919, 108] on nav "Home Our [DEMOGRAPHIC_DATA] Events Ministries Missions Media worship About Us B…" at bounding box center [734, 104] width 618 height 31
drag, startPoint x: 1051, startPoint y: 118, endPoint x: 1065, endPoint y: 121, distance: 14.1
click at [1043, 119] on nav "Home Our [DEMOGRAPHIC_DATA] Events Ministries Missions Media worship About Us B…" at bounding box center [734, 104] width 618 height 31
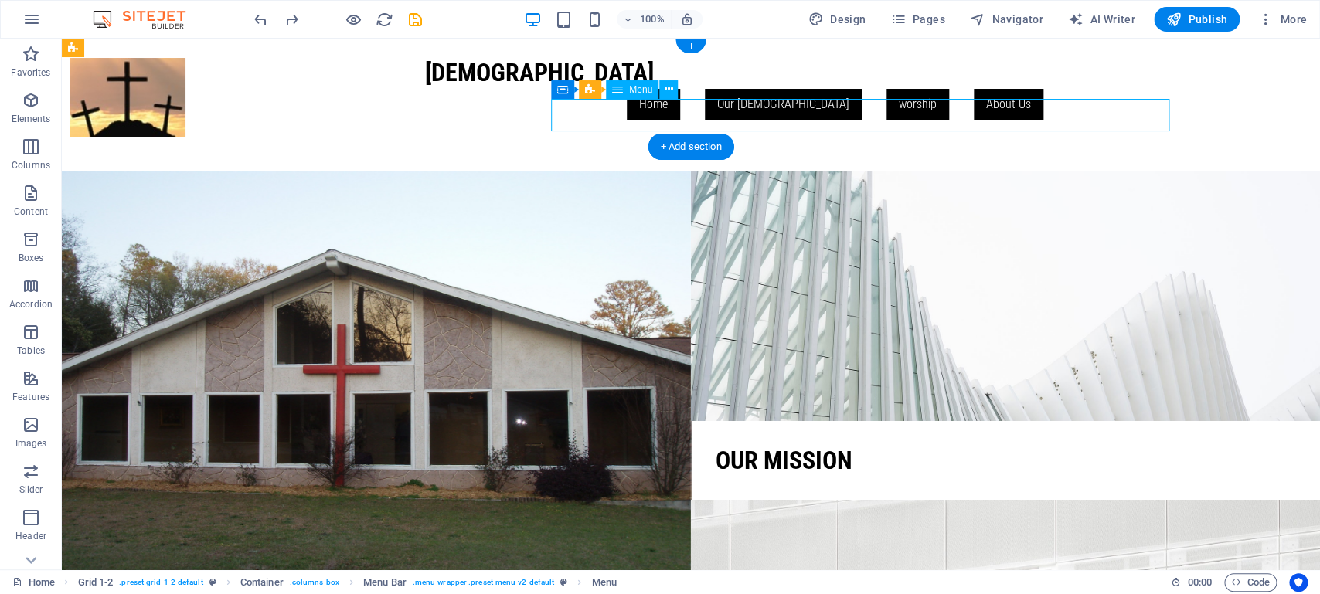
click at [1043, 120] on nav "Home Our [DEMOGRAPHIC_DATA] Events Ministries Missions Media worship About Us B…" at bounding box center [734, 104] width 618 height 31
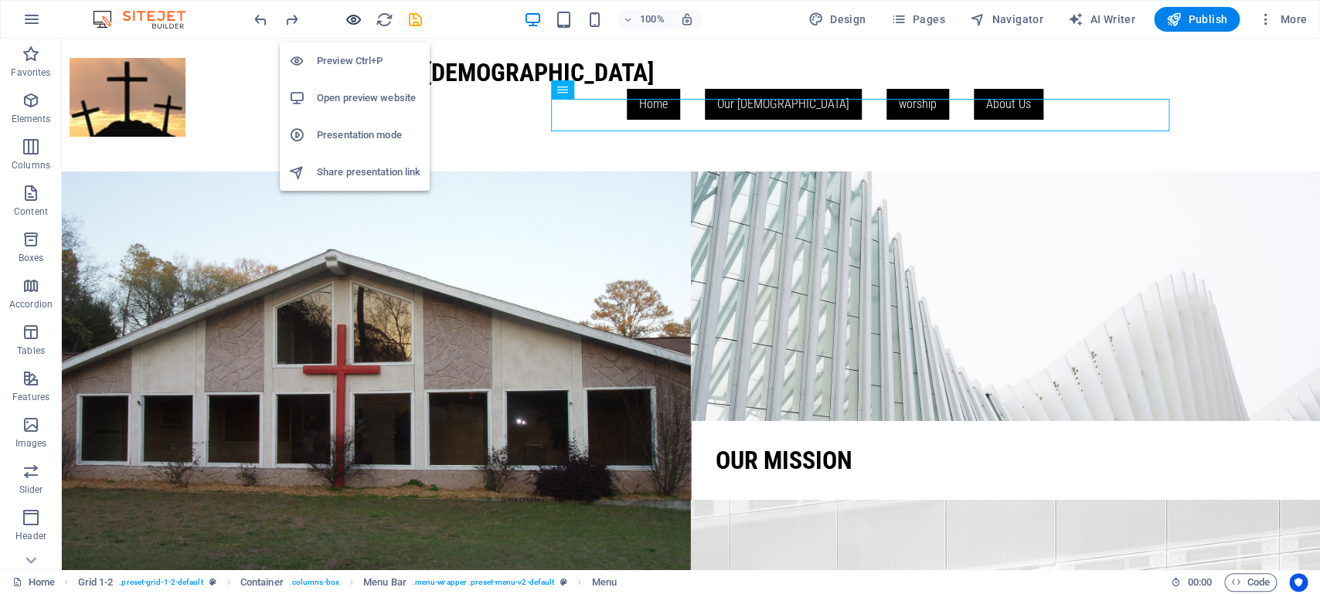
click at [362, 14] on icon "button" at bounding box center [354, 20] width 18 height 18
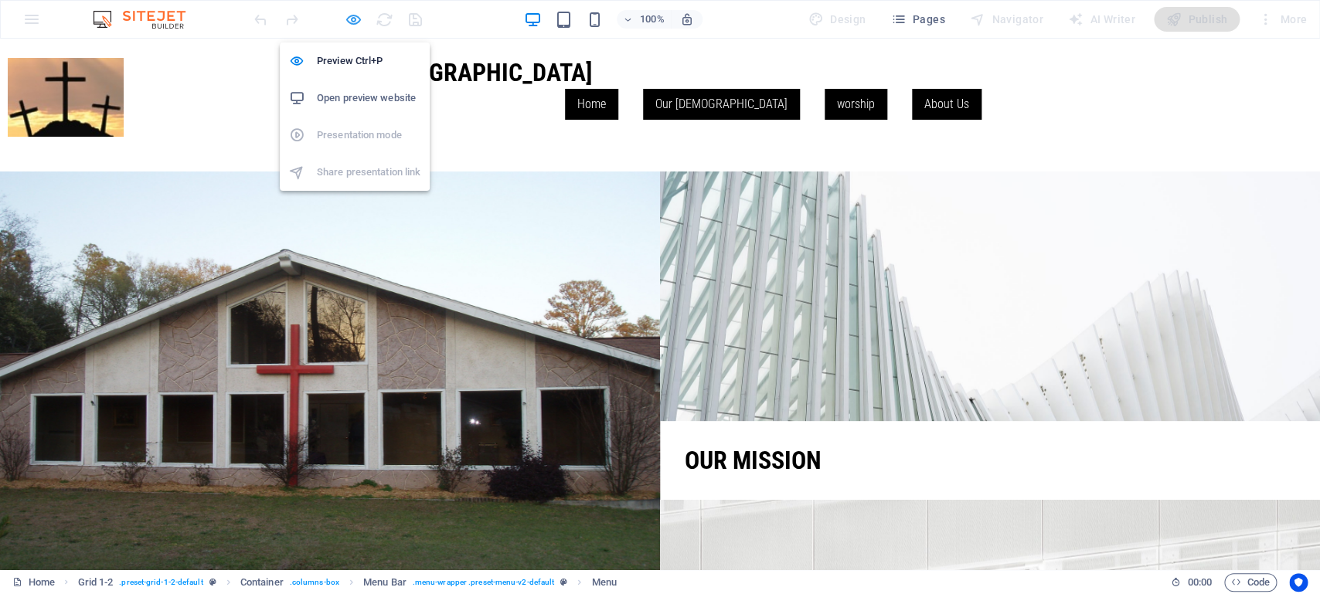
click at [358, 27] on icon "button" at bounding box center [354, 20] width 18 height 18
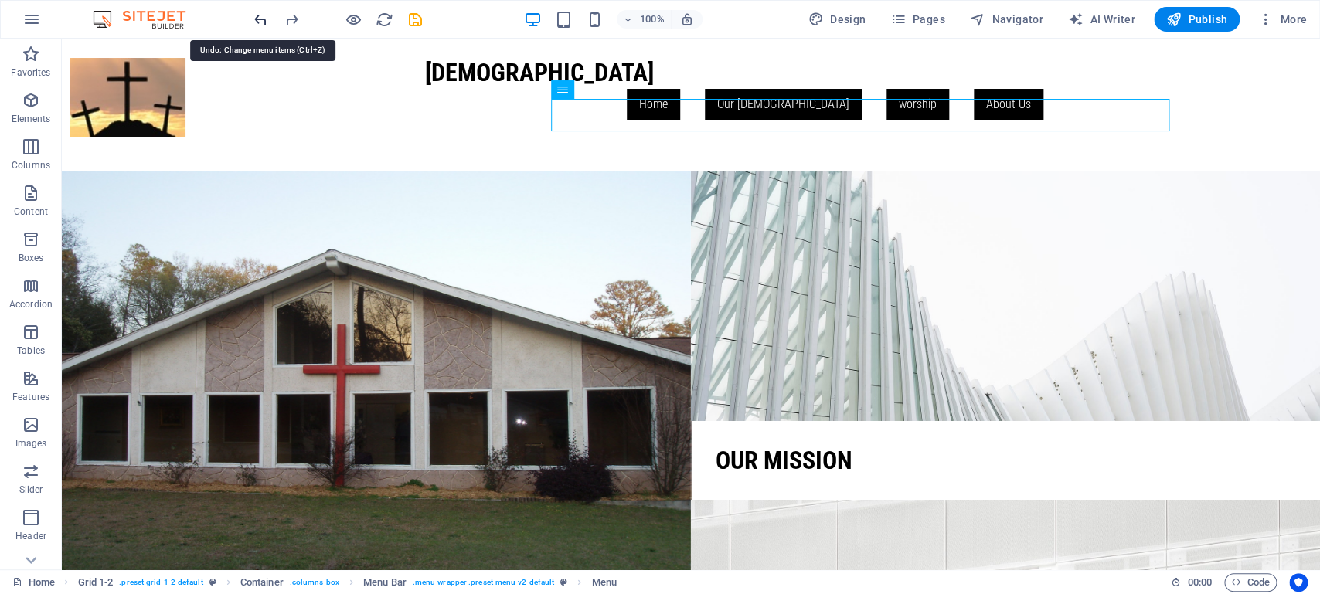
click at [265, 20] on icon "undo" at bounding box center [261, 20] width 18 height 18
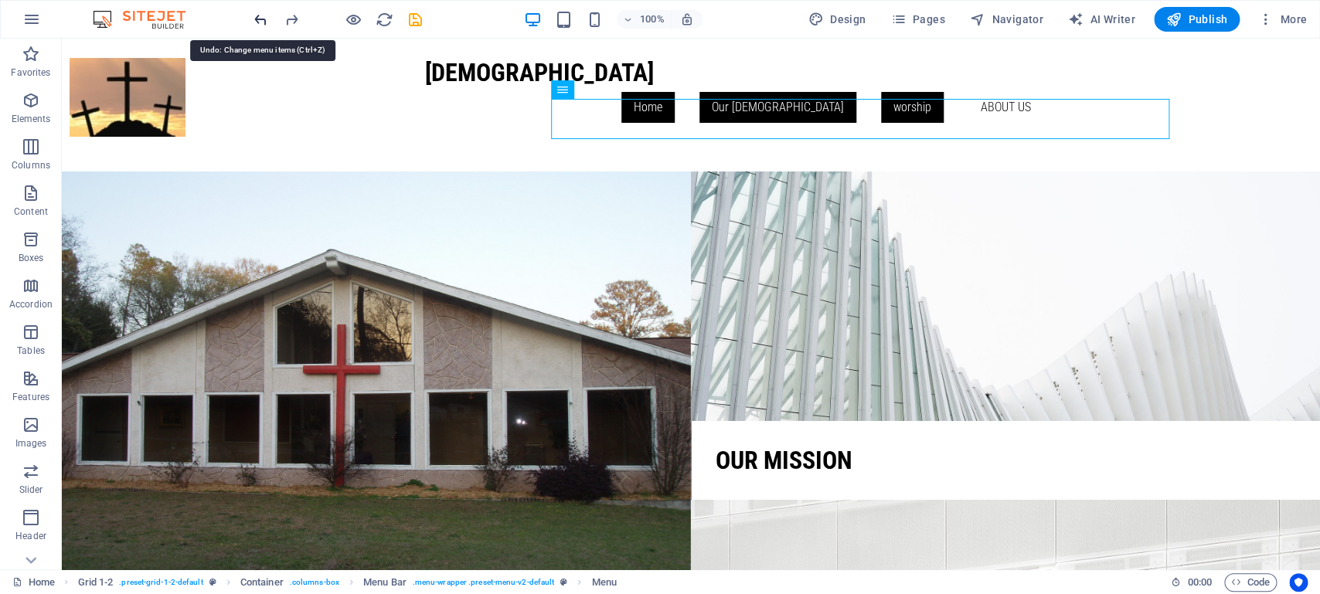
click at [265, 20] on icon "undo" at bounding box center [261, 20] width 18 height 18
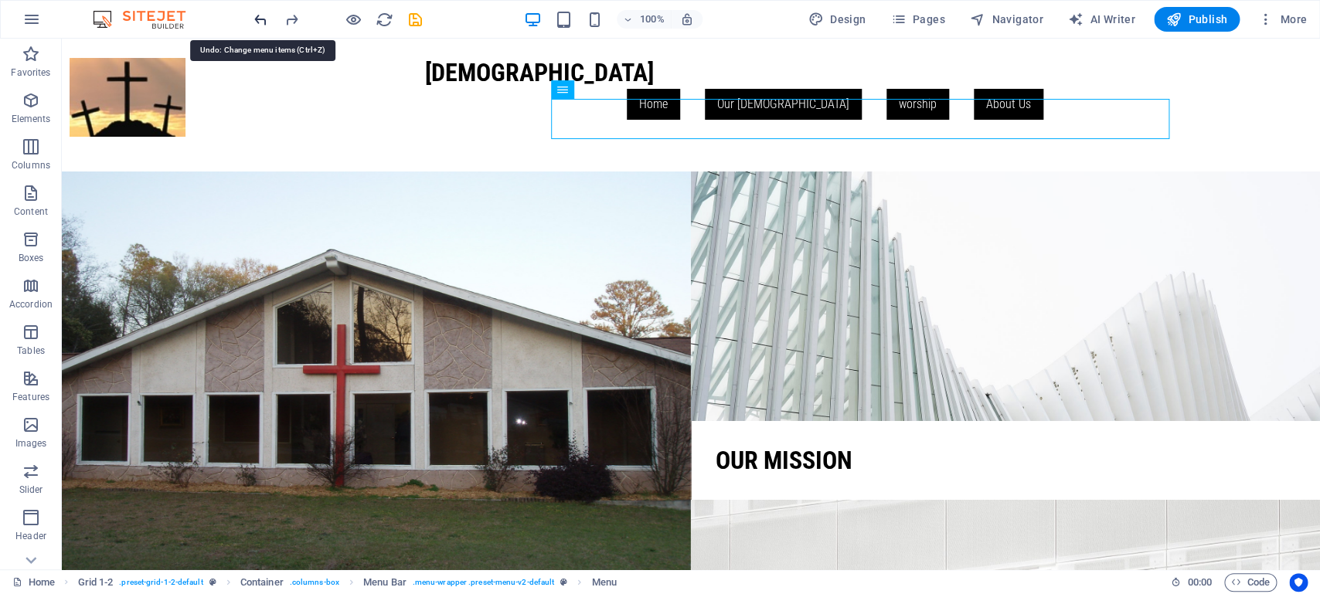
click at [265, 20] on icon "undo" at bounding box center [261, 20] width 18 height 18
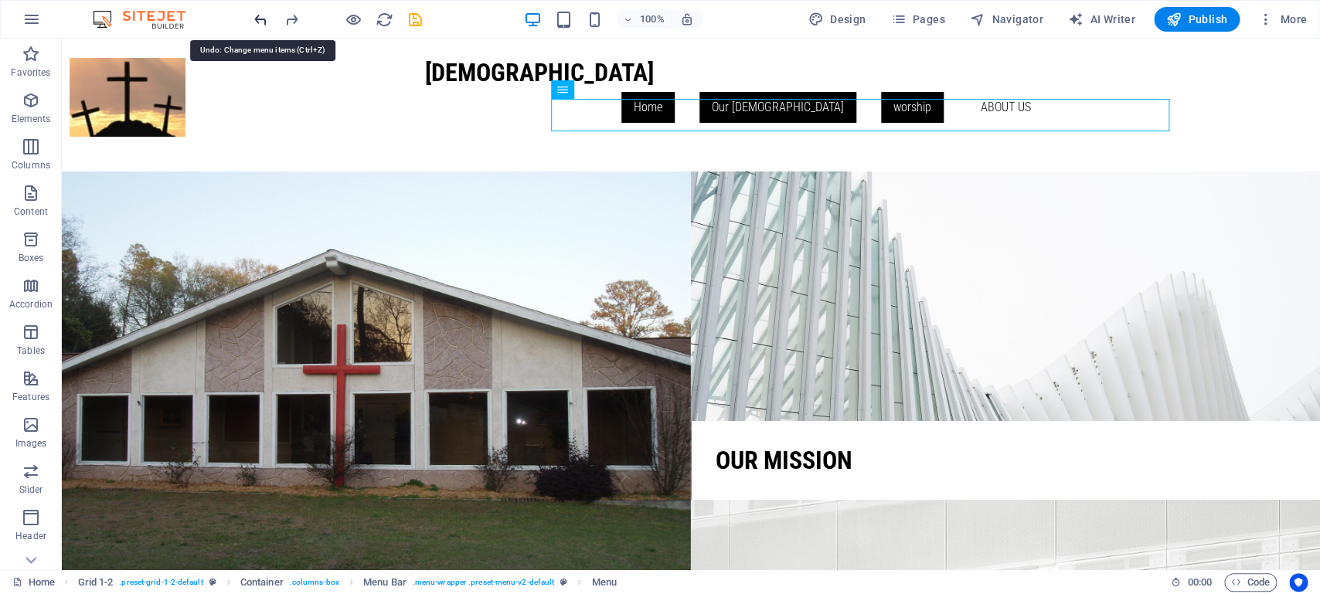
click at [265, 20] on icon "undo" at bounding box center [261, 20] width 18 height 18
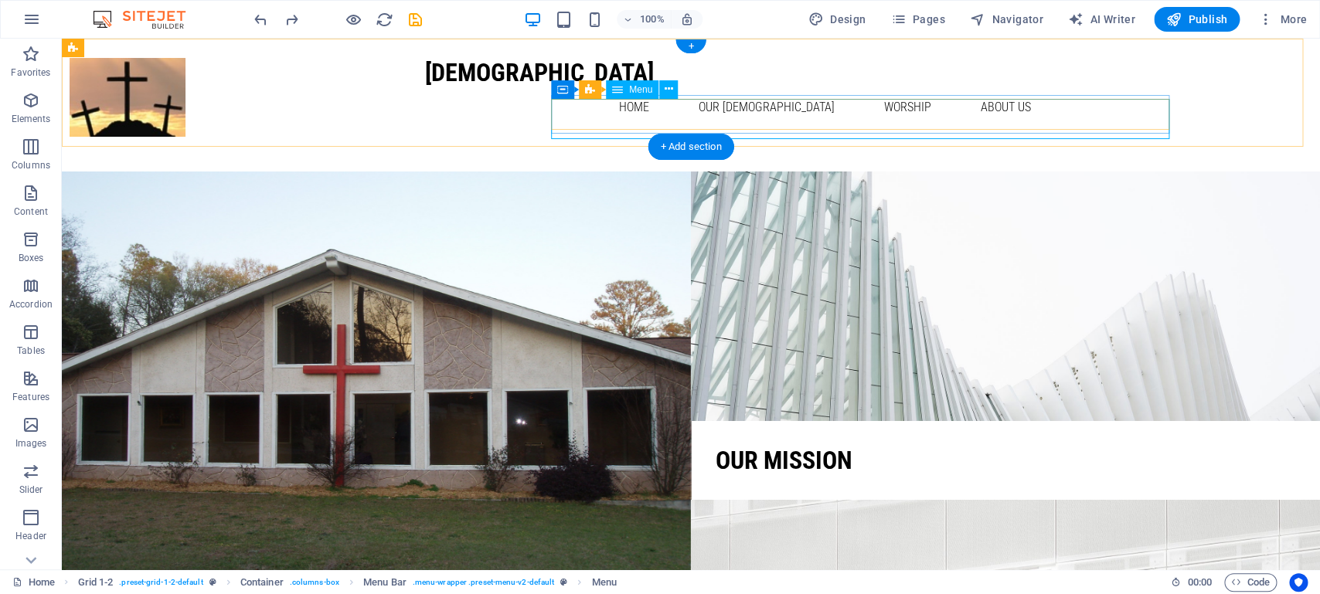
click at [930, 114] on nav "Home Our [DEMOGRAPHIC_DATA] Events Ministries Missions Media worship About Us B…" at bounding box center [734, 107] width 618 height 37
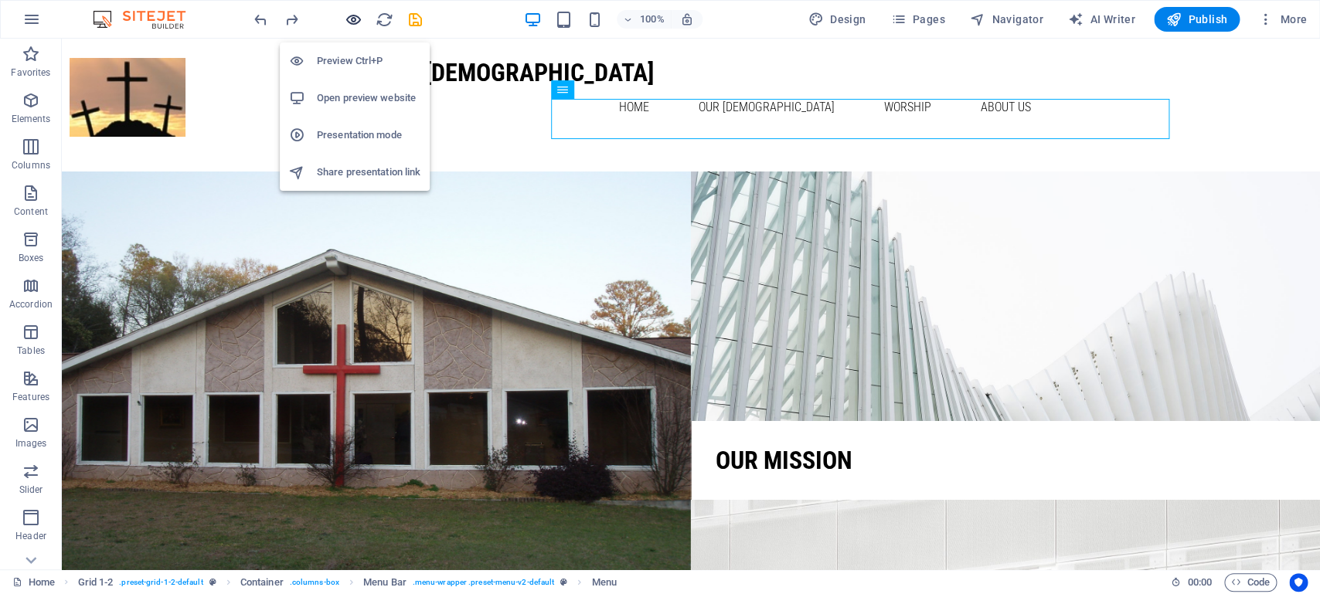
click at [360, 20] on icon "button" at bounding box center [354, 20] width 18 height 18
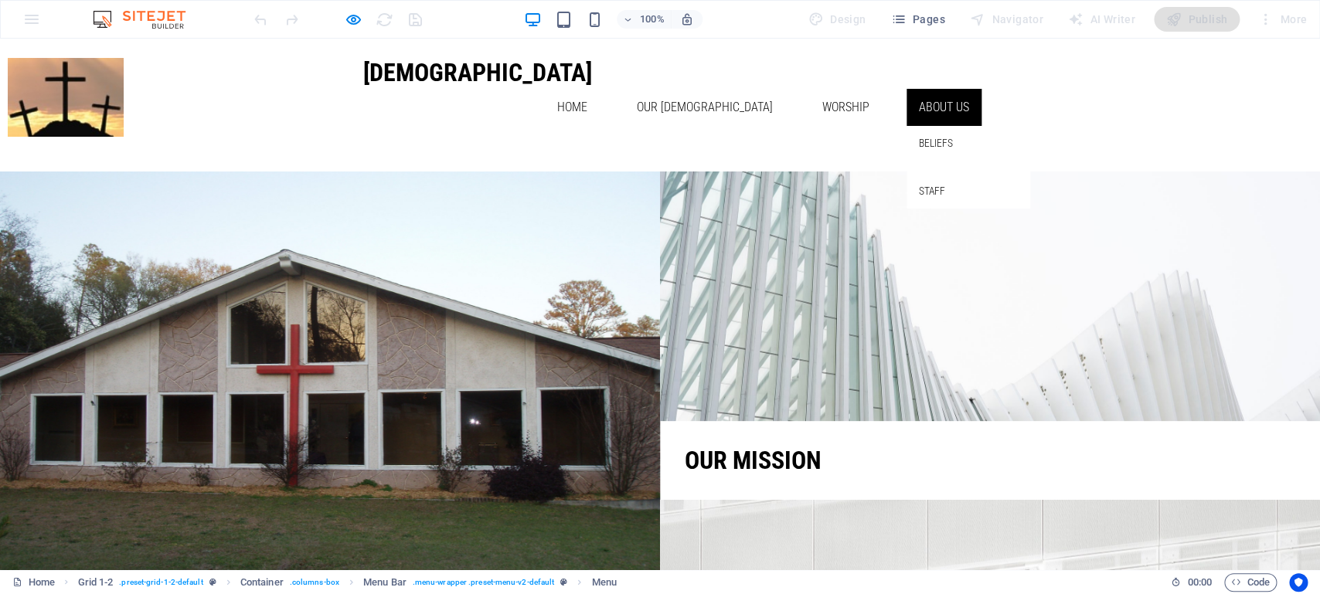
click at [982, 119] on link "About Us" at bounding box center [944, 107] width 75 height 37
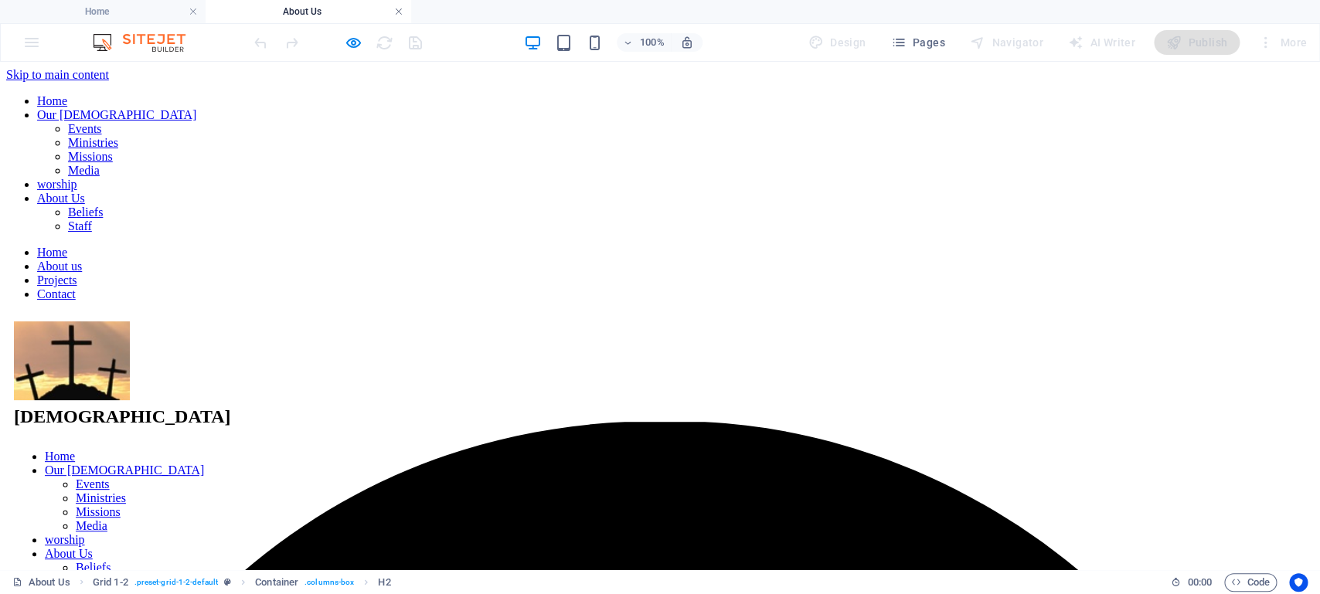
click at [398, 6] on link at bounding box center [398, 12] width 9 height 15
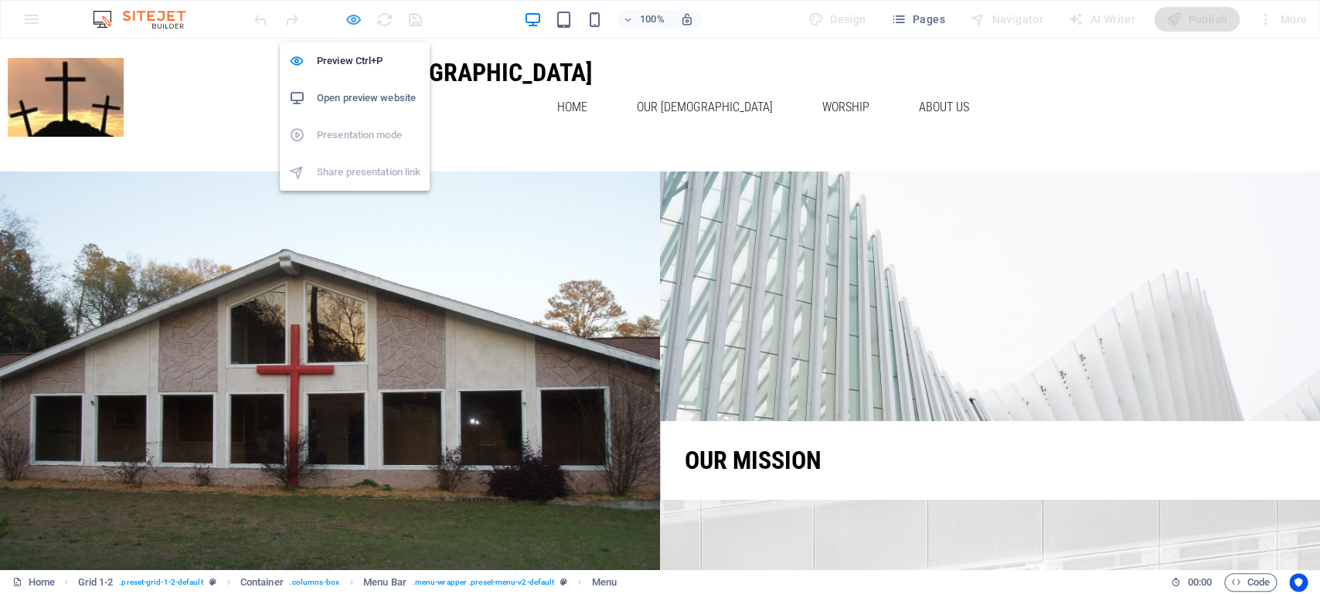
click at [355, 19] on icon "button" at bounding box center [354, 20] width 18 height 18
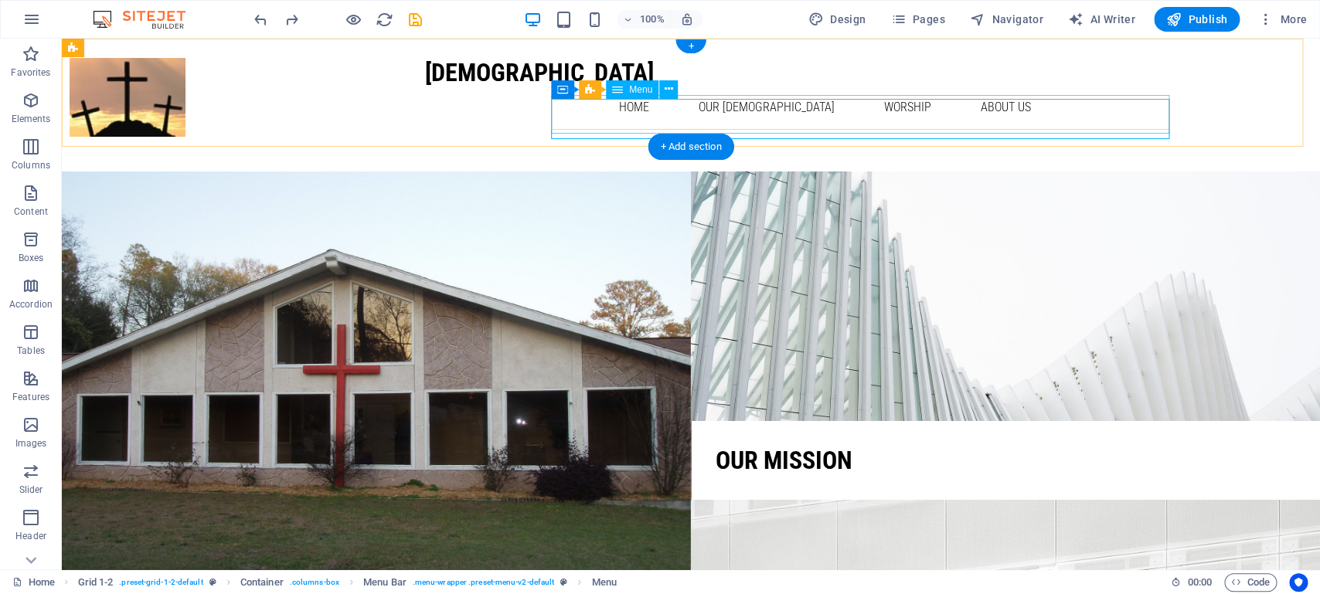
click at [681, 111] on nav "Home Our [DEMOGRAPHIC_DATA] Events Ministries Missions Media worship About Us B…" at bounding box center [734, 107] width 618 height 37
click at [591, 93] on icon at bounding box center [590, 89] width 10 height 19
click at [591, 87] on icon at bounding box center [590, 89] width 10 height 19
click at [655, 88] on icon at bounding box center [658, 89] width 9 height 16
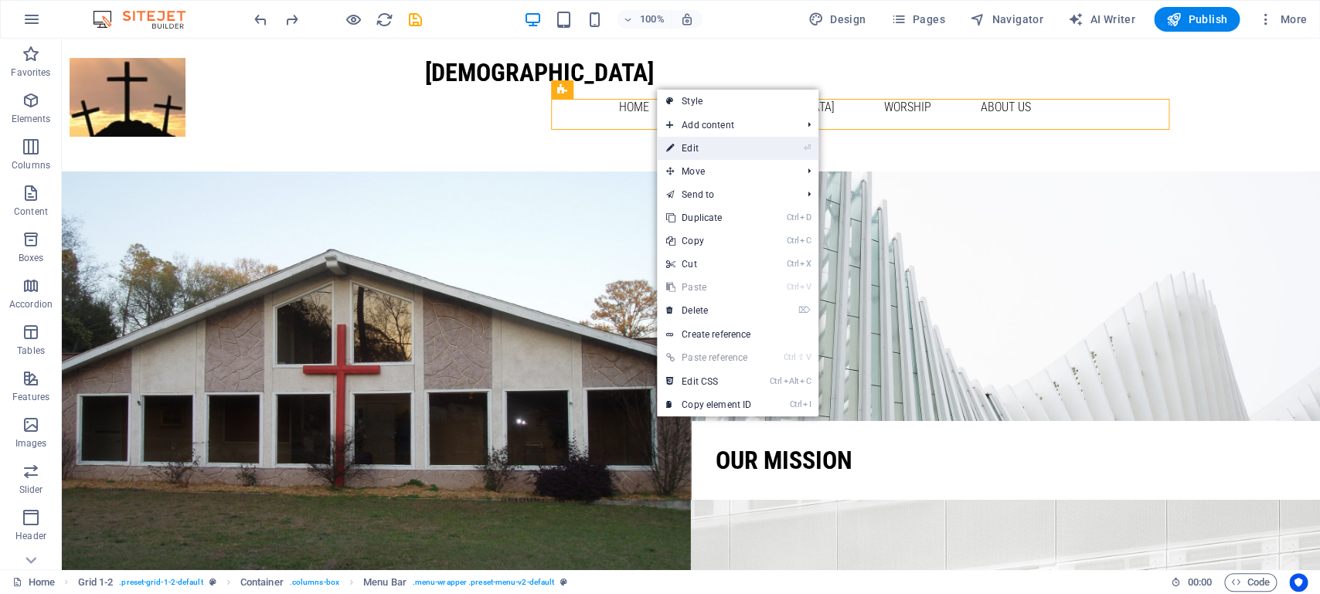
click at [696, 150] on link "⏎ Edit" at bounding box center [709, 148] width 104 height 23
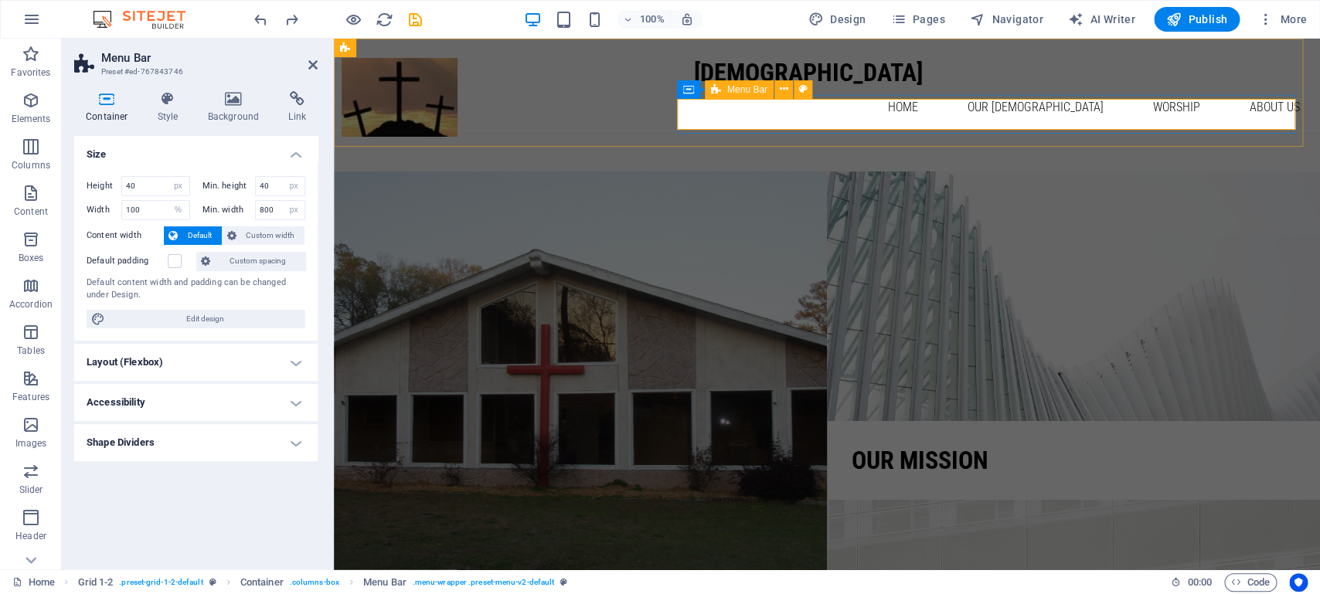
click at [727, 91] on div "Menu Bar" at bounding box center [739, 89] width 69 height 19
click at [176, 104] on icon at bounding box center [168, 98] width 44 height 15
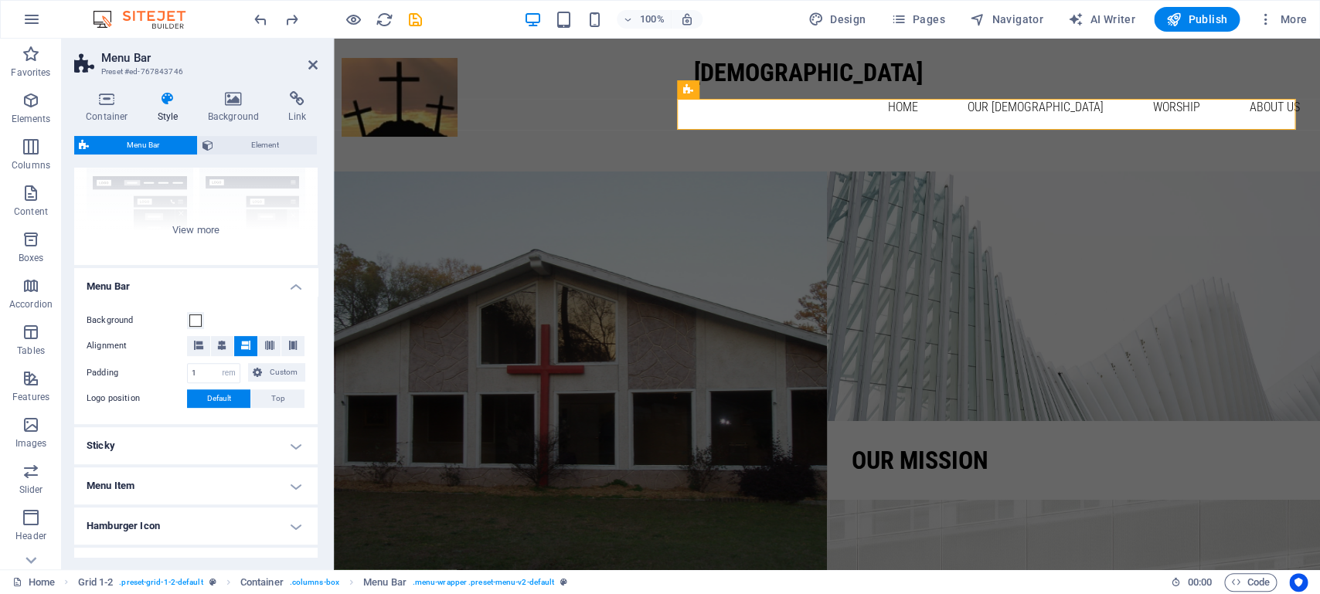
scroll to position [226, 0]
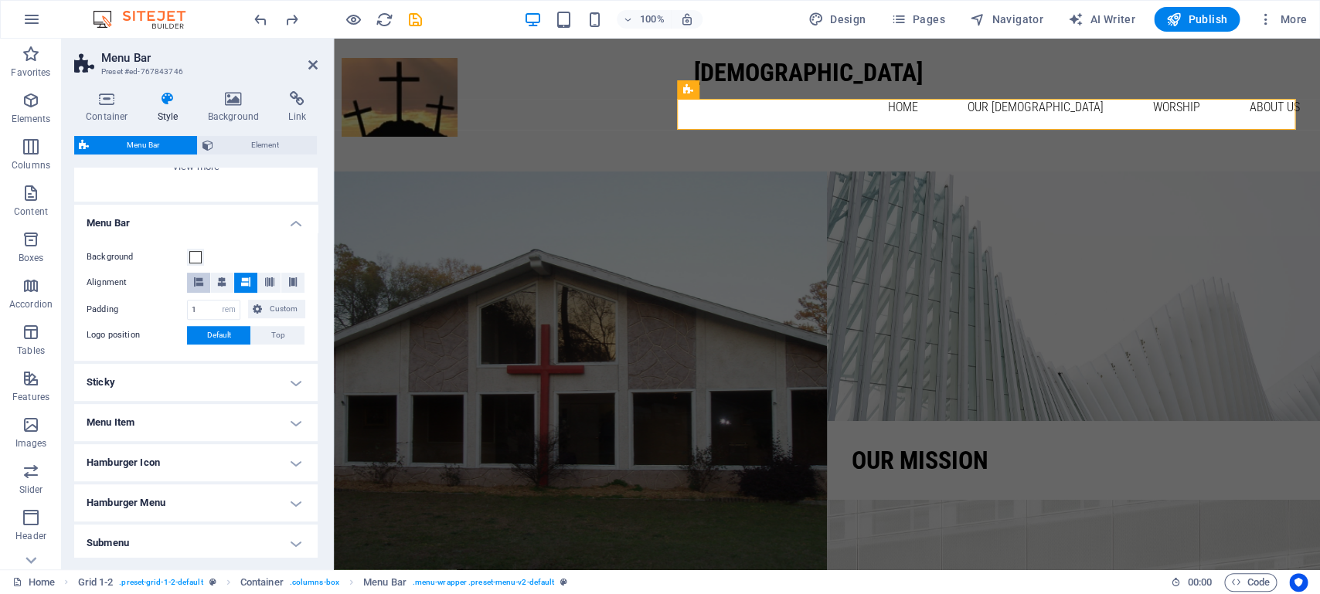
click at [194, 277] on icon at bounding box center [198, 281] width 9 height 9
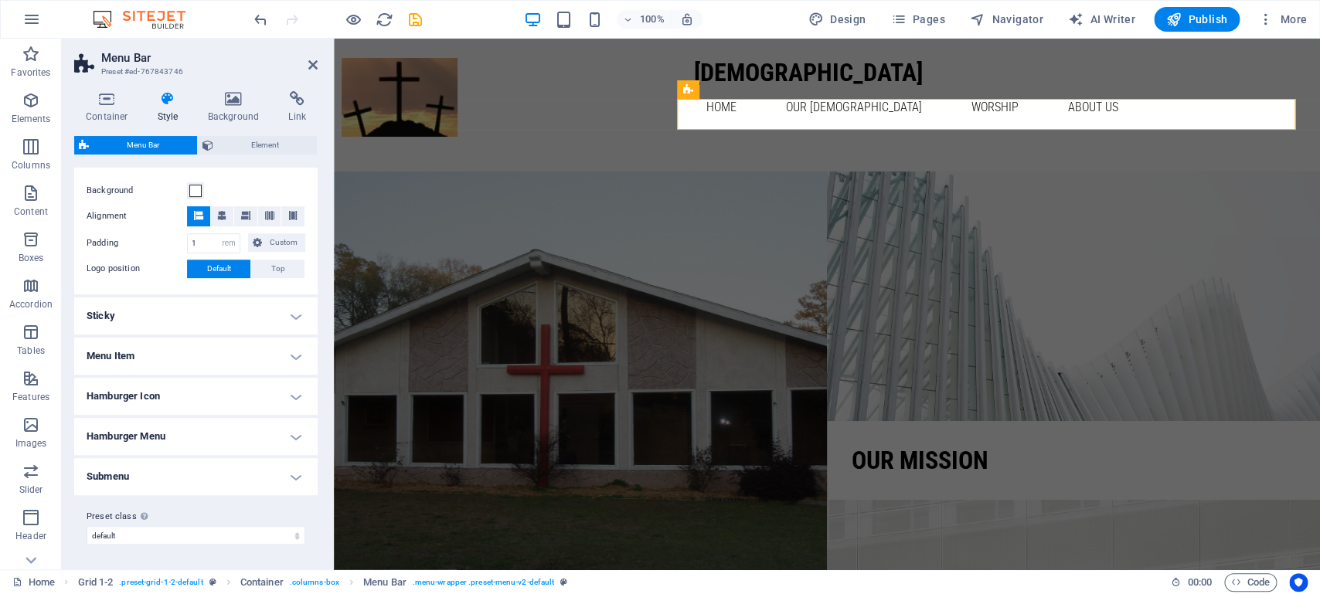
scroll to position [310, 0]
click at [212, 354] on h4 "Menu Item" at bounding box center [195, 356] width 243 height 37
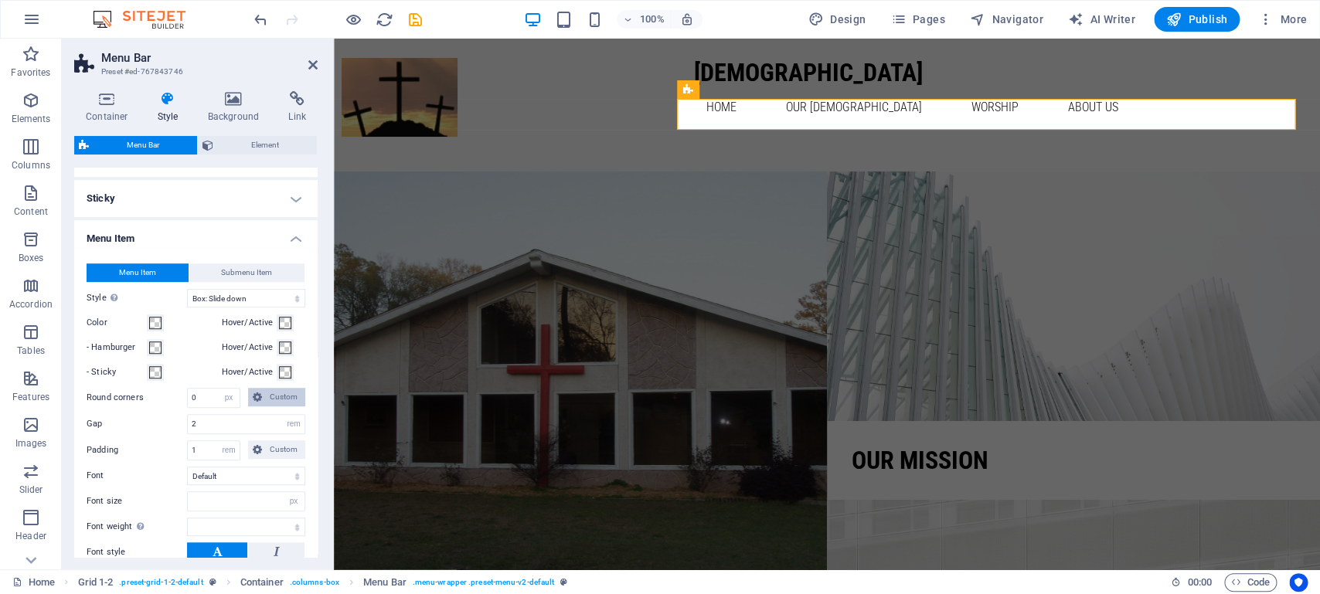
scroll to position [271, 0]
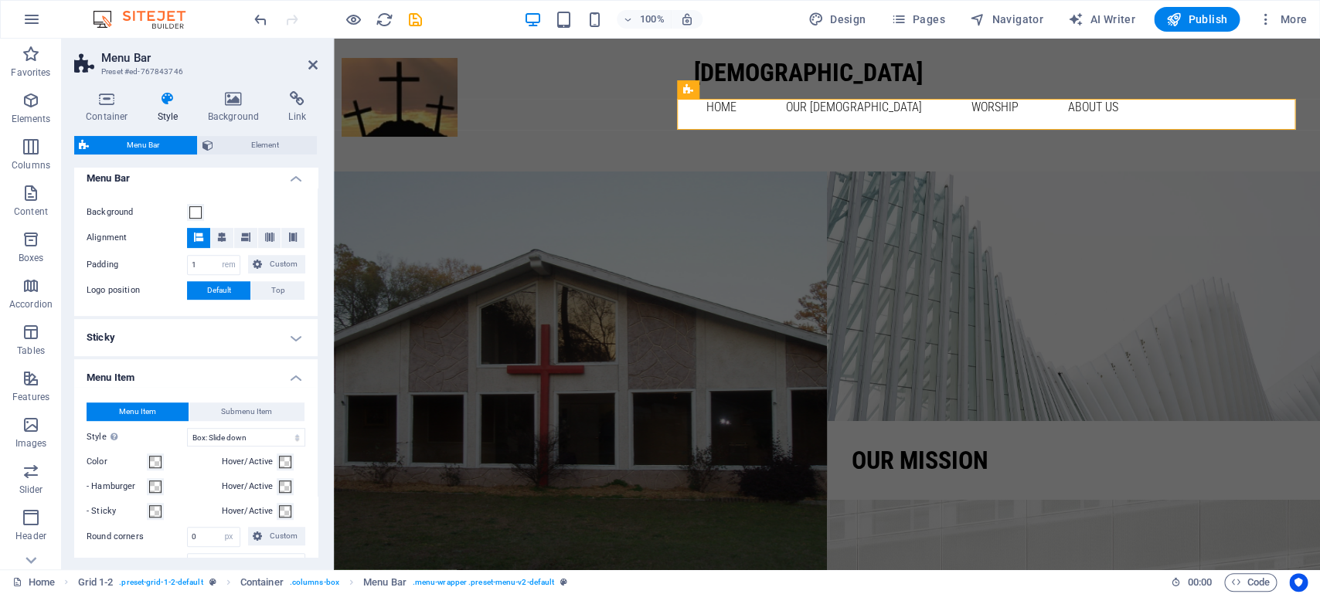
click at [277, 387] on h4 "Menu Item" at bounding box center [195, 373] width 243 height 28
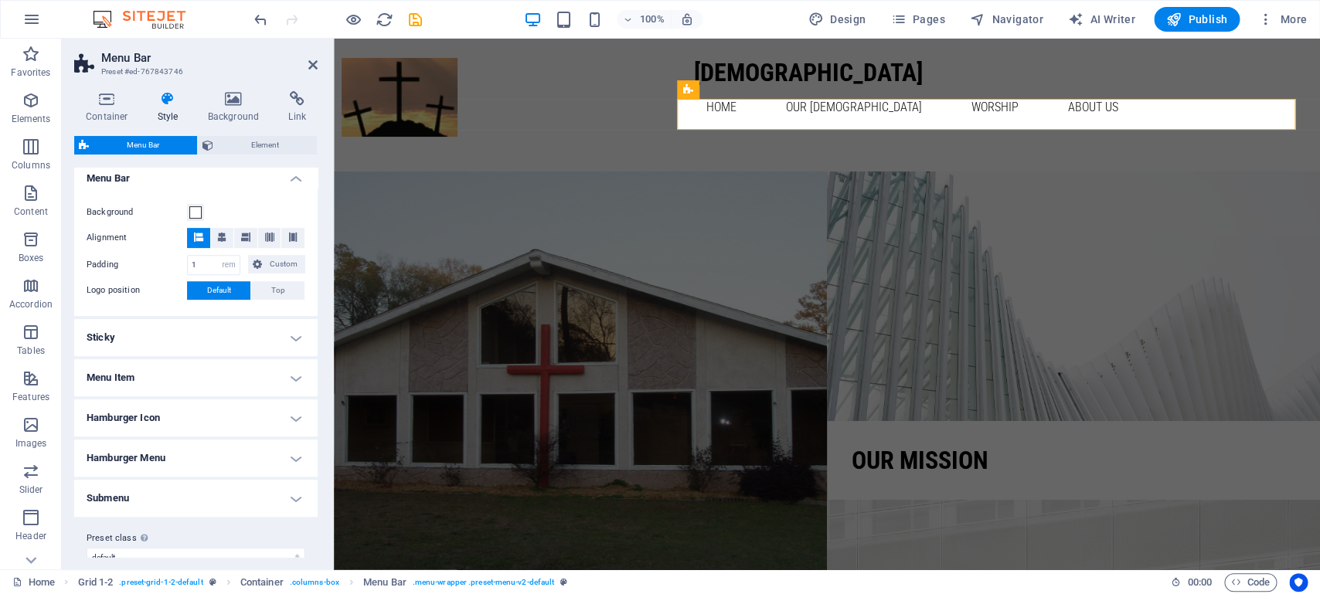
click at [277, 177] on h4 "Menu Bar" at bounding box center [195, 174] width 243 height 28
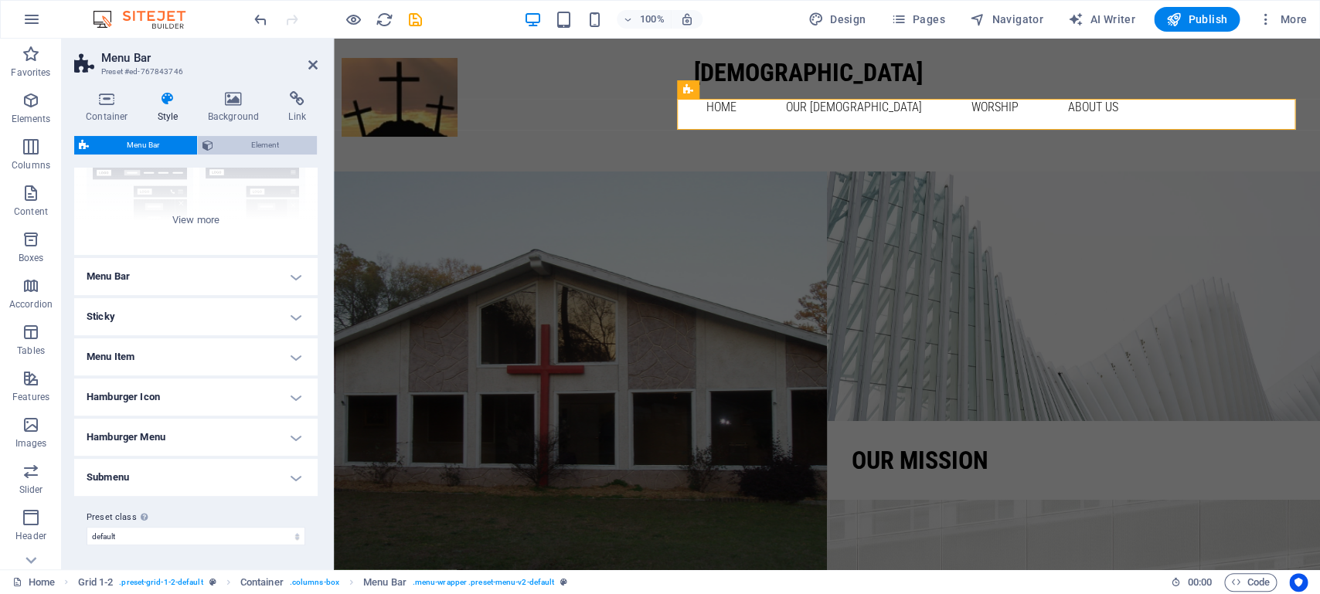
click at [247, 141] on span "Element" at bounding box center [265, 145] width 94 height 19
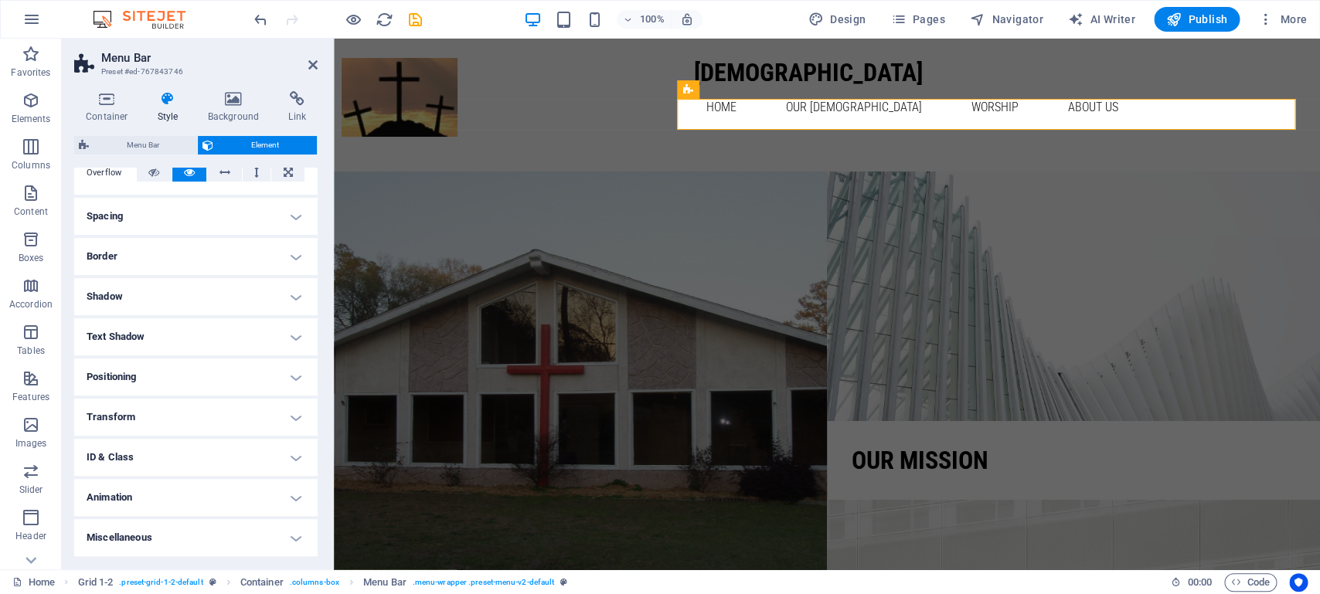
scroll to position [0, 0]
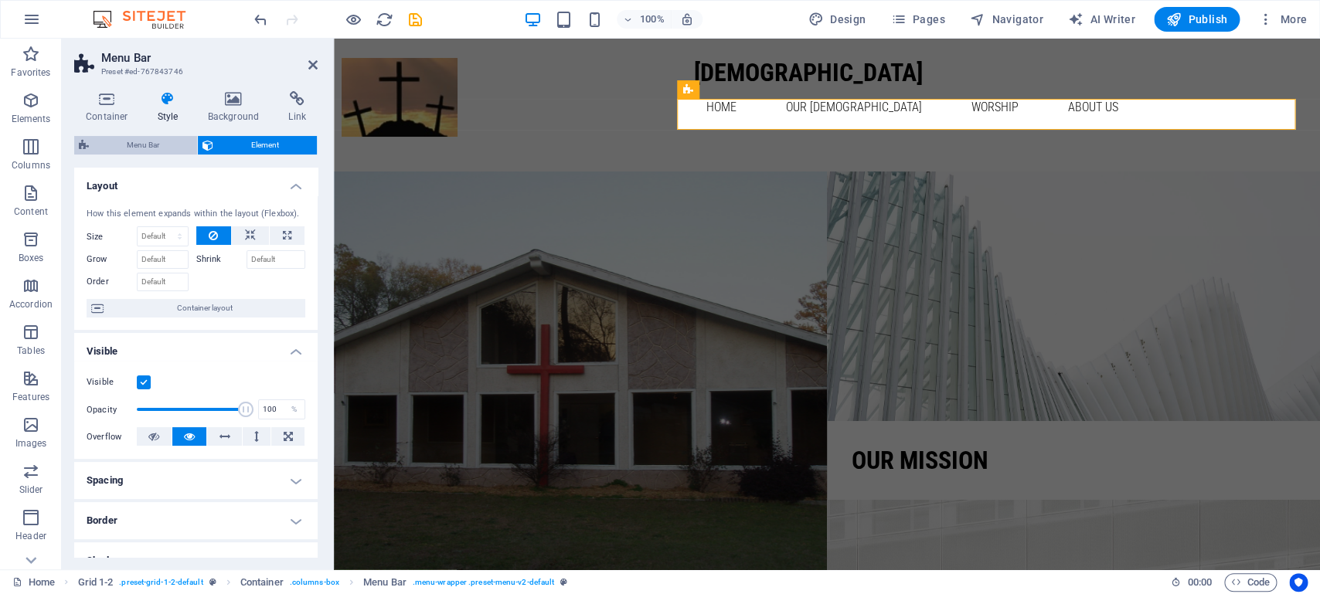
click at [147, 143] on span "Menu Bar" at bounding box center [143, 145] width 99 height 19
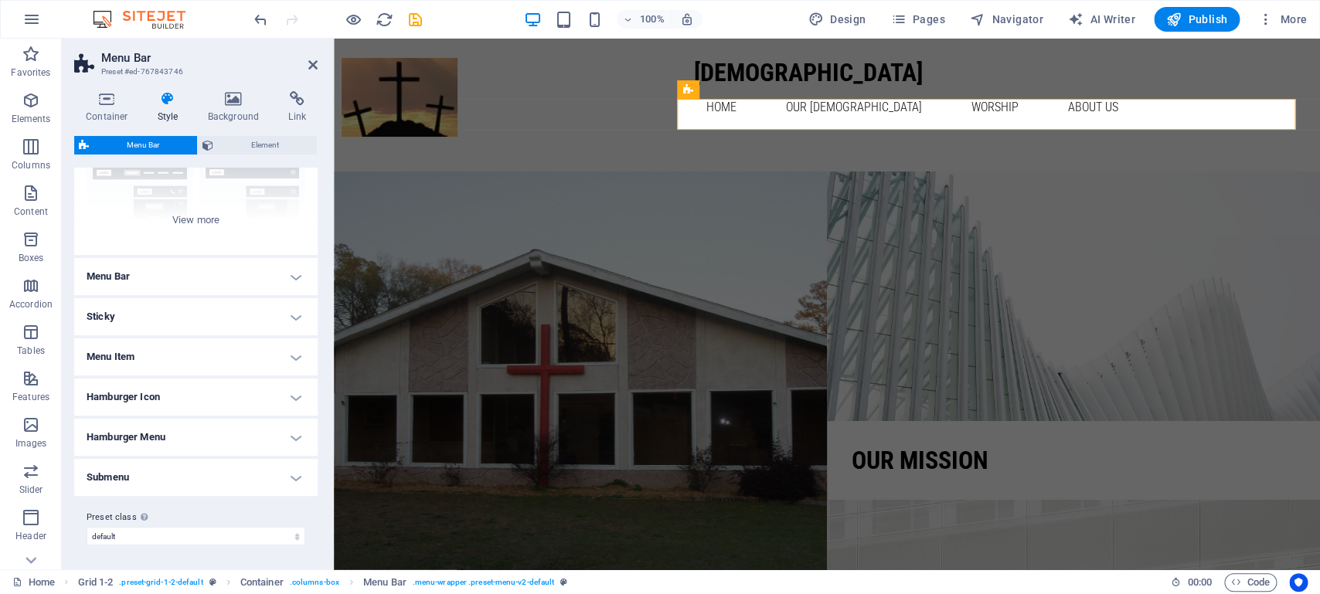
scroll to position [172, 0]
click at [109, 99] on icon at bounding box center [107, 98] width 66 height 15
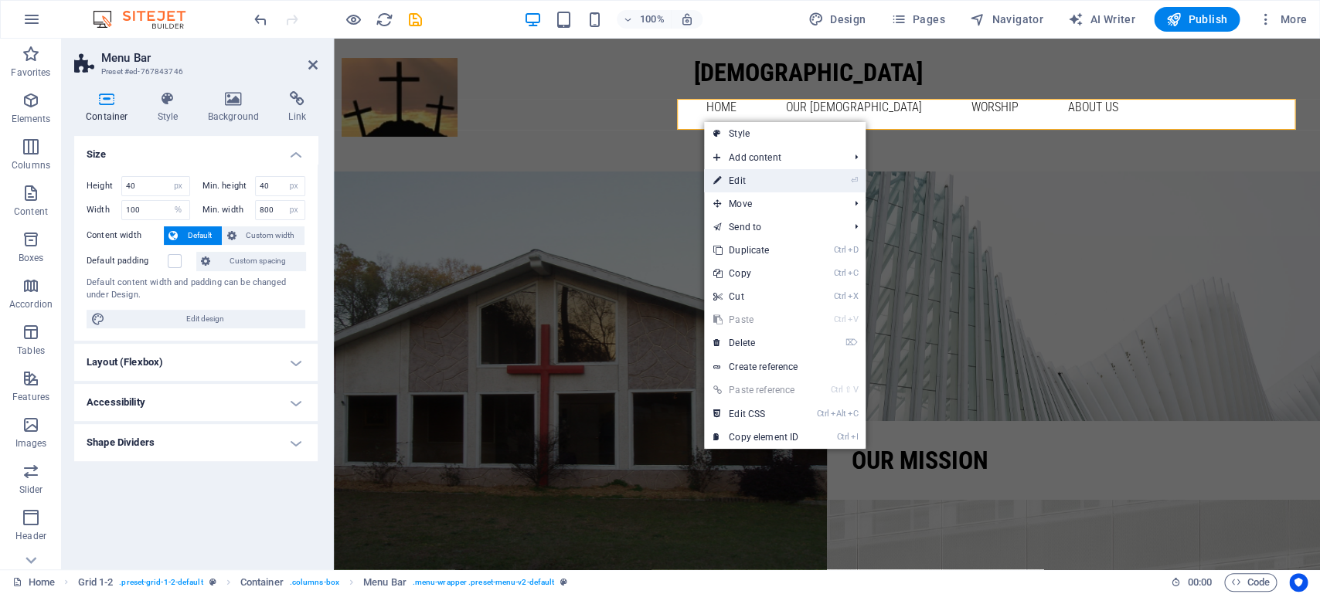
click at [743, 185] on link "⏎ Edit" at bounding box center [756, 180] width 104 height 23
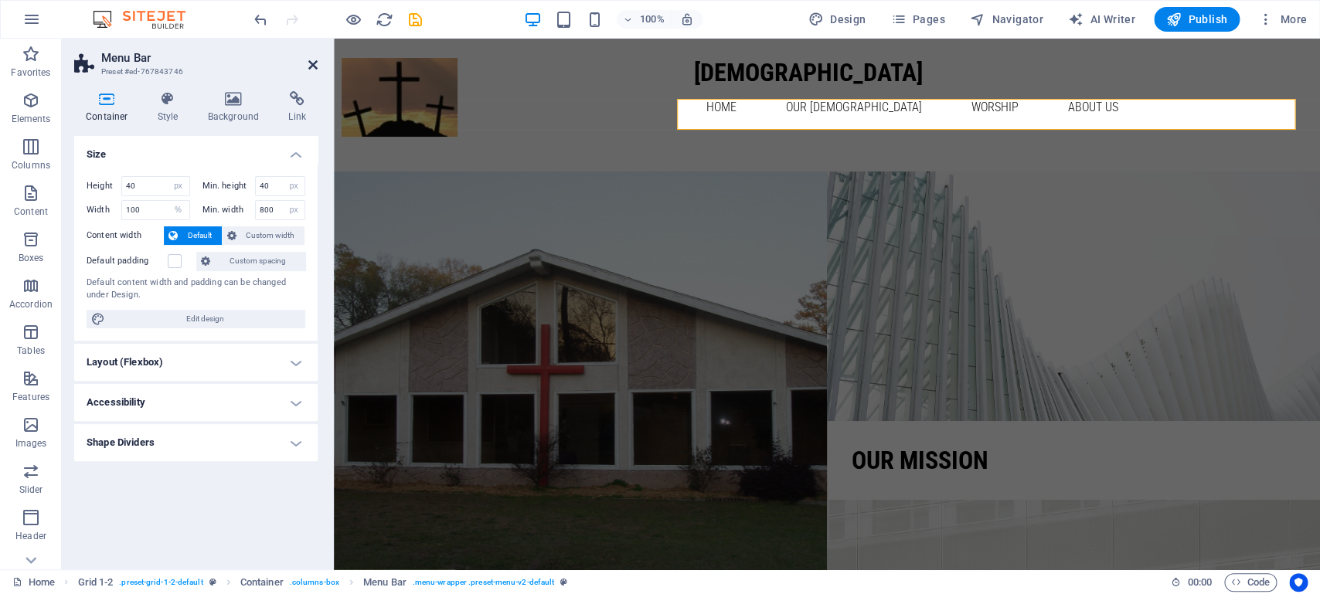
click at [312, 66] on icon at bounding box center [312, 65] width 9 height 12
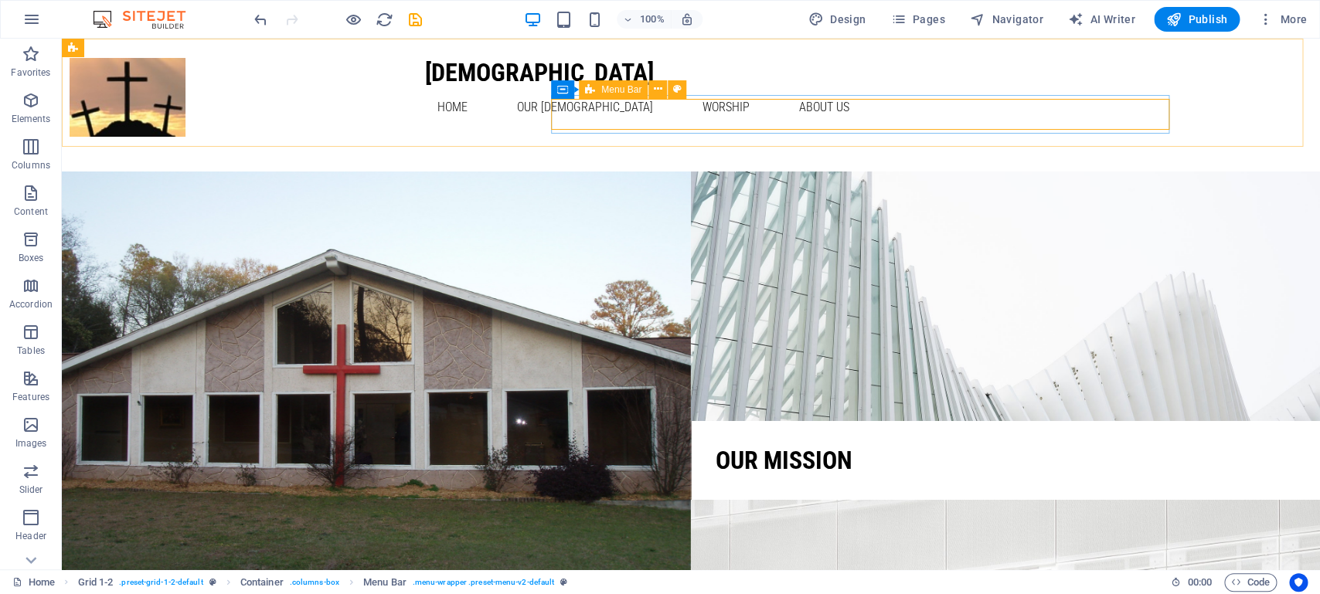
click at [626, 94] on span "Menu Bar" at bounding box center [621, 89] width 40 height 9
click at [644, 86] on span "Menu" at bounding box center [640, 89] width 23 height 9
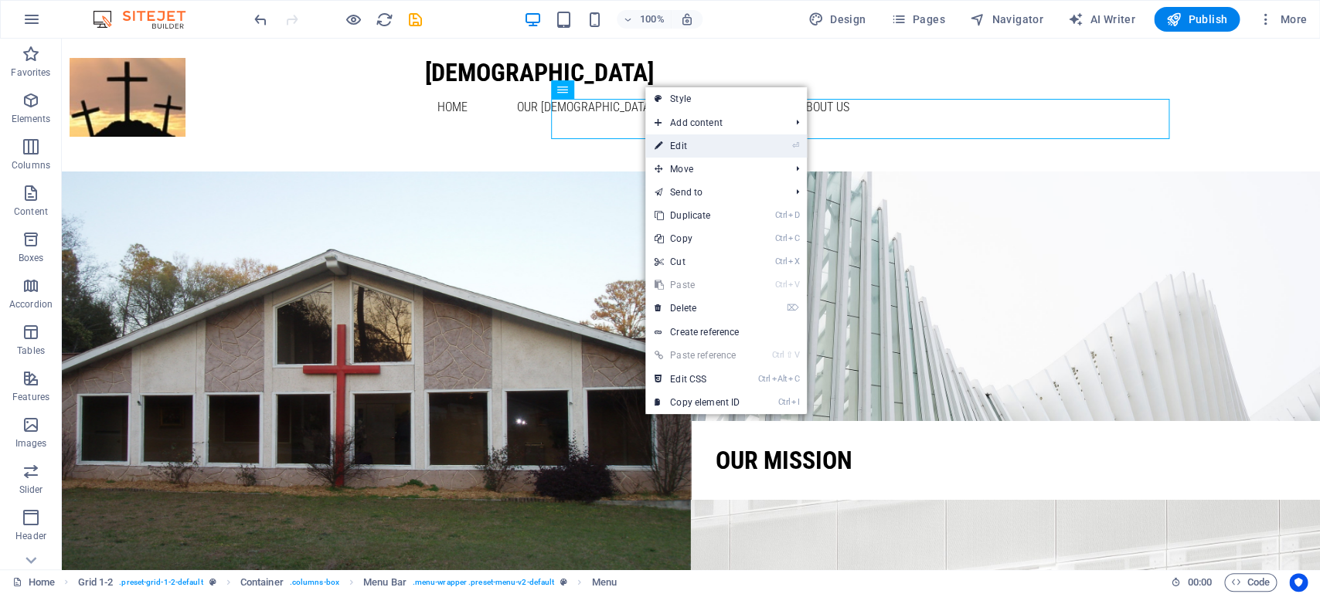
click at [676, 145] on link "⏎ Edit" at bounding box center [697, 145] width 104 height 23
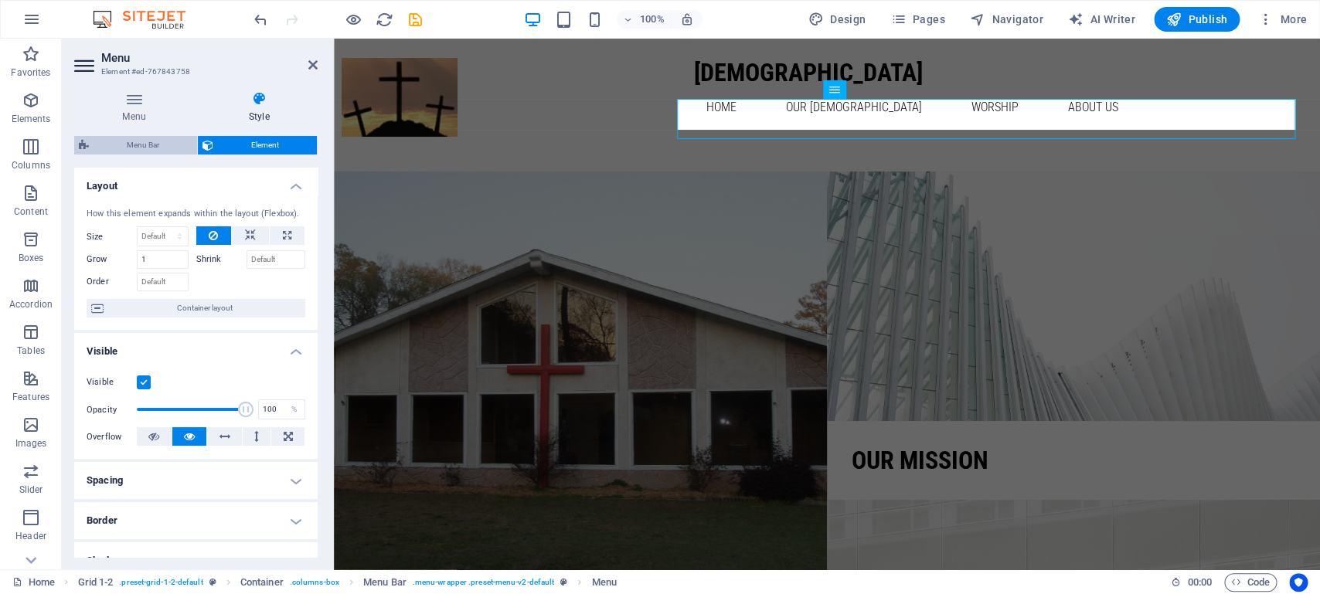
click at [147, 142] on span "Menu Bar" at bounding box center [143, 145] width 99 height 19
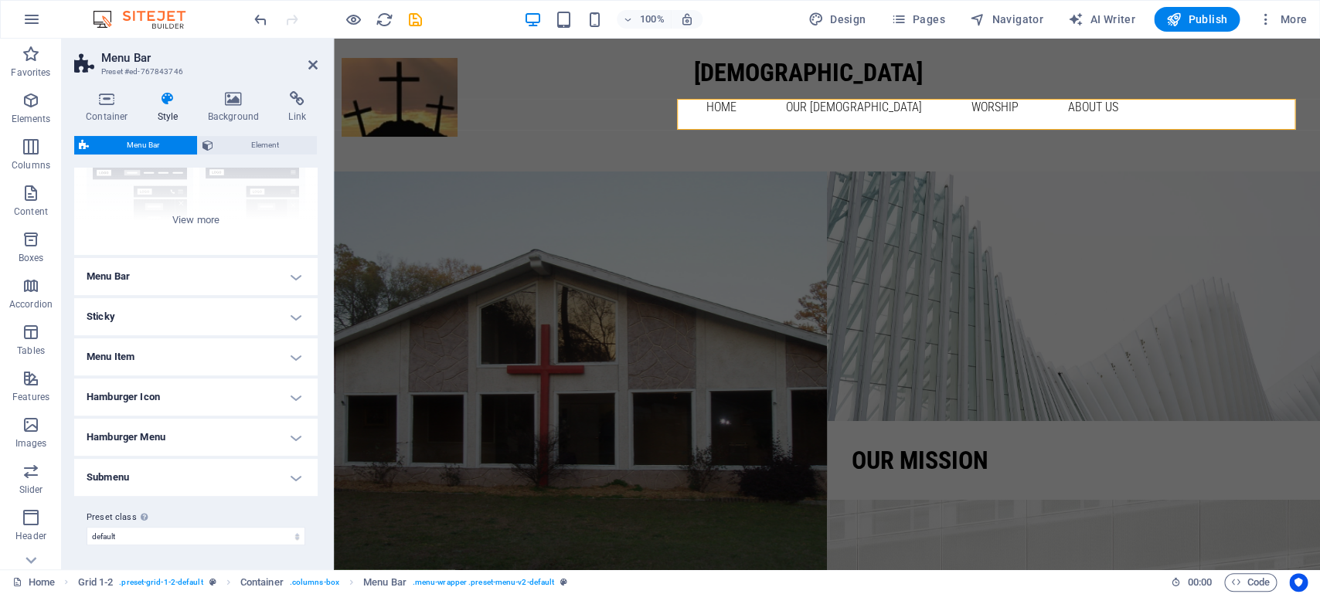
click at [277, 271] on h4 "Menu Bar" at bounding box center [195, 276] width 243 height 37
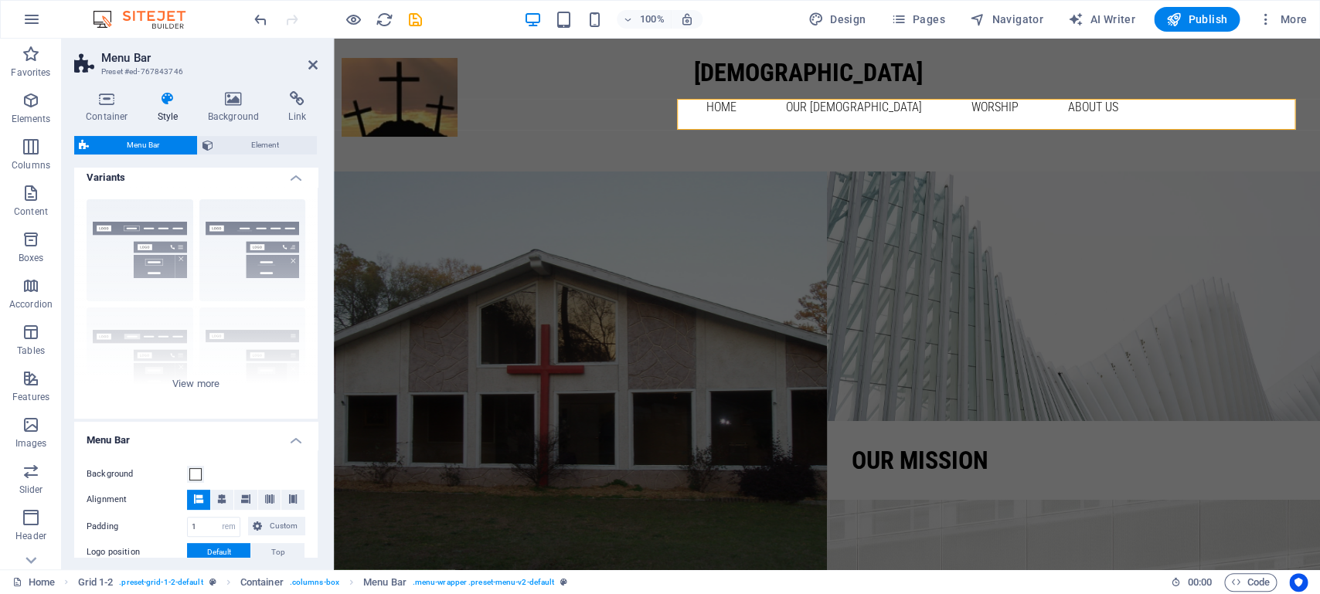
scroll to position [0, 0]
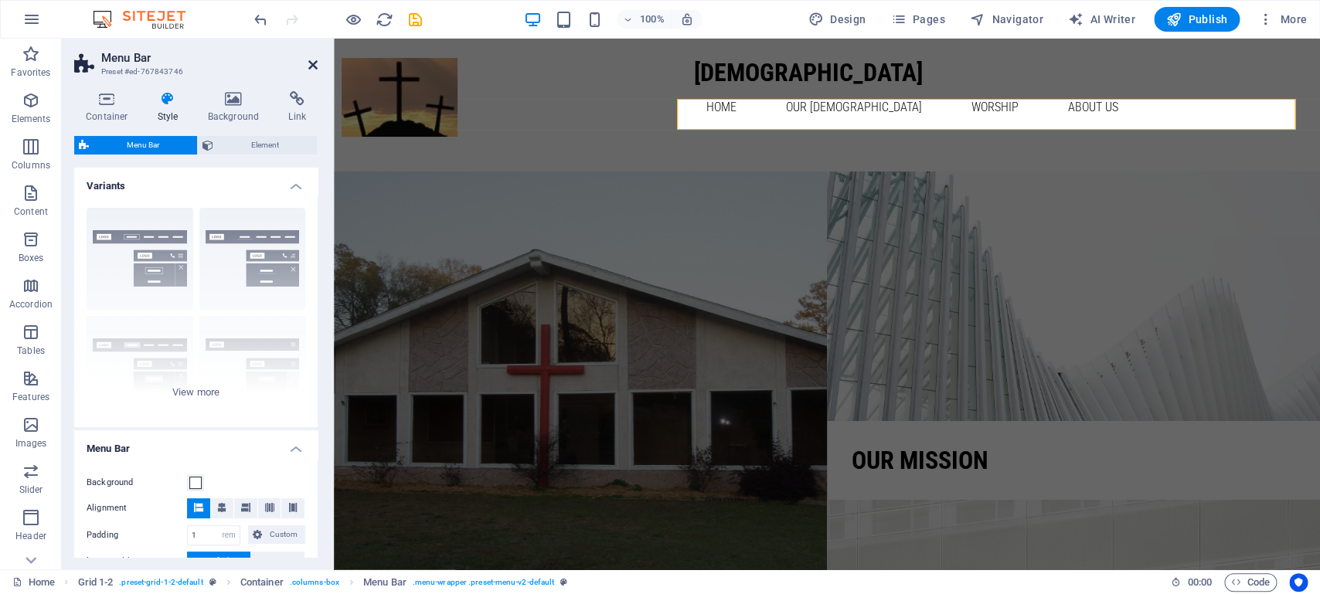
drag, startPoint x: 313, startPoint y: 65, endPoint x: 250, endPoint y: 36, distance: 69.2
click at [313, 65] on icon at bounding box center [312, 65] width 9 height 12
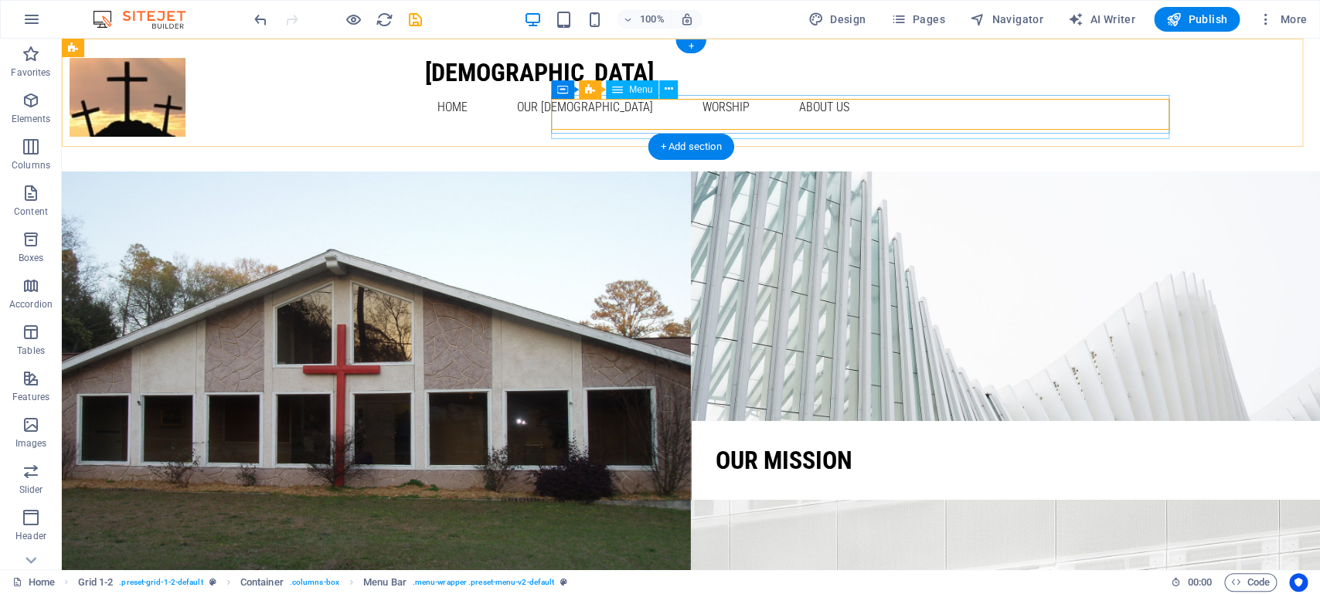
click at [578, 116] on nav "Home Our [DEMOGRAPHIC_DATA] Events Ministries Missions Media worship About Us B…" at bounding box center [734, 107] width 618 height 37
click at [668, 92] on icon at bounding box center [669, 89] width 9 height 16
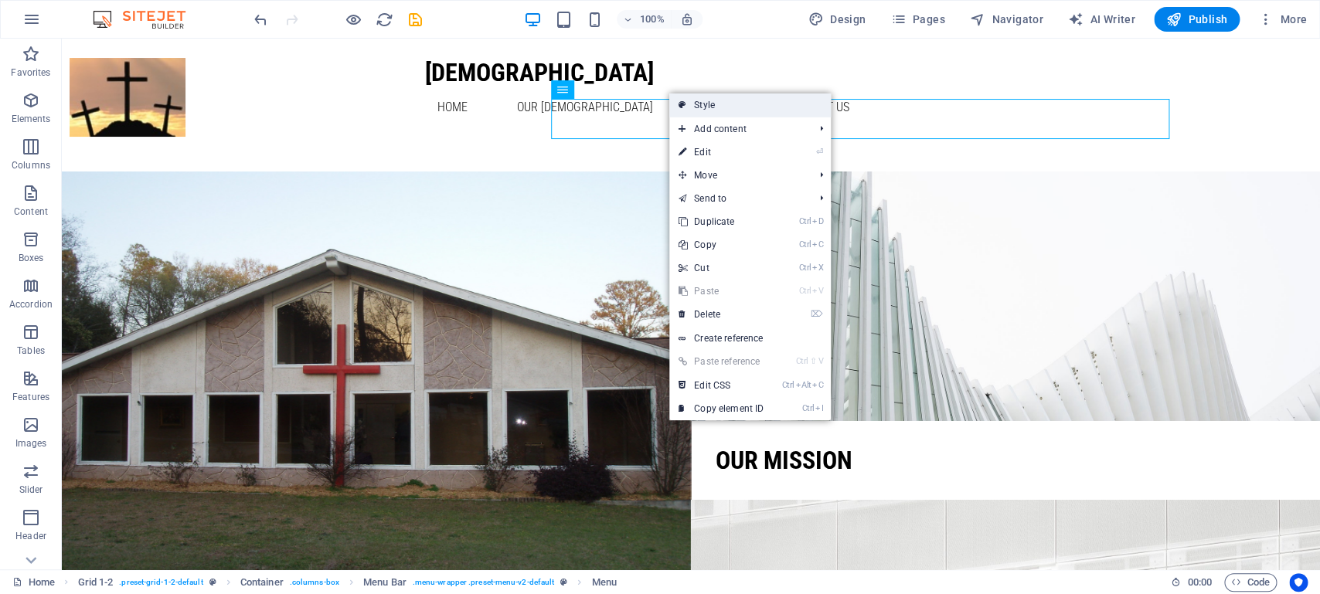
click at [700, 103] on link "Style" at bounding box center [750, 105] width 162 height 23
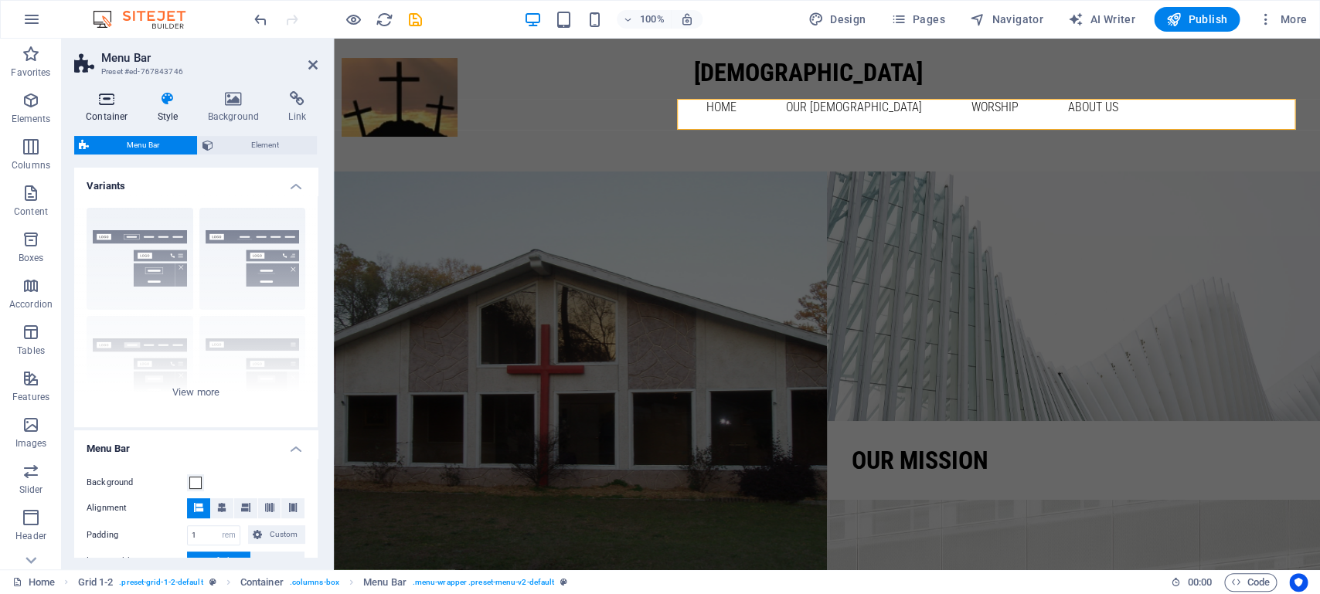
click at [100, 97] on icon at bounding box center [107, 98] width 66 height 15
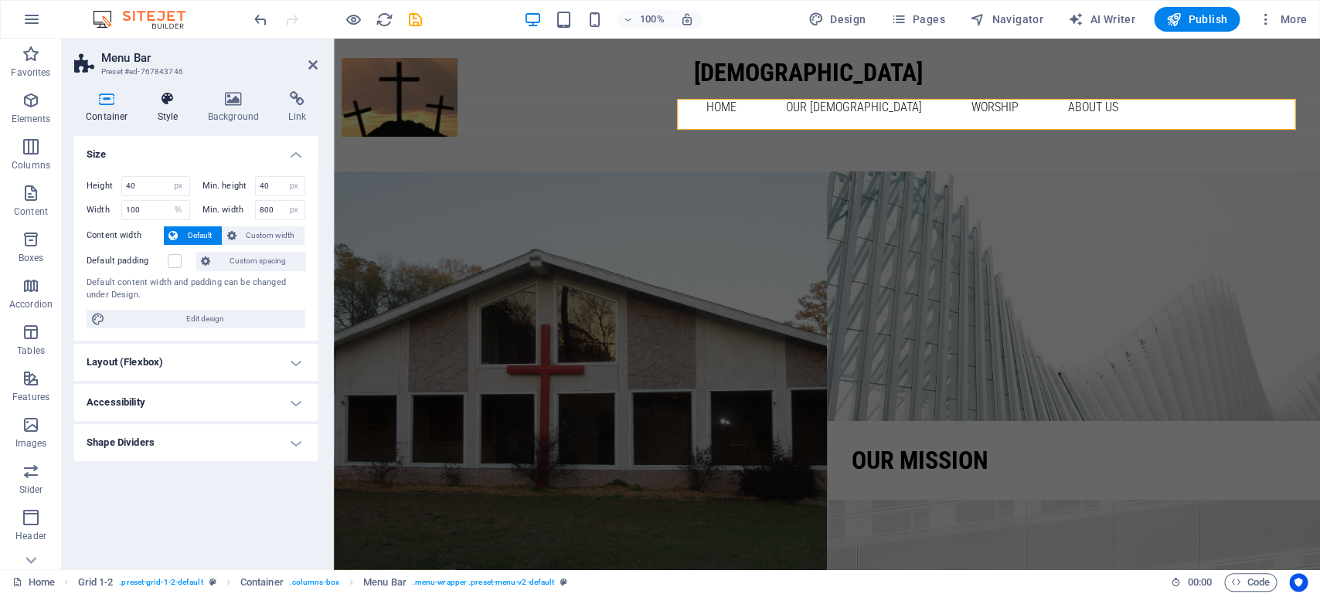
click at [169, 107] on icon at bounding box center [168, 98] width 44 height 15
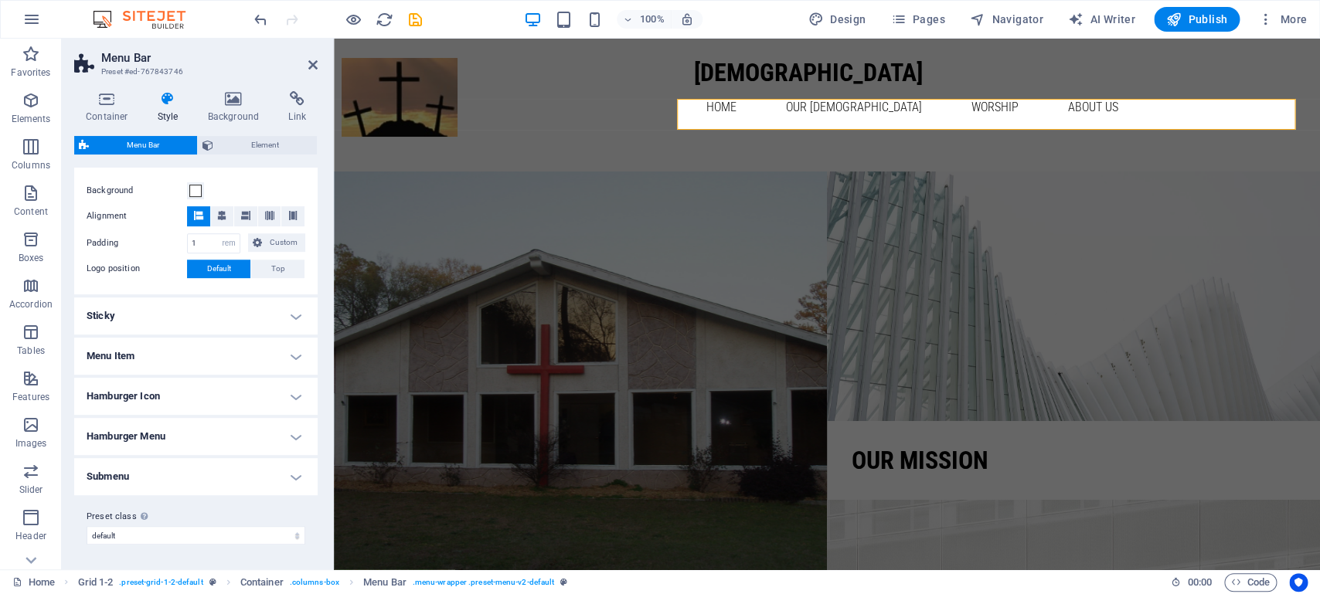
scroll to position [310, 0]
click at [151, 356] on h4 "Menu Item" at bounding box center [195, 356] width 243 height 37
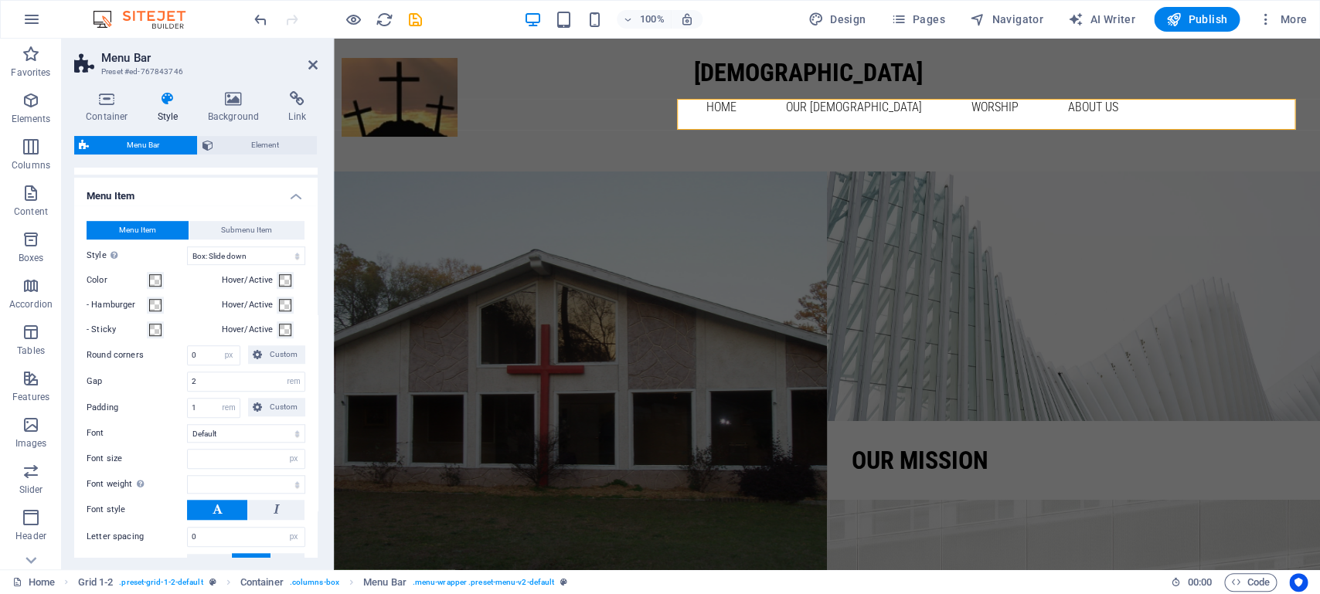
scroll to position [461, 0]
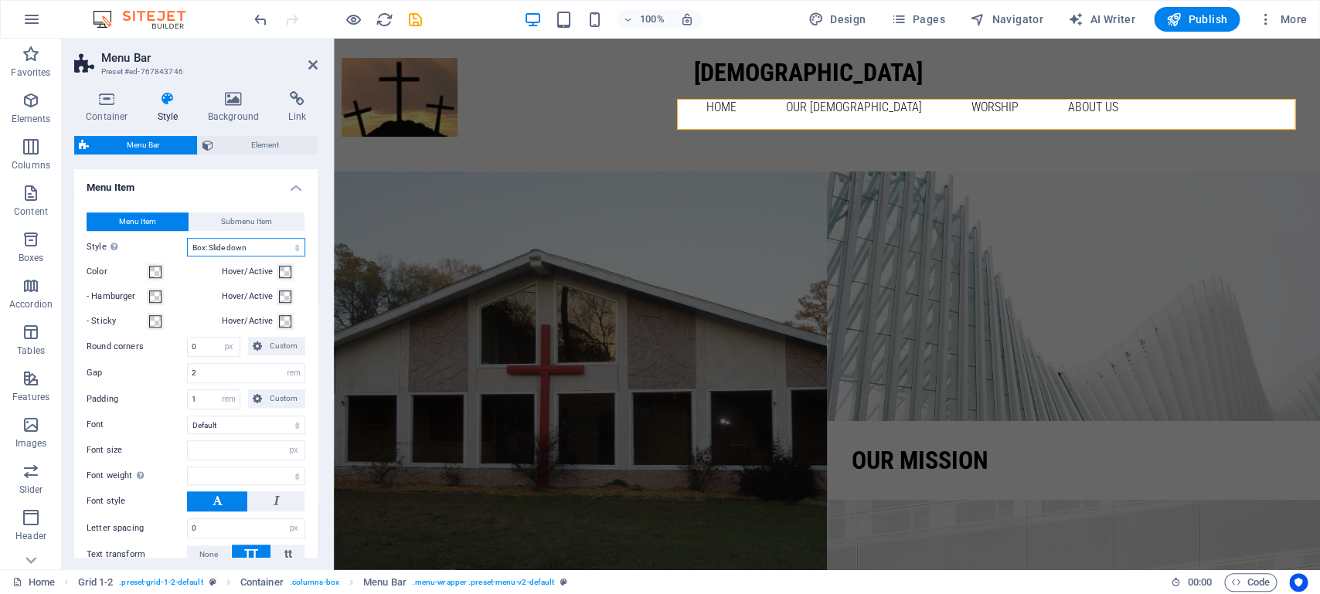
click at [187, 238] on select "Plain Text color Box: Fade Box: Flip vertical Box: Flip horizontal Box: Slide d…" at bounding box center [246, 247] width 118 height 19
click option "Box: Slide right" at bounding box center [0, 0] width 0 height 0
click at [223, 231] on span "Submenu Item" at bounding box center [246, 222] width 51 height 19
click at [187, 238] on select "Plain Text color Box: Fade Box: Flip vertical Box: Flip horizontal Box: Slide d…" at bounding box center [246, 247] width 118 height 19
click option "Box: Slide right" at bounding box center [0, 0] width 0 height 0
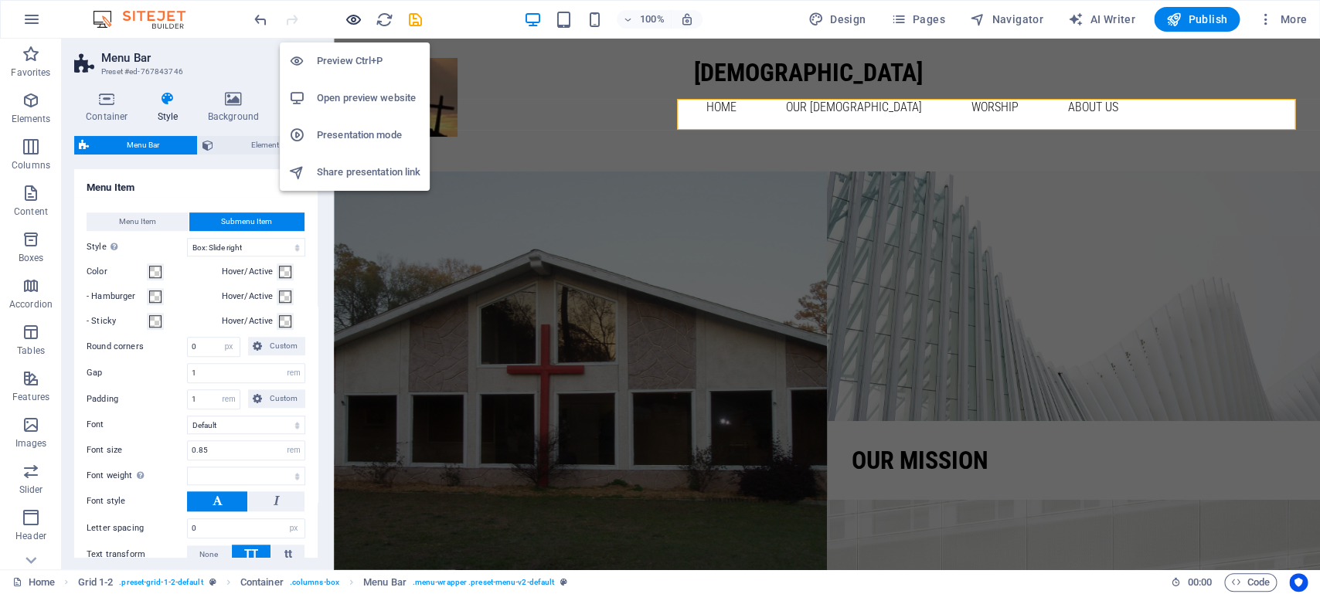
click at [359, 15] on icon "button" at bounding box center [354, 20] width 18 height 18
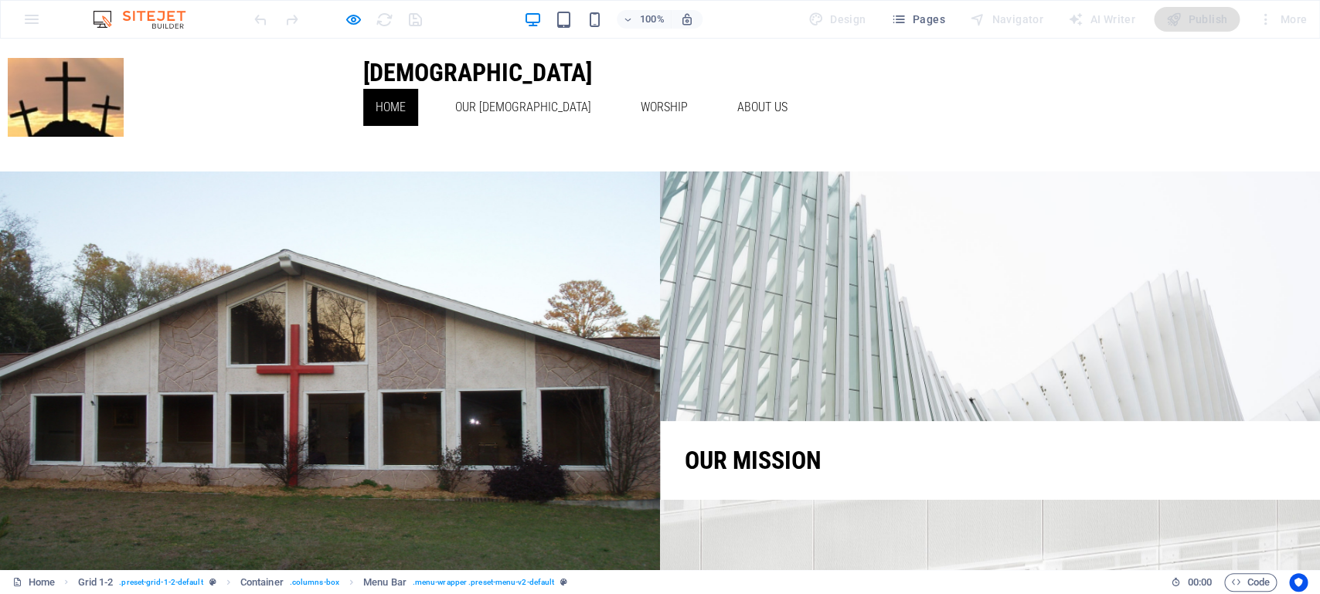
click at [418, 123] on link "Home" at bounding box center [390, 107] width 55 height 37
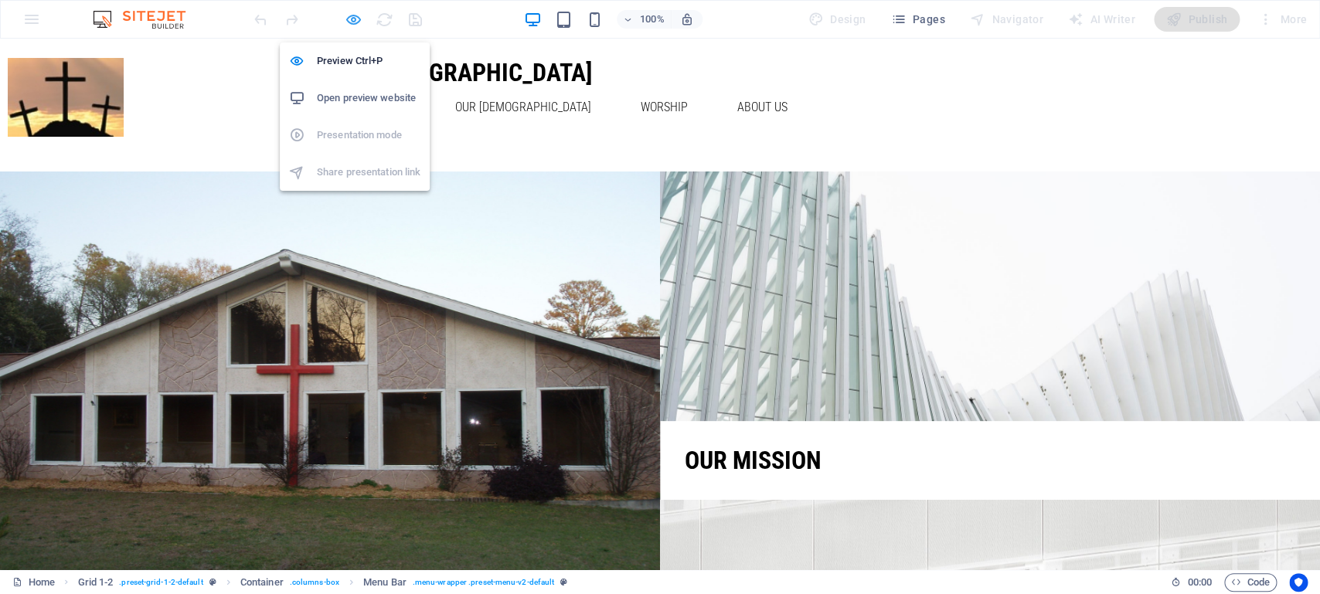
click at [356, 22] on icon "button" at bounding box center [354, 20] width 18 height 18
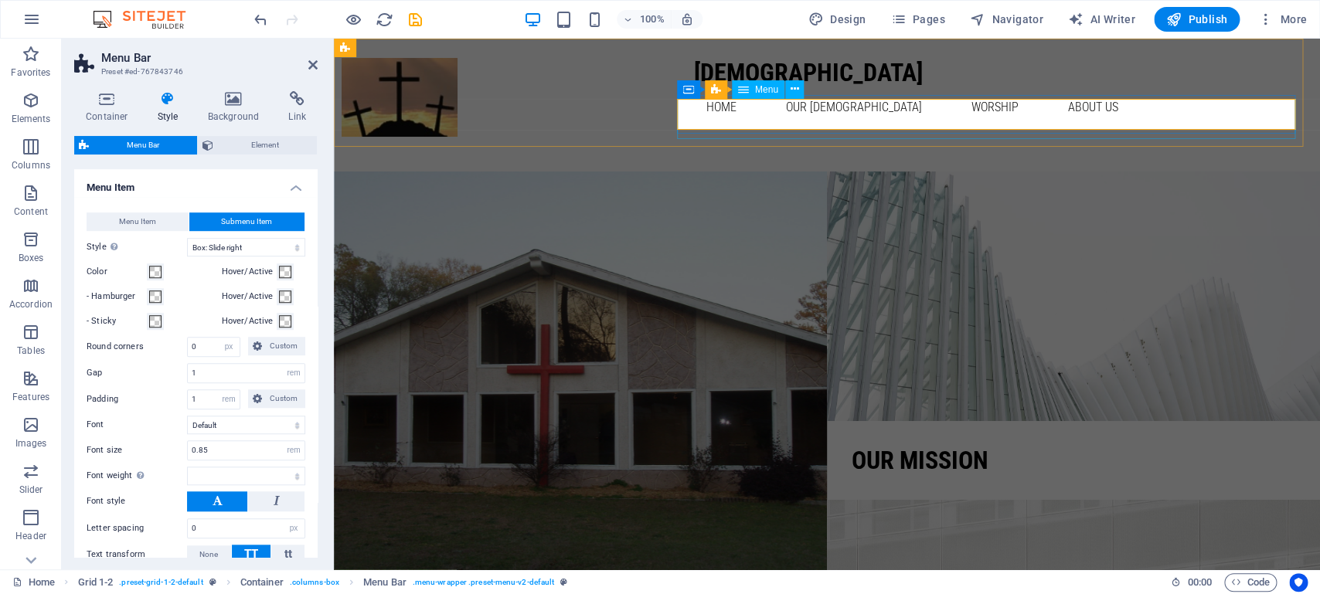
drag, startPoint x: 696, startPoint y: 138, endPoint x: 698, endPoint y: 128, distance: 10.2
click at [698, 126] on nav "Home Our [DEMOGRAPHIC_DATA] Events Ministries Missions Media worship About Us B…" at bounding box center [1003, 107] width 618 height 37
click at [686, 89] on icon at bounding box center [688, 86] width 11 height 19
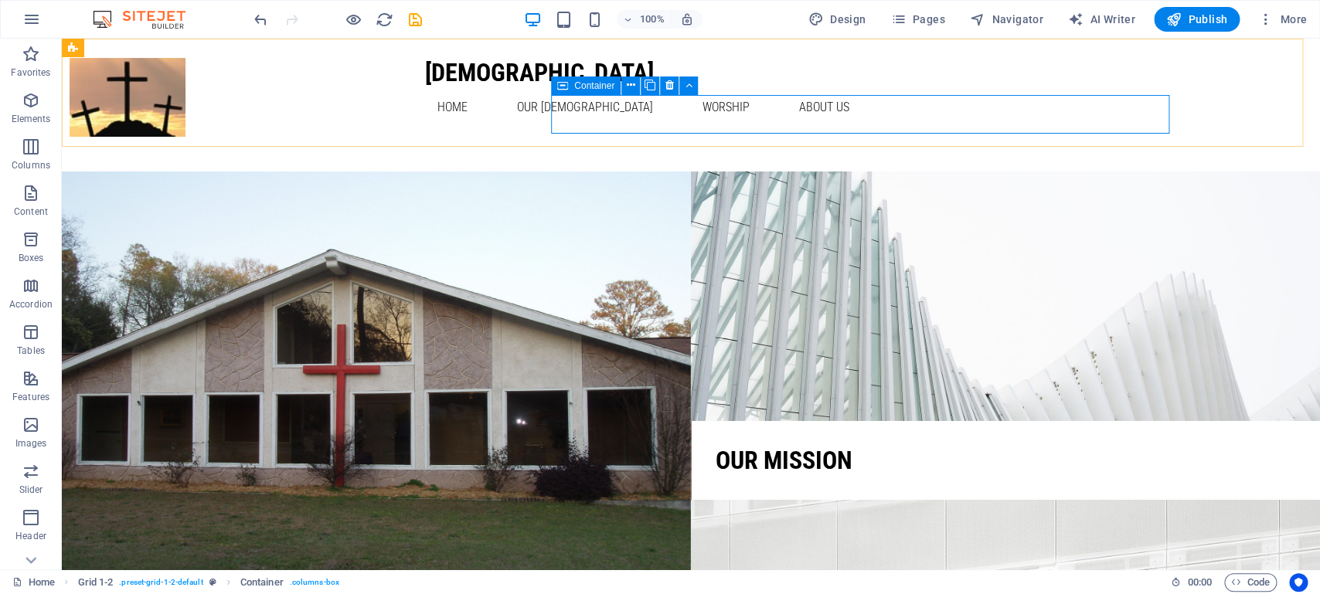
click at [561, 87] on icon at bounding box center [562, 86] width 11 height 19
click at [594, 85] on span "Container" at bounding box center [594, 85] width 40 height 9
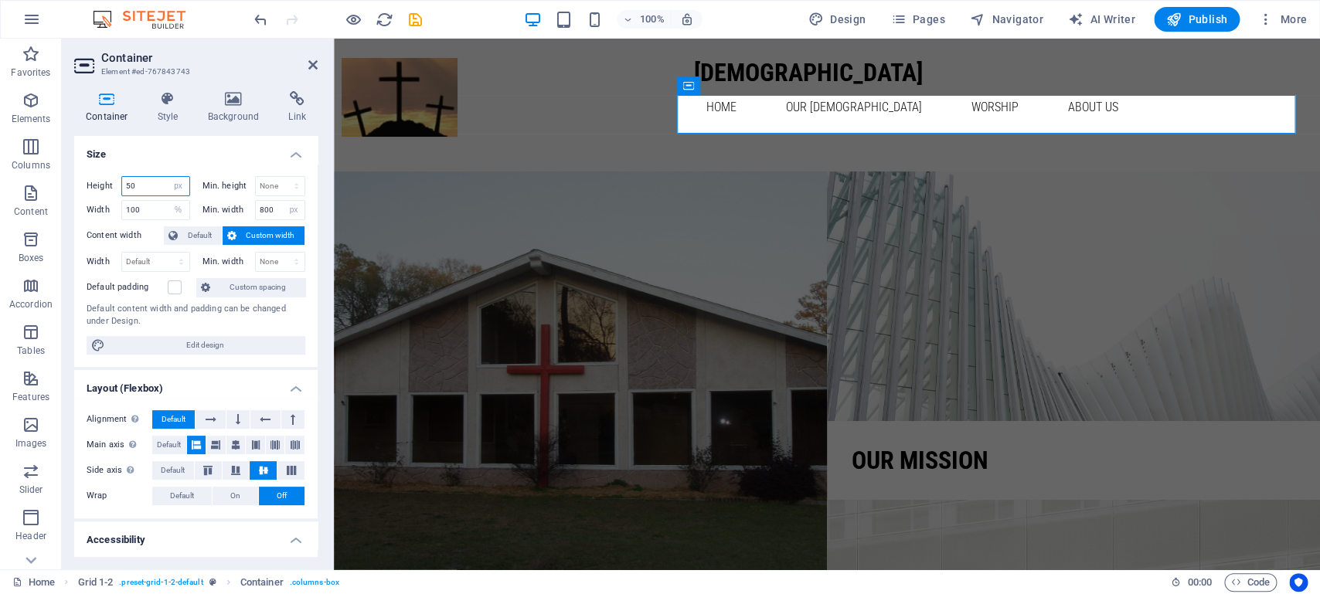
click at [124, 181] on input "50" at bounding box center [155, 186] width 67 height 19
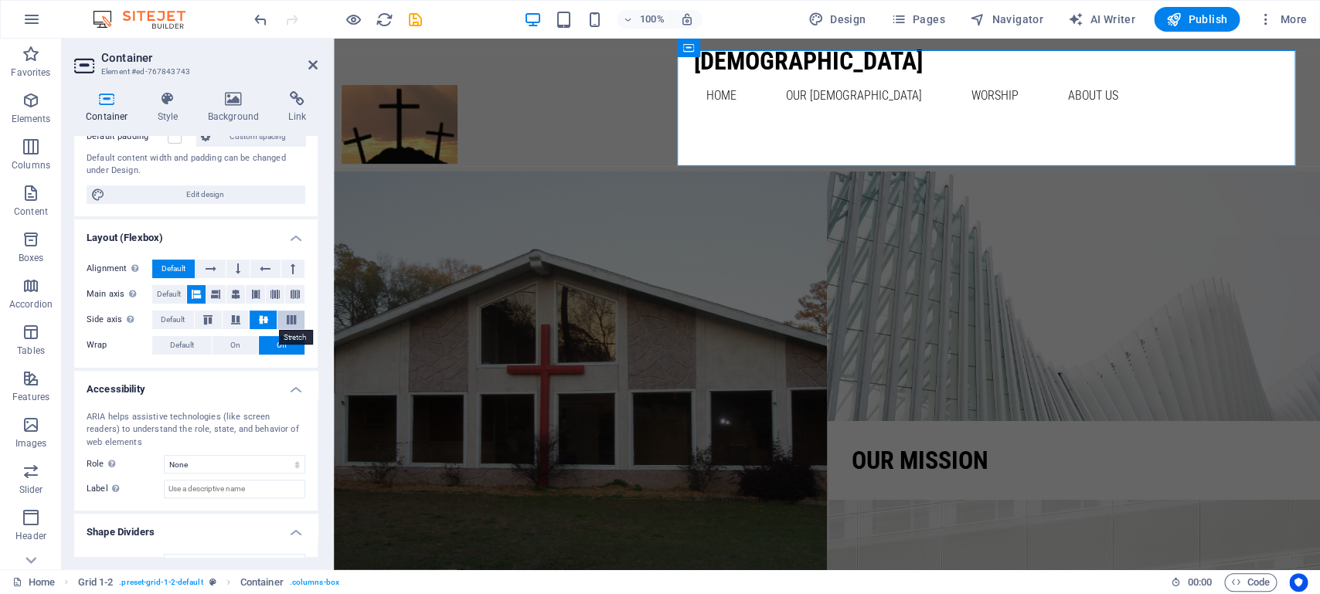
scroll to position [179, 0]
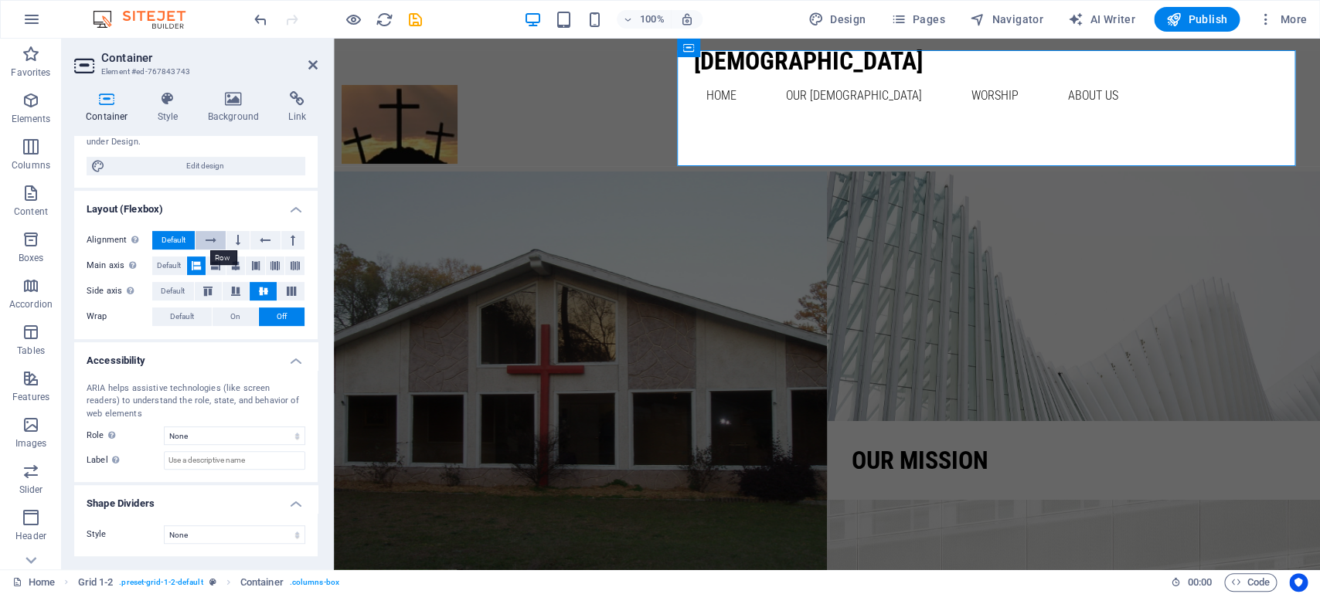
click at [206, 240] on icon at bounding box center [211, 240] width 11 height 19
click at [177, 240] on span "Default" at bounding box center [174, 240] width 24 height 19
click at [277, 207] on h4 "Layout (Flexbox)" at bounding box center [195, 205] width 243 height 28
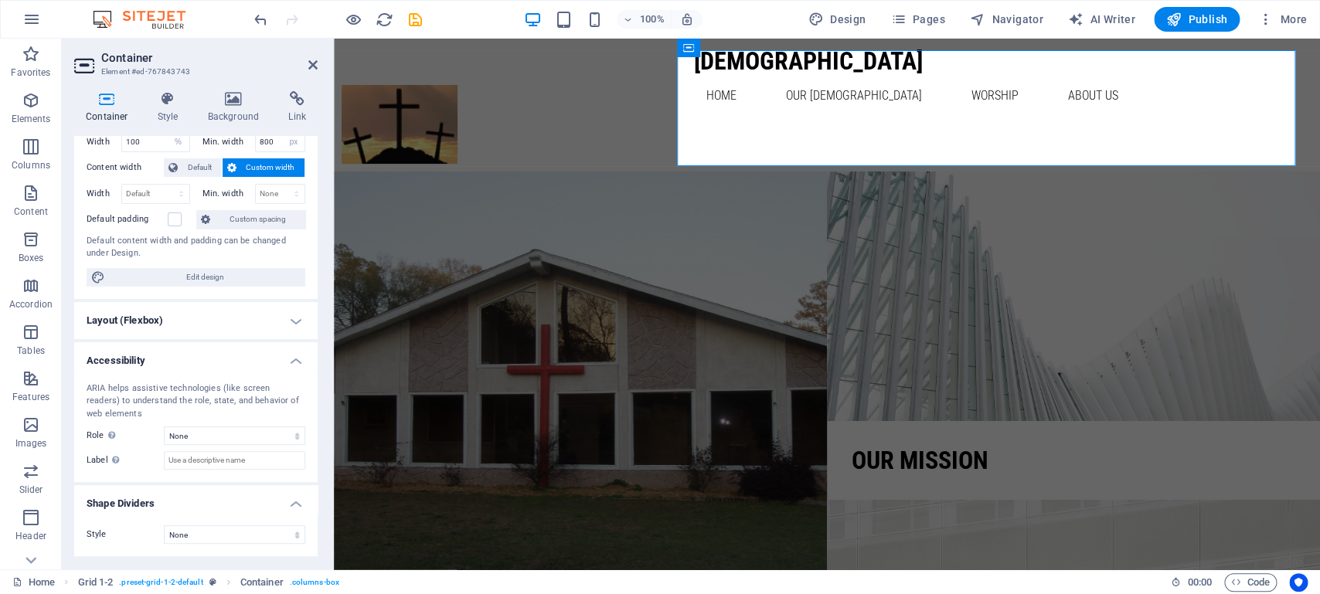
click at [271, 366] on h4 "Accessibility" at bounding box center [195, 356] width 243 height 28
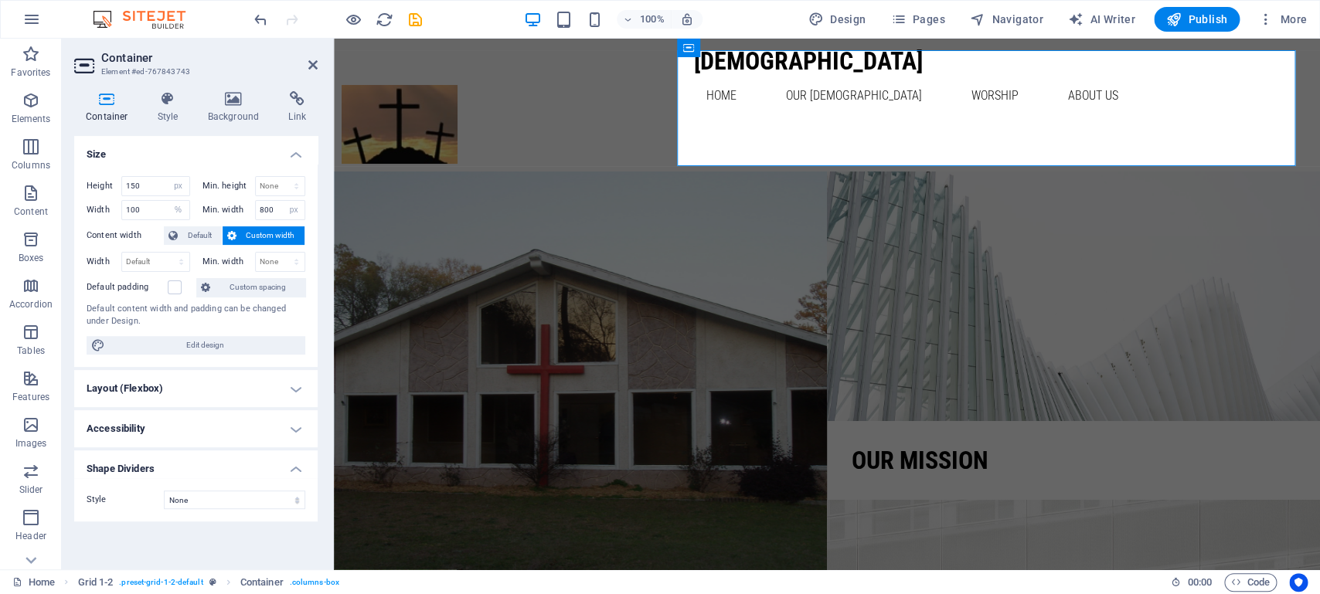
click at [293, 468] on h4 "Shape Dividers" at bounding box center [195, 465] width 243 height 28
click at [171, 99] on icon at bounding box center [168, 98] width 44 height 15
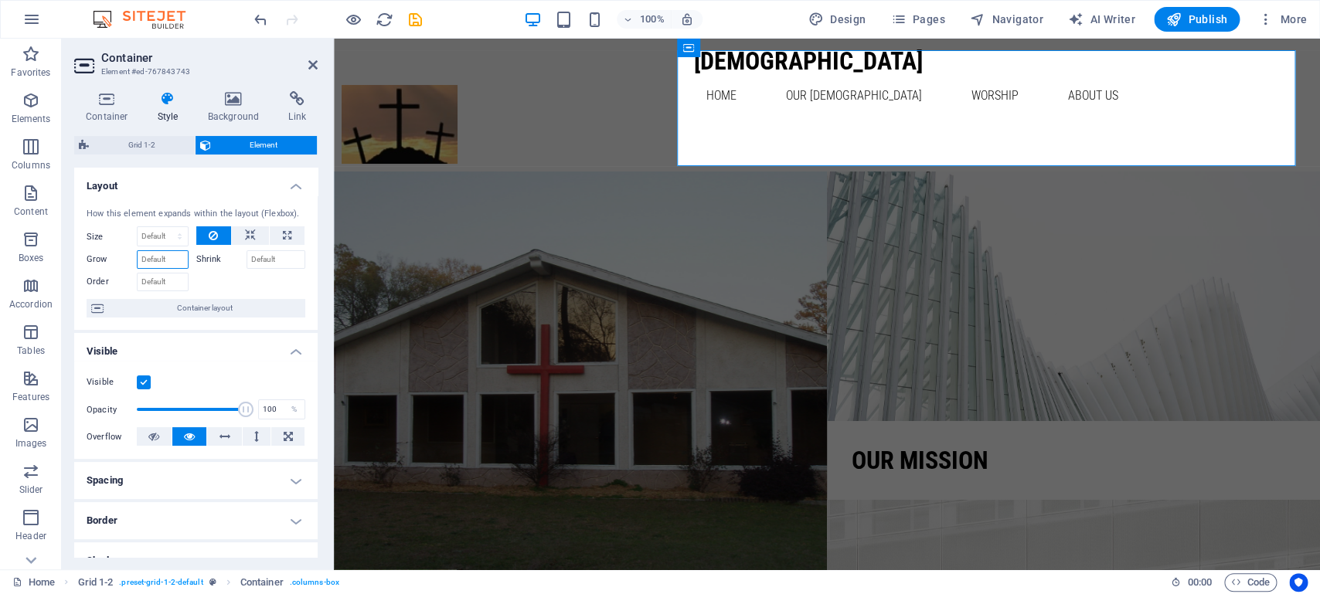
click at [153, 269] on input "Grow" at bounding box center [163, 259] width 52 height 19
click at [169, 269] on input "Grow" at bounding box center [163, 259] width 52 height 19
click at [245, 245] on icon at bounding box center [250, 235] width 11 height 19
click at [271, 185] on h4 "Layout" at bounding box center [195, 182] width 243 height 28
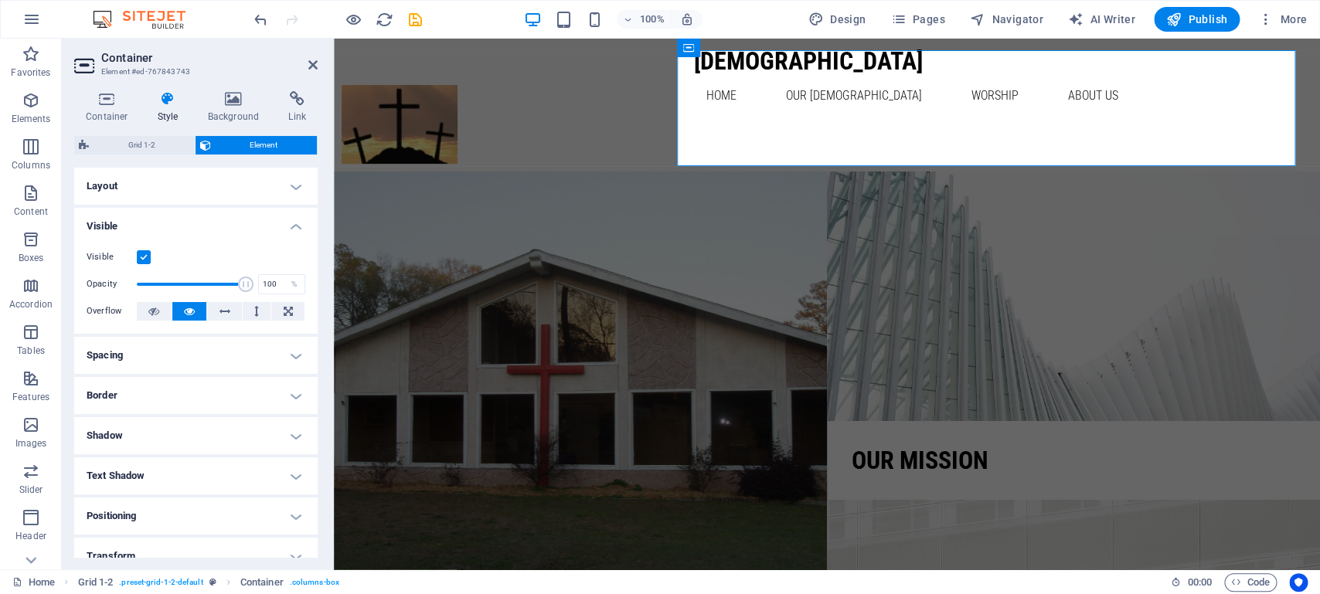
click at [271, 225] on h4 "Visible" at bounding box center [195, 222] width 243 height 28
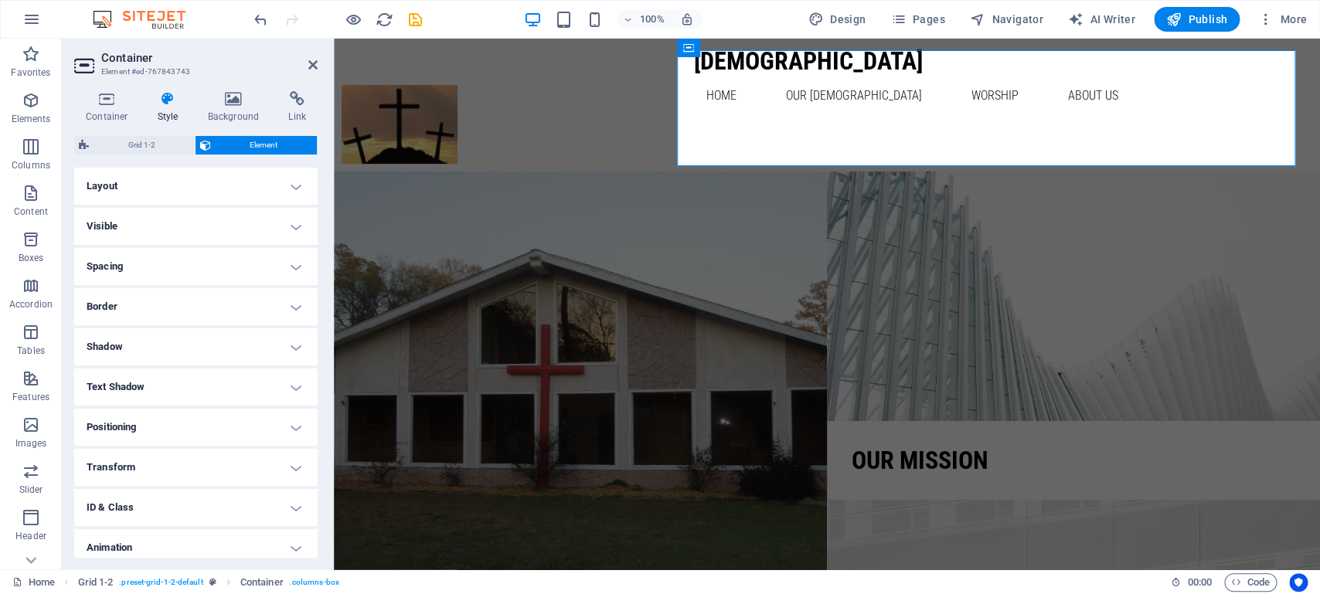
click at [273, 185] on h4 "Layout" at bounding box center [195, 186] width 243 height 37
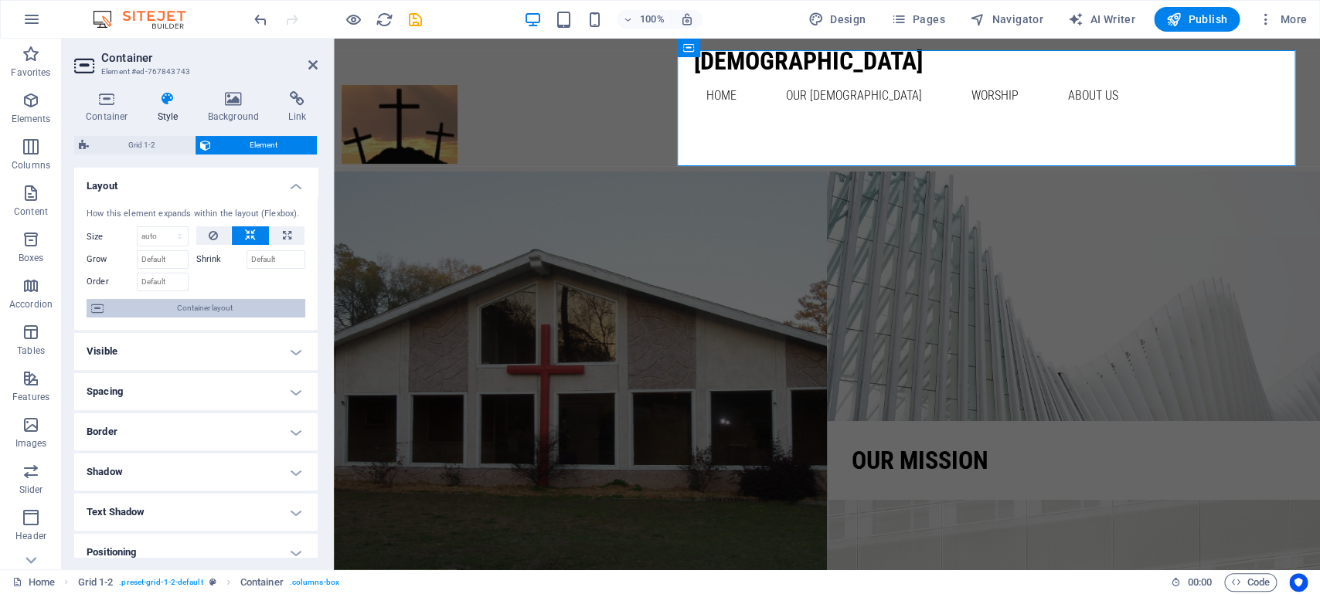
click at [247, 318] on span "Container layout" at bounding box center [204, 308] width 192 height 19
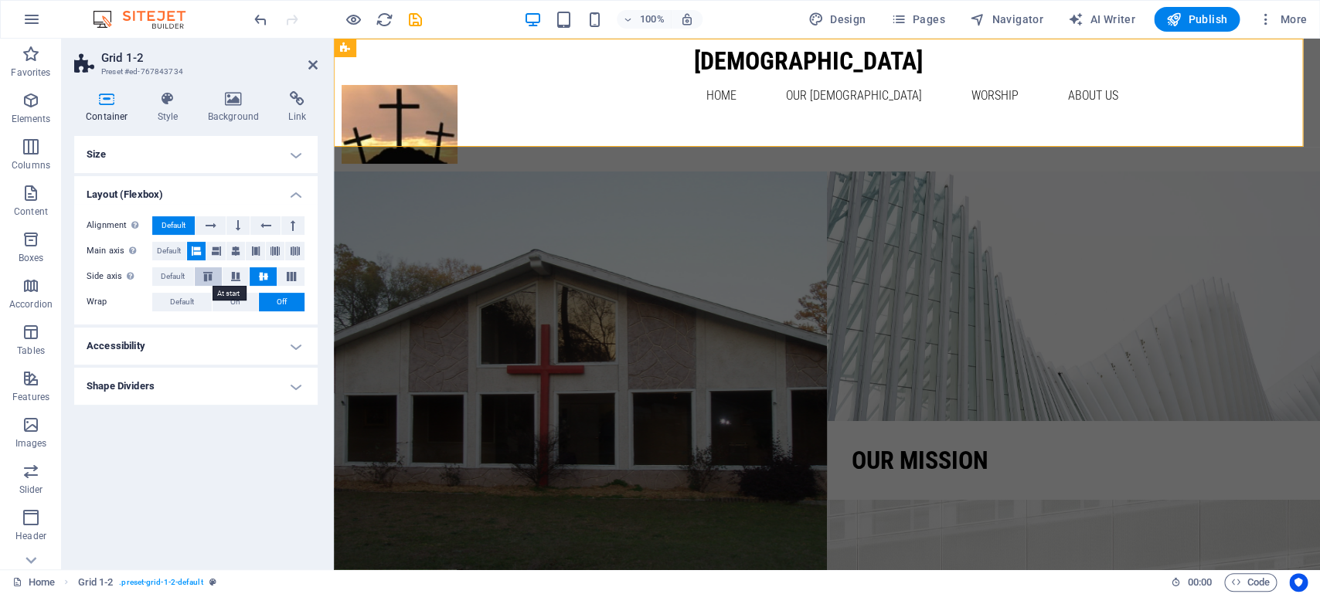
click at [202, 274] on icon at bounding box center [208, 276] width 19 height 9
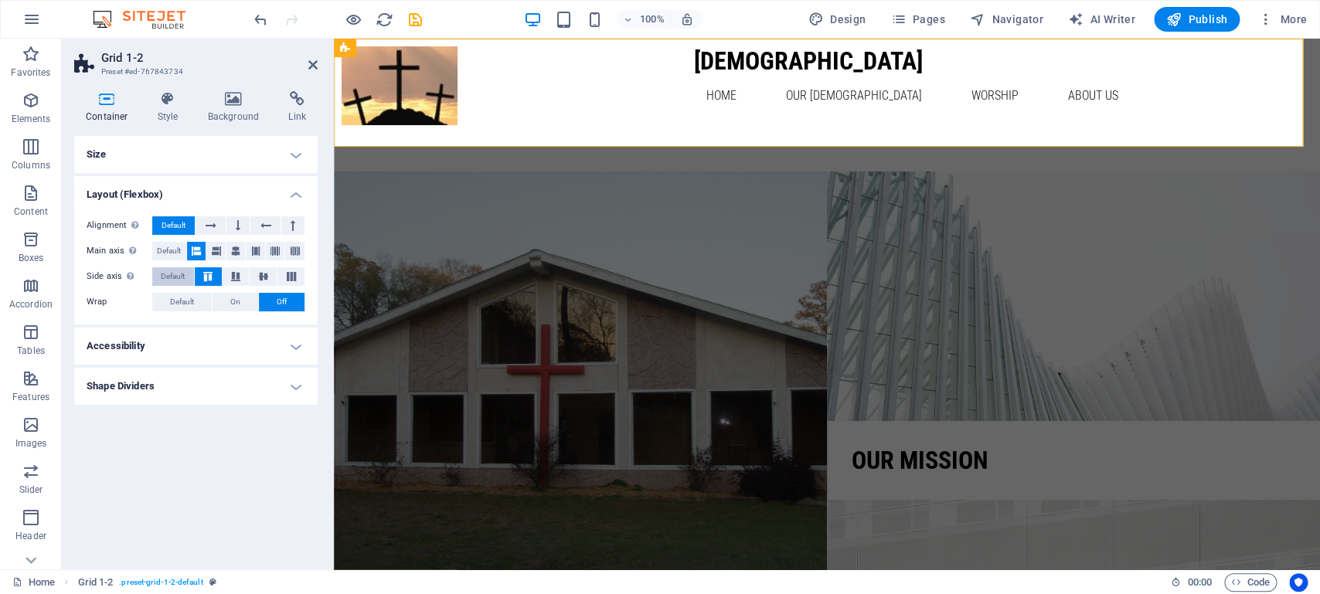
click at [174, 273] on span "Default" at bounding box center [173, 276] width 24 height 19
click at [236, 294] on span "On" at bounding box center [235, 302] width 10 height 19
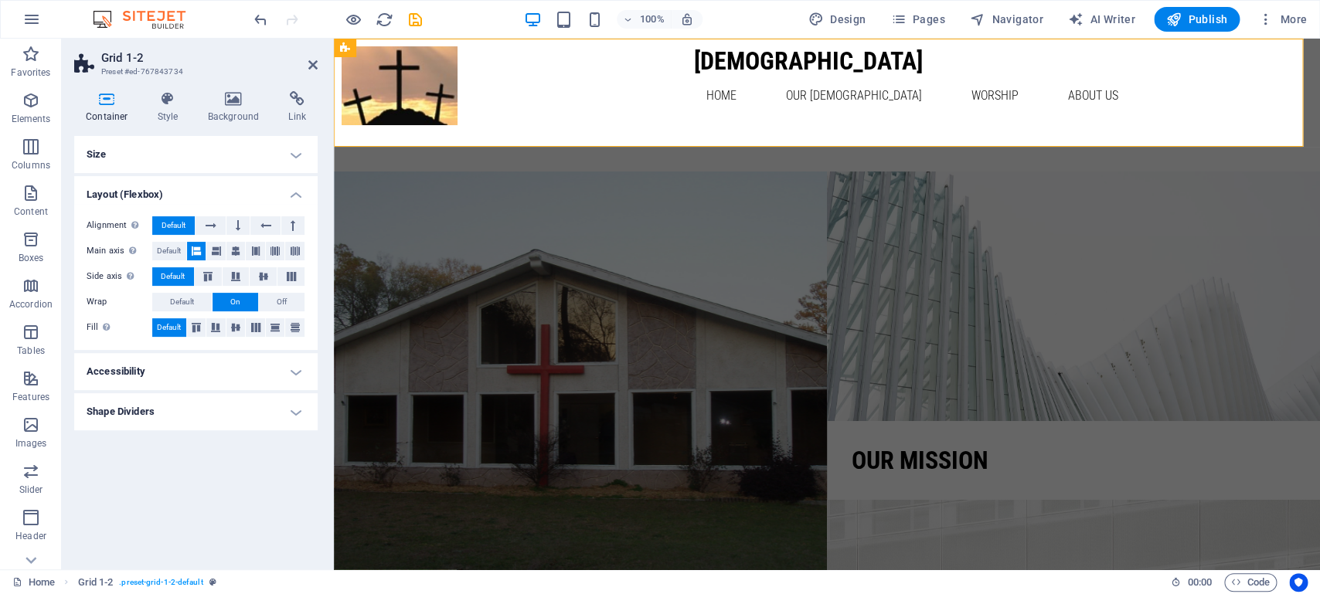
click at [153, 417] on h4 "Shape Dividers" at bounding box center [195, 411] width 243 height 37
click at [164, 434] on select "None Triangle Square Diagonal Polygon 1 Polygon 2 Zigzag Multiple Zigzags Waves…" at bounding box center [234, 443] width 141 height 19
click at [131, 434] on label "Style" at bounding box center [125, 443] width 77 height 19
click at [166, 97] on icon at bounding box center [168, 98] width 44 height 15
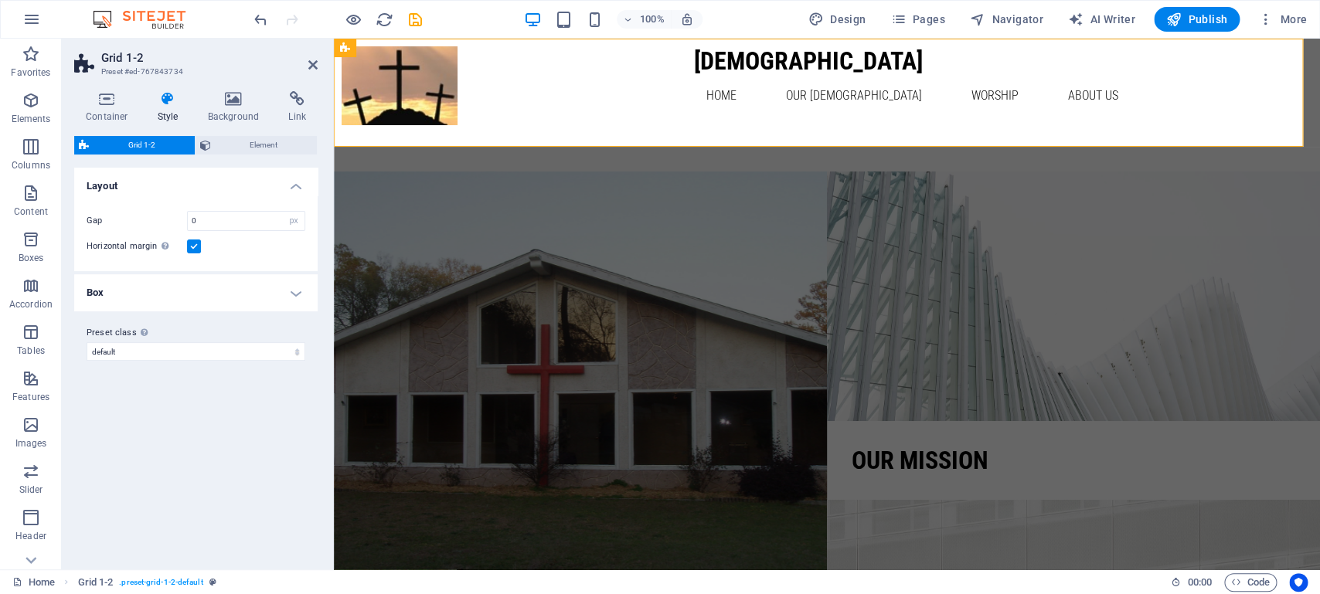
click at [211, 291] on h4 "Box" at bounding box center [195, 292] width 243 height 37
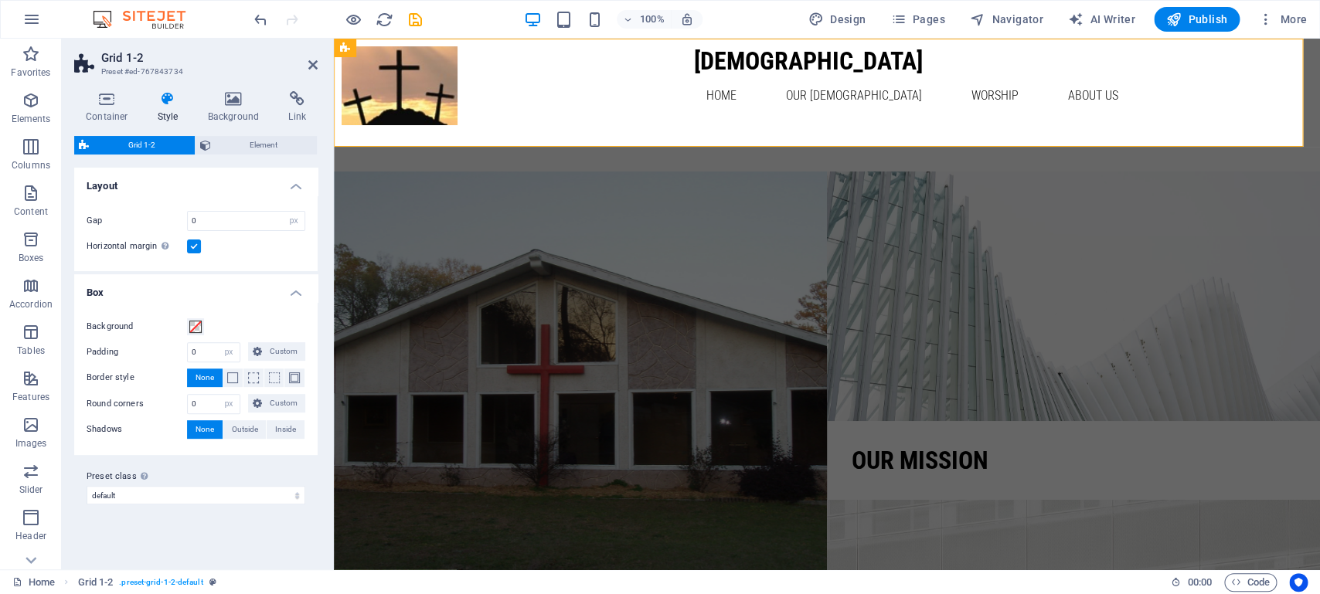
click at [215, 70] on h3 "Preset #ed-767843734" at bounding box center [193, 72] width 185 height 14
click at [310, 69] on icon at bounding box center [312, 65] width 9 height 12
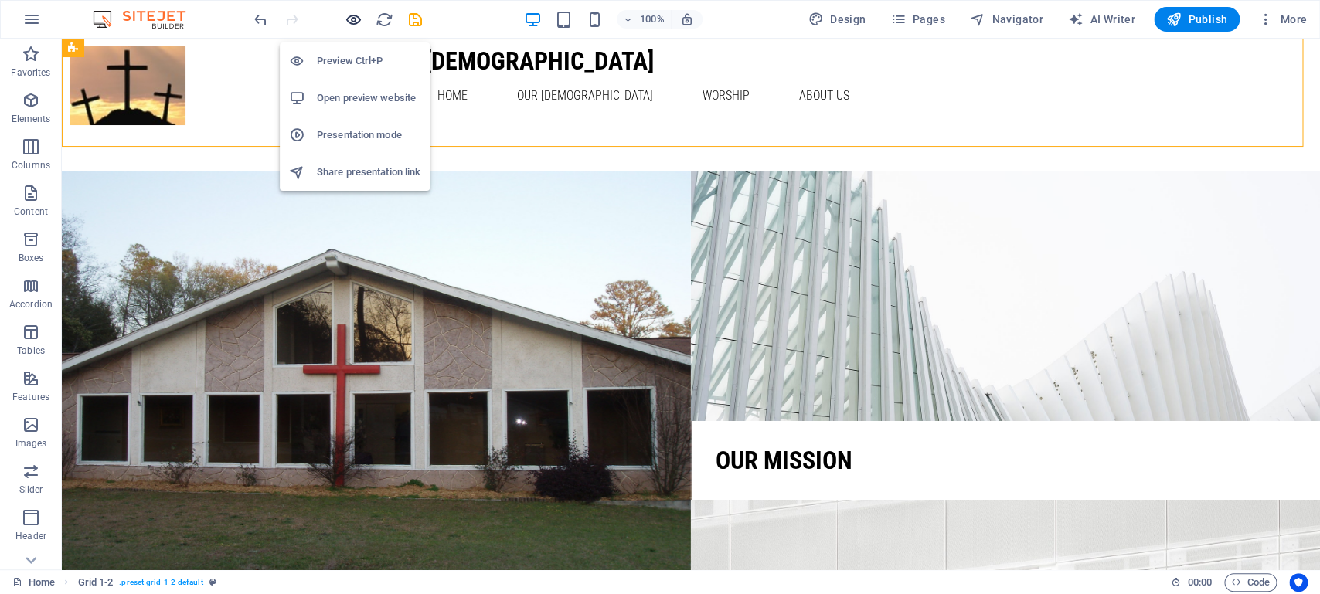
click at [351, 19] on icon "button" at bounding box center [354, 20] width 18 height 18
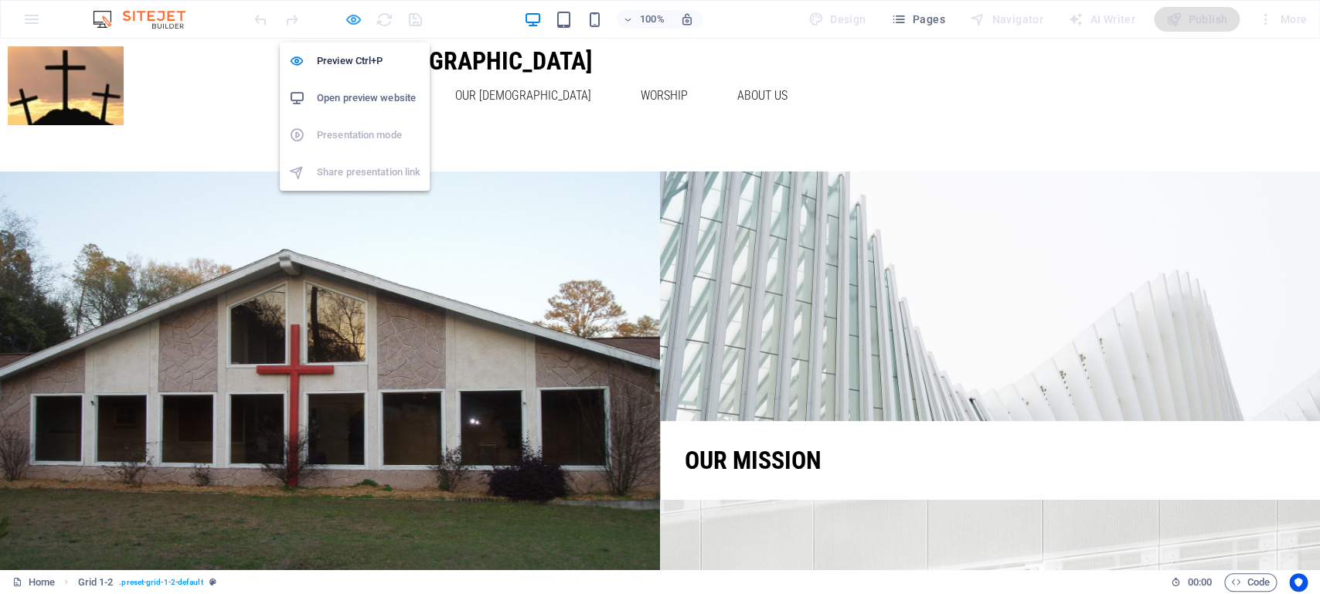
click at [356, 20] on icon "button" at bounding box center [354, 20] width 18 height 18
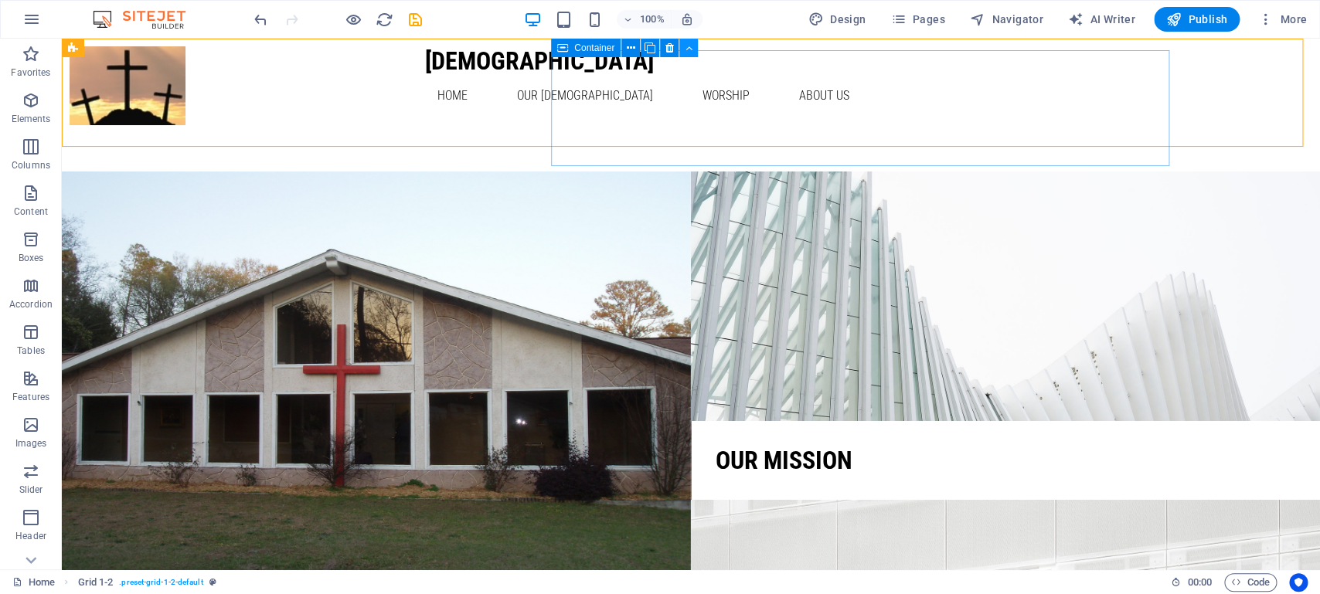
click at [683, 49] on button at bounding box center [688, 48] width 19 height 19
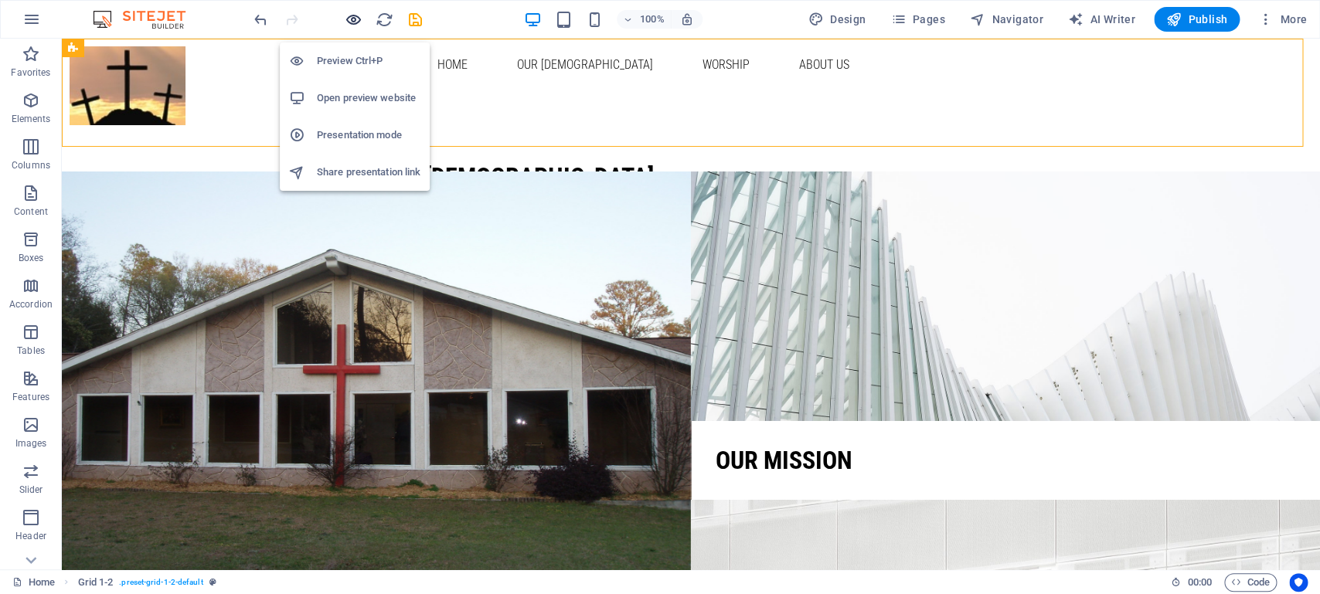
click at [359, 16] on icon "button" at bounding box center [354, 20] width 18 height 18
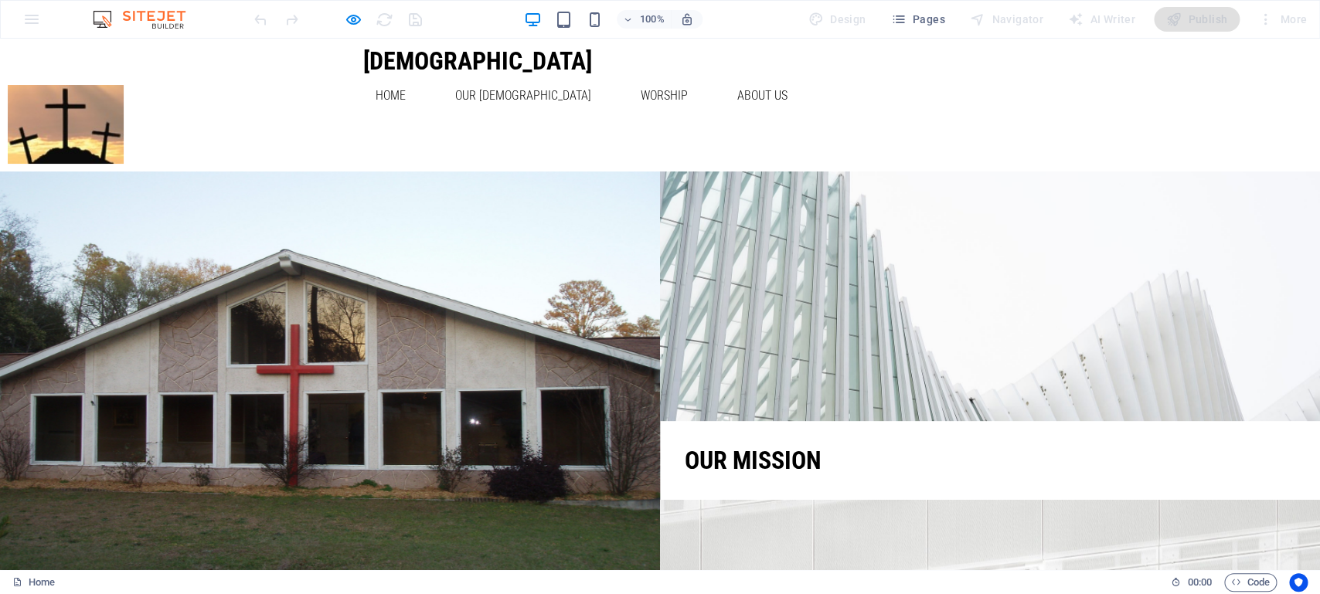
click at [485, 96] on div "[DEMOGRAPHIC_DATA] Home Our [DEMOGRAPHIC_DATA] Events Ministries Missions Media…" at bounding box center [660, 93] width 1320 height 108
click at [359, 15] on icon "button" at bounding box center [354, 20] width 18 height 18
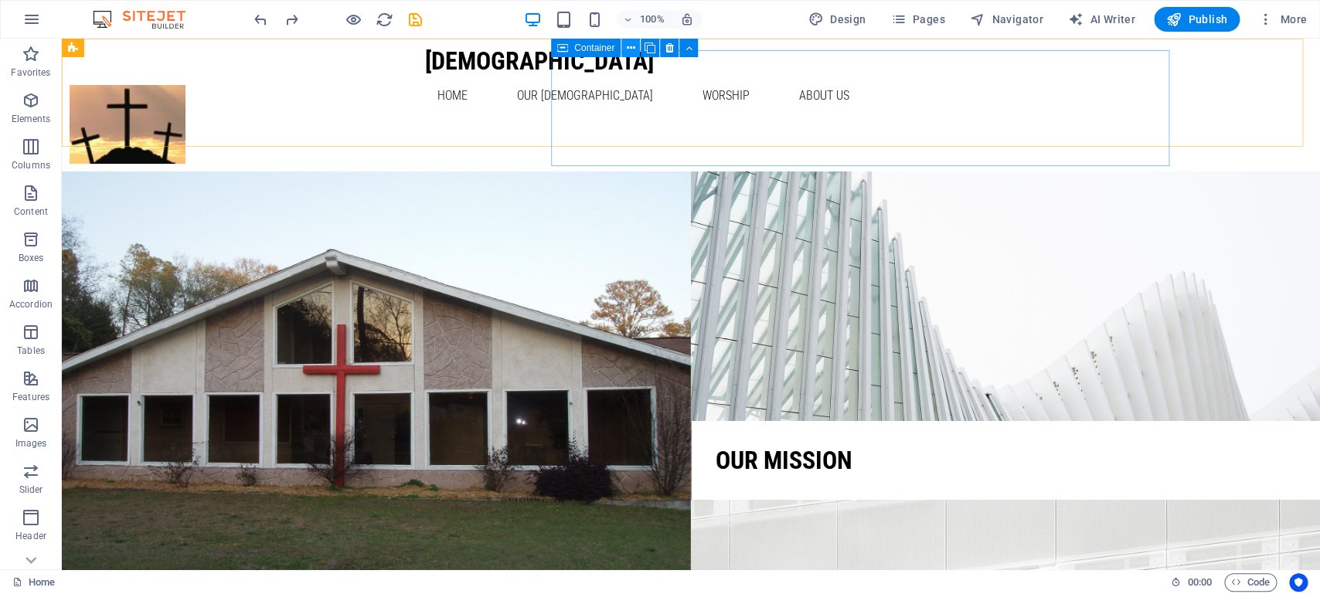
click at [628, 51] on icon at bounding box center [631, 48] width 9 height 16
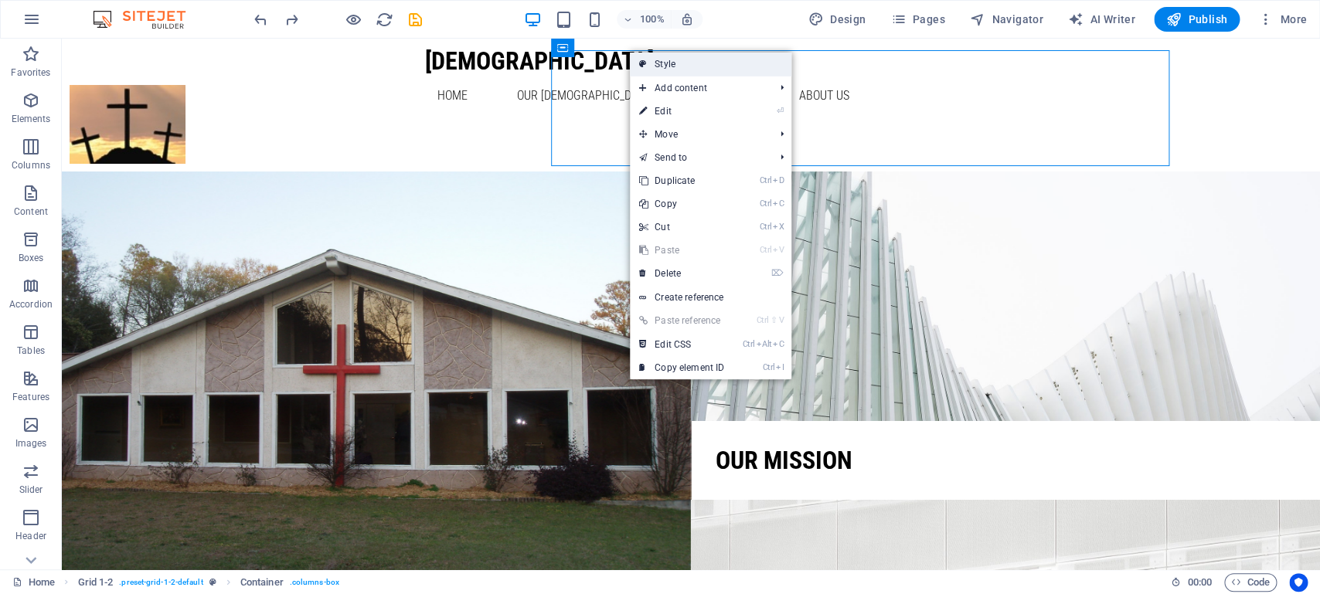
click at [677, 59] on link "Style" at bounding box center [711, 64] width 162 height 23
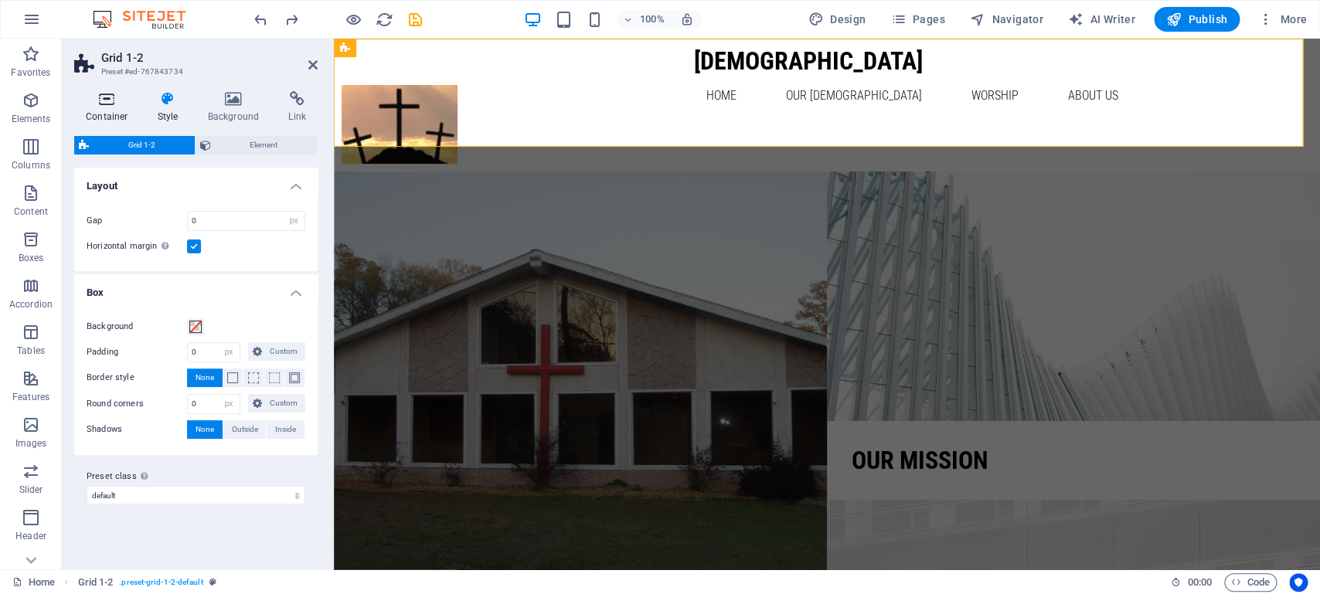
click at [103, 99] on icon at bounding box center [107, 98] width 66 height 15
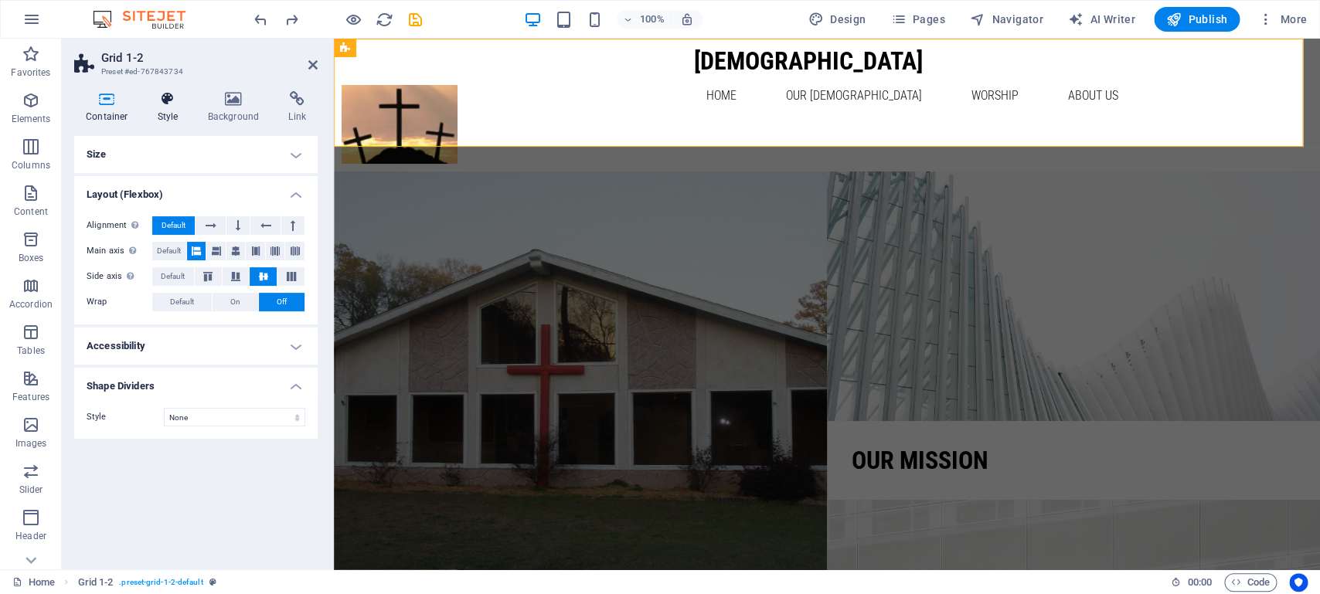
click at [173, 99] on icon at bounding box center [168, 98] width 44 height 15
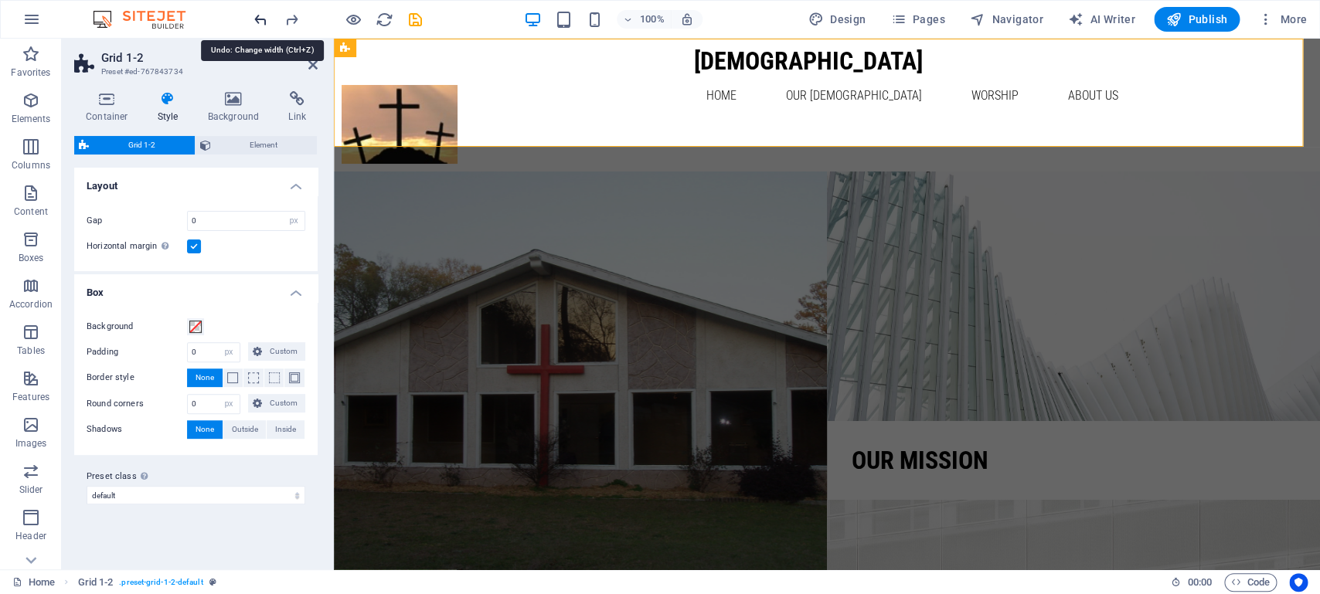
click at [260, 15] on icon "undo" at bounding box center [261, 20] width 18 height 18
click at [260, 14] on icon "undo" at bounding box center [261, 20] width 18 height 18
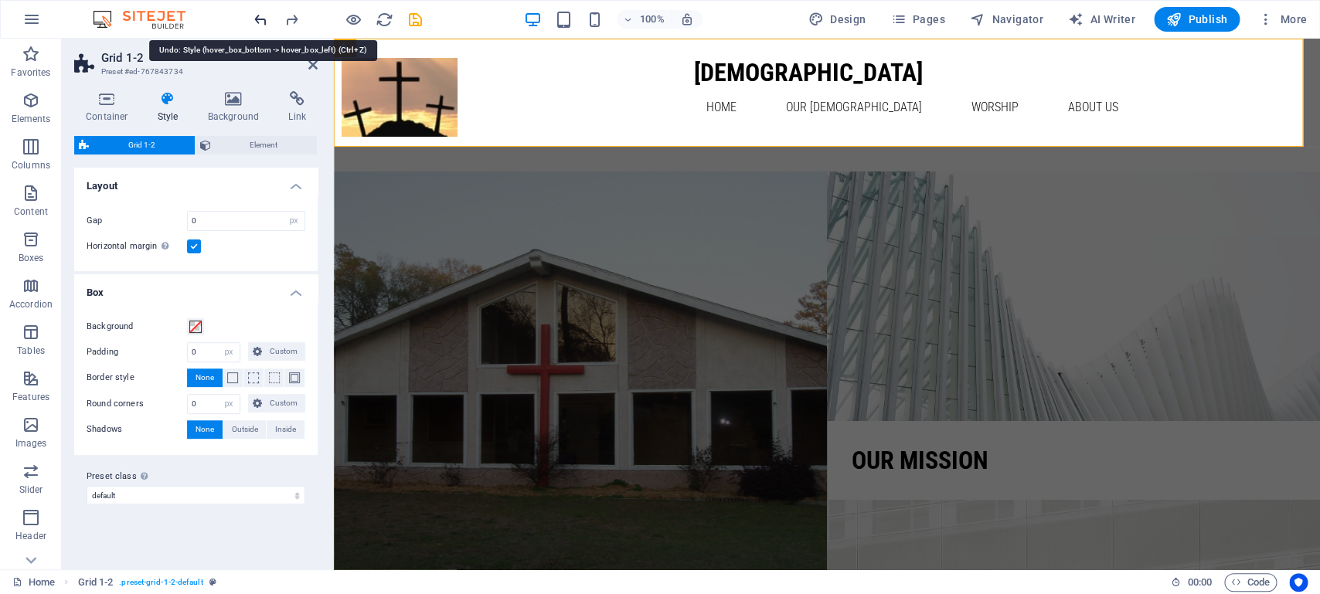
click at [260, 14] on icon "undo" at bounding box center [261, 20] width 18 height 18
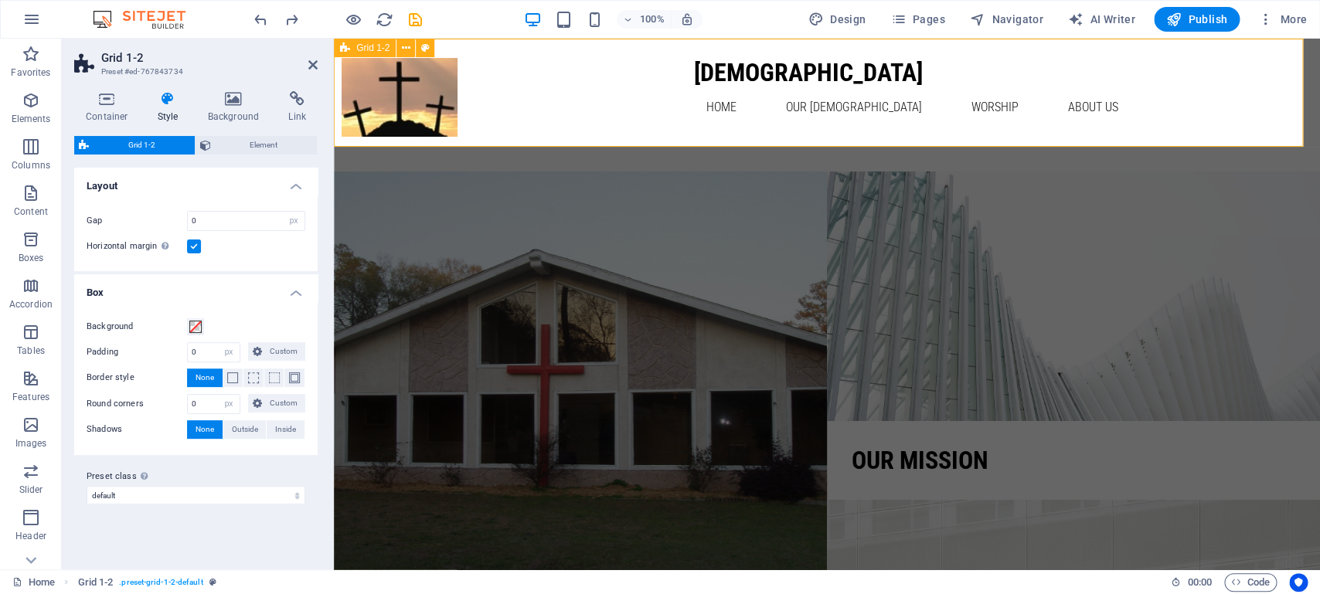
click at [551, 92] on div "[DEMOGRAPHIC_DATA] Home Our [DEMOGRAPHIC_DATA] Events Ministries Missions Media…" at bounding box center [827, 93] width 986 height 108
click at [564, 74] on div "[DEMOGRAPHIC_DATA] Home Our [DEMOGRAPHIC_DATA] Events Ministries Missions Media…" at bounding box center [827, 93] width 986 height 108
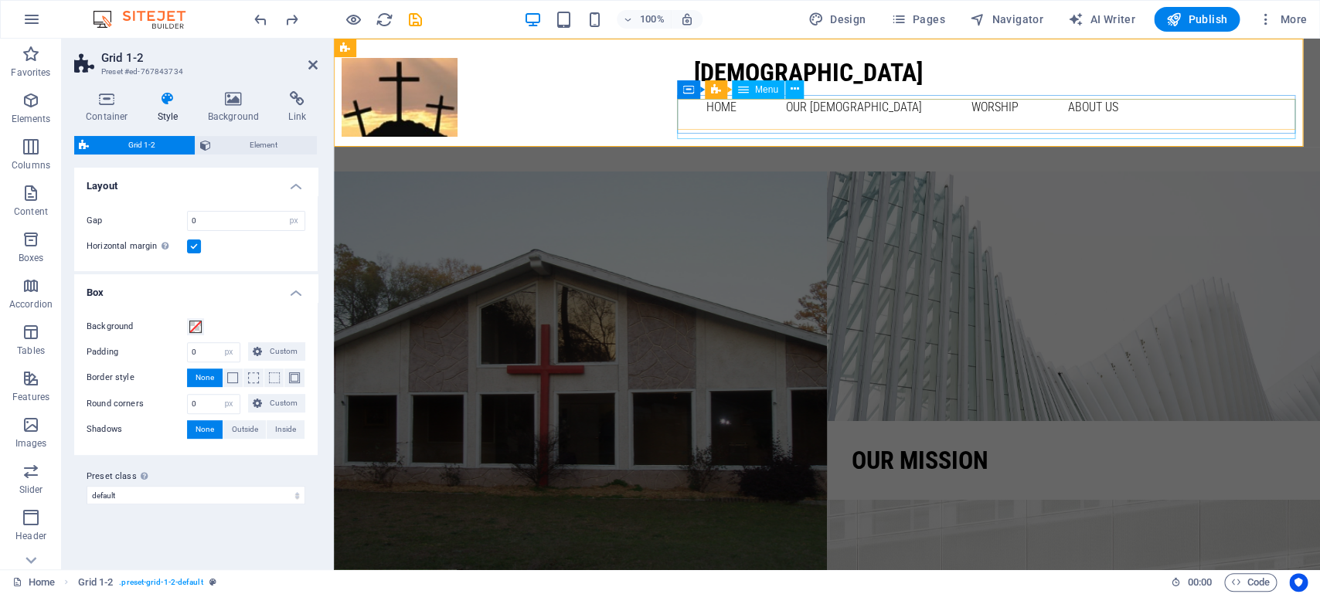
click at [1033, 116] on nav "Home Our [DEMOGRAPHIC_DATA] Events Ministries Missions Media worship About Us B…" at bounding box center [1003, 107] width 618 height 37
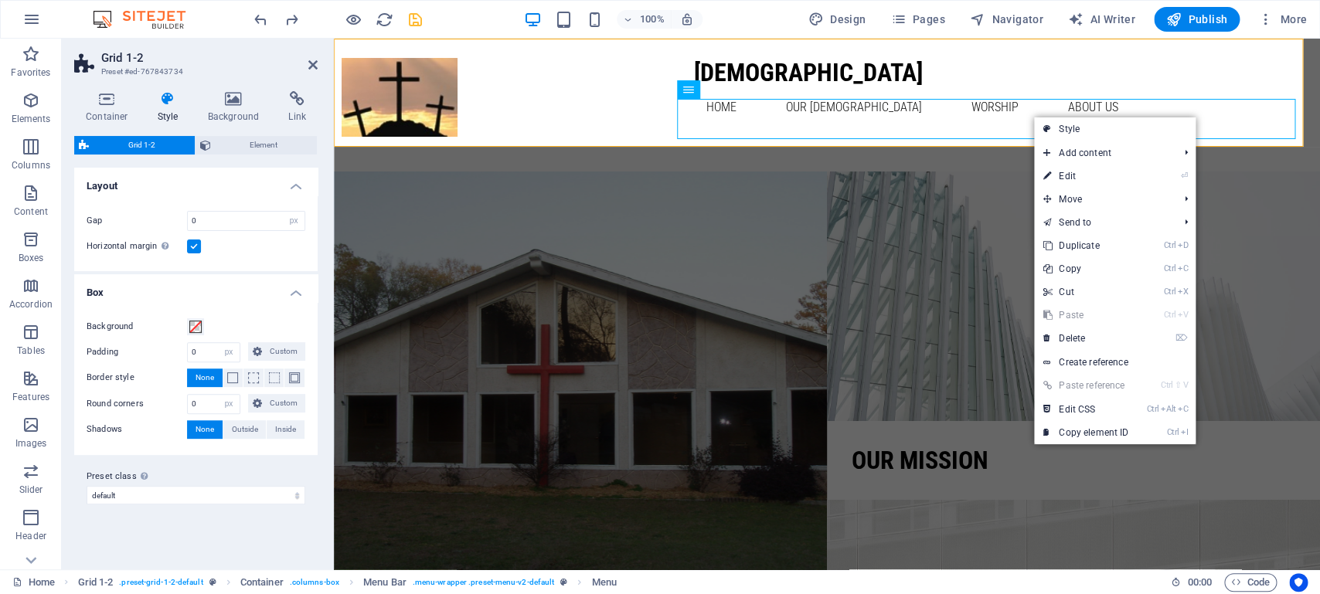
click at [418, 22] on icon "save" at bounding box center [416, 20] width 18 height 18
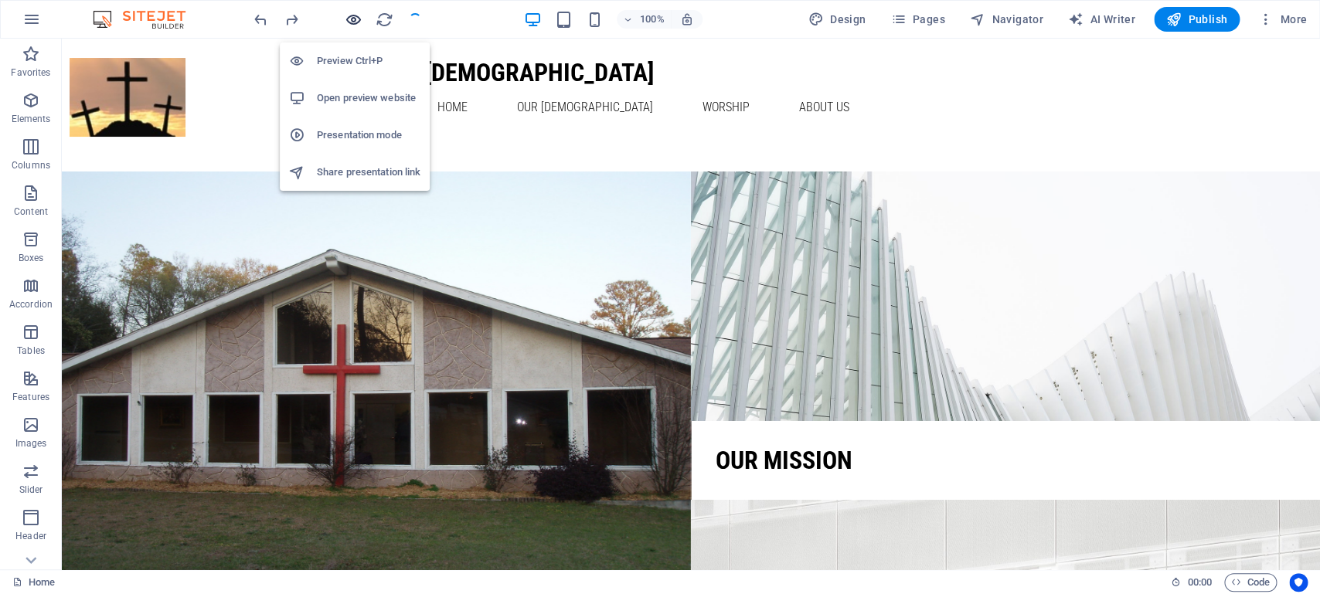
click at [355, 22] on icon "button" at bounding box center [354, 20] width 18 height 18
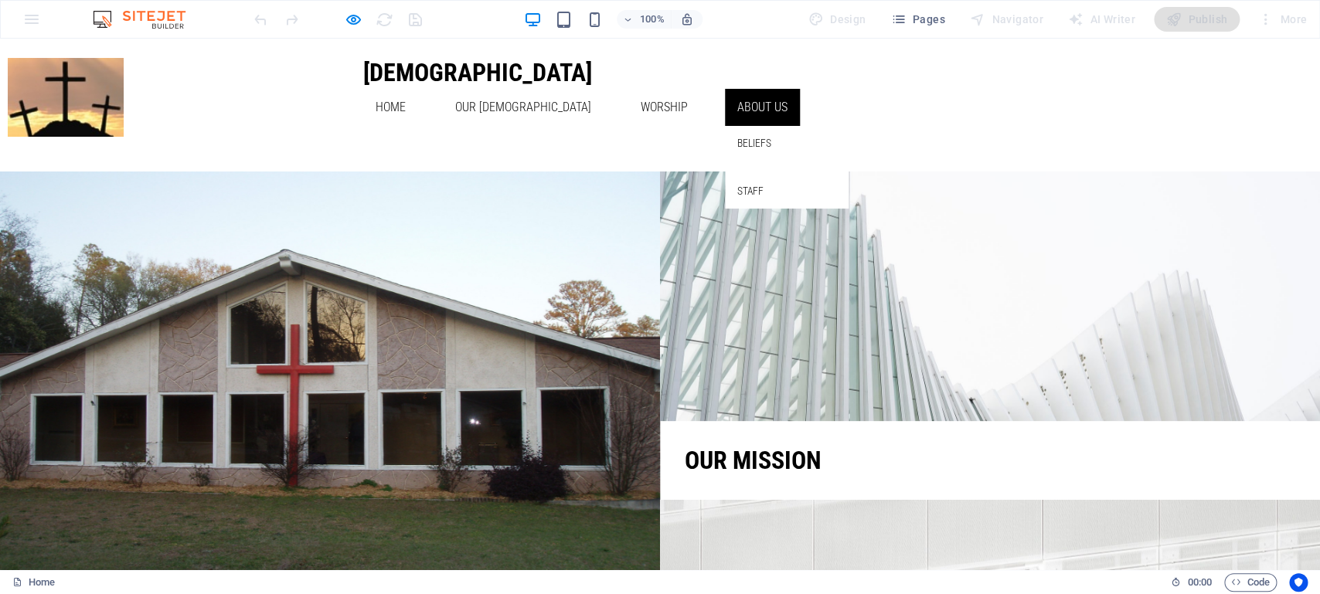
click at [800, 119] on link "About Us" at bounding box center [762, 107] width 75 height 37
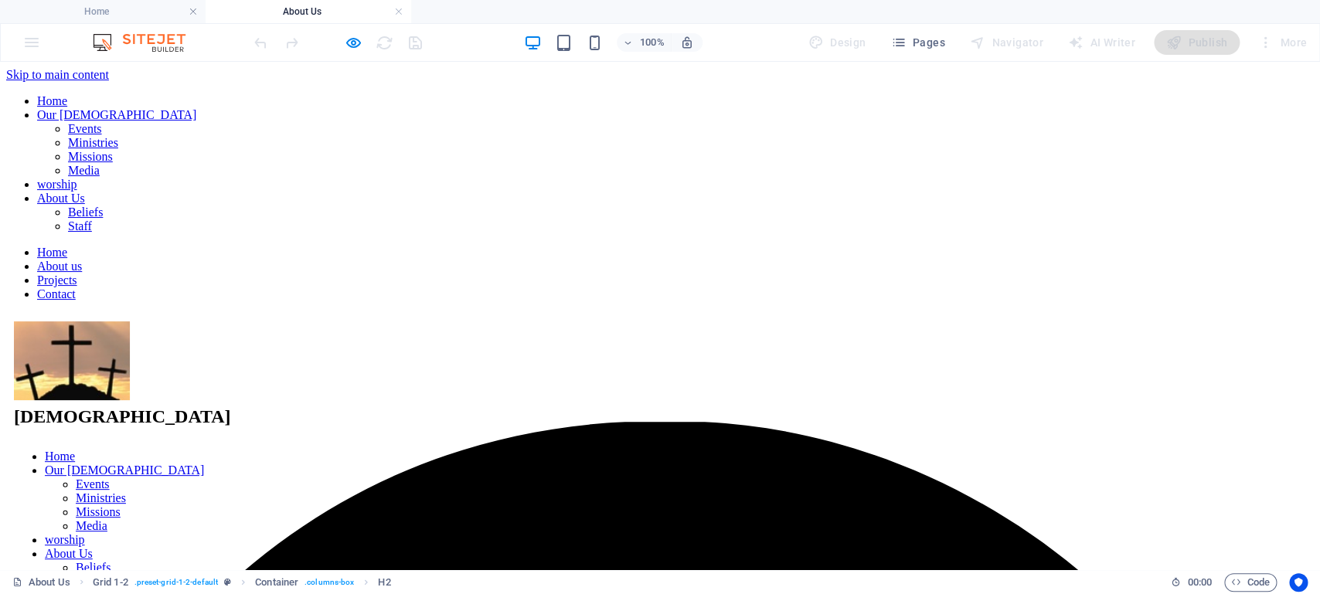
click at [783, 450] on nav "Home Our [DEMOGRAPHIC_DATA] Events Ministries Missions Media worship About Us B…" at bounding box center [660, 519] width 1292 height 139
click at [671, 450] on nav "Home Our [DEMOGRAPHIC_DATA] Events Ministries Missions Media worship About Us B…" at bounding box center [660, 519] width 1292 height 139
click at [873, 450] on nav "Home Our [DEMOGRAPHIC_DATA] Events Ministries Missions Media worship About Us B…" at bounding box center [660, 519] width 1292 height 139
click at [354, 46] on icon "button" at bounding box center [354, 43] width 18 height 18
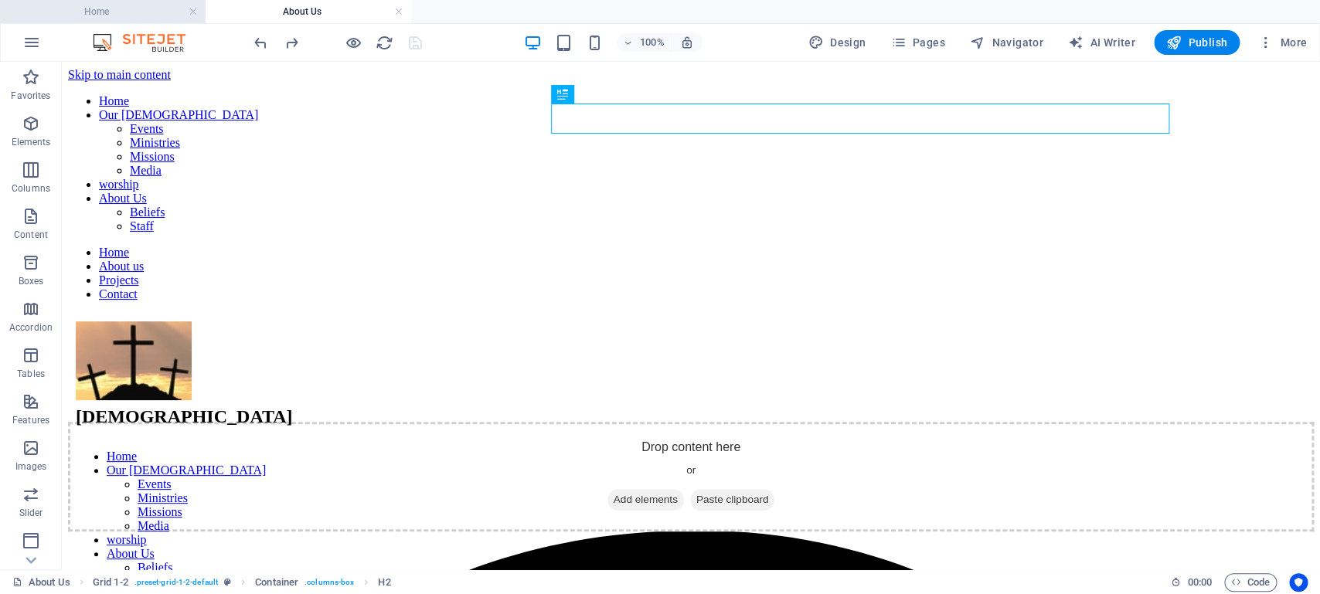
click at [87, 15] on h4 "Home" at bounding box center [103, 11] width 206 height 17
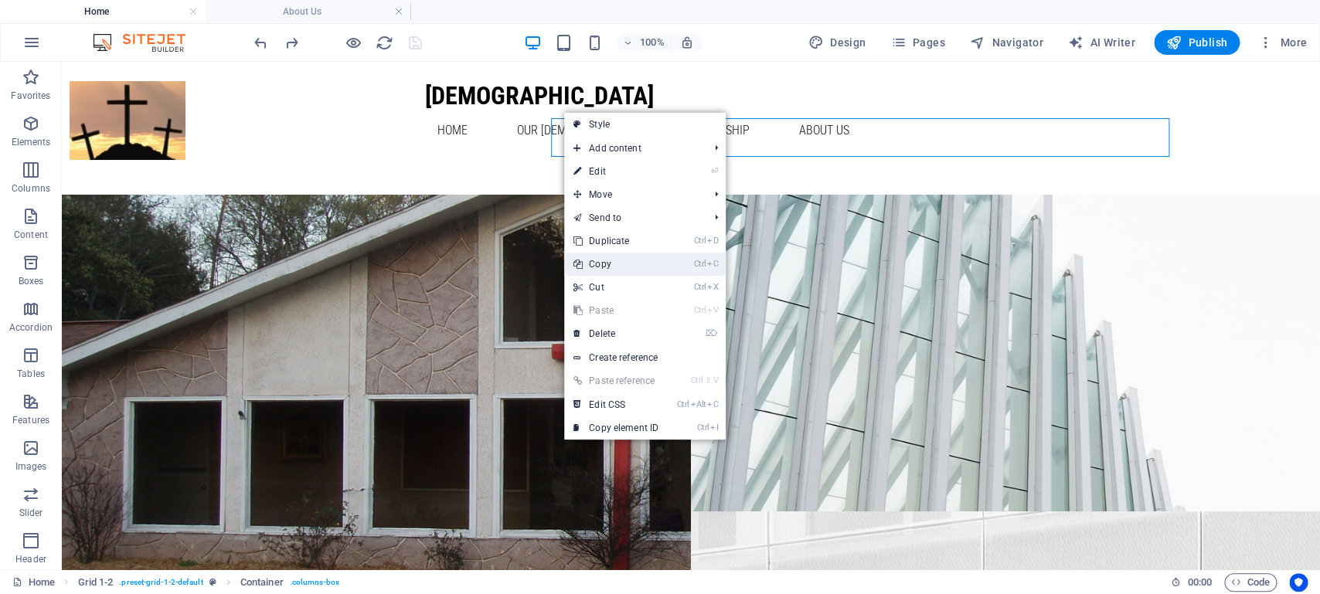
click at [598, 270] on link "Ctrl C Copy" at bounding box center [616, 264] width 104 height 23
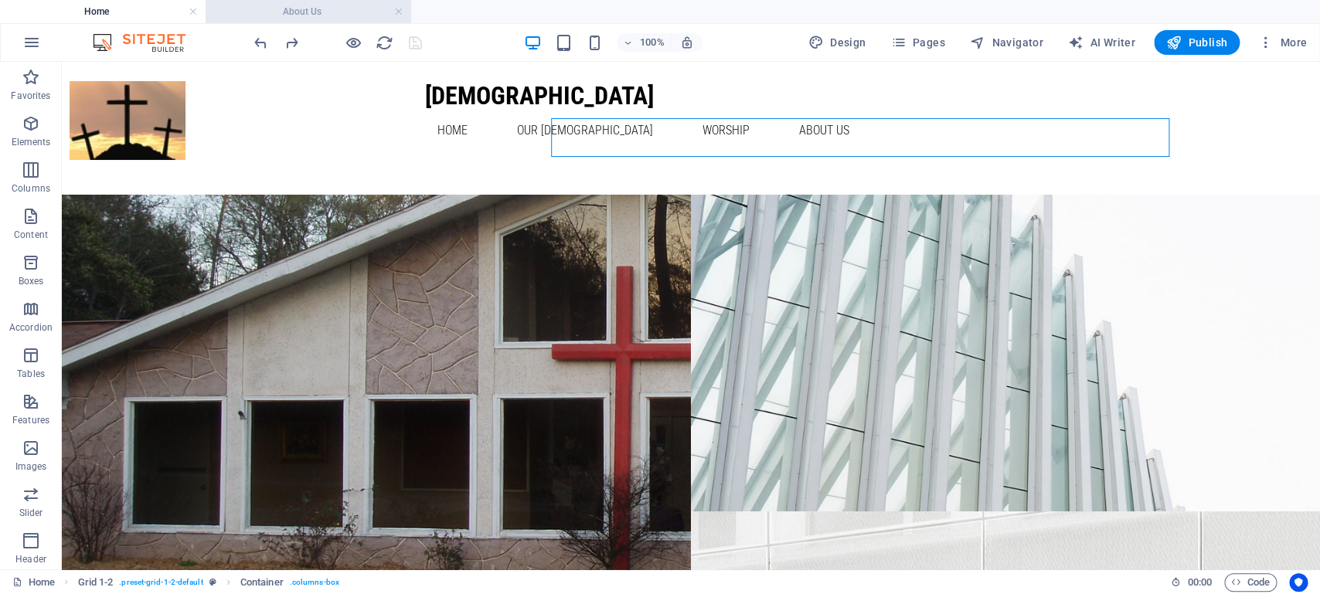
click at [325, 14] on h4 "About Us" at bounding box center [309, 11] width 206 height 17
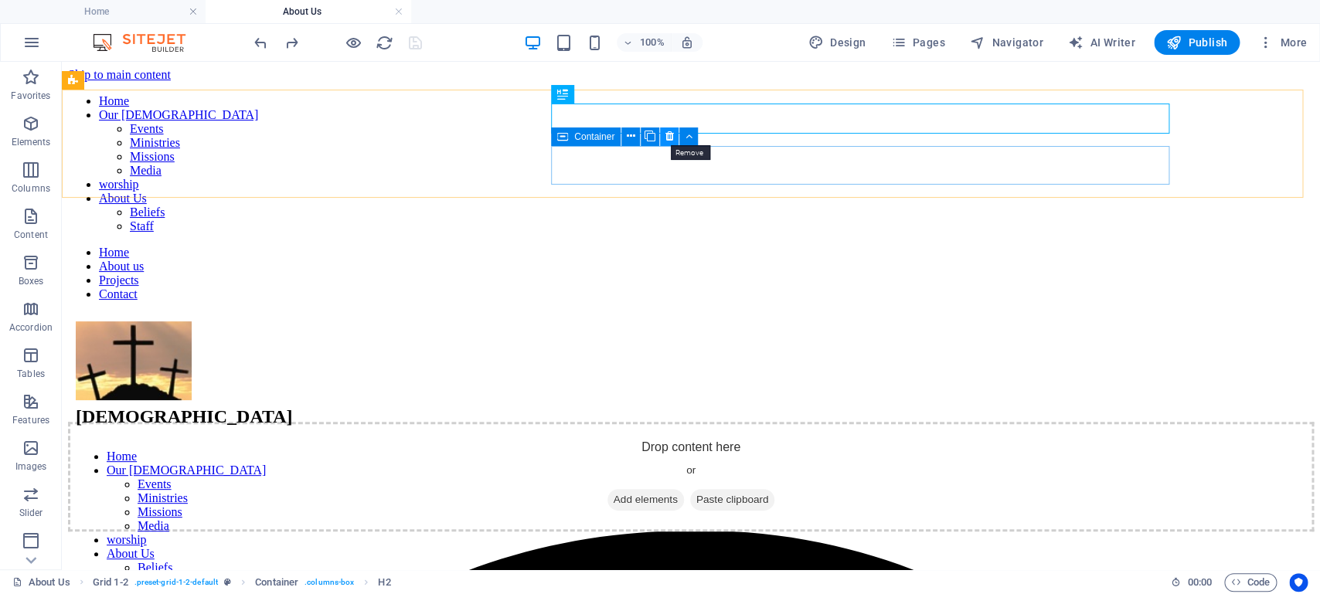
click at [668, 139] on icon at bounding box center [669, 136] width 9 height 16
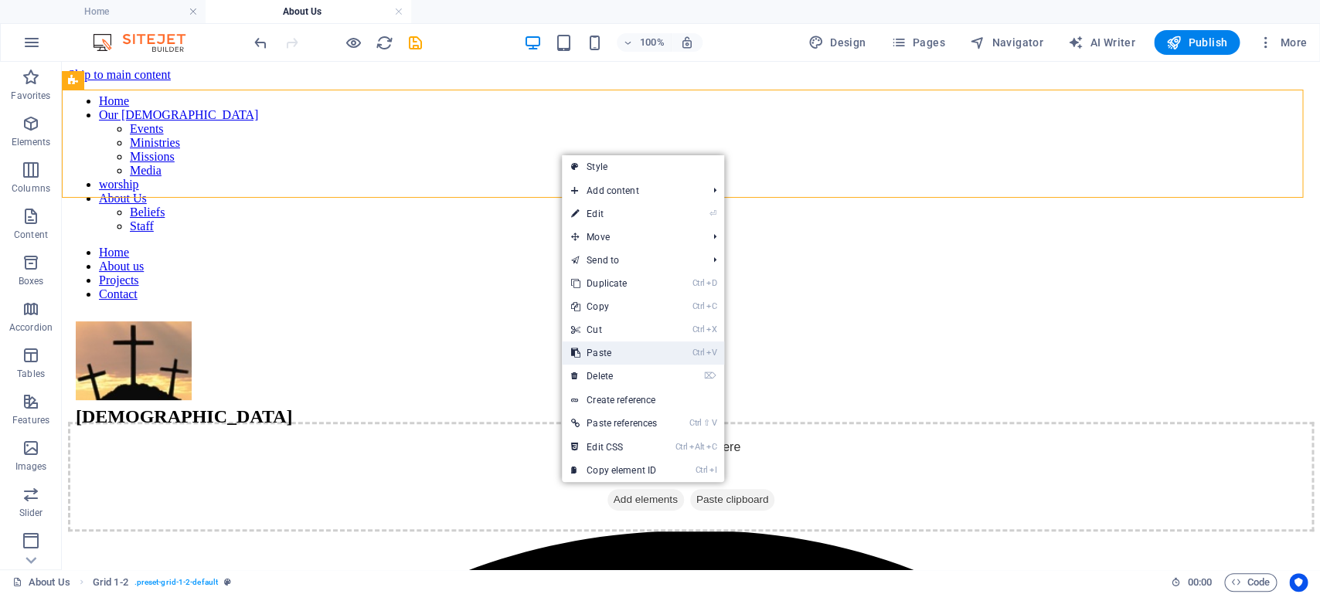
click at [617, 352] on link "Ctrl V Paste" at bounding box center [614, 353] width 104 height 23
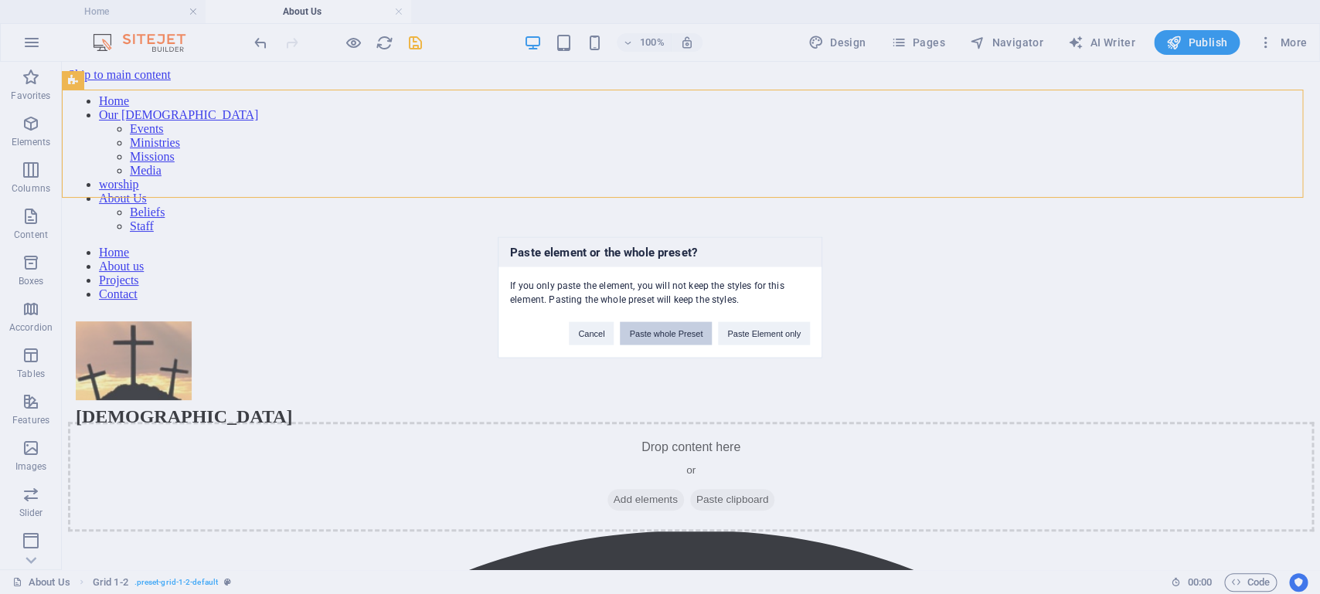
click at [685, 333] on button "Paste whole Preset" at bounding box center [666, 333] width 92 height 23
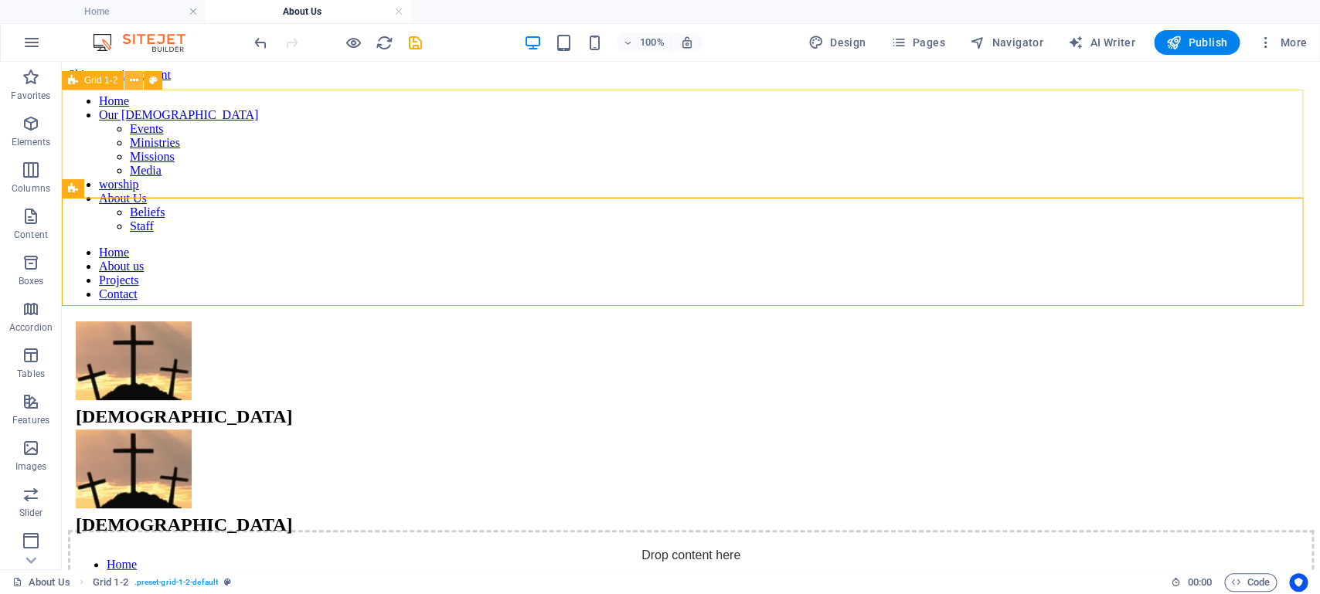
click at [134, 80] on icon at bounding box center [134, 81] width 9 height 16
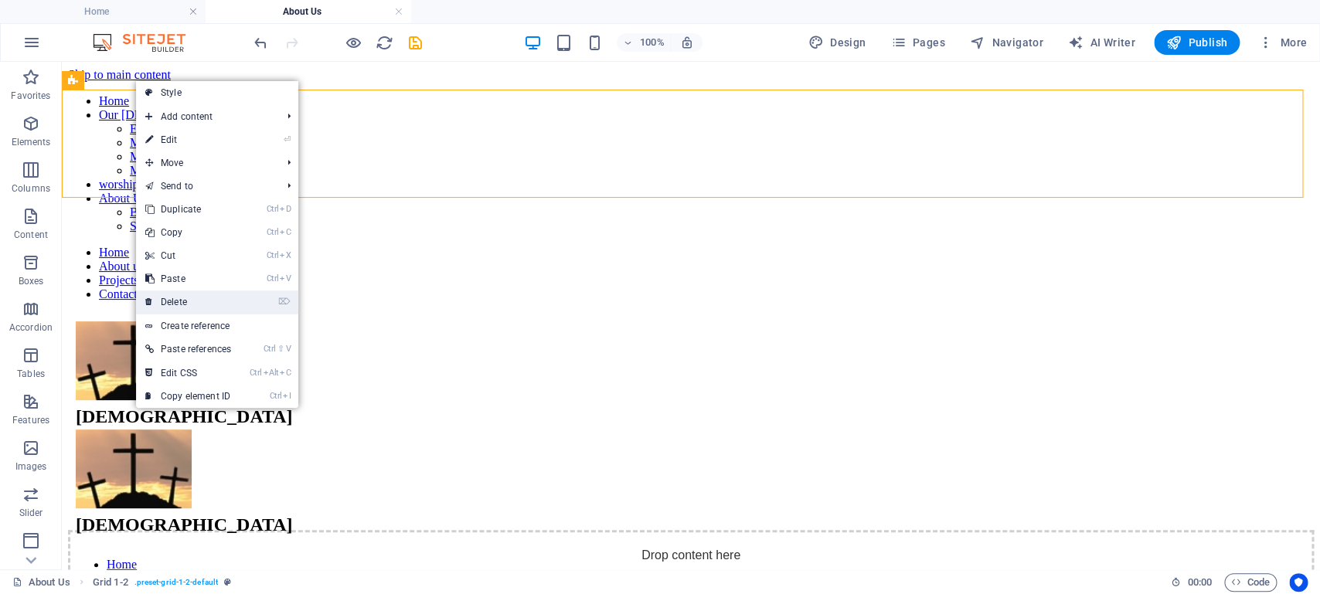
click at [184, 304] on link "⌦ Delete" at bounding box center [188, 302] width 104 height 23
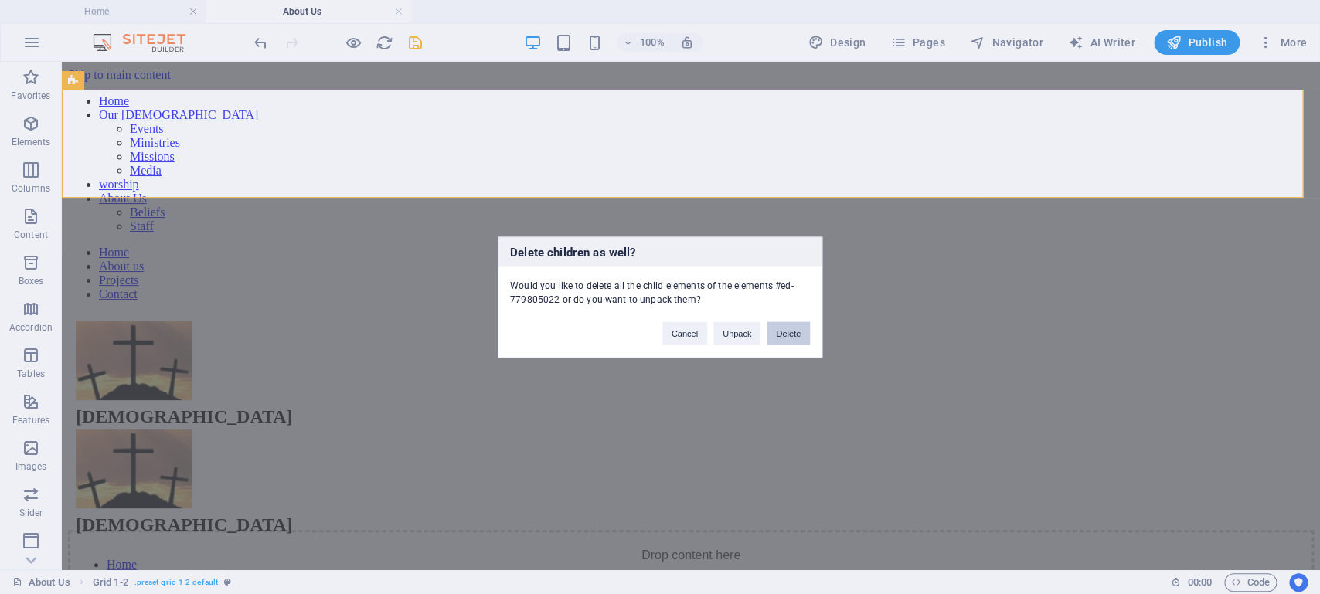
click at [788, 329] on button "Delete" at bounding box center [788, 333] width 43 height 23
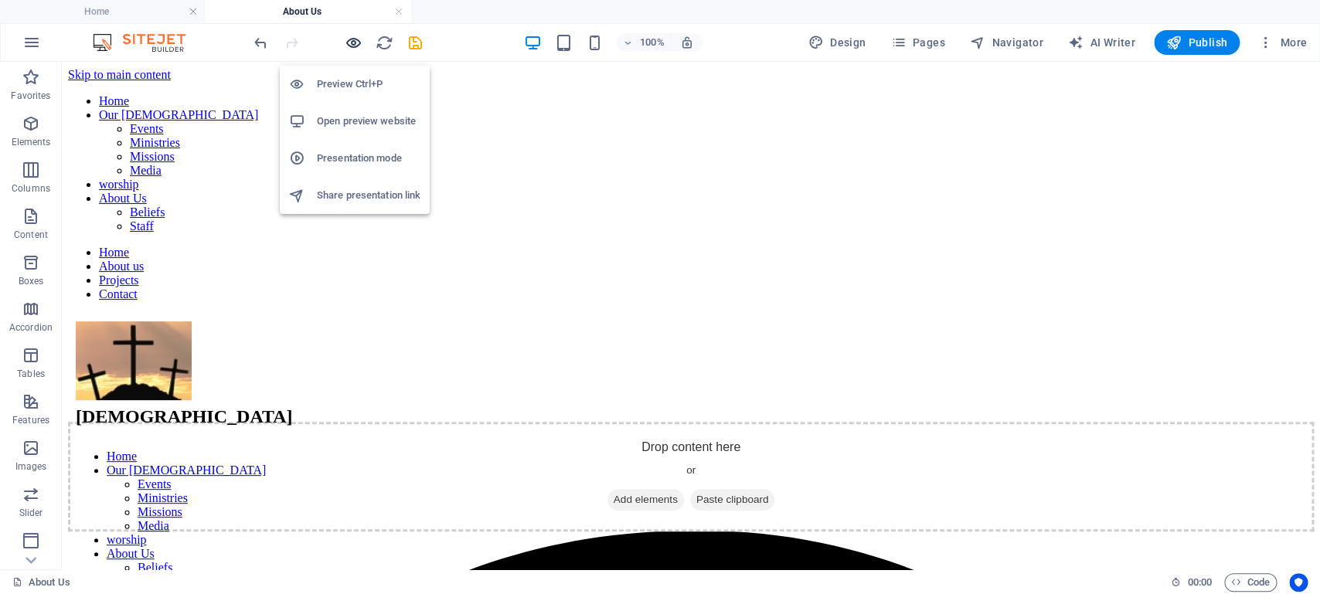
click at [352, 45] on icon "button" at bounding box center [354, 43] width 18 height 18
